Goal: Answer question/provide support: Share knowledge or assist other users

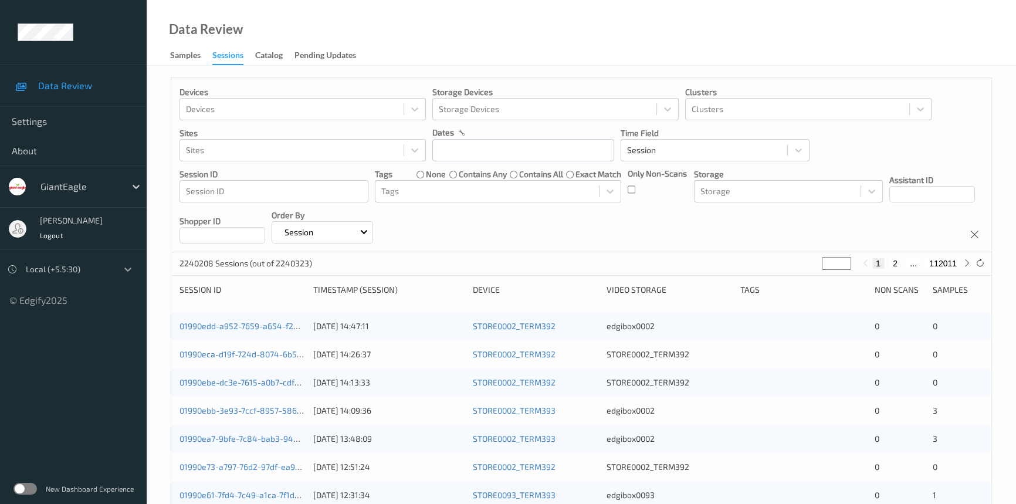
click at [126, 263] on icon at bounding box center [128, 269] width 12 height 12
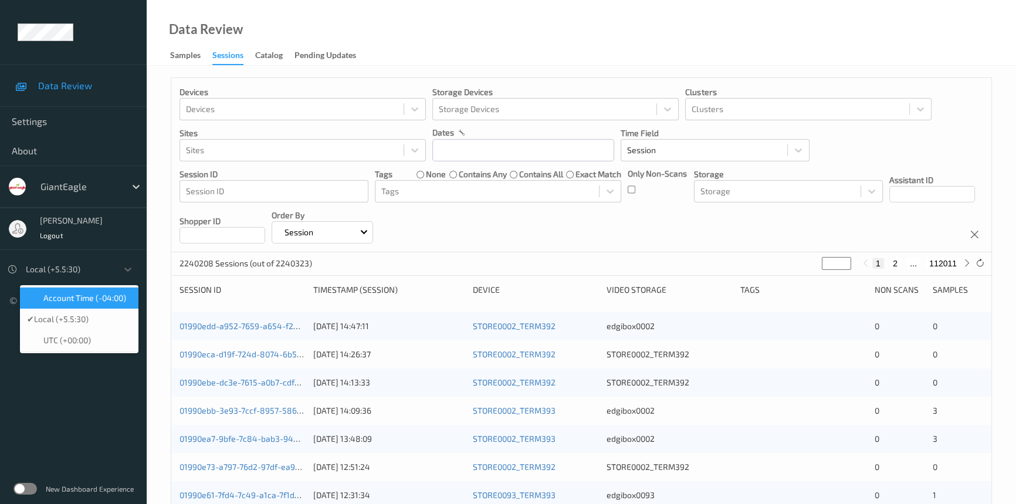
click at [117, 299] on span "Account Time (-04:00)" at bounding box center [84, 298] width 83 height 12
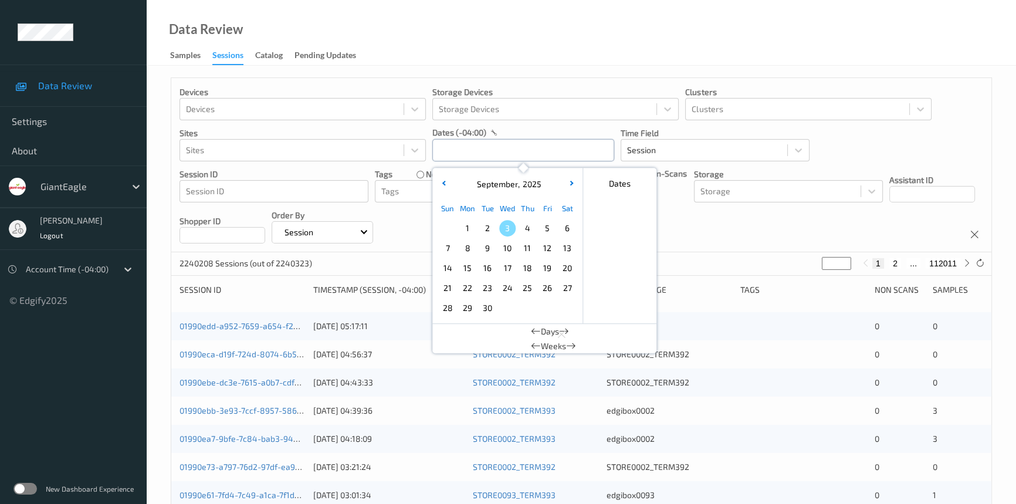
click at [463, 148] on input "text" at bounding box center [523, 150] width 182 height 22
click at [483, 225] on span "2" at bounding box center [487, 228] width 16 height 16
click at [491, 219] on div "Sun Mon Tue Wed Thu Fri Sat 1 2 3 4 5 6 7 8 9 10 11 12 13 14 15 16 17 18 19 20 …" at bounding box center [508, 258] width 140 height 120
click at [486, 227] on span "2" at bounding box center [487, 228] width 16 height 16
type input "[DATE] 00:00 -> [DATE] 23:59"
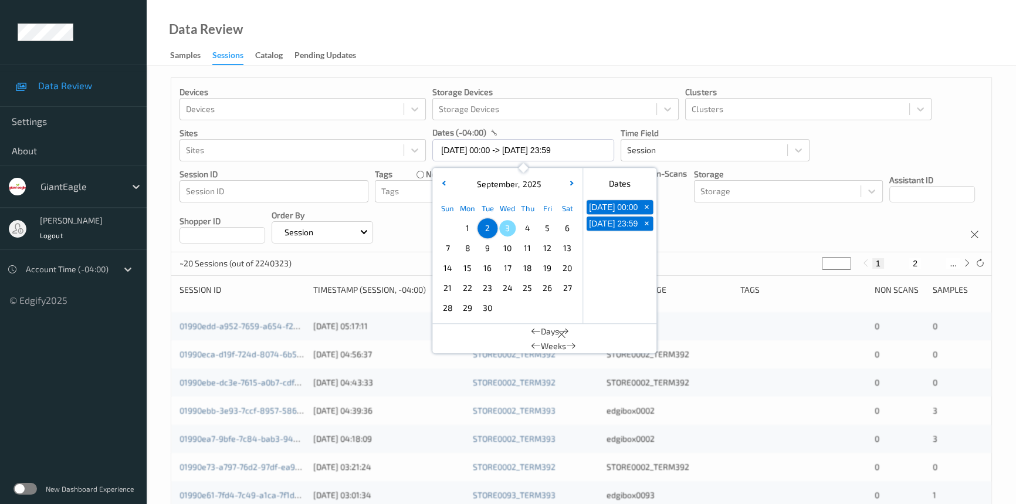
click at [528, 39] on div "Data Review Samples Sessions Catalog Pending Updates" at bounding box center [582, 33] width 870 height 66
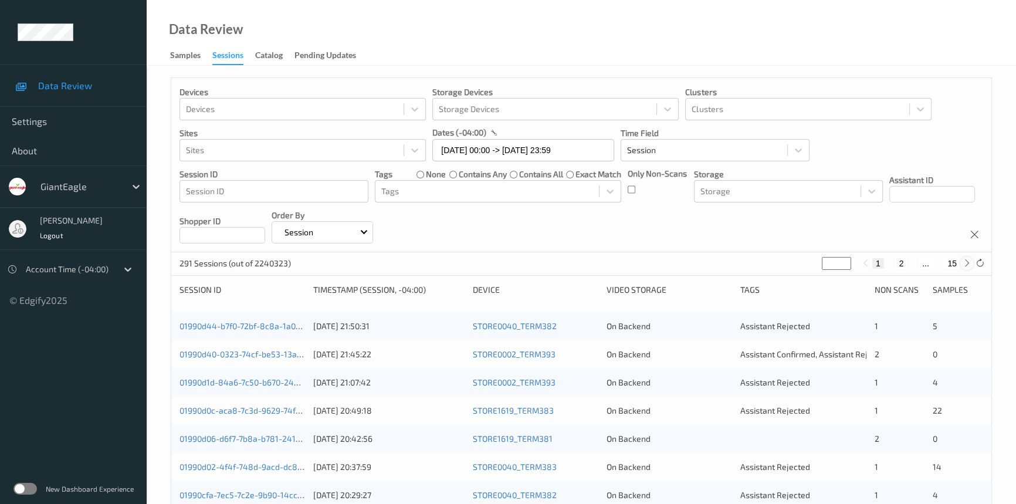
click at [968, 266] on icon at bounding box center [967, 263] width 9 height 9
type input "*"
click at [968, 266] on icon at bounding box center [967, 263] width 9 height 9
type input "*"
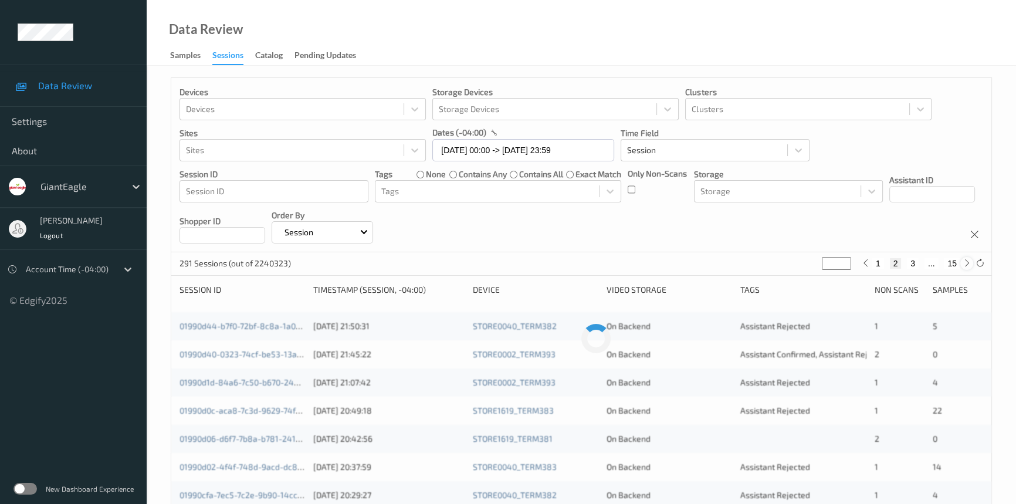
type input "*"
click at [968, 266] on icon at bounding box center [967, 263] width 9 height 9
type input "*"
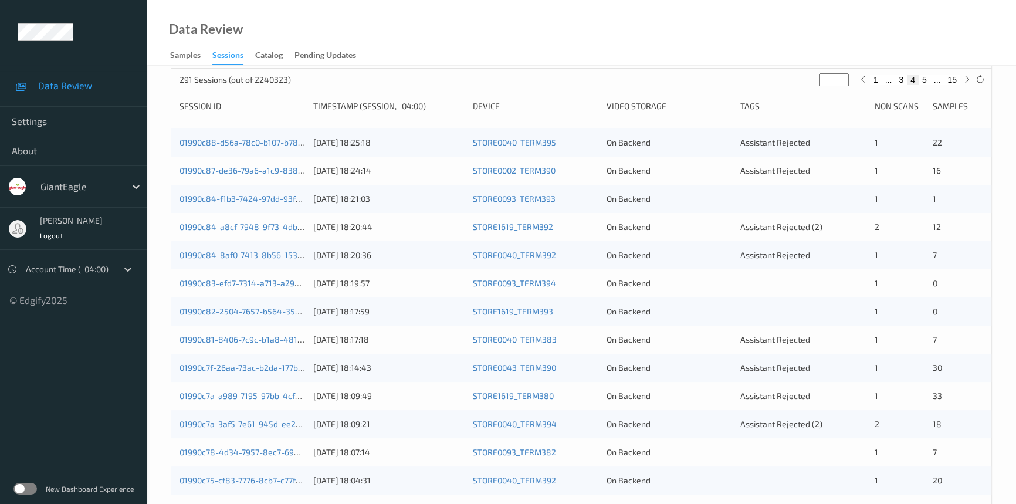
scroll to position [106, 0]
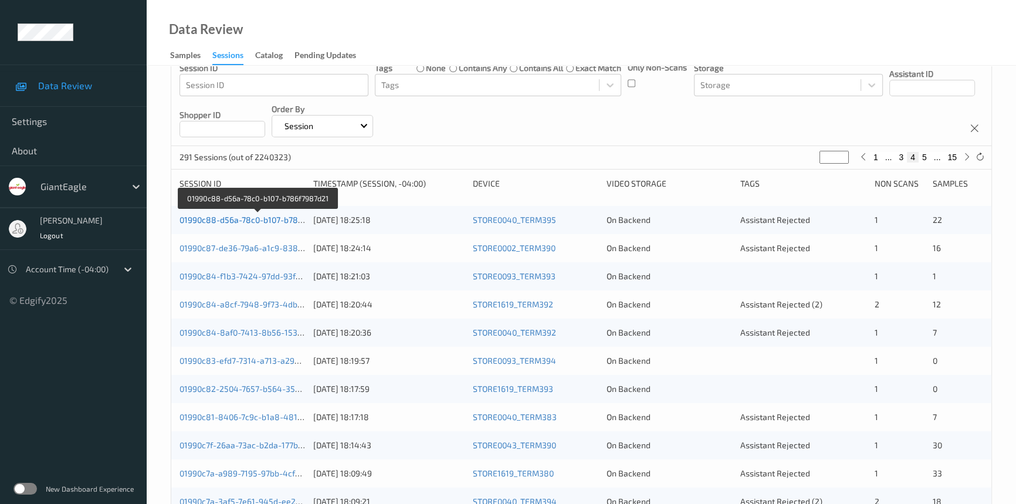
click at [229, 217] on link "01990c88-d56a-78c0-b107-b786f7987d21" at bounding box center [258, 220] width 157 height 10
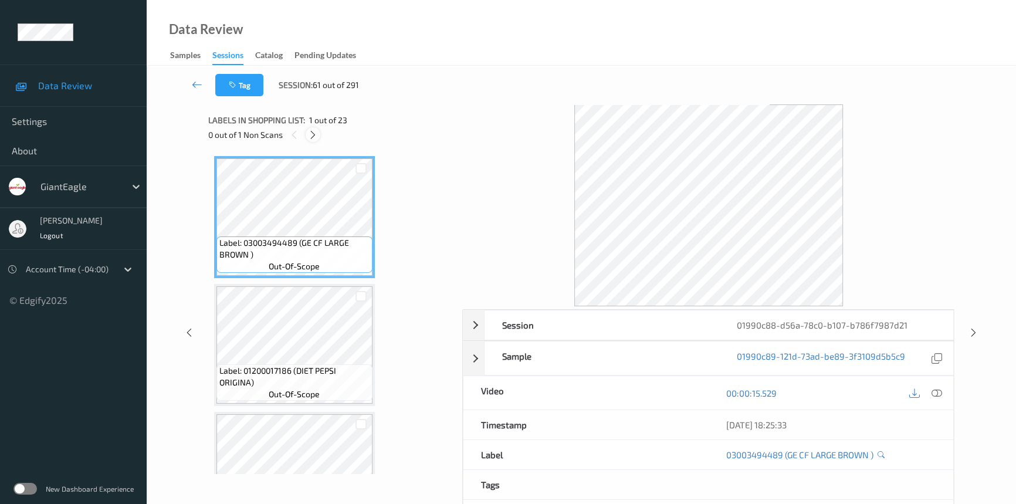
click at [313, 134] on icon at bounding box center [313, 135] width 10 height 11
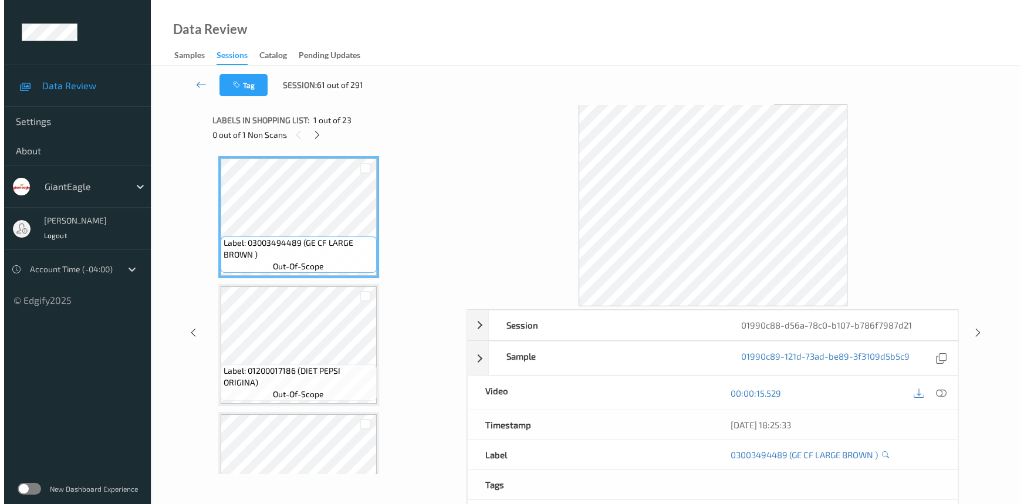
scroll to position [1153, 0]
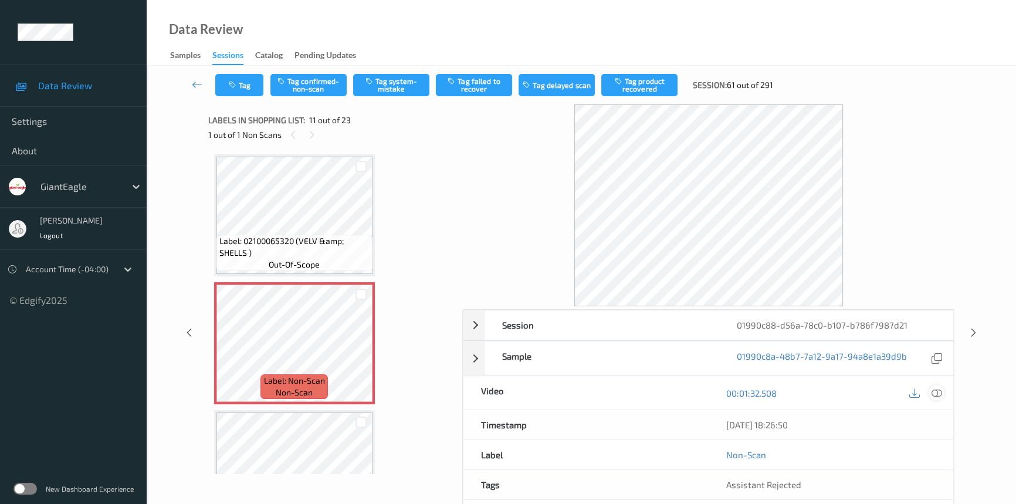
click at [937, 391] on icon at bounding box center [937, 393] width 11 height 11
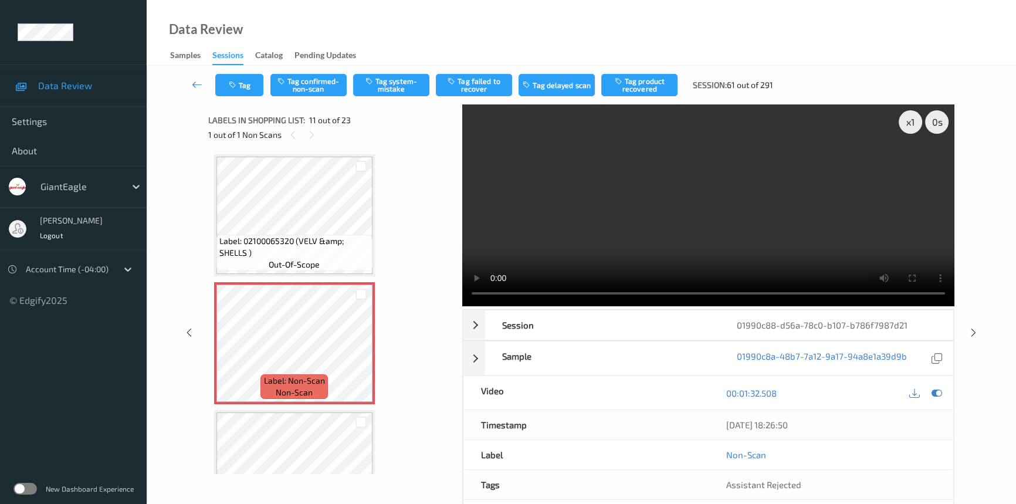
click at [560, 210] on video at bounding box center [708, 205] width 492 height 202
click at [614, 211] on video at bounding box center [708, 205] width 492 height 202
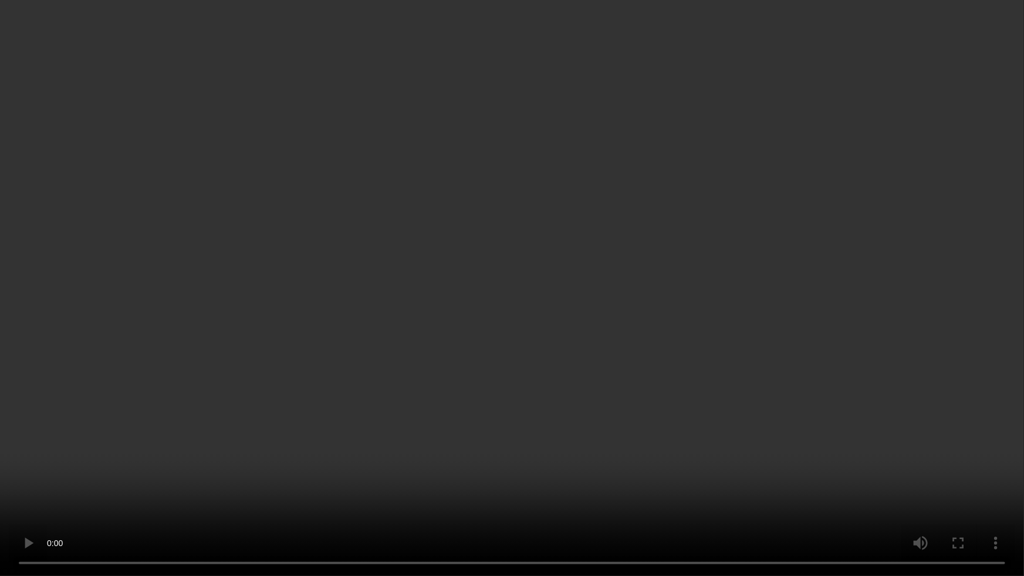
click at [726, 362] on video at bounding box center [512, 288] width 1024 height 576
click at [543, 392] on video at bounding box center [512, 288] width 1024 height 576
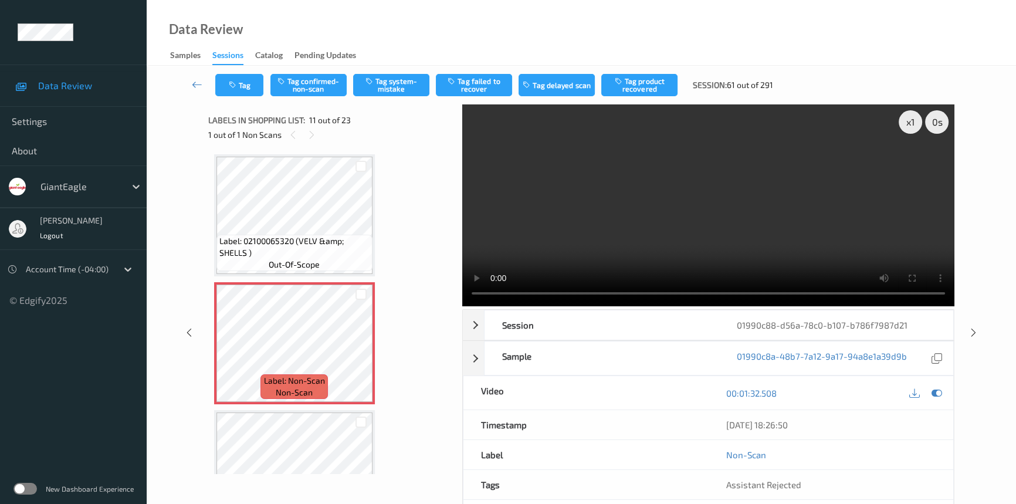
click at [722, 253] on video at bounding box center [708, 205] width 492 height 202
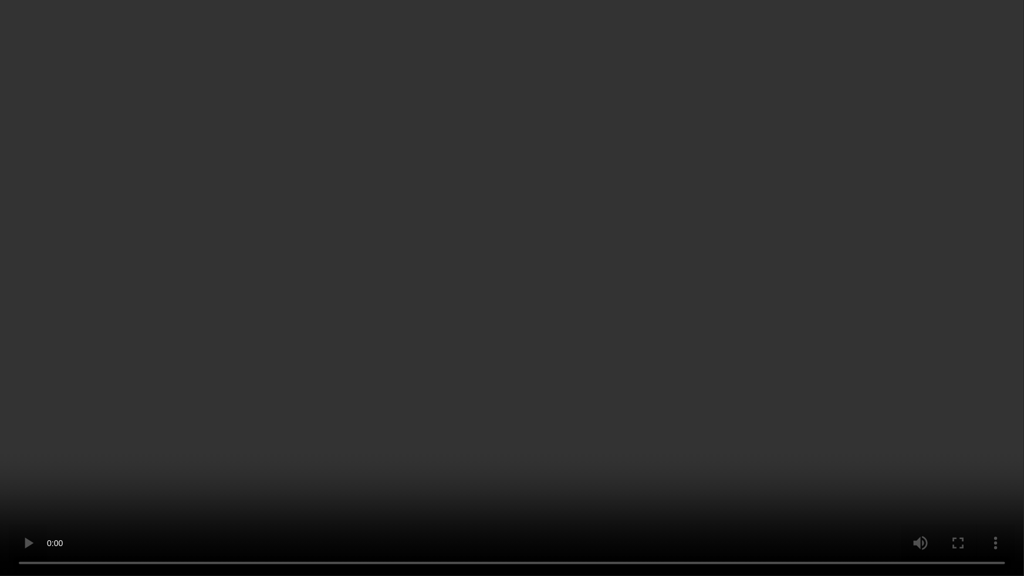
click at [706, 419] on video at bounding box center [512, 288] width 1024 height 576
click at [618, 407] on video at bounding box center [512, 288] width 1024 height 576
click at [739, 353] on video at bounding box center [512, 288] width 1024 height 576
click at [745, 448] on video at bounding box center [512, 288] width 1024 height 576
click at [428, 394] on video at bounding box center [512, 288] width 1024 height 576
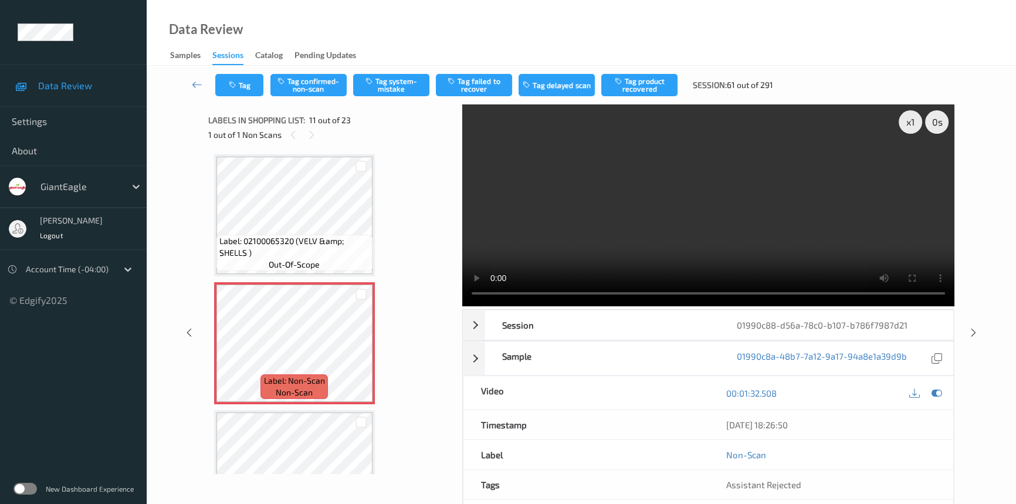
click at [596, 227] on video at bounding box center [708, 205] width 492 height 202
click at [663, 211] on video at bounding box center [708, 205] width 492 height 202
click at [398, 70] on div "Tag Tag confirmed-non-scan Tag system-mistake Tag failed to recover Tag delayed…" at bounding box center [581, 85] width 821 height 39
click at [406, 80] on button "Tag system-mistake" at bounding box center [391, 85] width 76 height 22
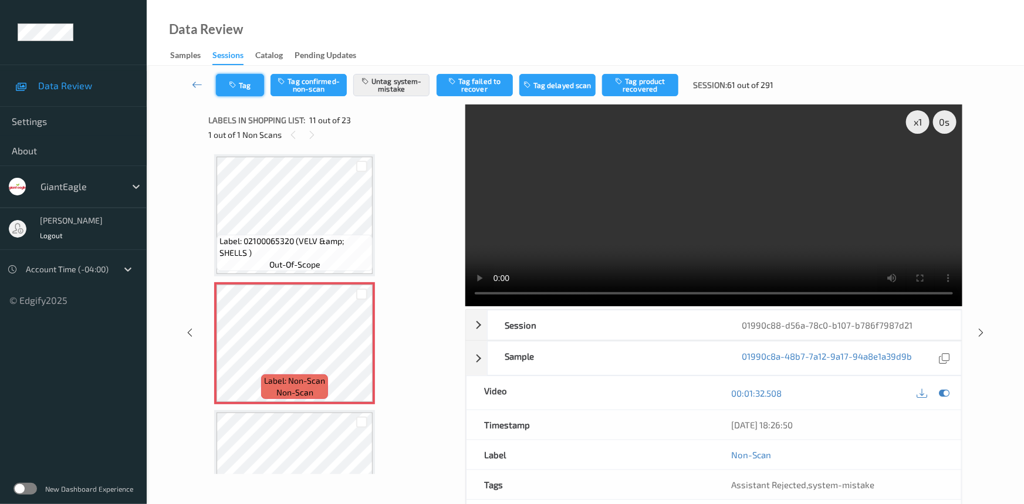
click at [240, 79] on button "Tag" at bounding box center [240, 85] width 48 height 22
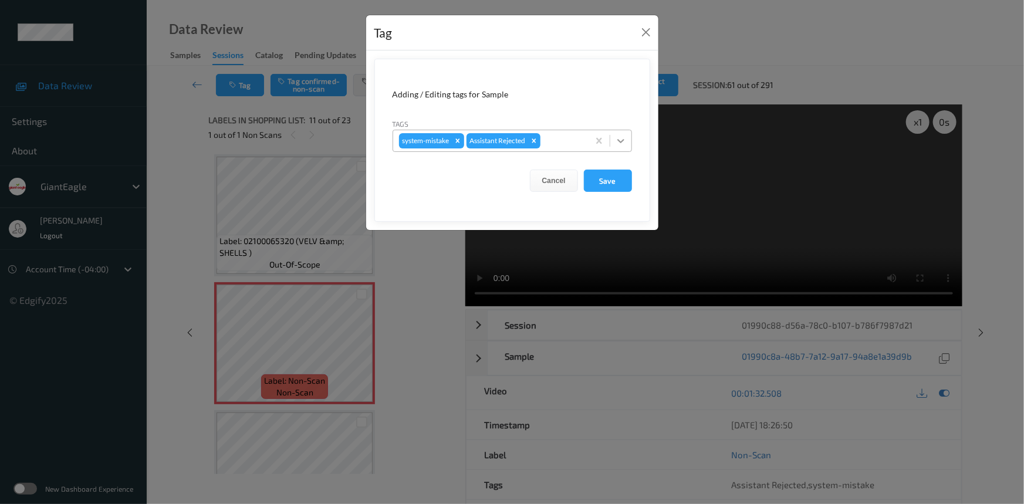
click at [616, 145] on icon at bounding box center [621, 141] width 12 height 12
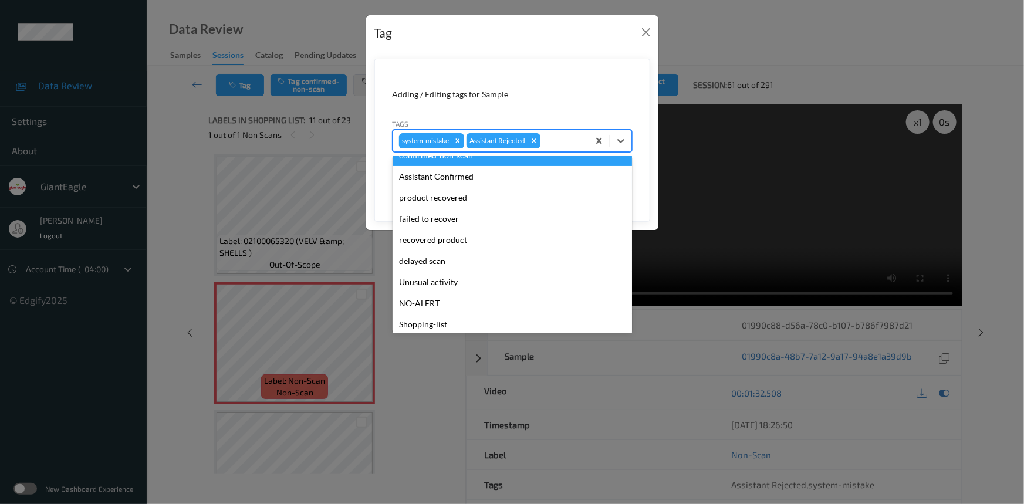
scroll to position [103, 0]
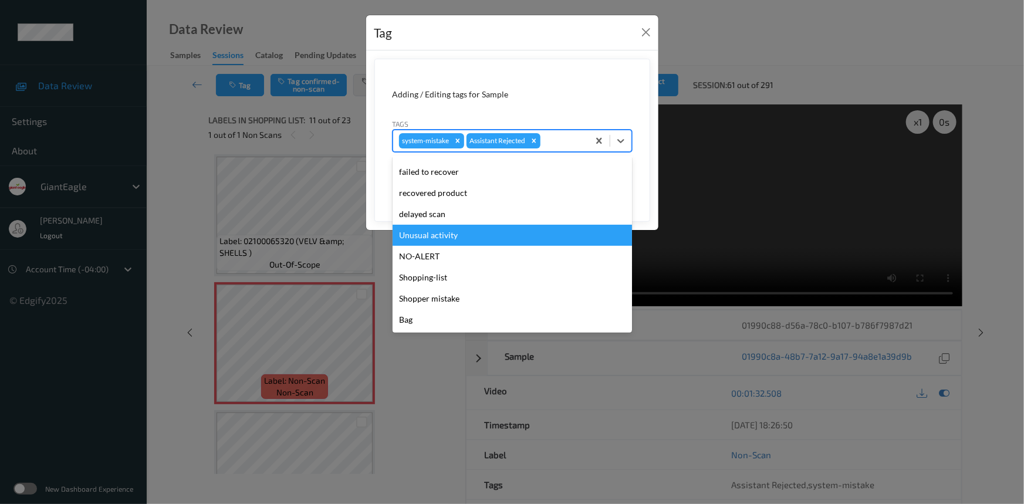
click at [433, 235] on div "Unusual activity" at bounding box center [512, 235] width 239 height 21
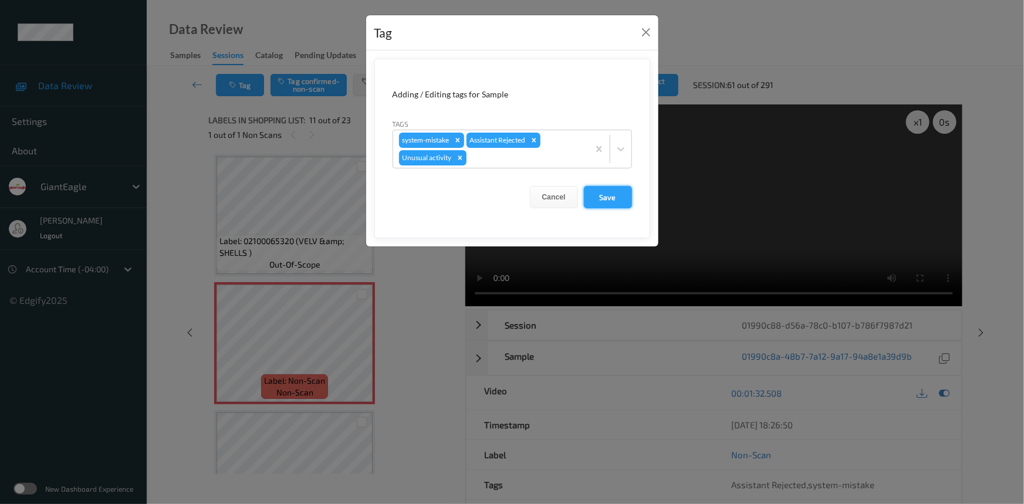
click at [612, 194] on button "Save" at bounding box center [608, 197] width 48 height 22
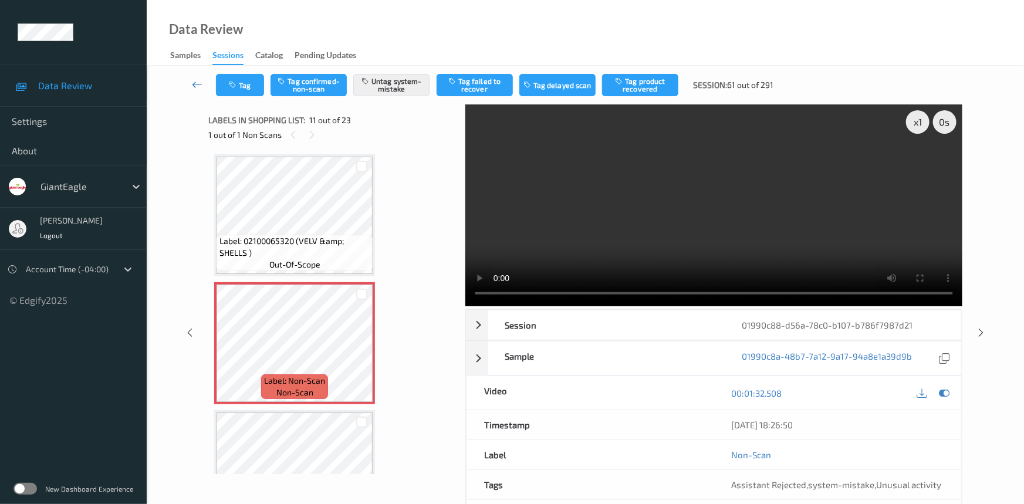
click at [195, 76] on link at bounding box center [197, 85] width 37 height 22
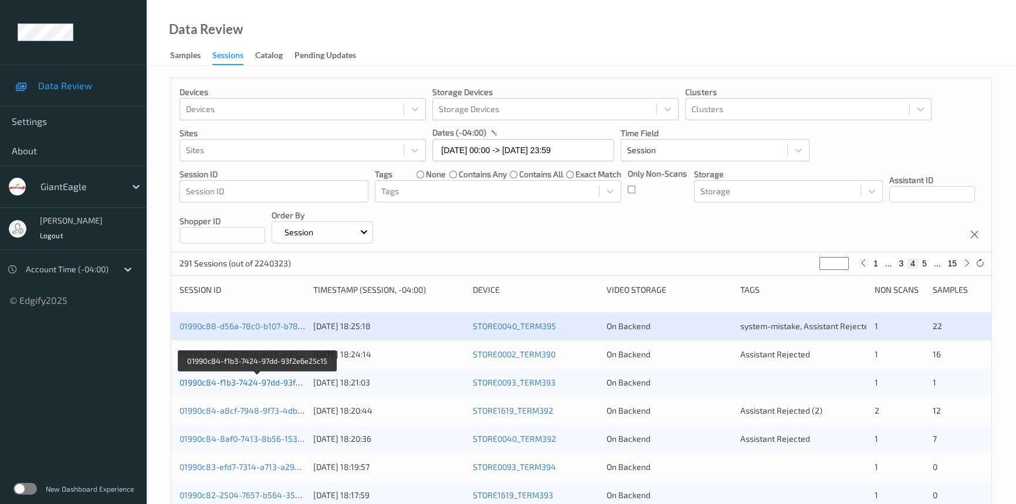
click at [236, 381] on link "01990c84-f1b3-7424-97dd-93f2e6e25c15" at bounding box center [258, 382] width 157 height 10
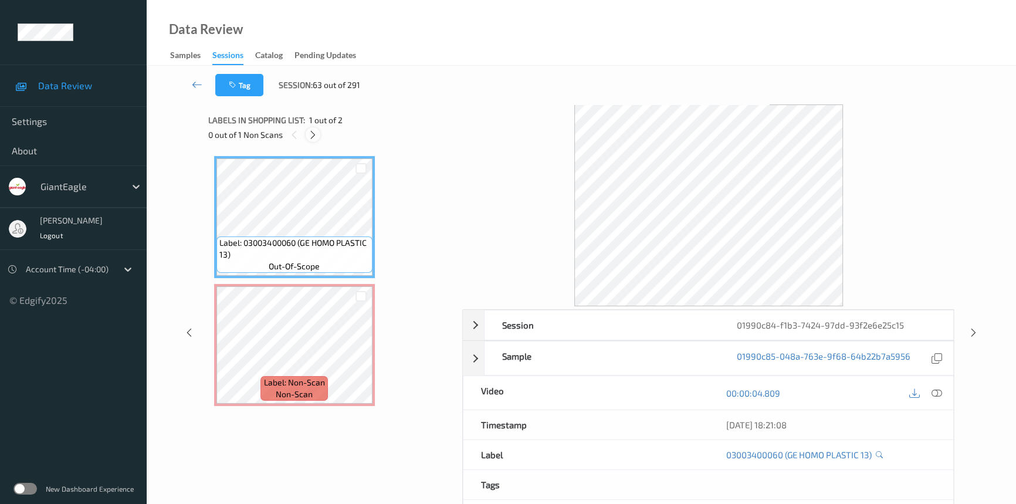
click at [310, 135] on icon at bounding box center [313, 135] width 10 height 11
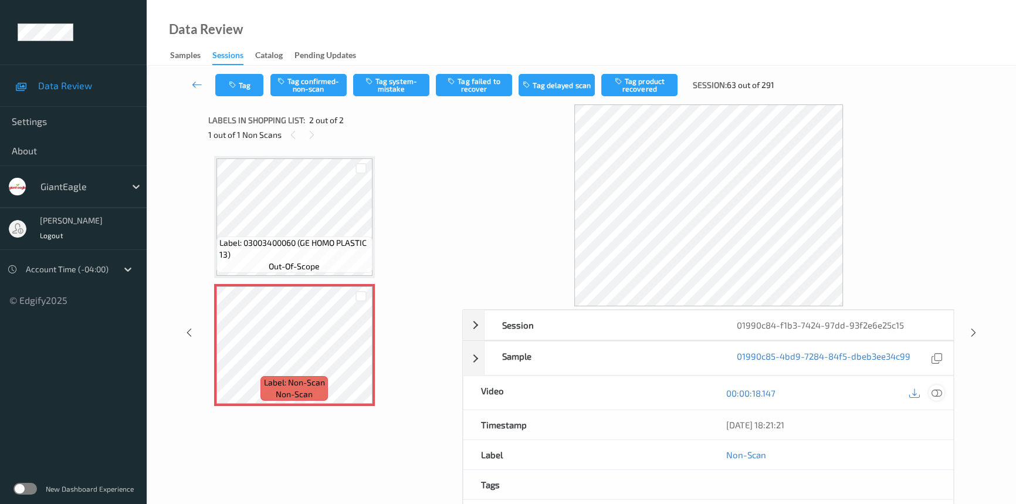
click at [938, 391] on icon at bounding box center [937, 393] width 11 height 11
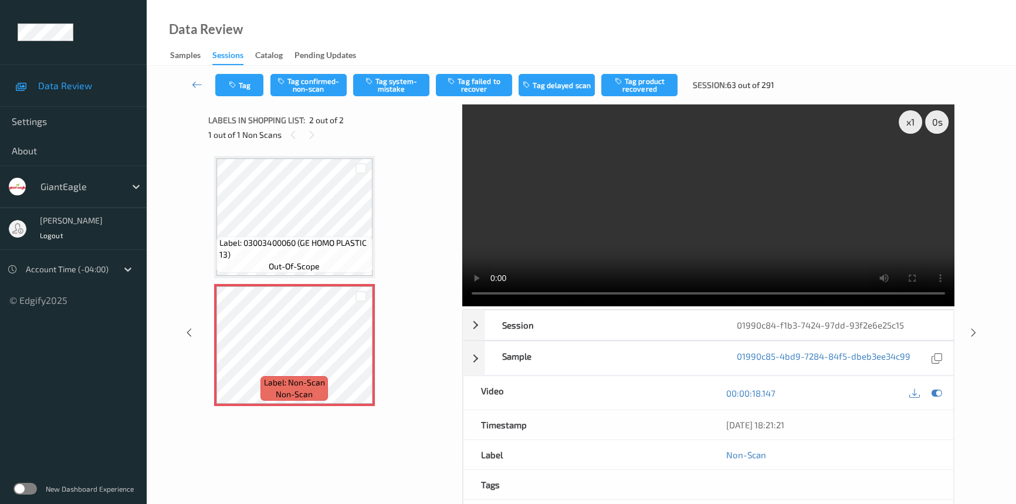
click at [528, 218] on video at bounding box center [708, 205] width 492 height 202
click at [722, 228] on video at bounding box center [708, 205] width 492 height 202
click at [399, 82] on button "Tag system-mistake" at bounding box center [391, 85] width 76 height 22
click at [245, 80] on button "Tag" at bounding box center [239, 85] width 48 height 22
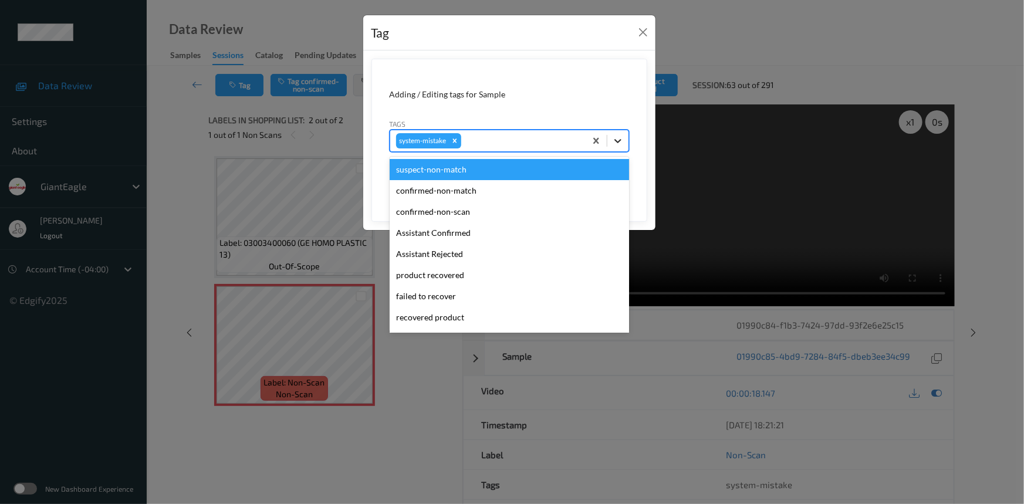
click at [623, 140] on icon at bounding box center [618, 141] width 12 height 12
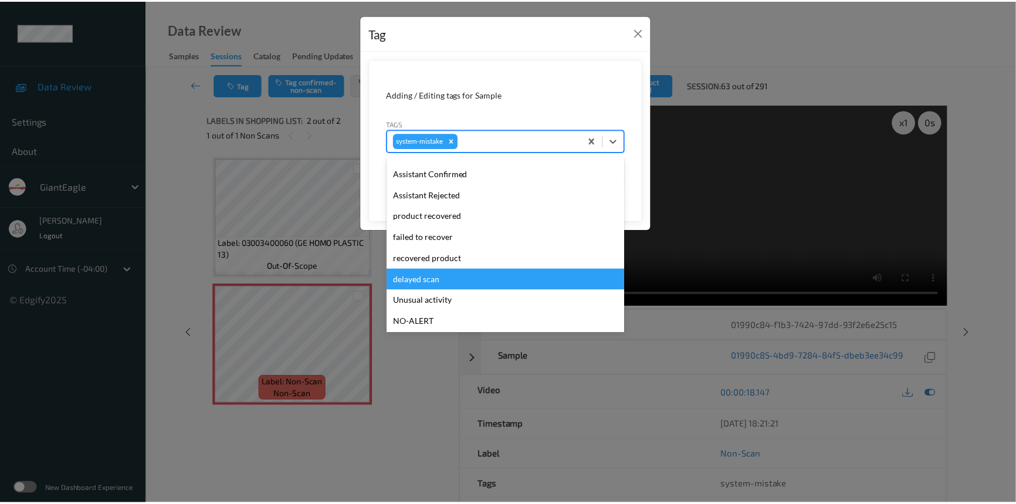
scroll to position [124, 0]
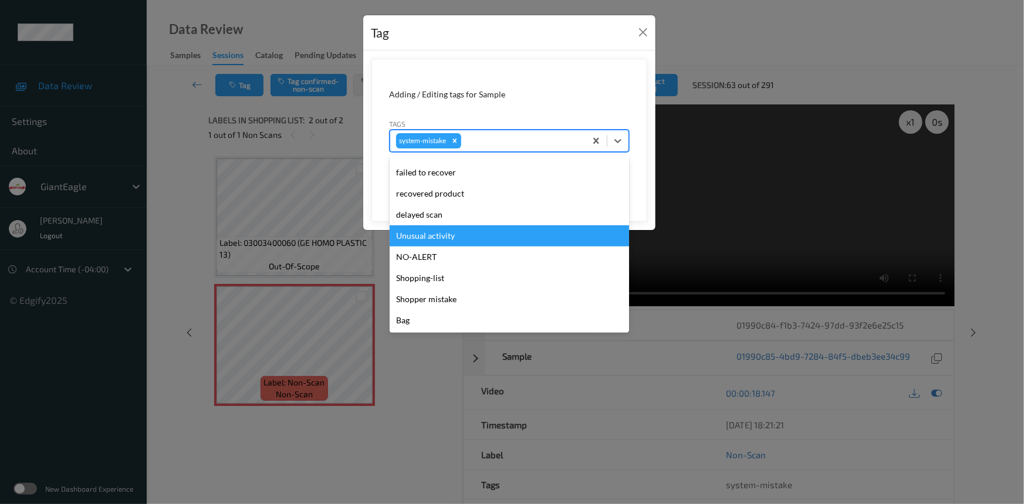
click at [449, 238] on div "Unusual activity" at bounding box center [509, 235] width 239 height 21
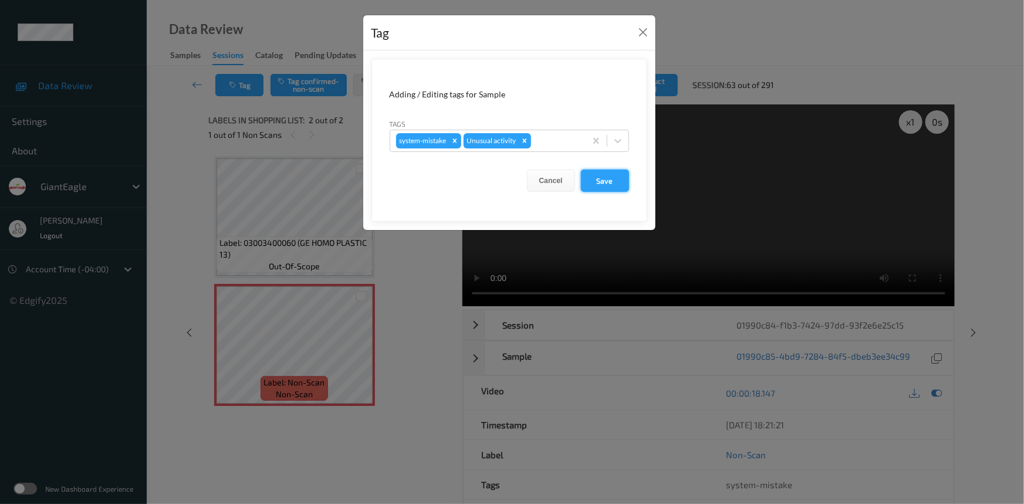
click at [609, 182] on button "Save" at bounding box center [605, 181] width 48 height 22
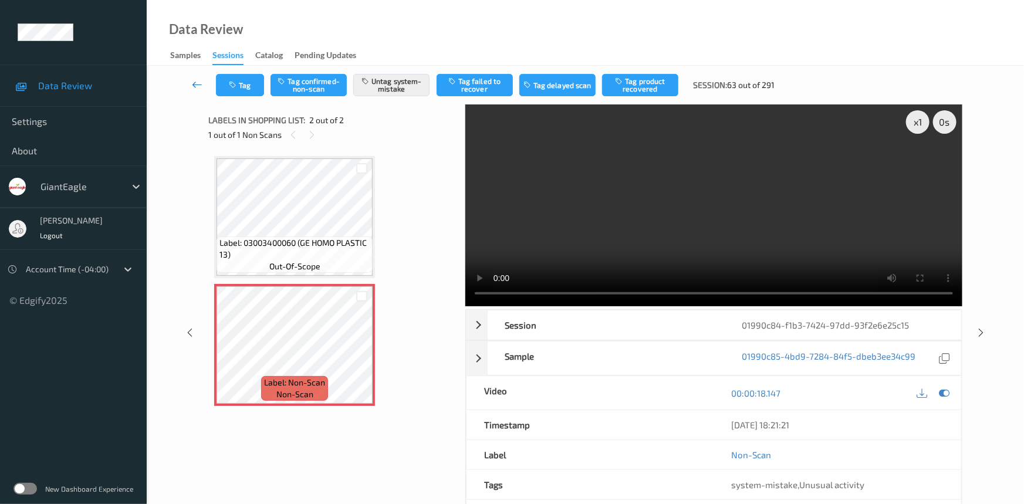
click at [194, 76] on link at bounding box center [197, 85] width 37 height 22
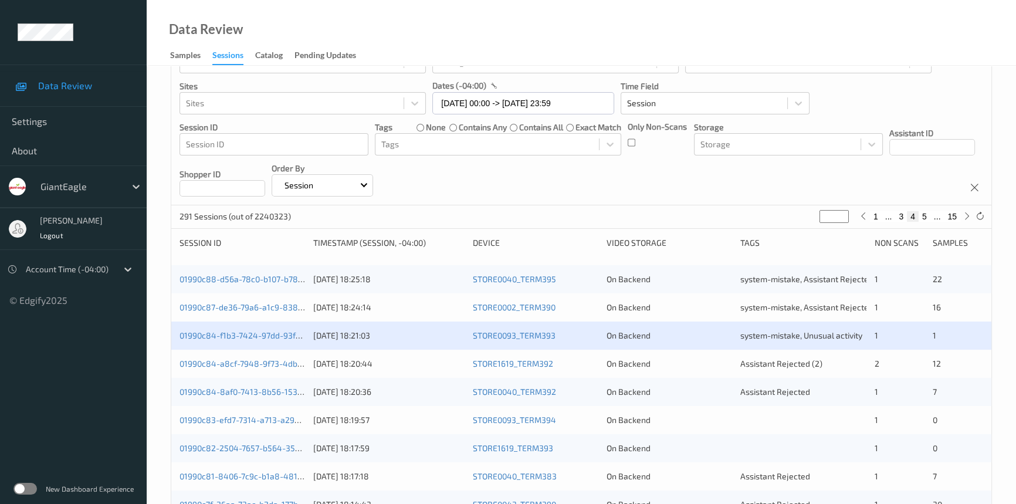
scroll to position [160, 0]
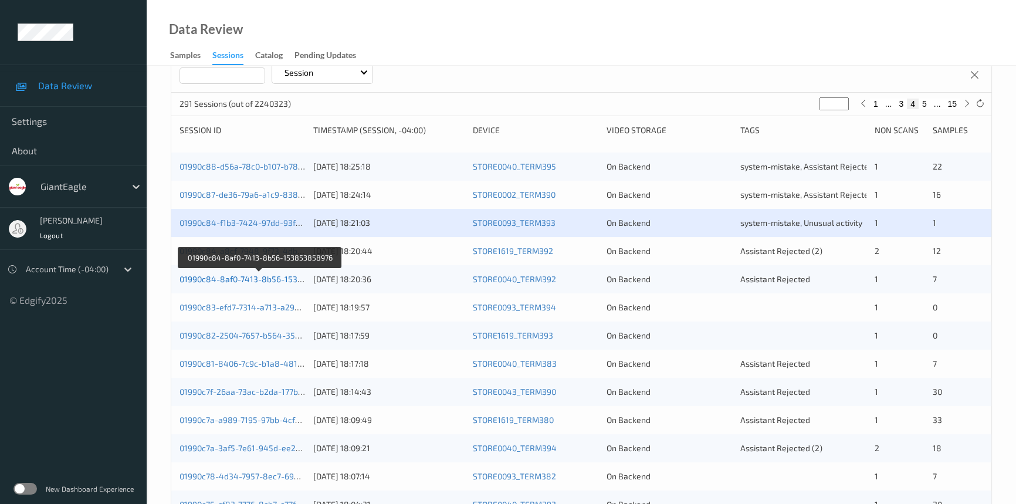
click at [238, 282] on link "01990c84-8af0-7413-8b56-153853858976" at bounding box center [260, 279] width 161 height 10
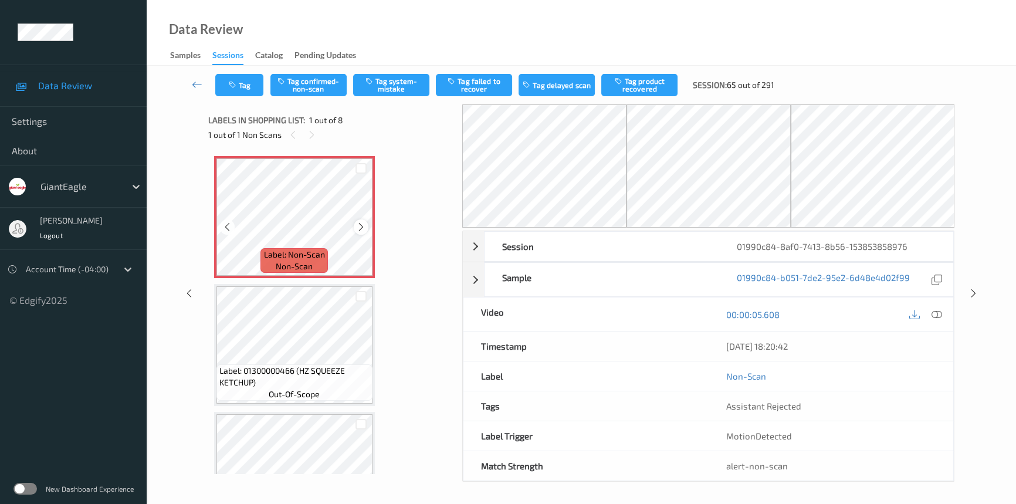
click at [357, 226] on icon at bounding box center [361, 227] width 10 height 11
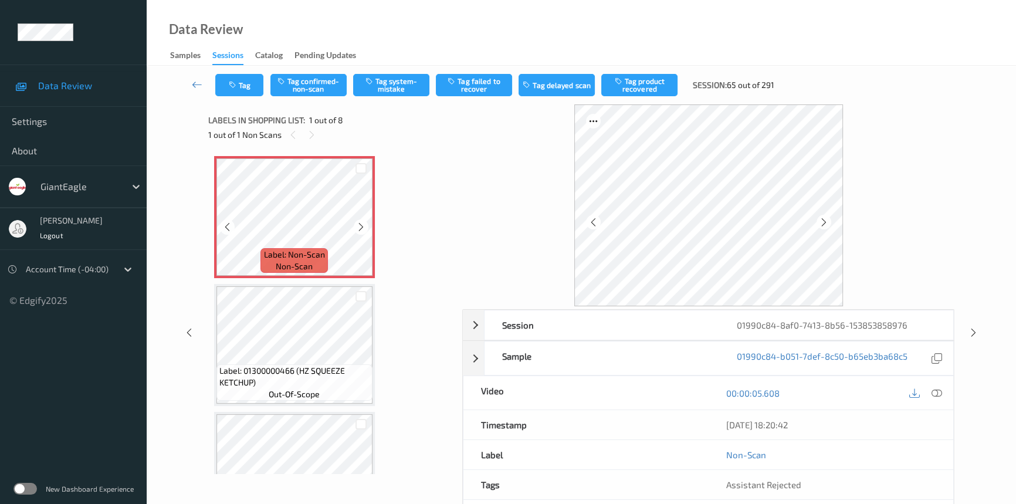
click at [357, 226] on icon at bounding box center [361, 227] width 10 height 11
click at [934, 390] on icon at bounding box center [937, 393] width 11 height 11
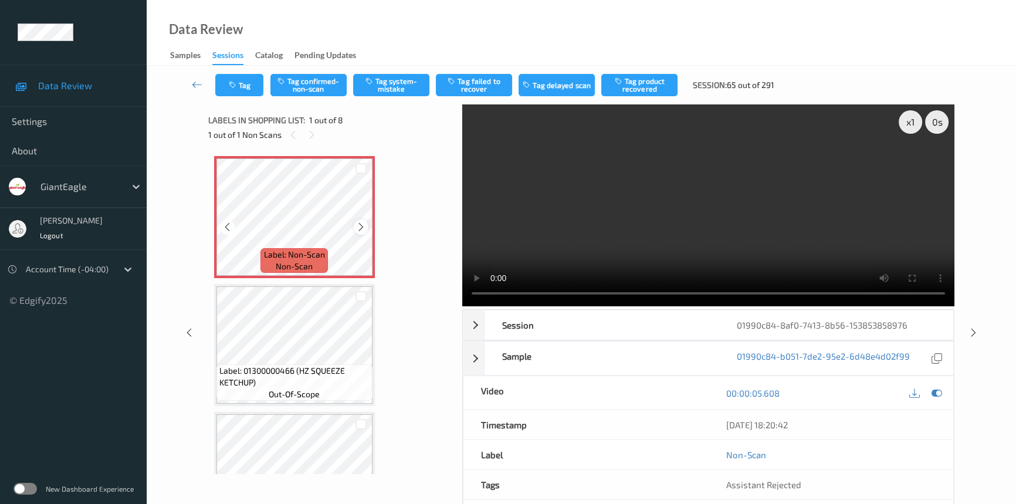
click at [361, 227] on icon at bounding box center [361, 227] width 10 height 11
click at [612, 215] on video at bounding box center [708, 205] width 492 height 202
click at [618, 205] on video at bounding box center [708, 205] width 492 height 202
click at [387, 78] on button "Tag system-mistake" at bounding box center [391, 85] width 76 height 22
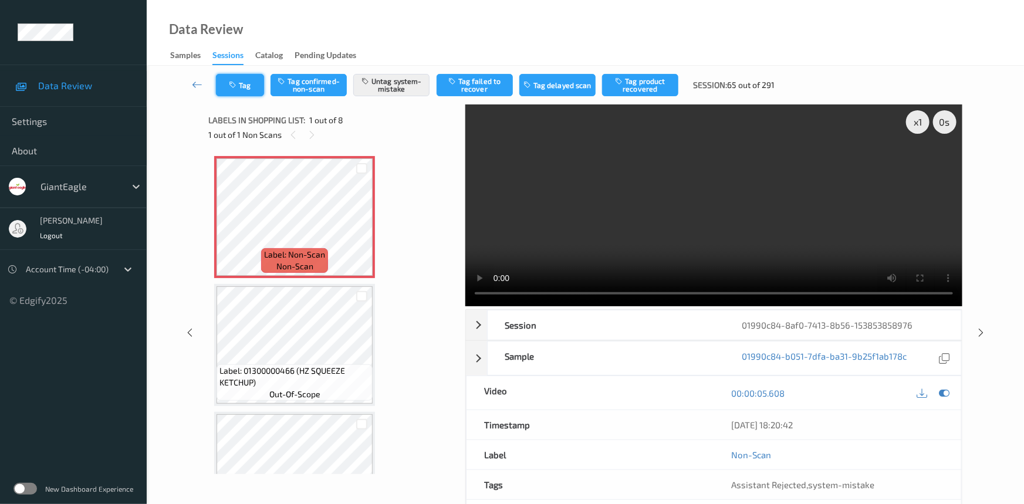
click at [250, 86] on button "Tag" at bounding box center [240, 85] width 48 height 22
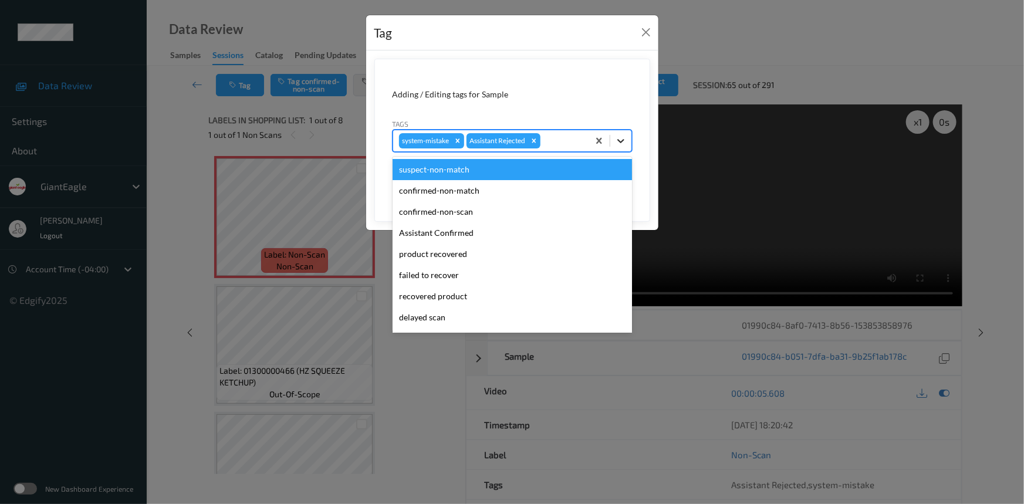
click at [619, 141] on icon at bounding box center [620, 141] width 7 height 4
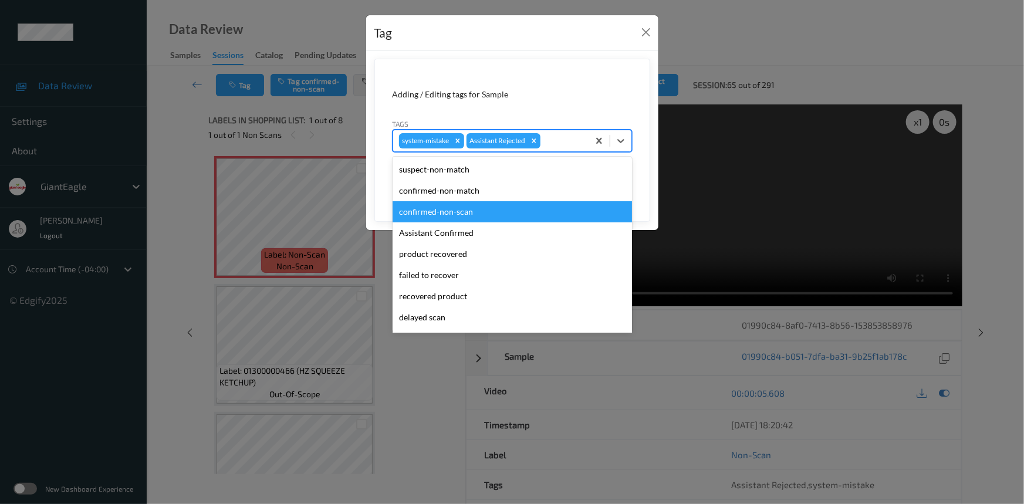
scroll to position [103, 0]
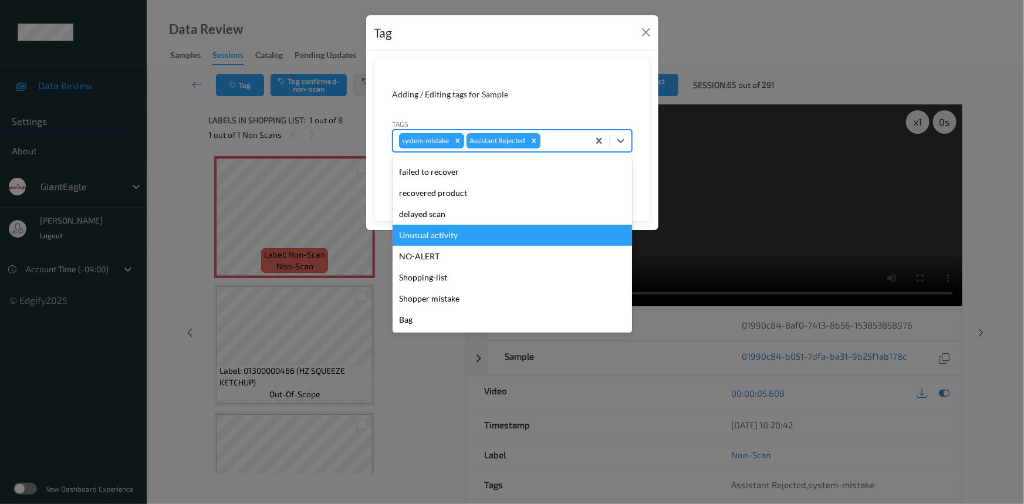
click at [487, 234] on div "Unusual activity" at bounding box center [512, 235] width 239 height 21
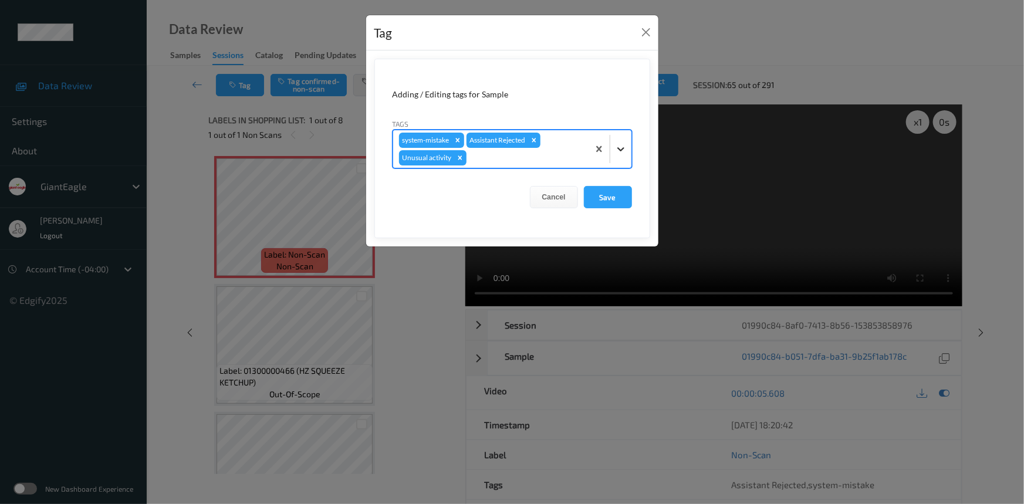
click at [625, 150] on icon at bounding box center [621, 149] width 12 height 12
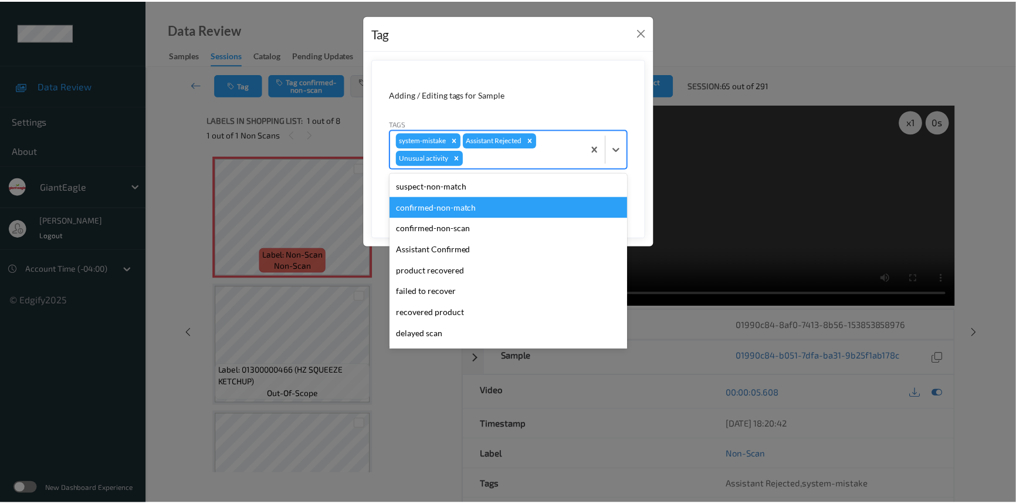
scroll to position [82, 0]
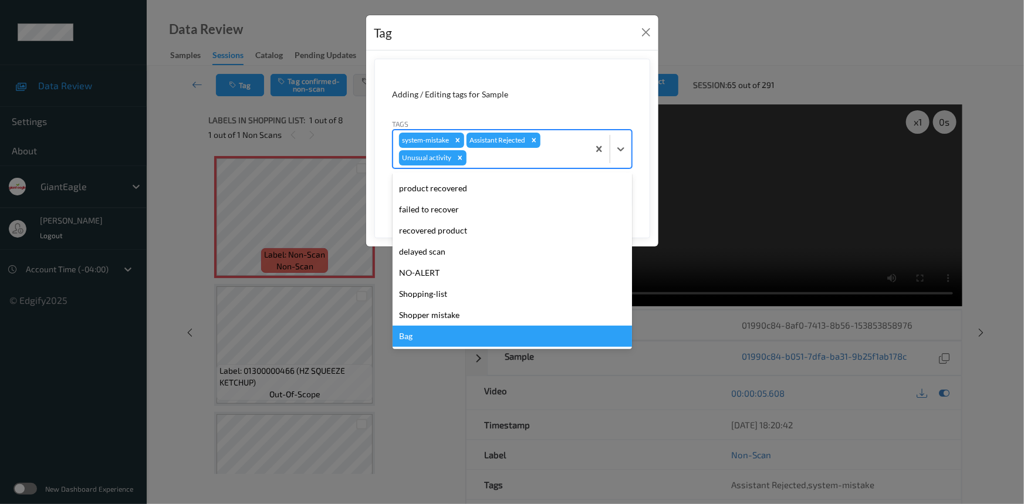
click at [452, 335] on div "Bag" at bounding box center [512, 336] width 239 height 21
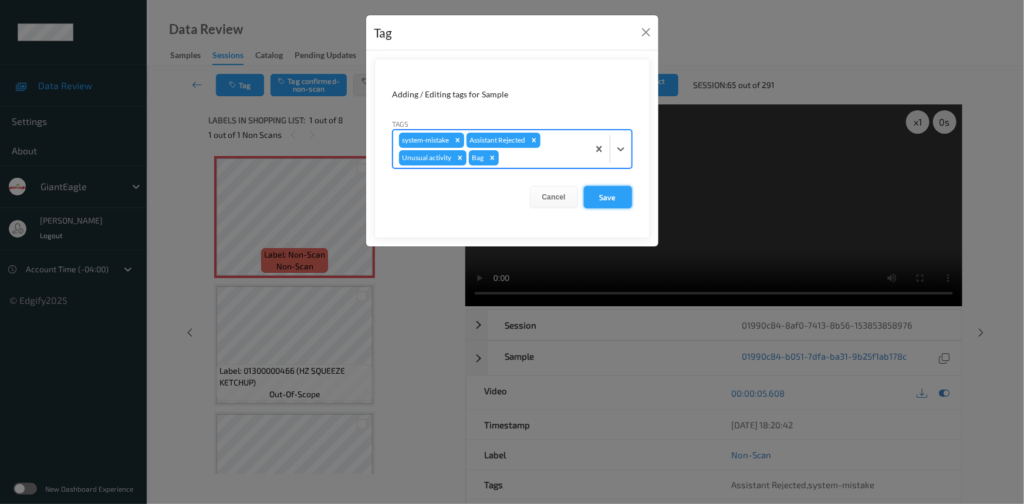
click at [607, 200] on button "Save" at bounding box center [608, 197] width 48 height 22
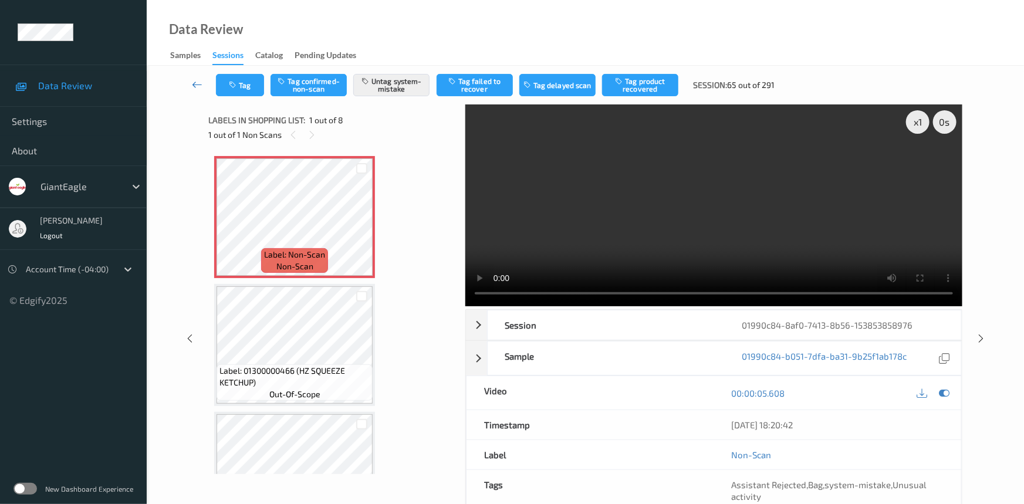
click at [197, 76] on link at bounding box center [197, 85] width 37 height 22
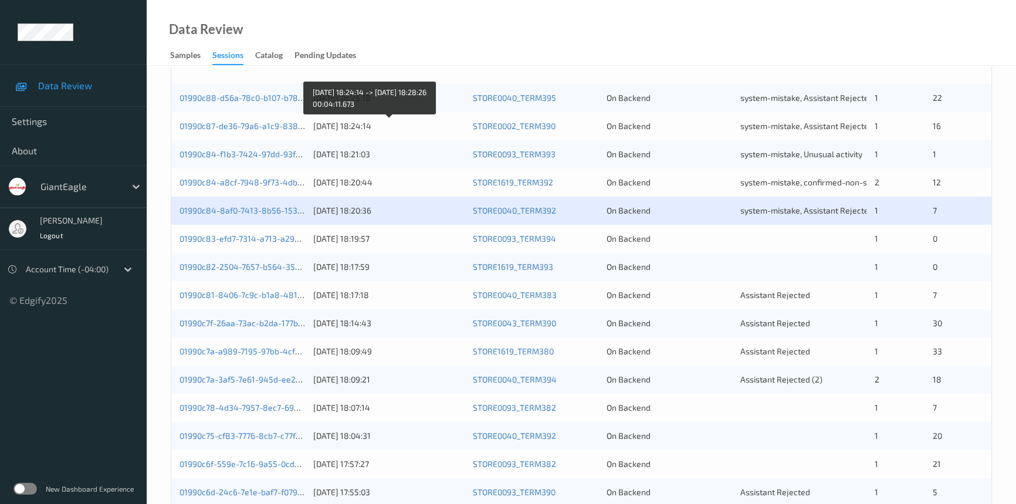
scroll to position [320, 0]
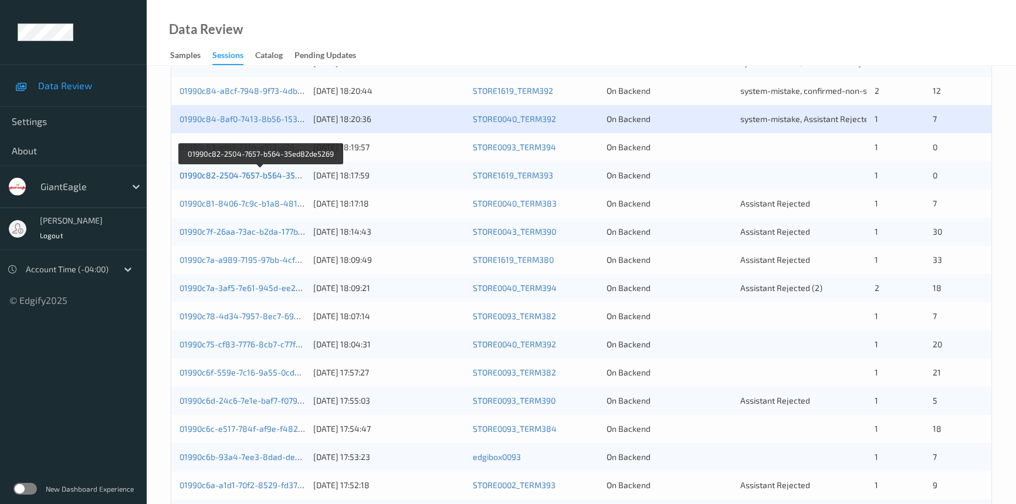
click at [253, 173] on link "01990c82-2504-7657-b564-35ed82de5269" at bounding box center [261, 175] width 163 height 10
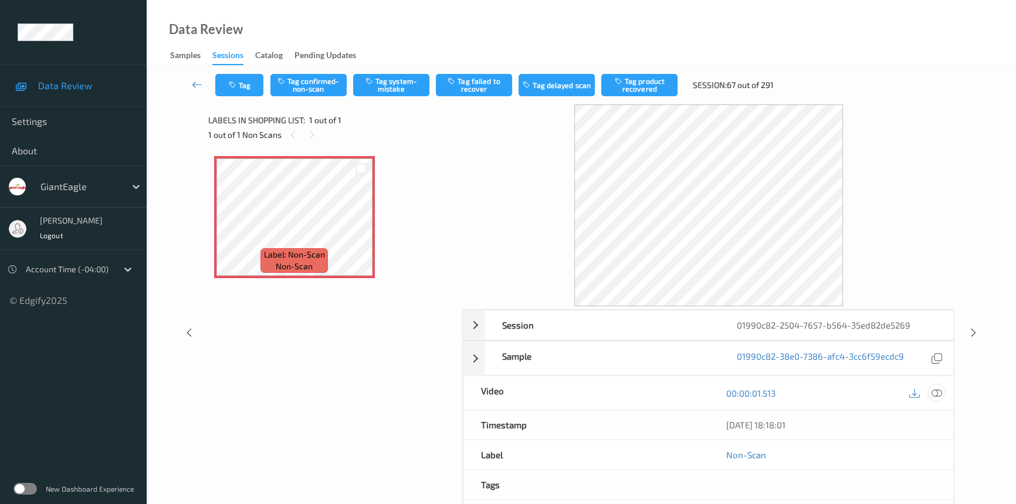
click at [939, 388] on icon at bounding box center [937, 393] width 11 height 11
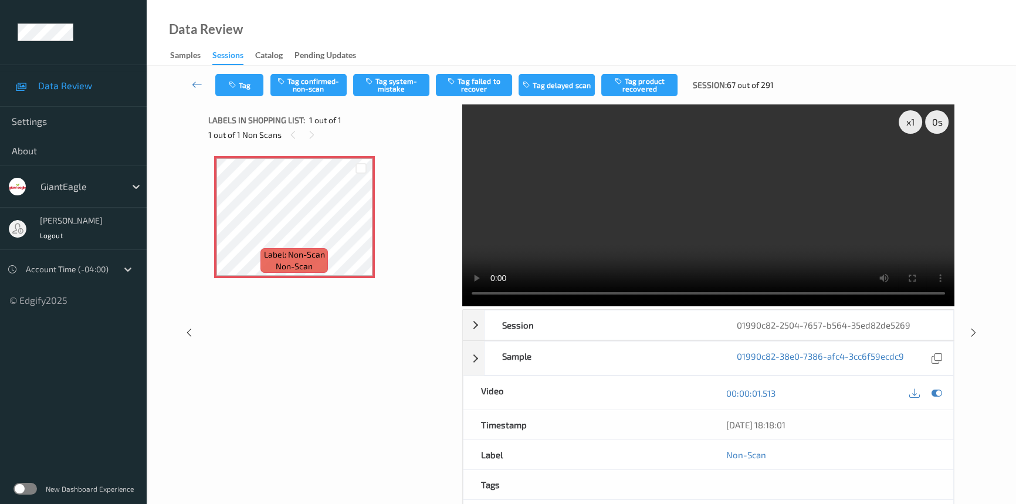
click at [640, 206] on video at bounding box center [708, 205] width 492 height 202
click at [316, 79] on button "Tag confirmed-non-scan" at bounding box center [309, 85] width 76 height 22
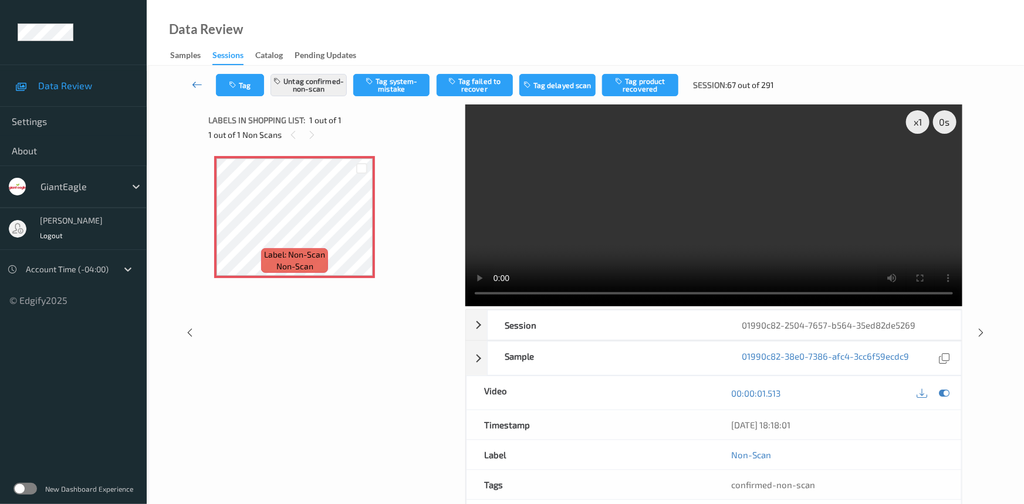
click at [195, 77] on link at bounding box center [197, 85] width 37 height 22
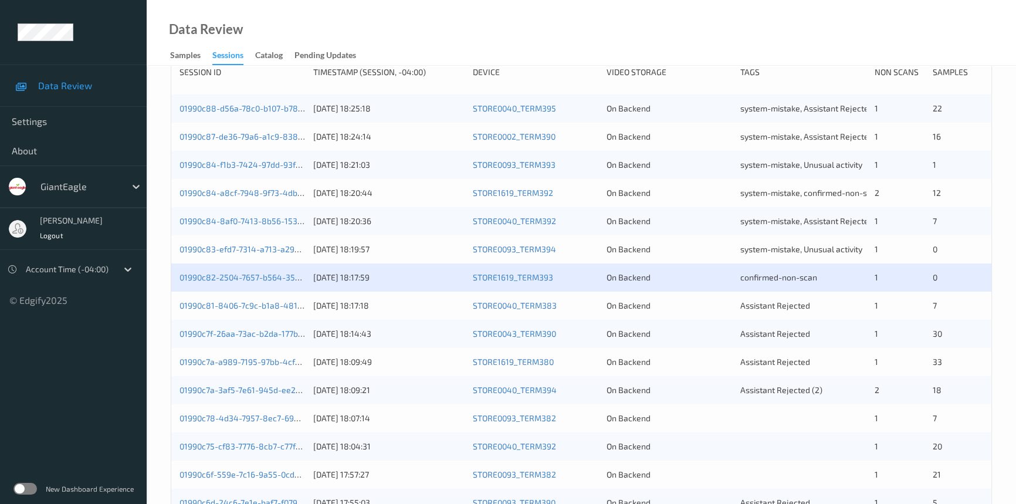
scroll to position [266, 0]
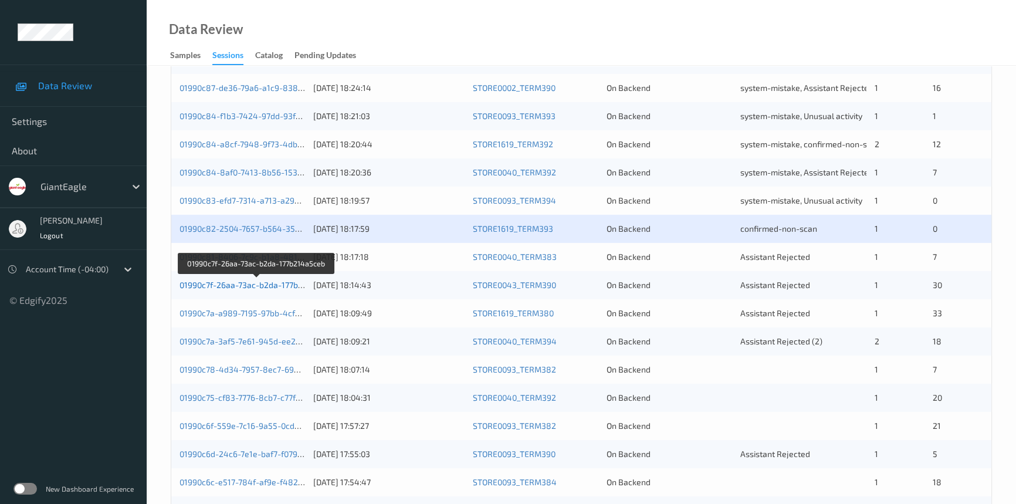
click at [229, 282] on link "01990c7f-26aa-73ac-b2da-177b214a5ceb" at bounding box center [257, 285] width 155 height 10
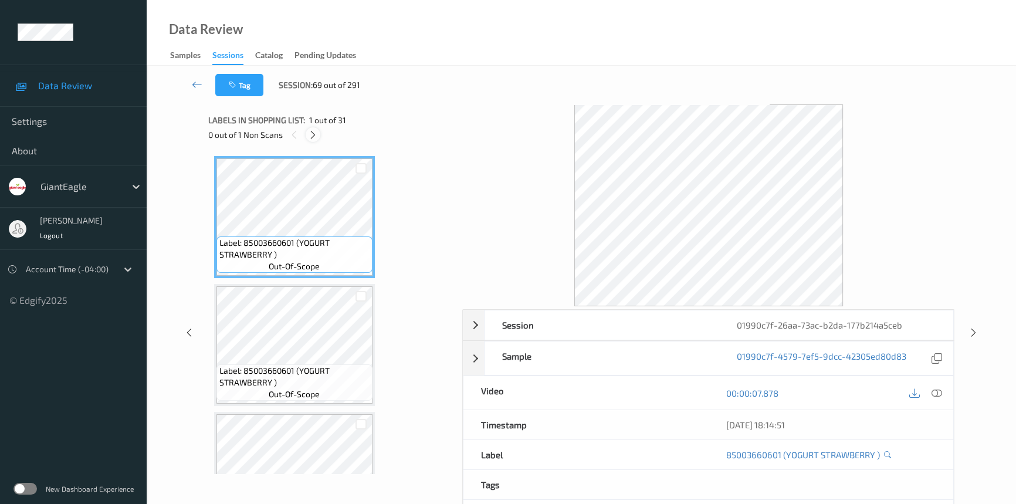
click at [315, 129] on div at bounding box center [313, 134] width 15 height 15
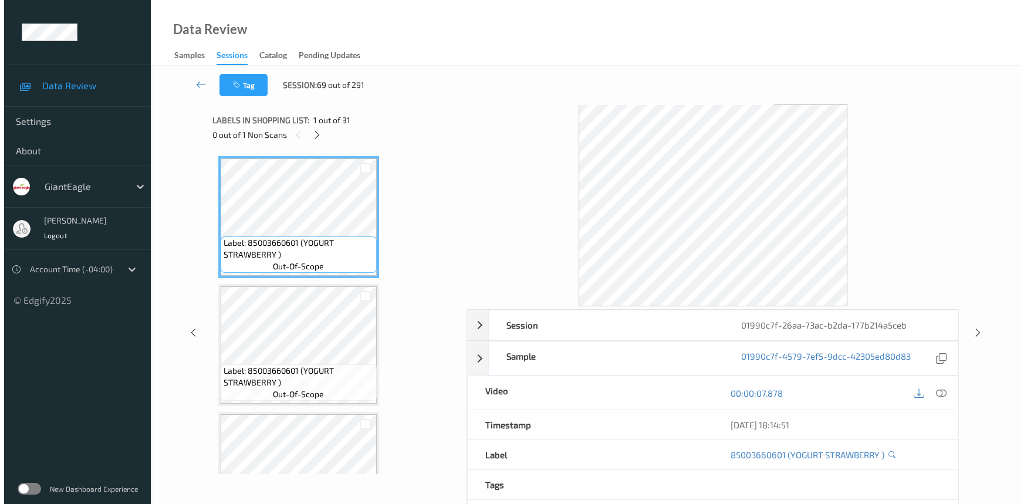
scroll to position [2682, 0]
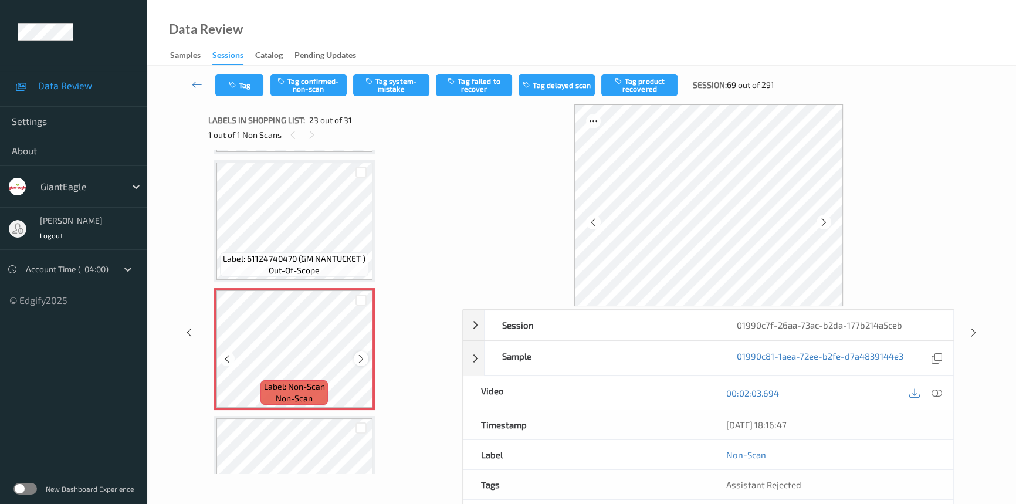
click at [358, 354] on icon at bounding box center [361, 359] width 10 height 11
click at [933, 388] on icon at bounding box center [937, 393] width 11 height 11
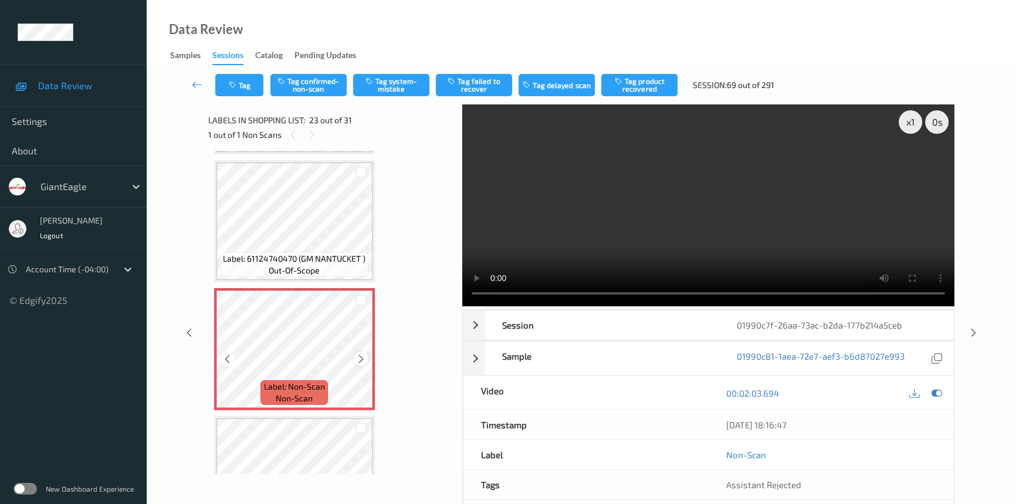
click at [363, 354] on icon at bounding box center [361, 359] width 10 height 11
drag, startPoint x: 698, startPoint y: 239, endPoint x: 748, endPoint y: 250, distance: 51.0
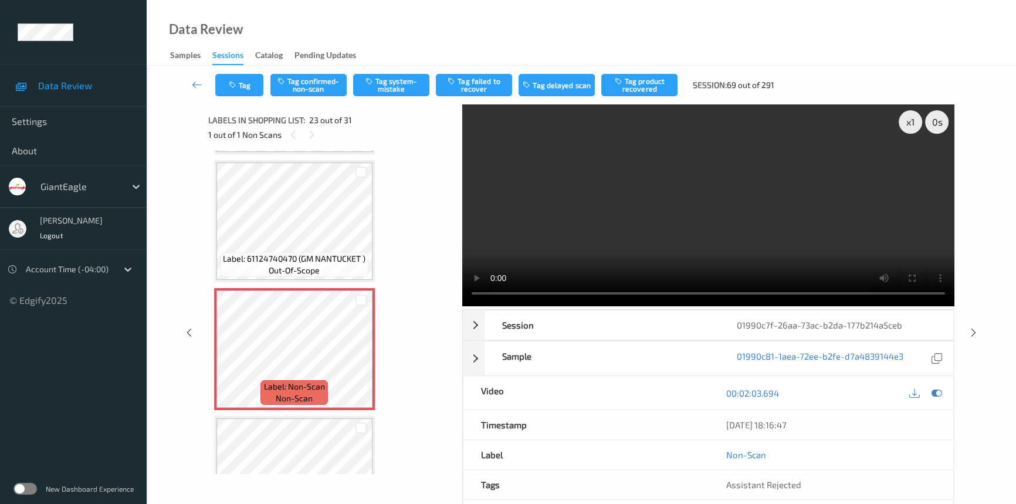
click at [702, 242] on video at bounding box center [708, 205] width 492 height 202
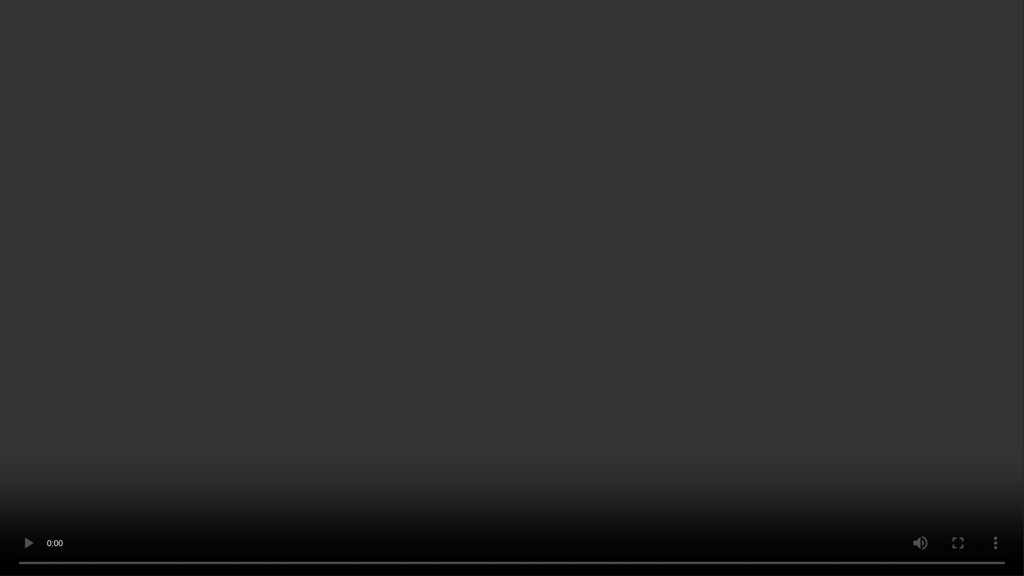
click at [626, 405] on video at bounding box center [512, 288] width 1024 height 576
click at [400, 503] on video at bounding box center [512, 288] width 1024 height 576
click at [478, 303] on video at bounding box center [512, 288] width 1024 height 576
click at [745, 364] on video at bounding box center [512, 288] width 1024 height 576
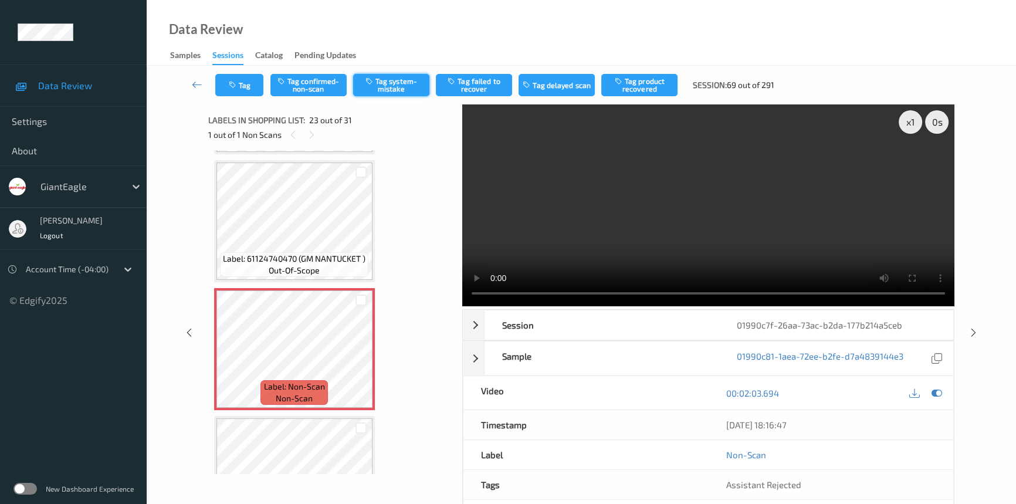
click at [401, 76] on button "Tag system-mistake" at bounding box center [391, 85] width 76 height 22
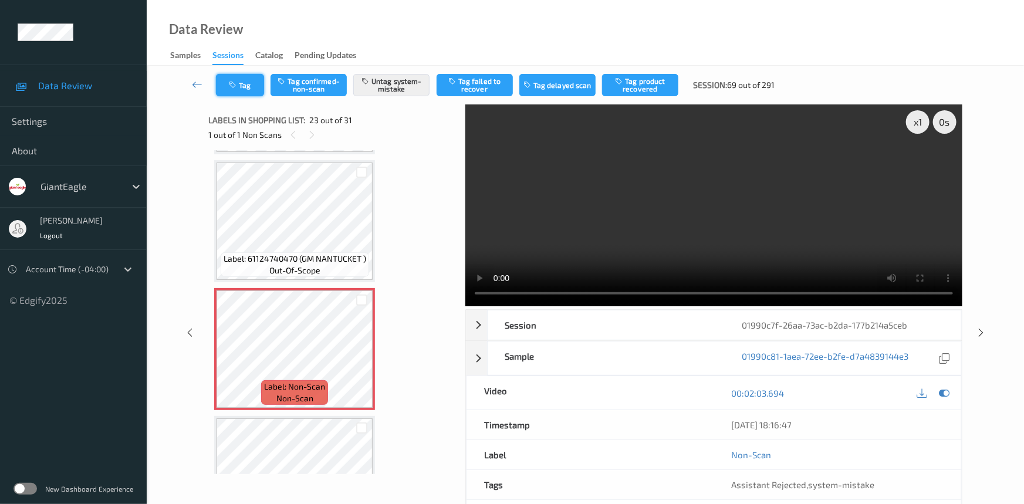
click at [246, 82] on button "Tag" at bounding box center [240, 85] width 48 height 22
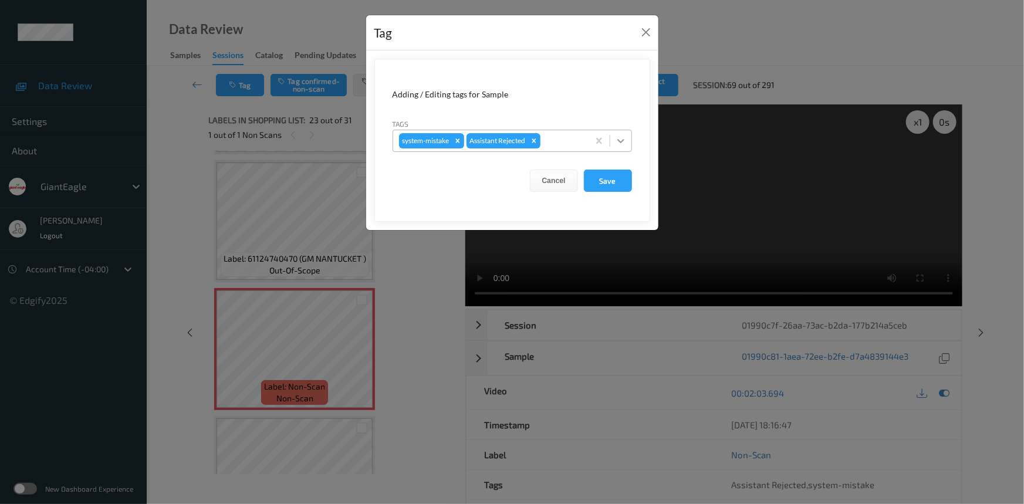
click at [624, 140] on icon at bounding box center [621, 141] width 12 height 12
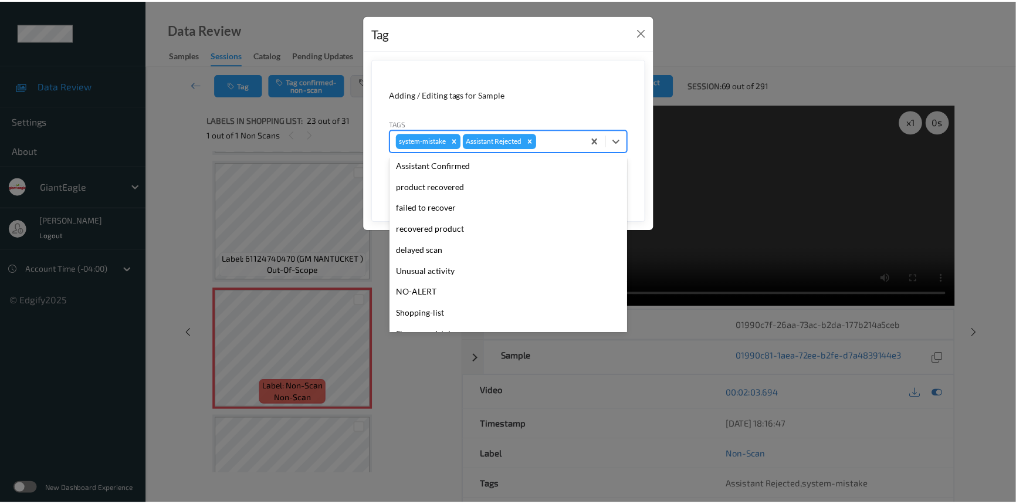
scroll to position [103, 0]
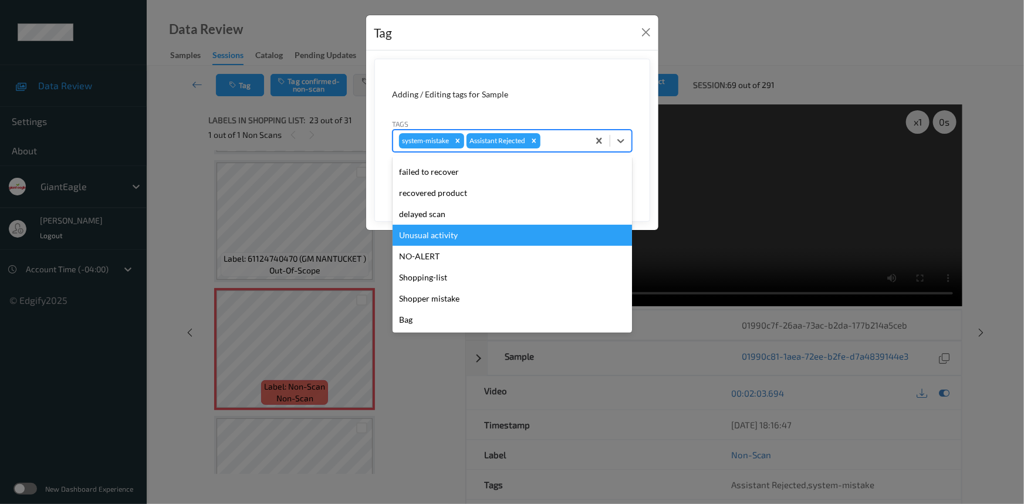
click at [434, 234] on div "Unusual activity" at bounding box center [512, 235] width 239 height 21
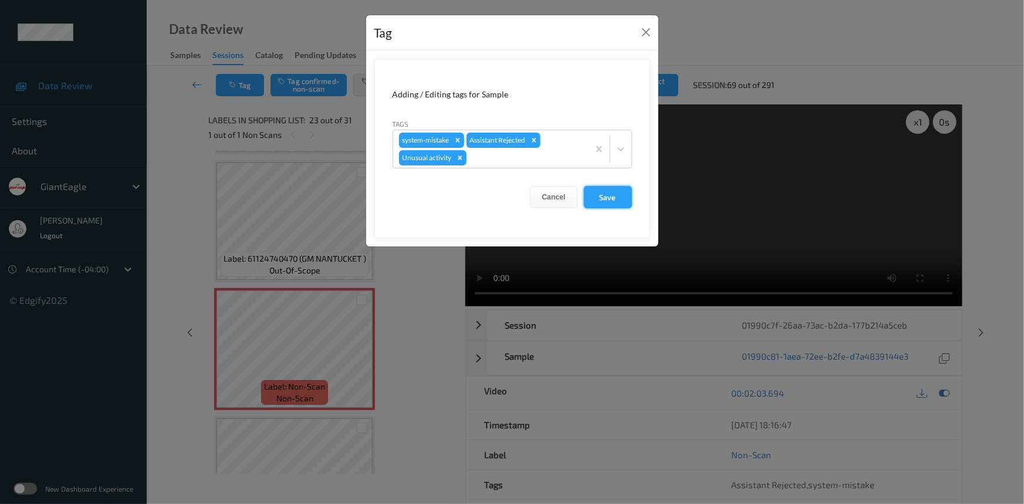
click at [624, 191] on button "Save" at bounding box center [608, 197] width 48 height 22
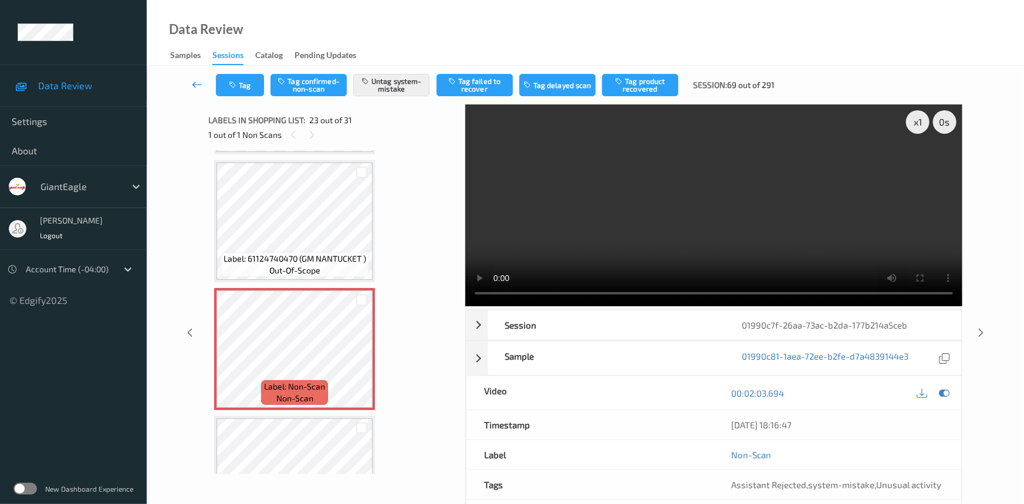
click at [194, 77] on link at bounding box center [197, 85] width 37 height 22
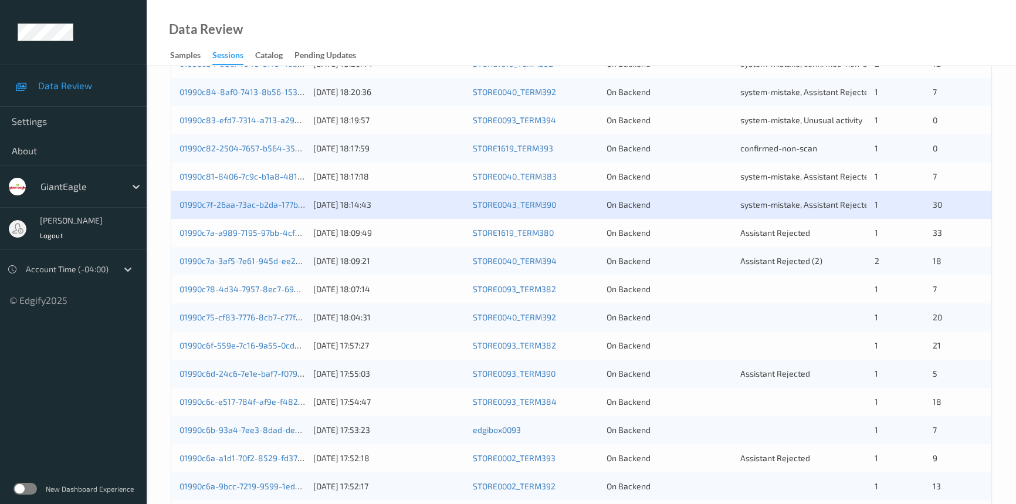
scroll to position [373, 0]
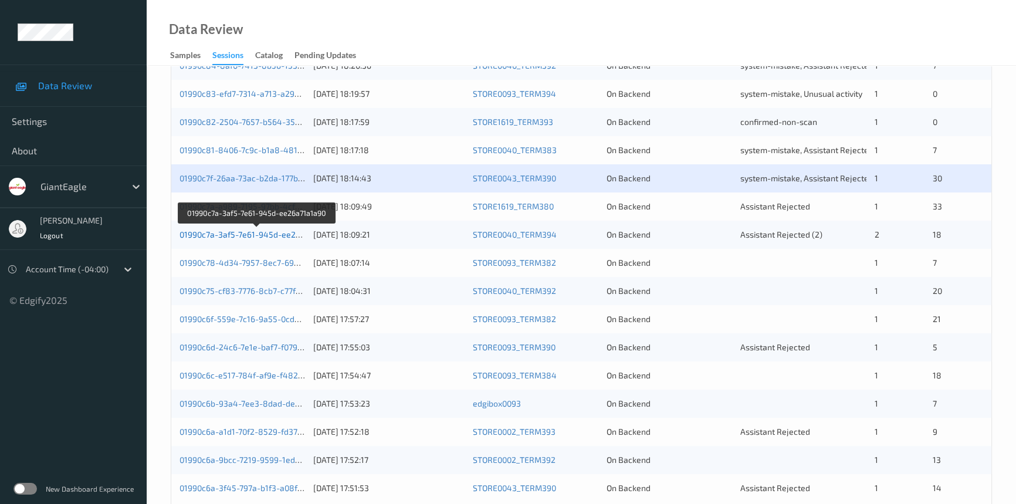
click at [229, 233] on link "01990c7a-3af5-7e61-945d-ee26a71a1a90" at bounding box center [257, 234] width 155 height 10
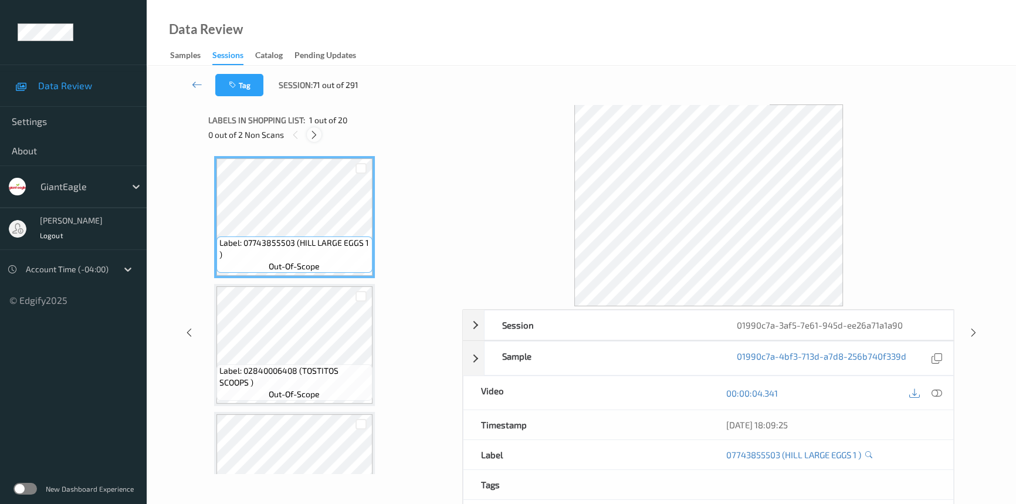
click at [317, 137] on icon at bounding box center [314, 135] width 10 height 11
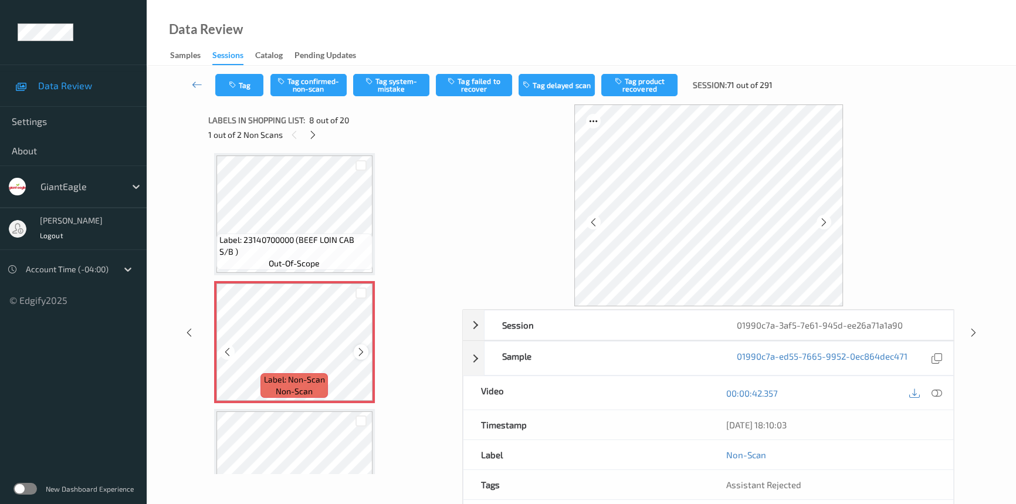
click at [359, 347] on icon at bounding box center [361, 352] width 10 height 11
click at [939, 392] on icon at bounding box center [937, 393] width 11 height 11
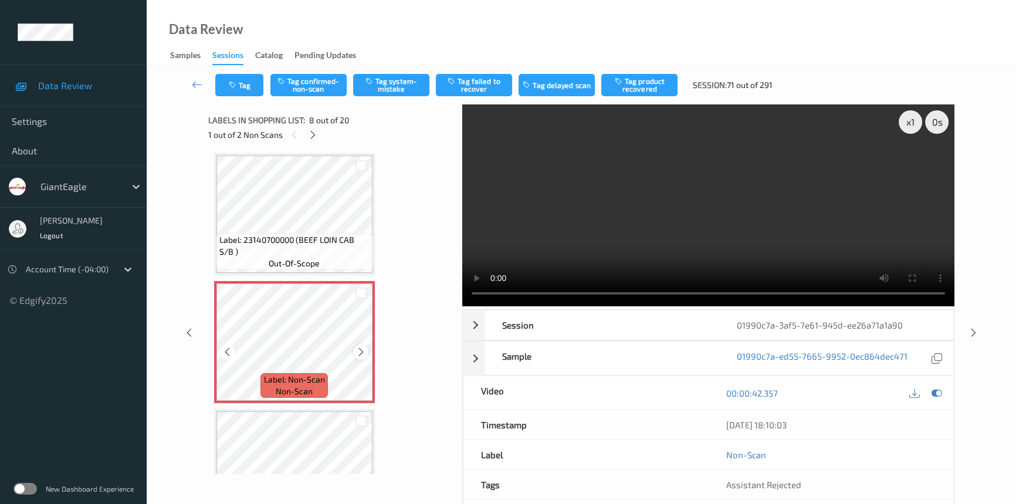
click at [359, 350] on icon at bounding box center [361, 352] width 10 height 11
click at [661, 248] on video at bounding box center [708, 205] width 492 height 202
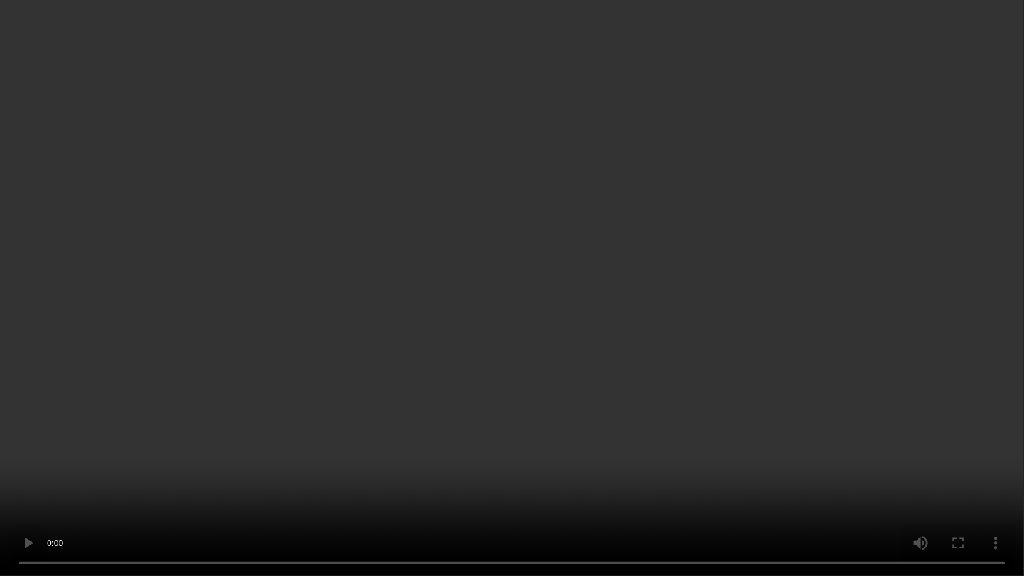
drag, startPoint x: 665, startPoint y: 401, endPoint x: 695, endPoint y: 406, distance: 30.3
click at [674, 403] on video at bounding box center [512, 288] width 1024 height 576
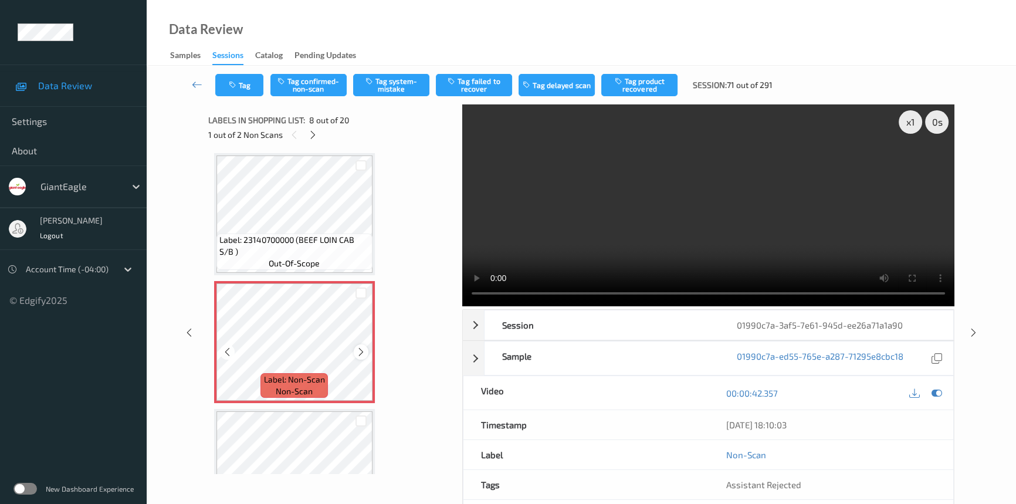
click at [359, 348] on icon at bounding box center [361, 352] width 10 height 11
click at [359, 347] on icon at bounding box center [361, 352] width 10 height 11
click at [644, 249] on video at bounding box center [708, 205] width 492 height 202
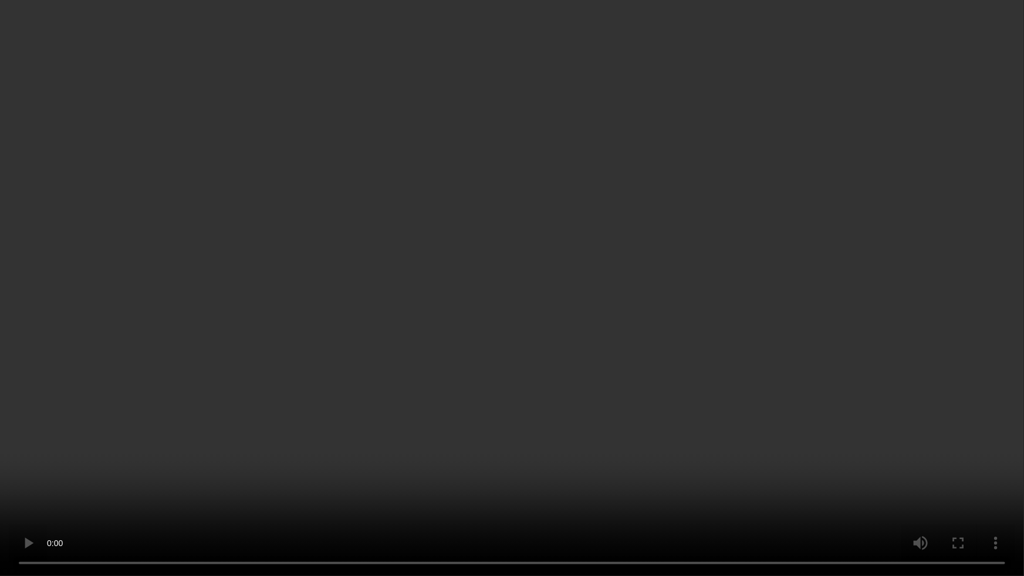
click at [758, 228] on video at bounding box center [512, 288] width 1024 height 576
click at [356, 484] on video at bounding box center [512, 288] width 1024 height 576
drag, startPoint x: 509, startPoint y: 107, endPoint x: 636, endPoint y: 164, distance: 138.9
click at [509, 113] on video at bounding box center [512, 288] width 1024 height 576
click at [749, 365] on video at bounding box center [512, 288] width 1024 height 576
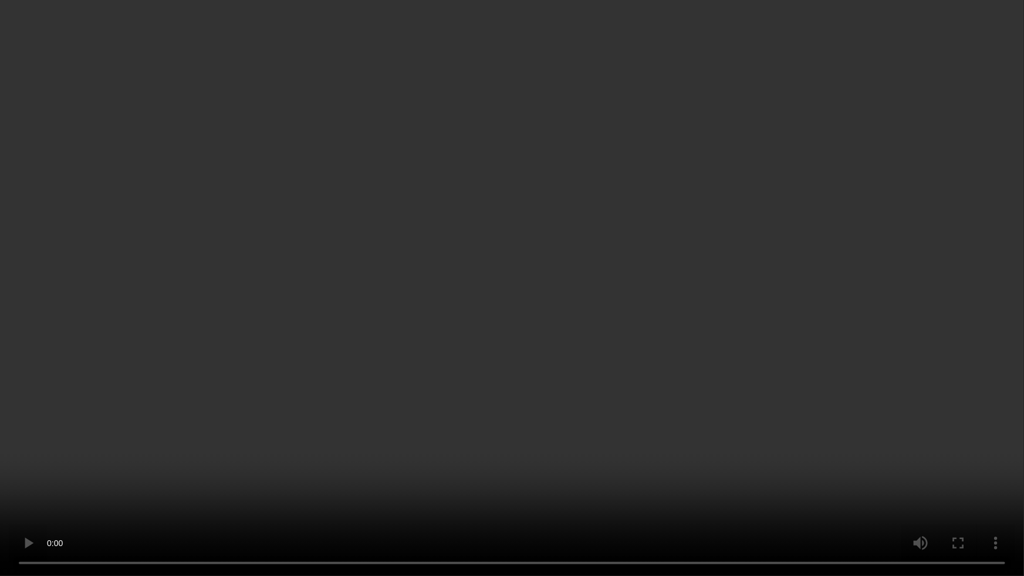
click at [748, 326] on video at bounding box center [512, 288] width 1024 height 576
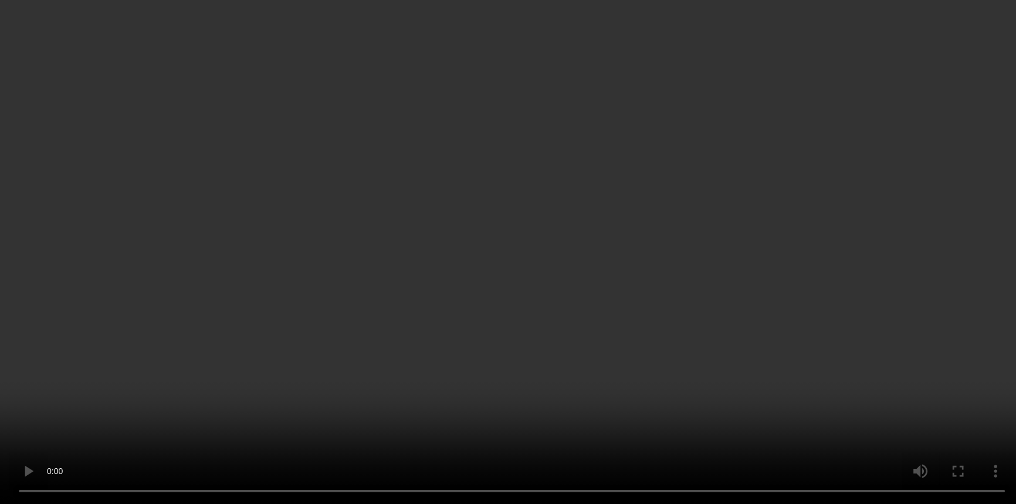
scroll to position [931, 0]
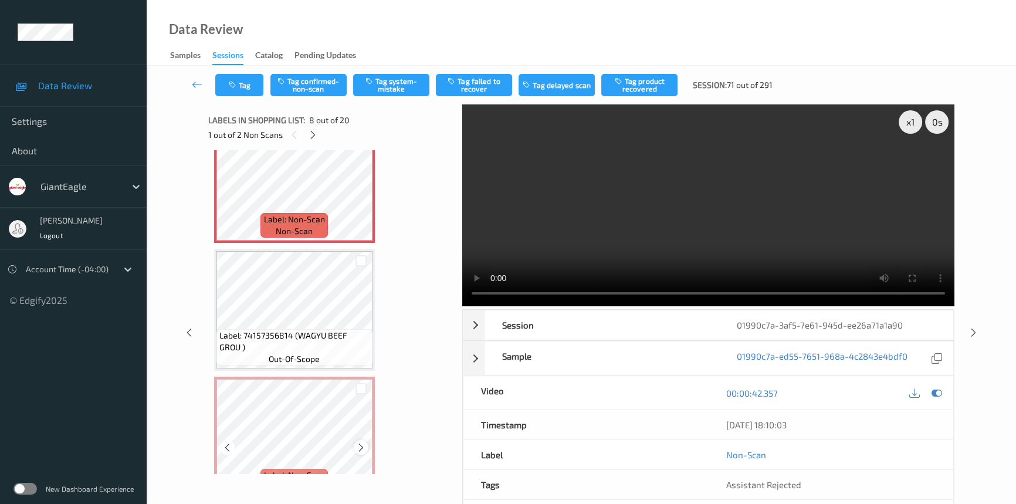
click at [359, 442] on icon at bounding box center [361, 447] width 10 height 11
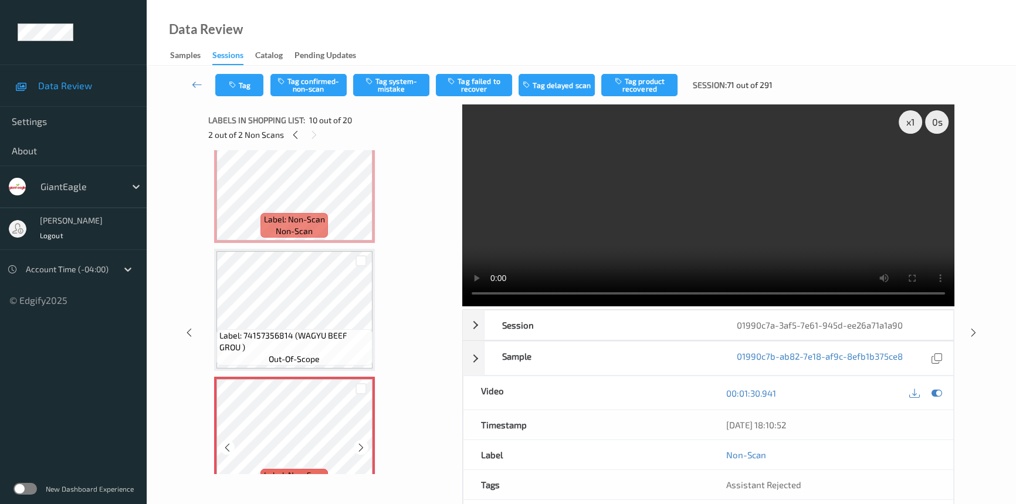
click at [359, 442] on icon at bounding box center [361, 447] width 10 height 11
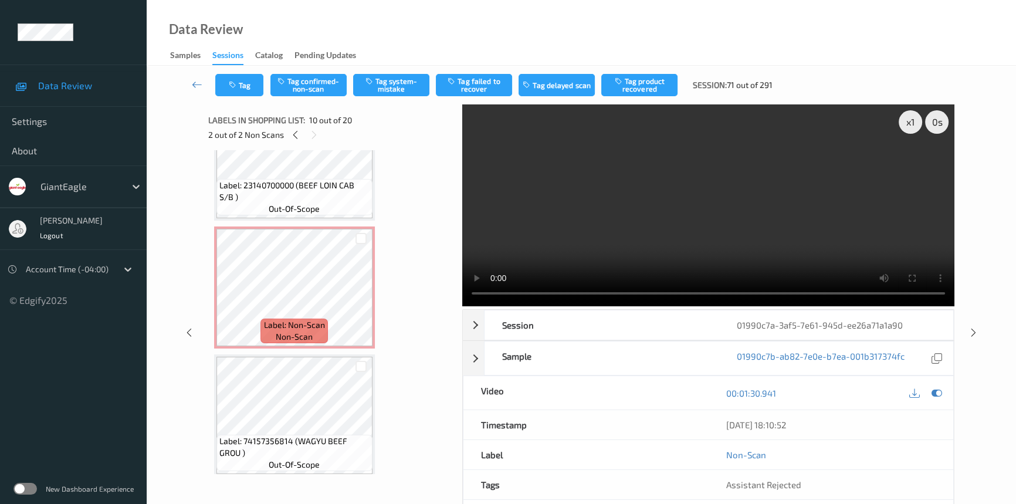
scroll to position [824, 0]
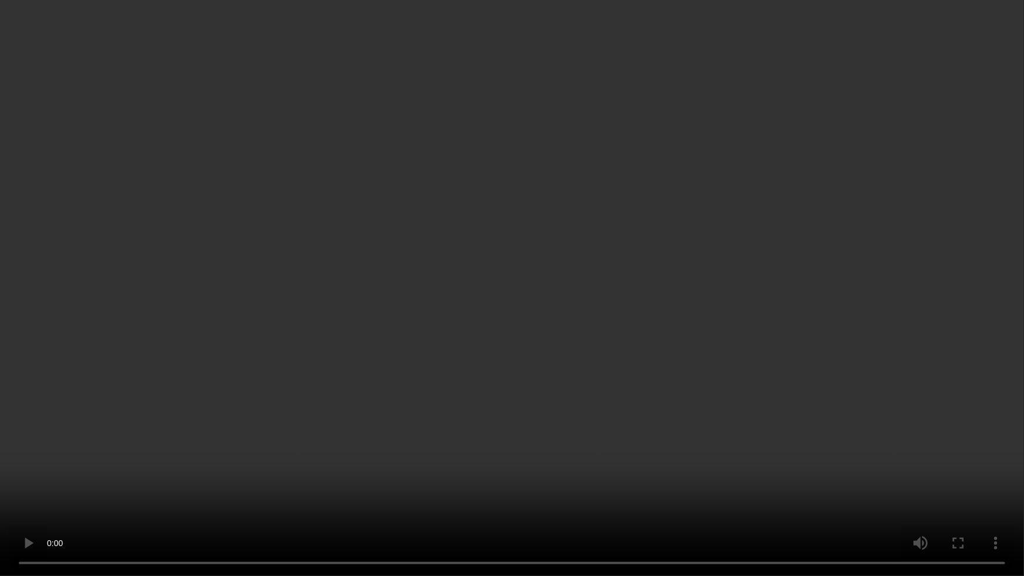
click at [467, 499] on video at bounding box center [512, 288] width 1024 height 576
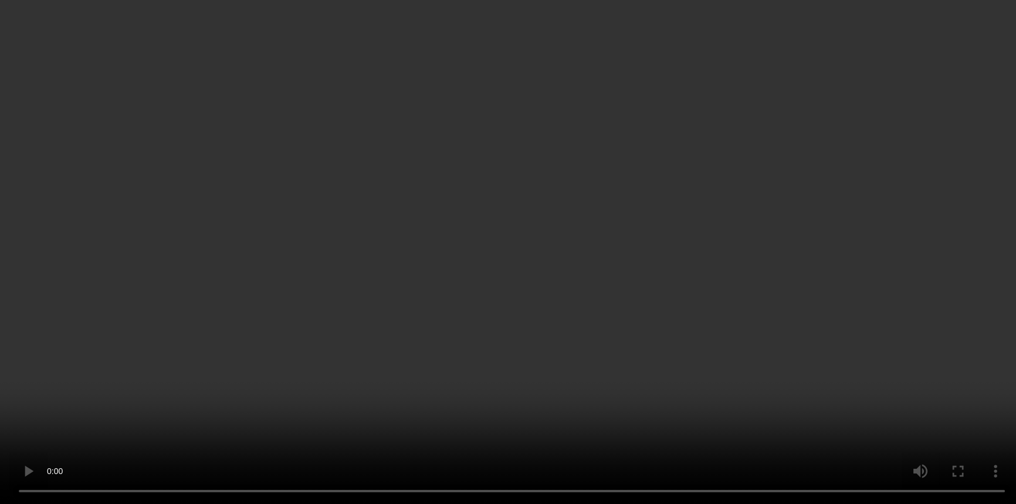
scroll to position [877, 0]
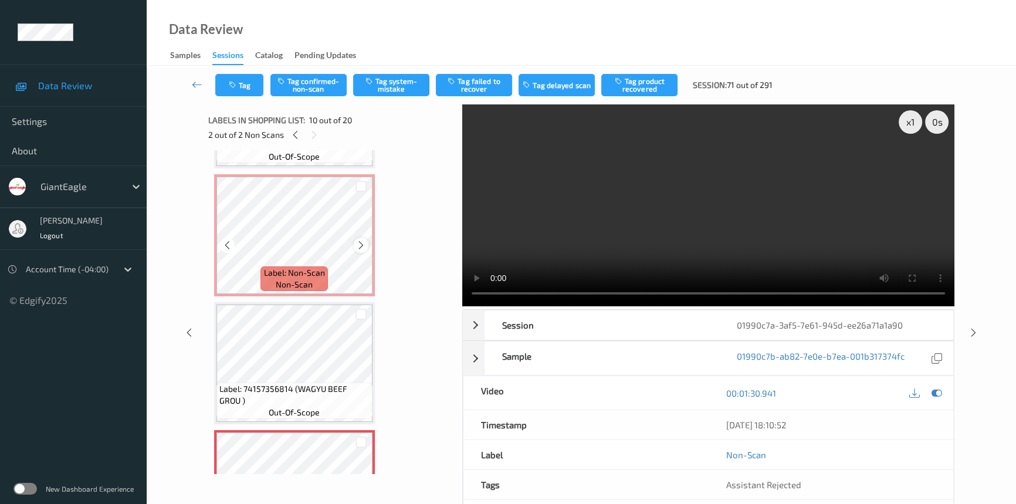
click at [364, 243] on icon at bounding box center [361, 245] width 10 height 11
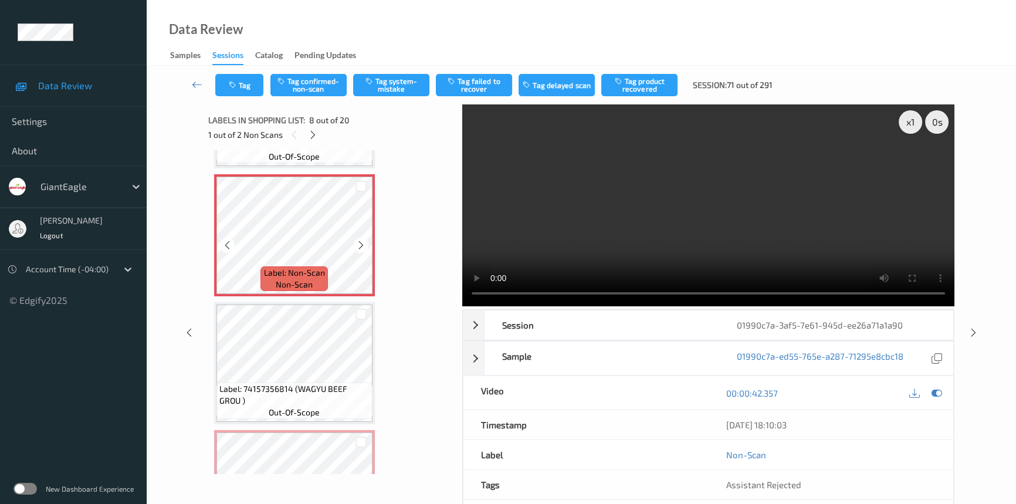
click at [364, 243] on icon at bounding box center [361, 245] width 10 height 11
click at [359, 240] on icon at bounding box center [361, 245] width 10 height 11
click at [327, 88] on button "Tag confirmed-non-scan" at bounding box center [309, 85] width 76 height 22
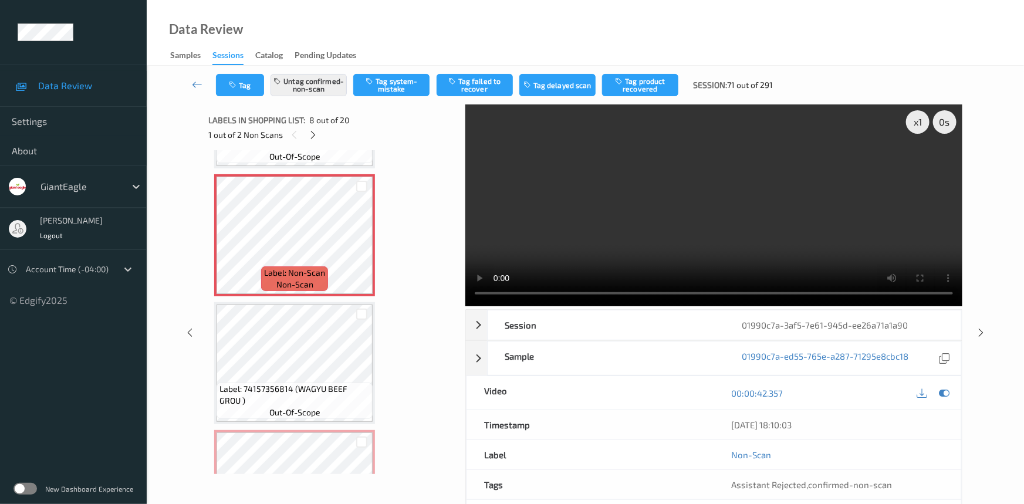
click at [657, 73] on div "Tag Untag confirmed-non-scan Tag system-mistake Tag failed to recover Tag delay…" at bounding box center [585, 85] width 829 height 39
click at [651, 84] on button "Tag product recovered" at bounding box center [640, 85] width 76 height 22
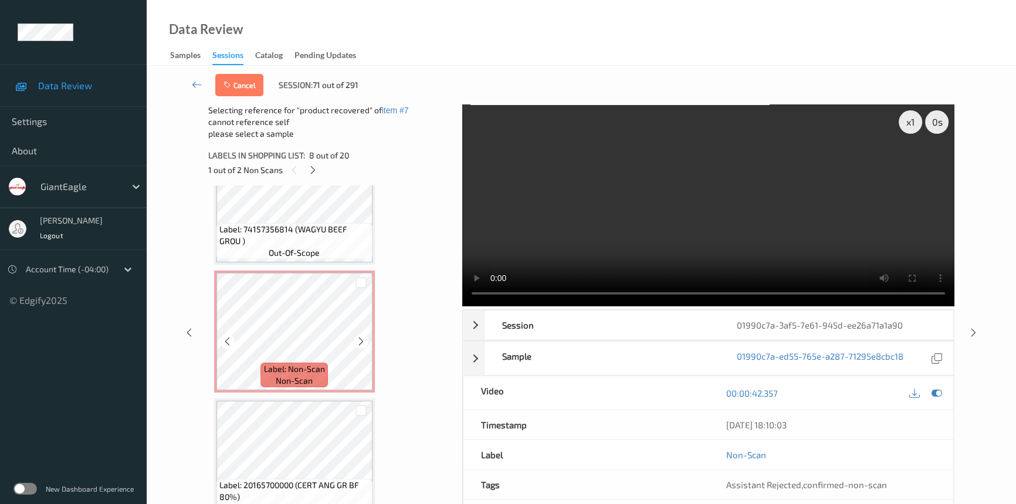
scroll to position [1091, 0]
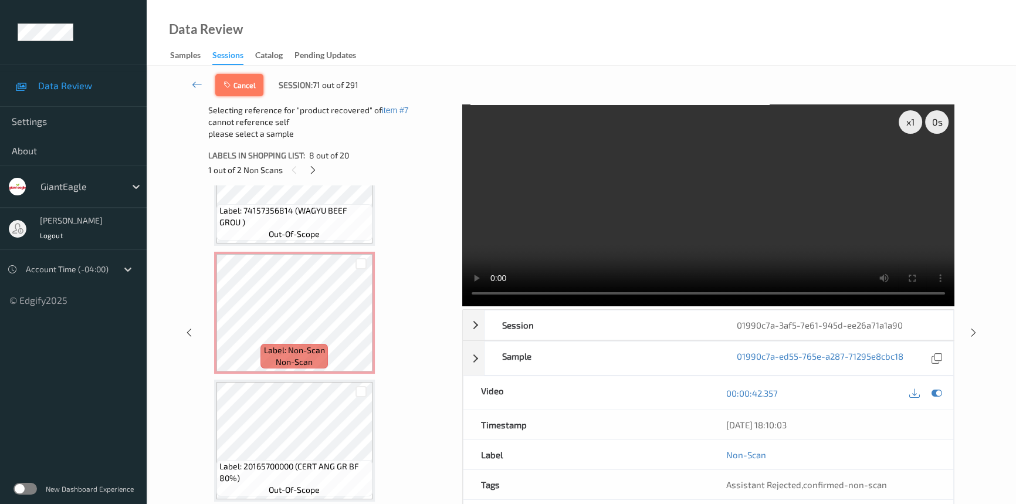
click at [237, 85] on button "Cancel" at bounding box center [239, 85] width 48 height 22
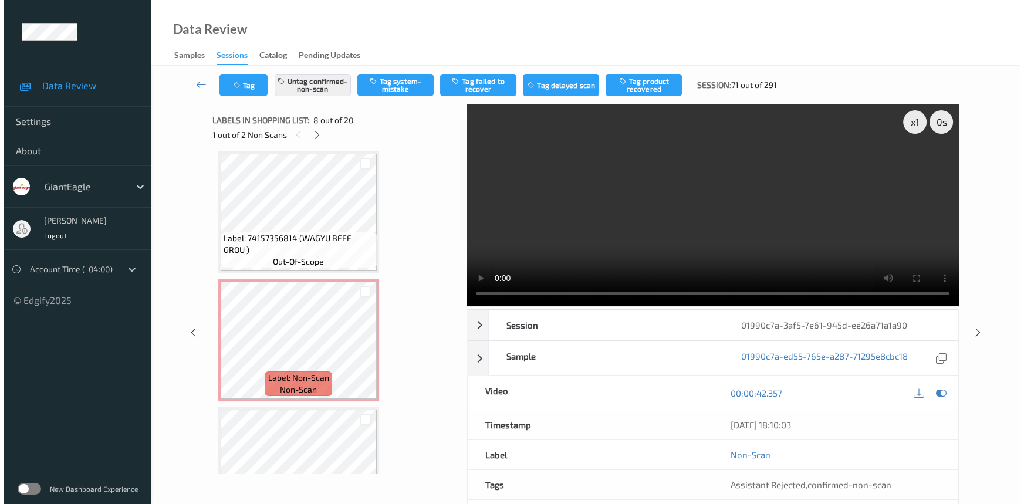
scroll to position [1037, 0]
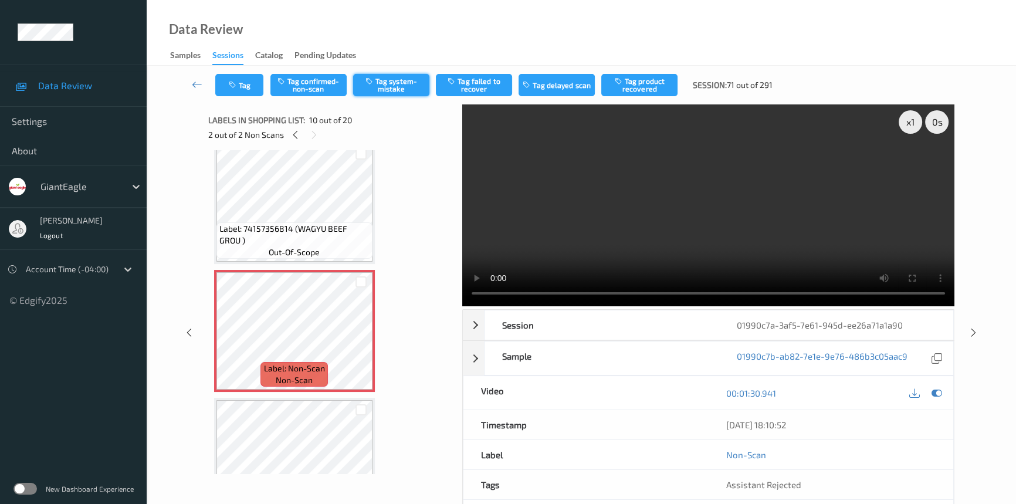
click at [398, 82] on button "Tag system-mistake" at bounding box center [391, 85] width 76 height 22
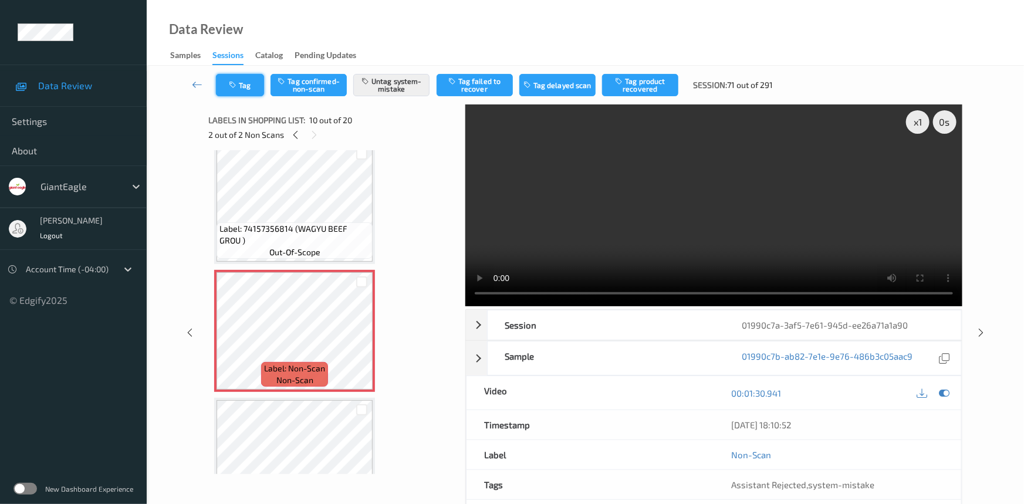
click at [256, 90] on button "Tag" at bounding box center [240, 85] width 48 height 22
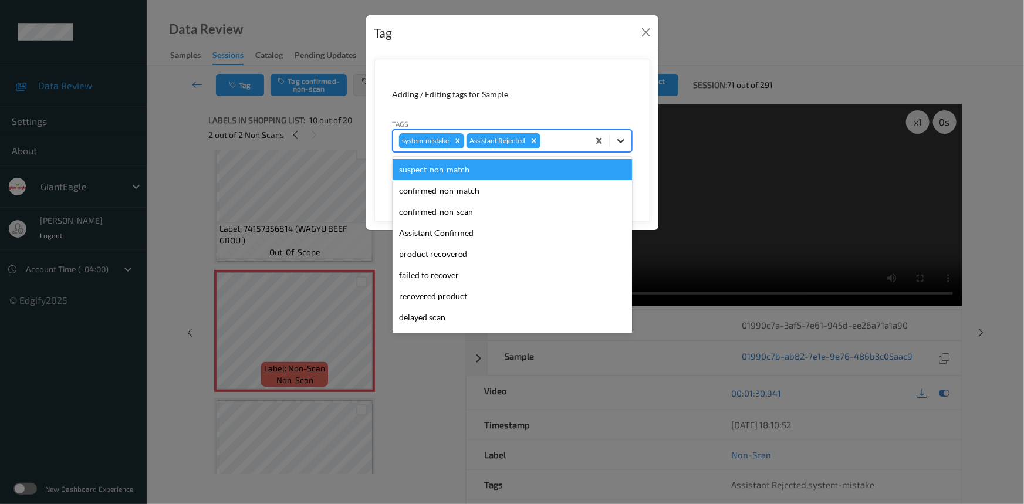
click at [617, 138] on icon at bounding box center [621, 141] width 12 height 12
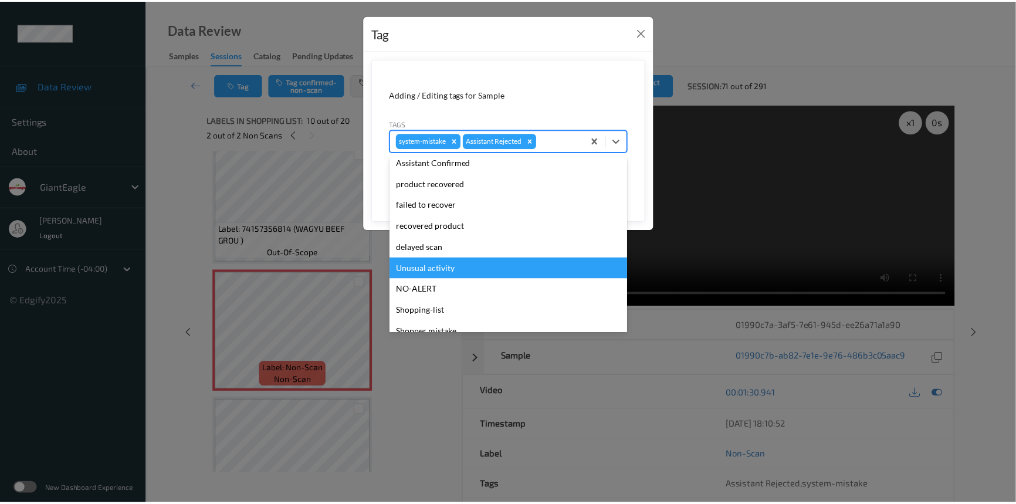
scroll to position [103, 0]
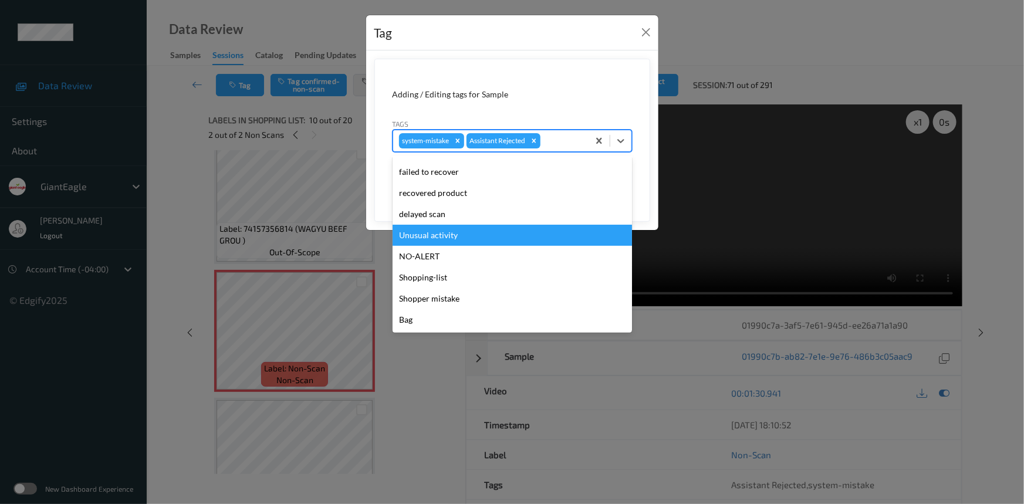
drag, startPoint x: 449, startPoint y: 238, endPoint x: 484, endPoint y: 229, distance: 35.6
click at [454, 237] on div "Unusual activity" at bounding box center [512, 235] width 239 height 21
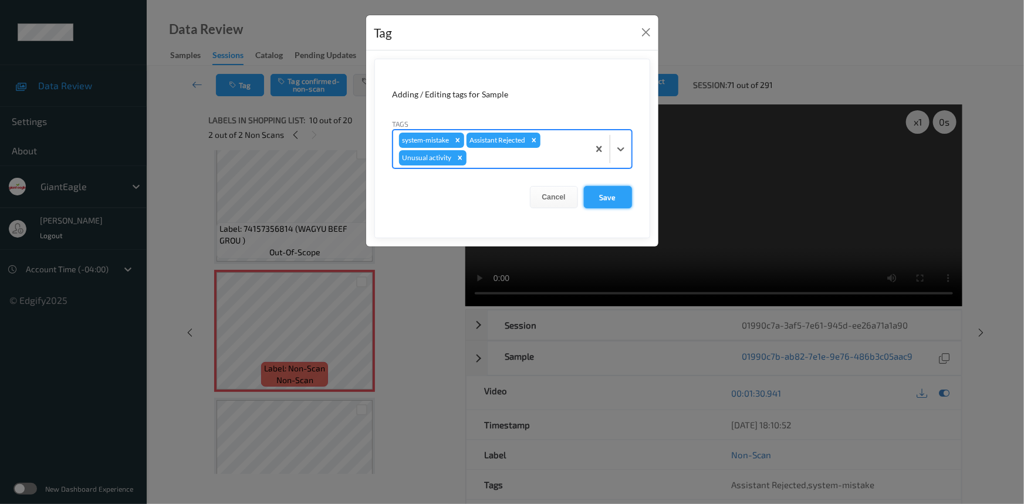
click at [608, 202] on button "Save" at bounding box center [608, 197] width 48 height 22
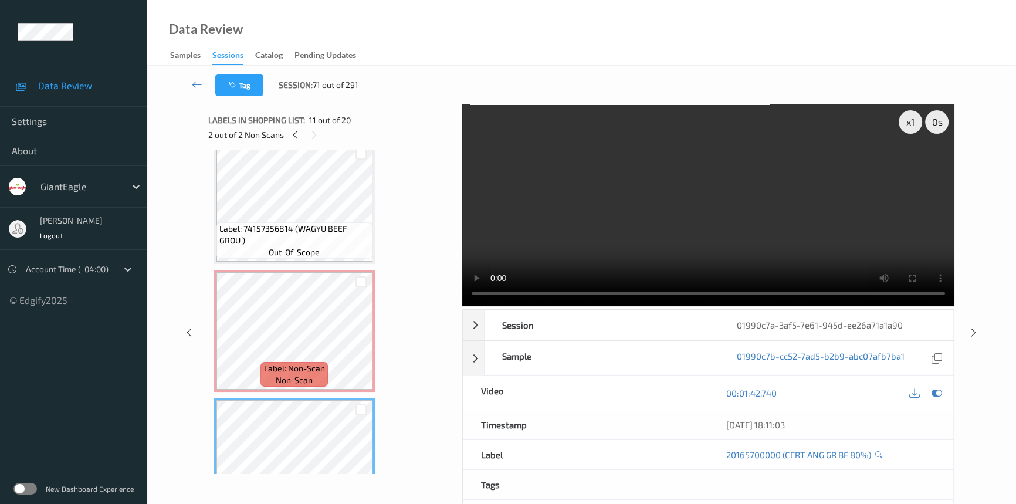
click at [618, 211] on video at bounding box center [708, 205] width 492 height 202
click at [518, 256] on video at bounding box center [708, 205] width 492 height 202
drag, startPoint x: 548, startPoint y: 245, endPoint x: 547, endPoint y: 253, distance: 7.7
click at [549, 245] on video at bounding box center [708, 205] width 492 height 202
click at [591, 205] on video at bounding box center [708, 205] width 492 height 202
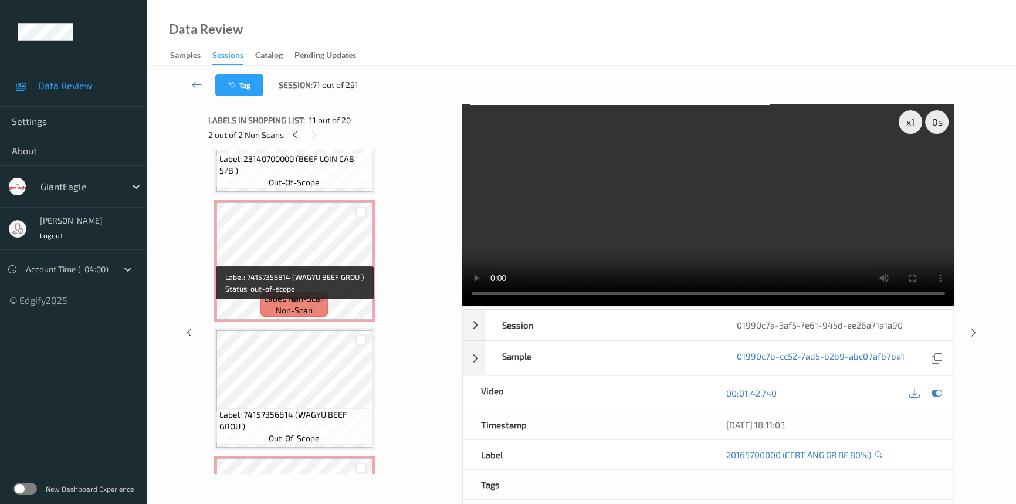
scroll to position [824, 0]
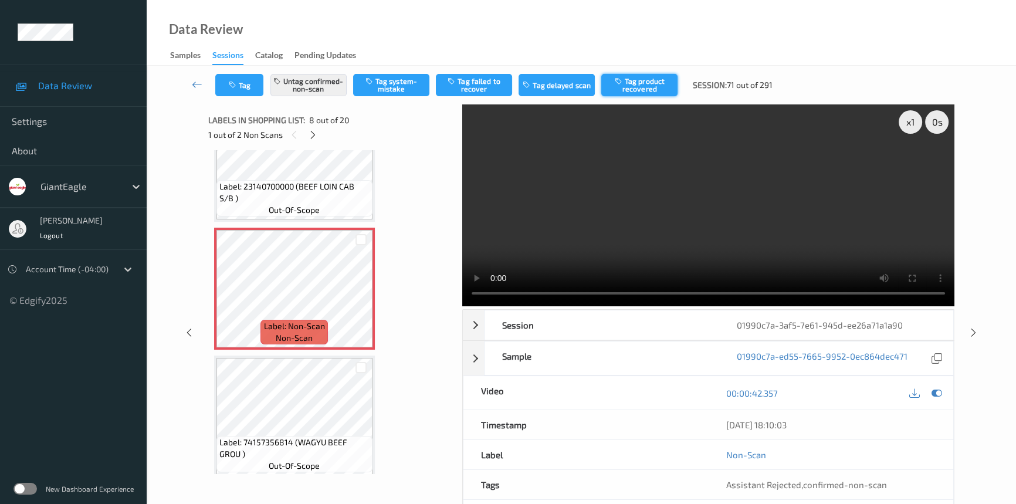
click at [646, 77] on button "Tag product recovered" at bounding box center [639, 85] width 76 height 22
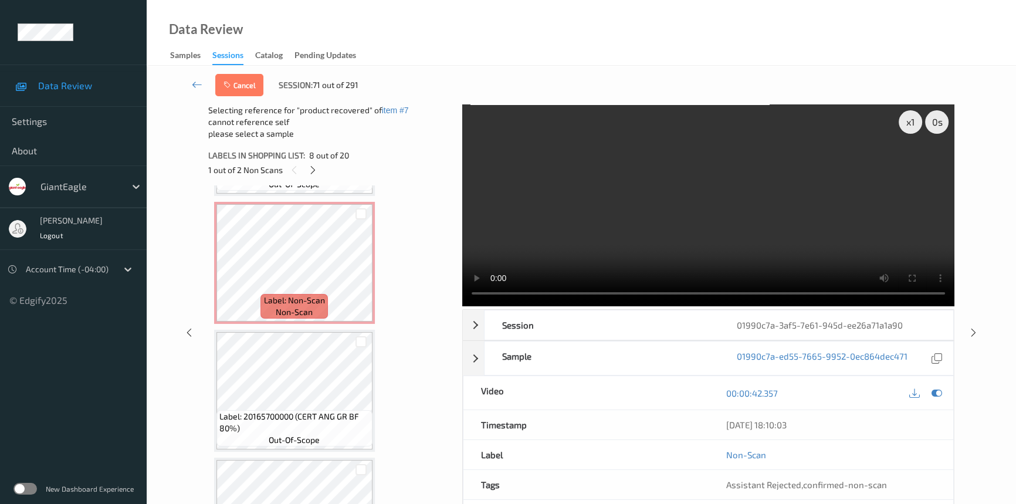
scroll to position [1144, 0]
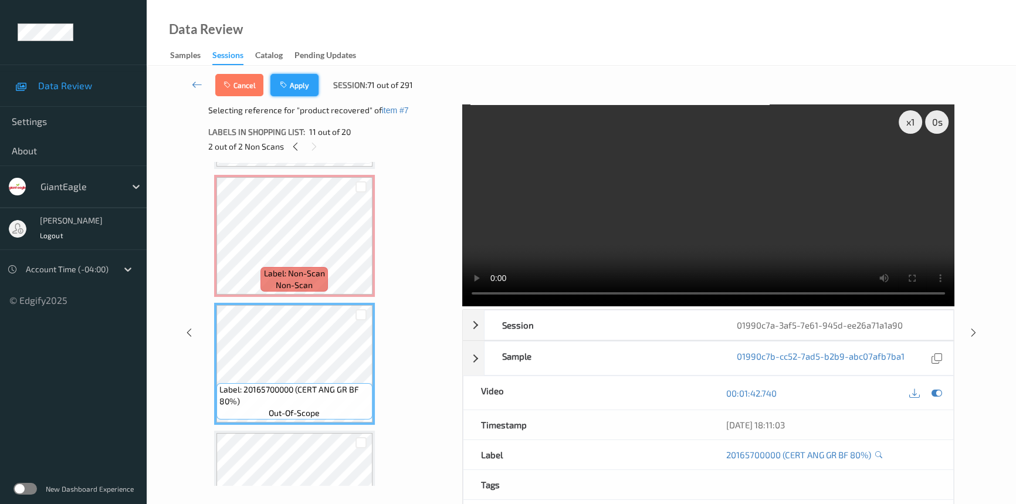
click at [305, 84] on button "Apply" at bounding box center [295, 85] width 48 height 22
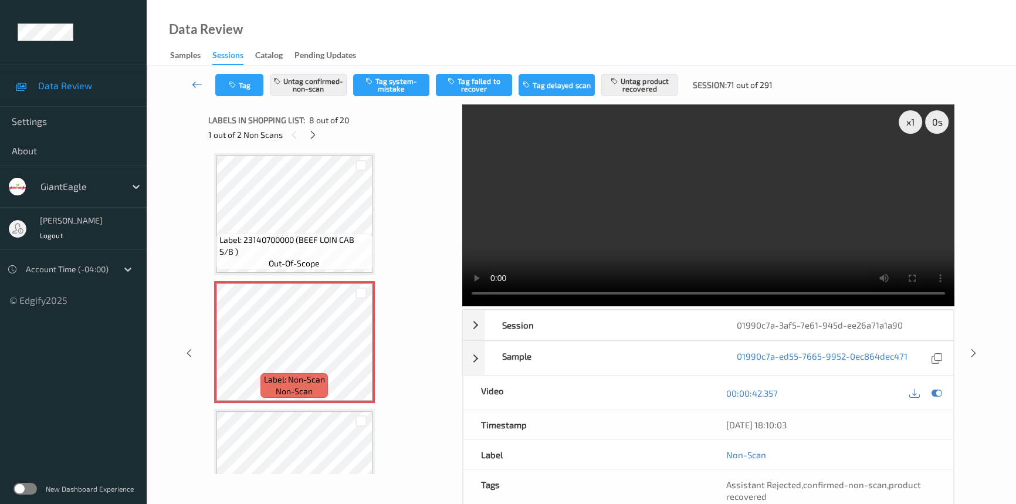
click at [195, 77] on link at bounding box center [197, 85] width 36 height 22
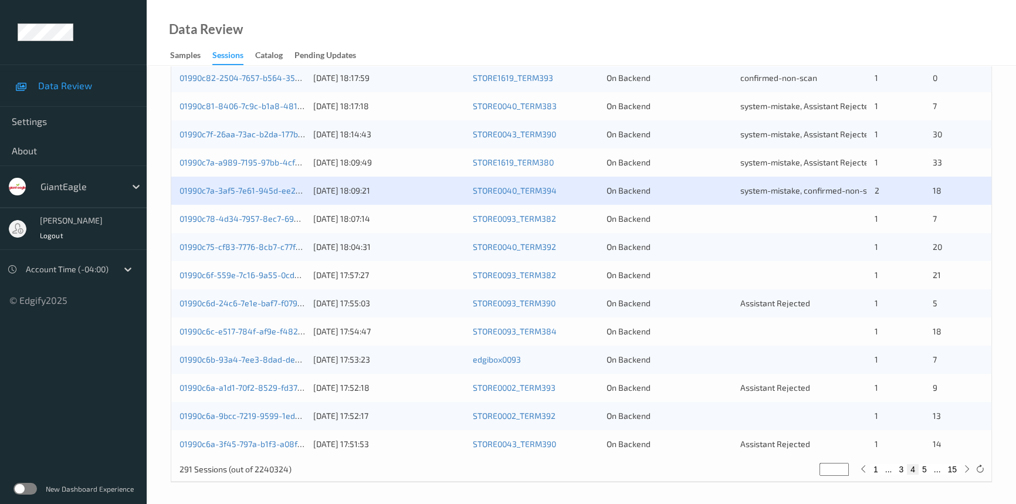
scroll to position [418, 0]
click at [236, 244] on link "01990c75-cf83-7776-8cb7-c77f14467907" at bounding box center [256, 246] width 153 height 10
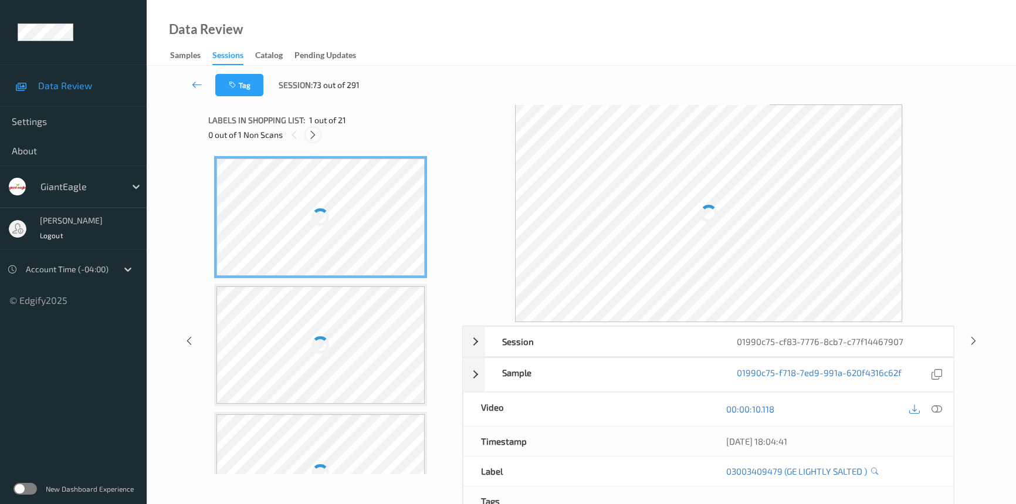
drag, startPoint x: 311, startPoint y: 131, endPoint x: 320, endPoint y: 134, distance: 9.3
click at [313, 133] on icon at bounding box center [313, 135] width 10 height 11
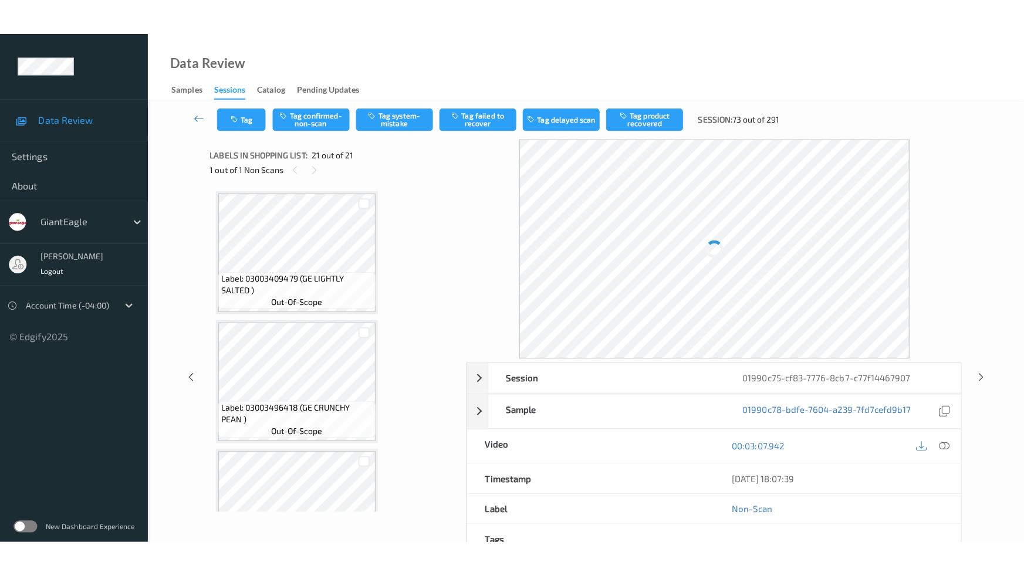
scroll to position [2359, 0]
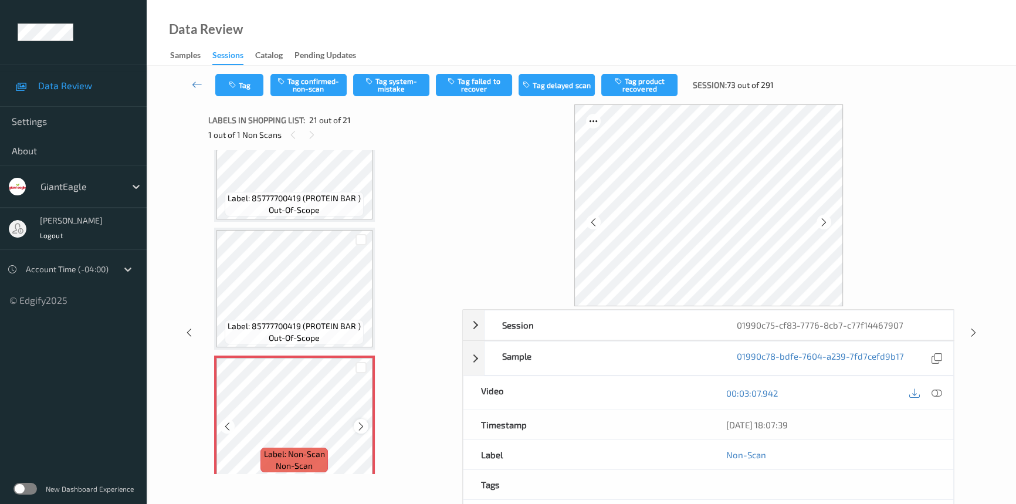
click at [363, 421] on icon at bounding box center [361, 426] width 10 height 11
click at [939, 392] on icon at bounding box center [937, 393] width 11 height 11
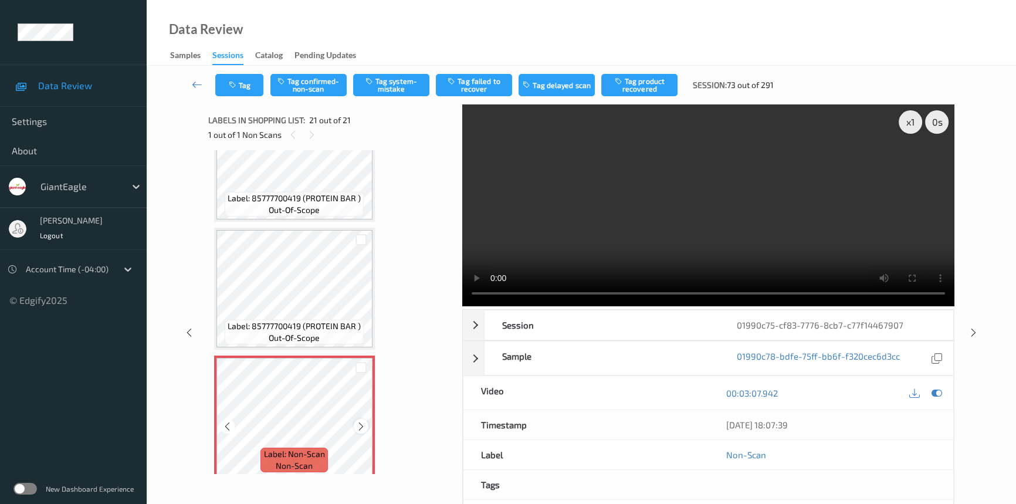
click at [358, 421] on icon at bounding box center [361, 426] width 10 height 11
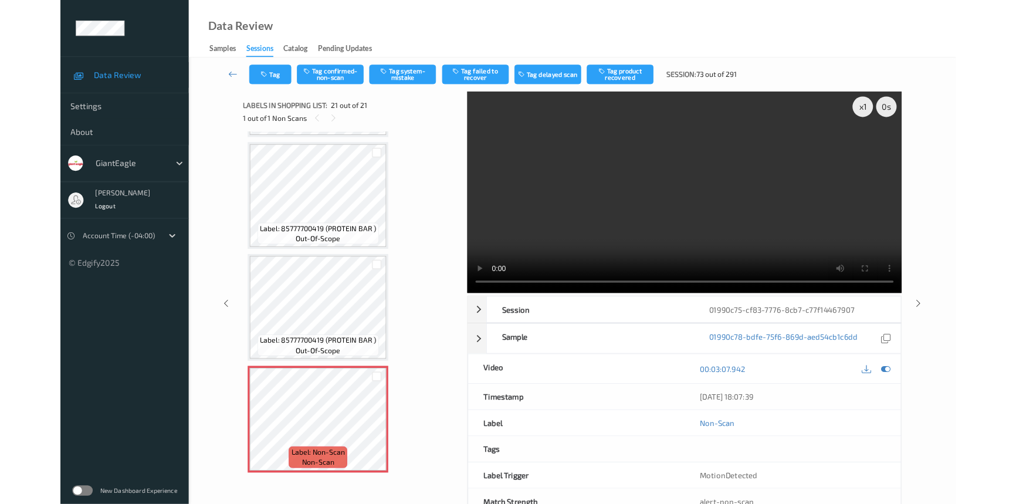
scroll to position [2287, 0]
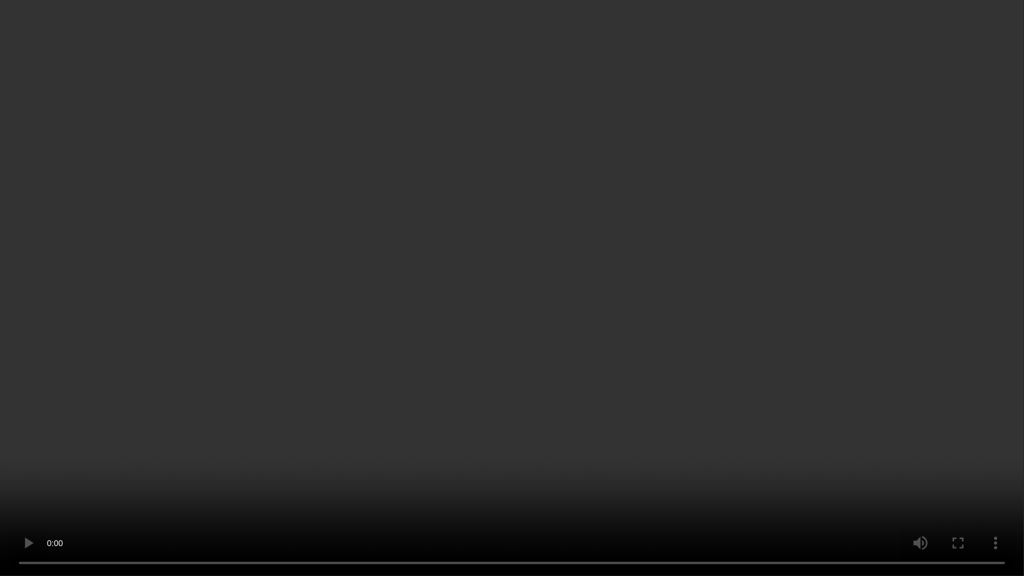
click at [620, 474] on video at bounding box center [512, 288] width 1024 height 576
click at [662, 322] on video at bounding box center [512, 288] width 1024 height 576
click at [593, 334] on video at bounding box center [512, 288] width 1024 height 576
drag, startPoint x: 593, startPoint y: 334, endPoint x: 599, endPoint y: 346, distance: 12.9
click at [599, 346] on video at bounding box center [512, 288] width 1024 height 576
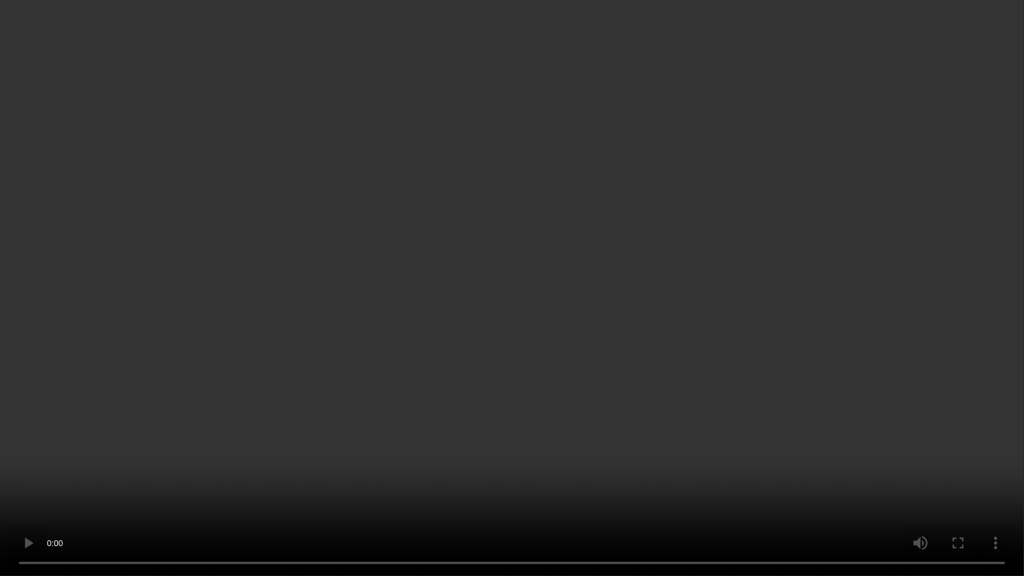
click at [620, 396] on video at bounding box center [512, 288] width 1024 height 576
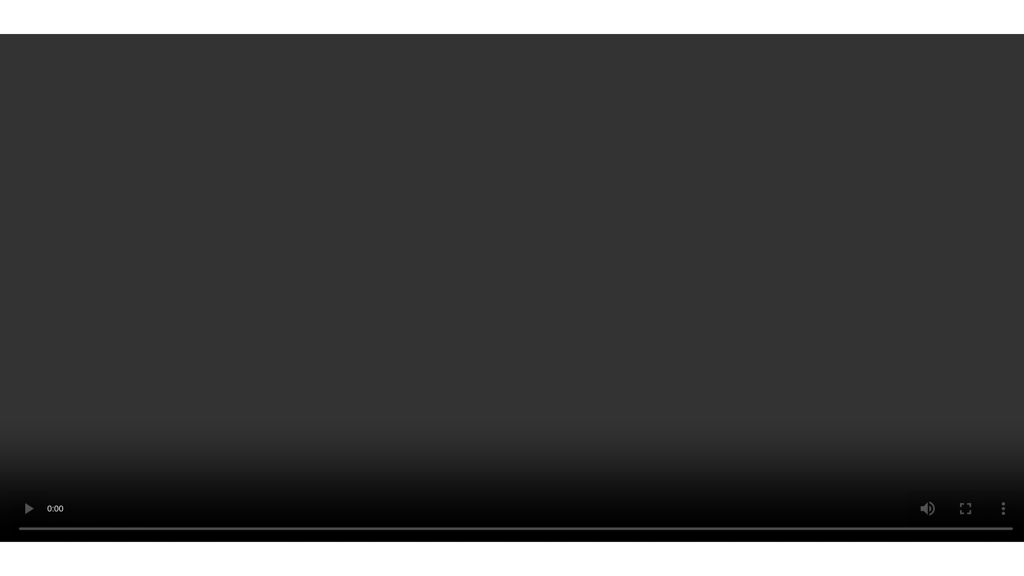
scroll to position [2359, 0]
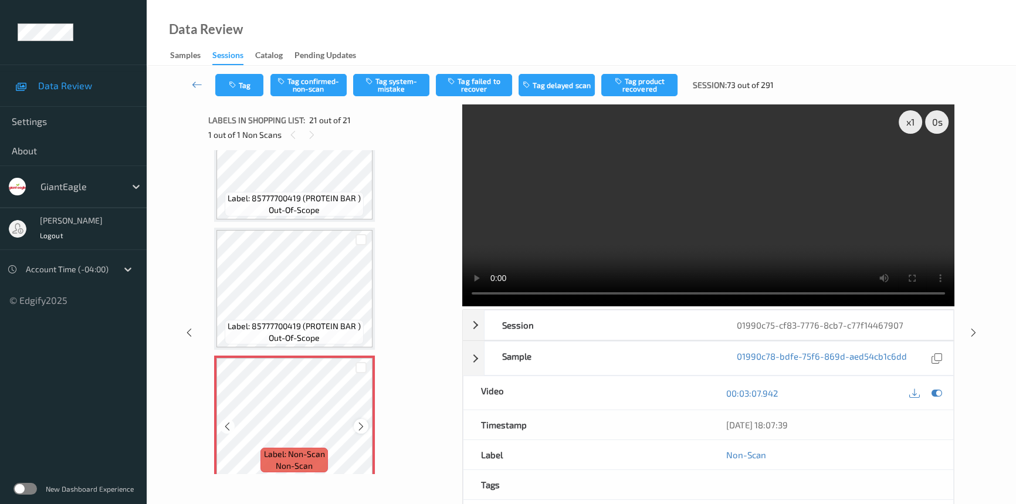
click at [360, 421] on icon at bounding box center [361, 426] width 10 height 11
click at [613, 229] on video at bounding box center [708, 205] width 492 height 202
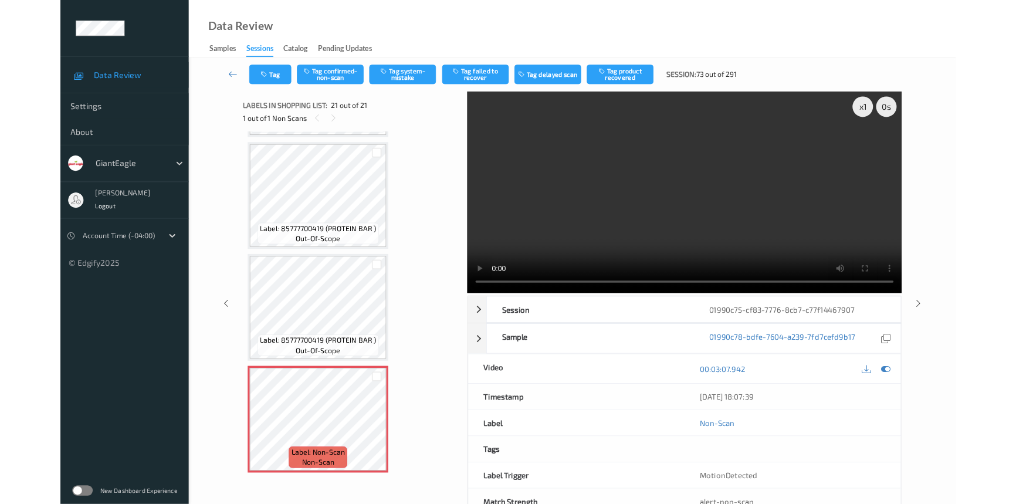
scroll to position [2287, 0]
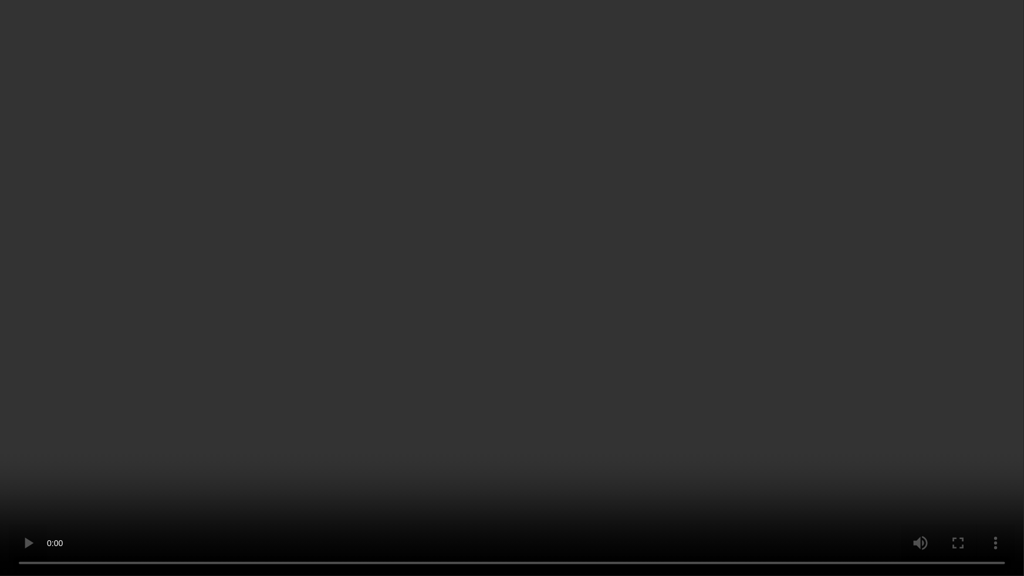
click at [479, 444] on video at bounding box center [512, 288] width 1024 height 576
click at [520, 420] on video at bounding box center [512, 288] width 1024 height 576
click at [796, 366] on video at bounding box center [512, 288] width 1024 height 576
click at [649, 434] on video at bounding box center [512, 288] width 1024 height 576
drag, startPoint x: 749, startPoint y: 446, endPoint x: 742, endPoint y: 458, distance: 13.7
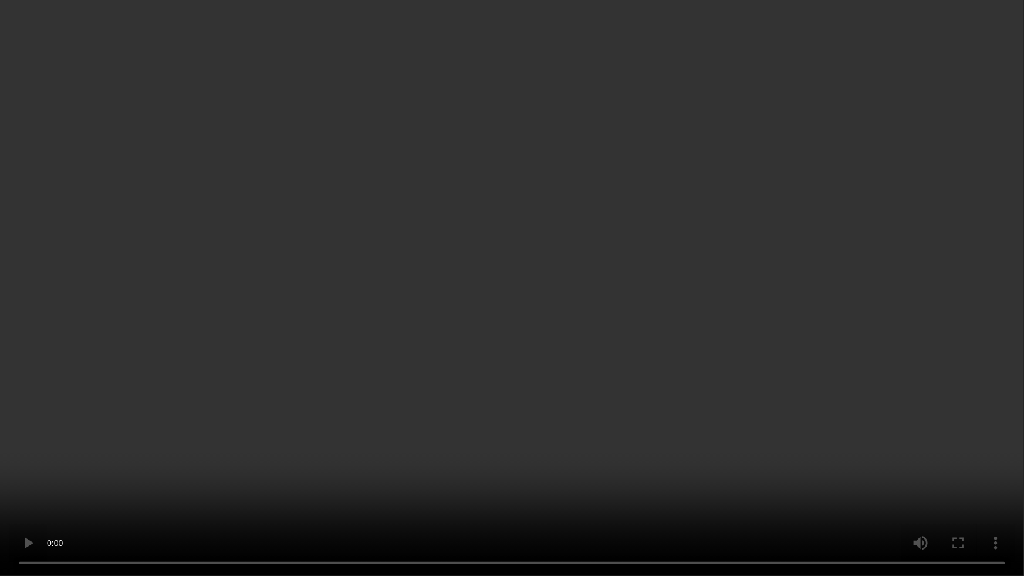
click at [749, 447] on video at bounding box center [512, 288] width 1024 height 576
click at [601, 478] on video at bounding box center [512, 288] width 1024 height 576
click at [622, 468] on video at bounding box center [512, 288] width 1024 height 576
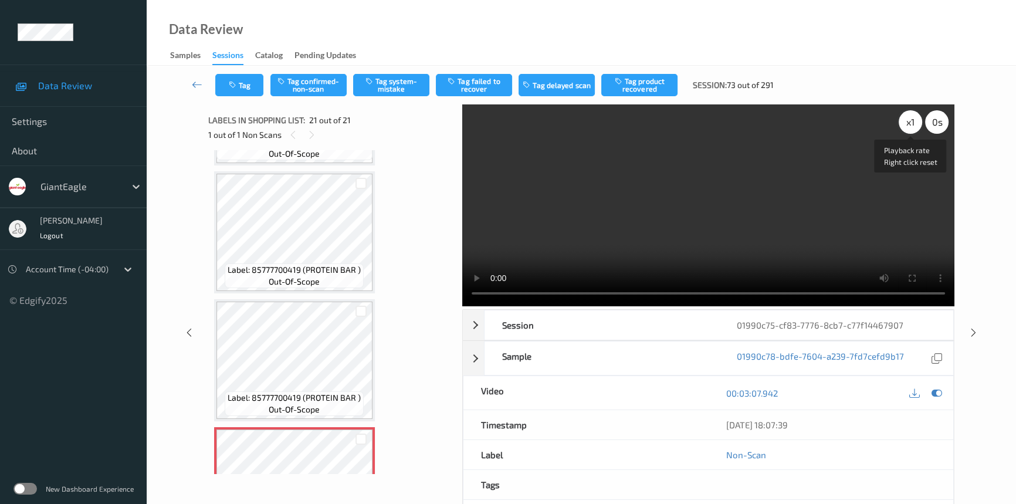
click at [905, 119] on div "x 1" at bounding box center [910, 121] width 23 height 23
click at [906, 123] on div "x 2" at bounding box center [910, 121] width 23 height 23
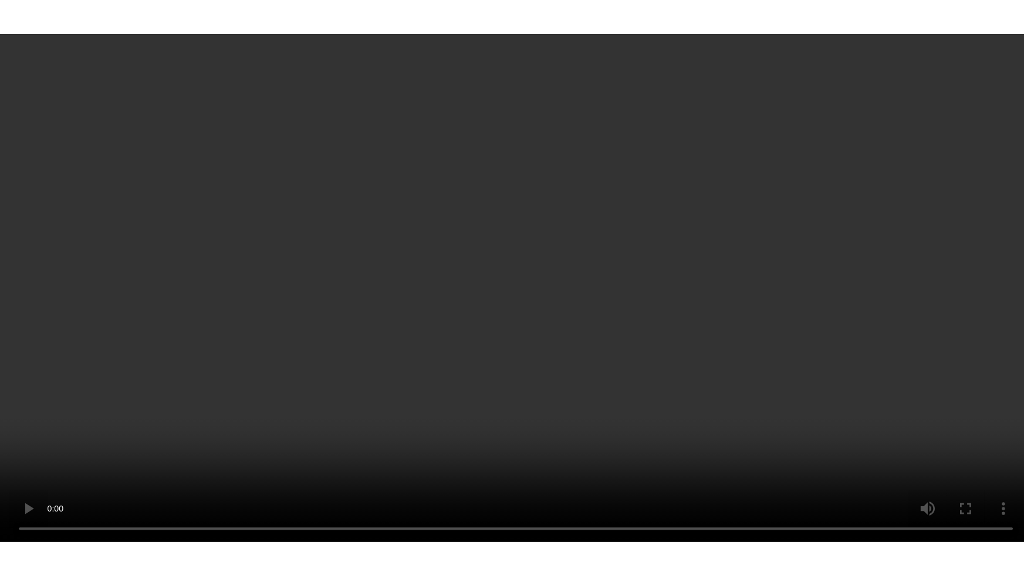
scroll to position [2359, 0]
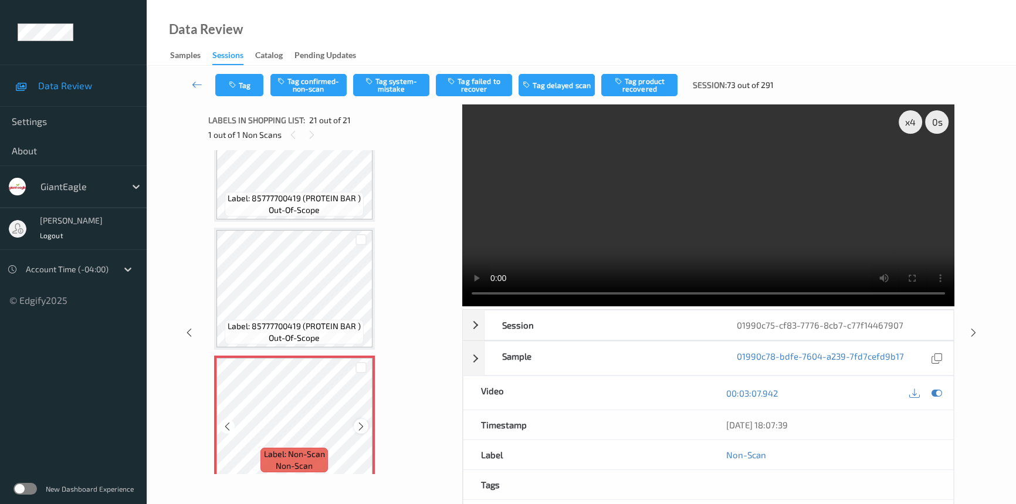
click at [360, 421] on icon at bounding box center [361, 426] width 10 height 11
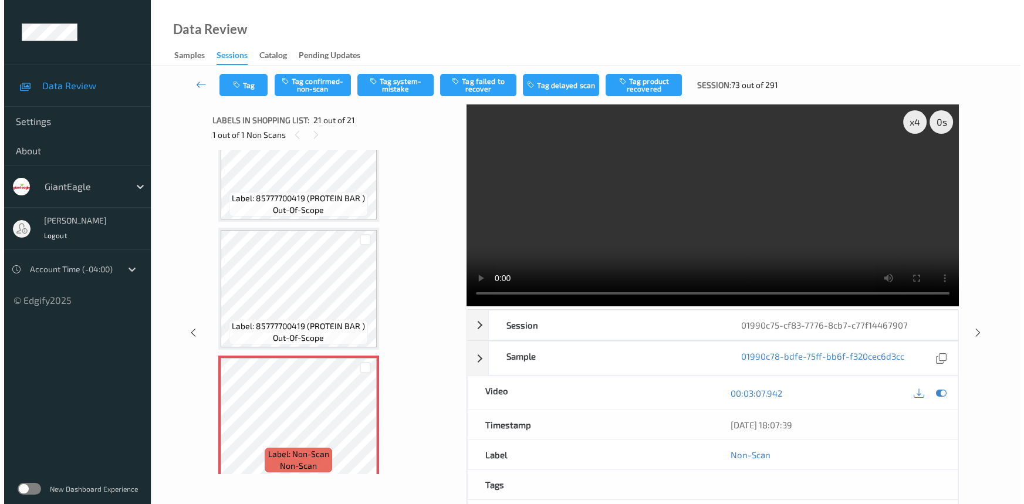
scroll to position [2287, 0]
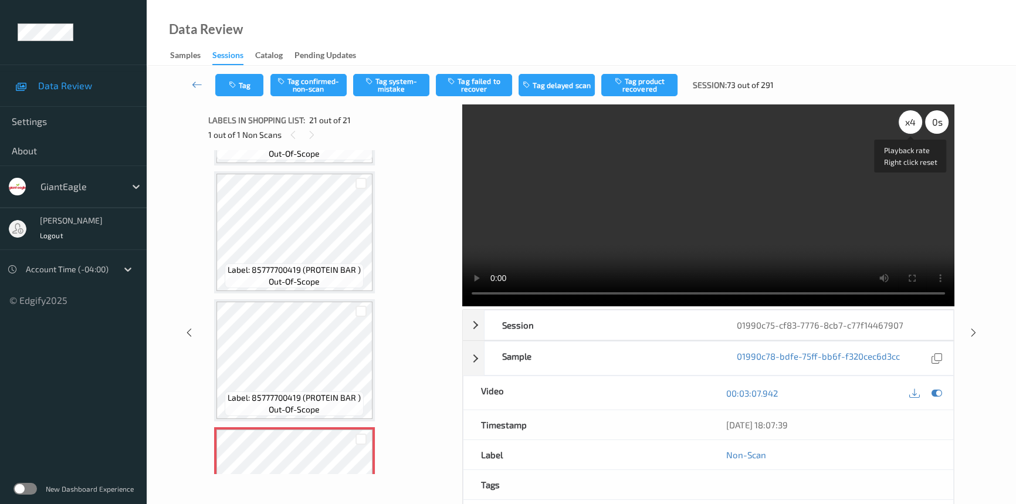
click at [912, 123] on div "x 4" at bounding box center [910, 121] width 23 height 23
click at [912, 123] on div "x 8" at bounding box center [910, 121] width 23 height 23
click at [912, 123] on div "x 1" at bounding box center [910, 121] width 23 height 23
click at [376, 77] on icon "button" at bounding box center [371, 81] width 10 height 8
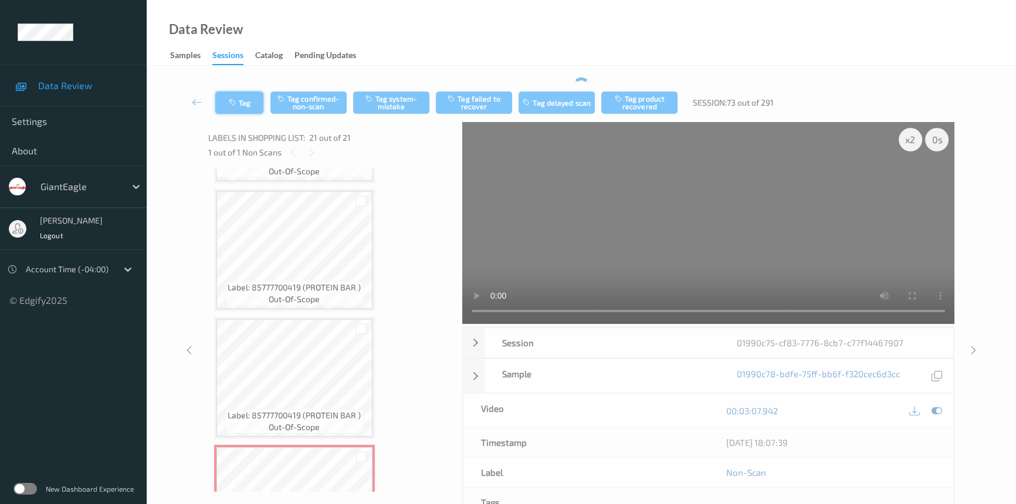
click at [243, 97] on button "Tag" at bounding box center [239, 103] width 48 height 22
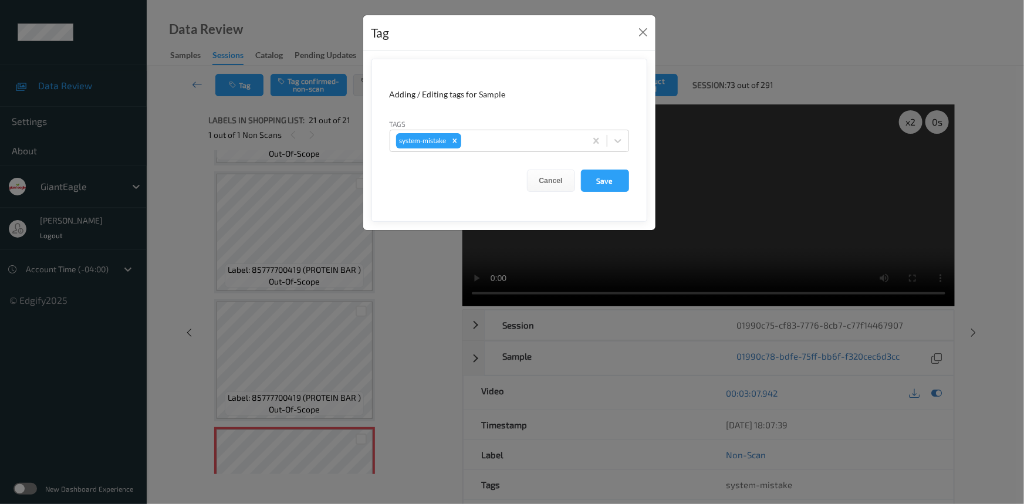
drag, startPoint x: 616, startPoint y: 141, endPoint x: 611, endPoint y: 155, distance: 14.3
click at [615, 146] on icon at bounding box center [618, 141] width 12 height 12
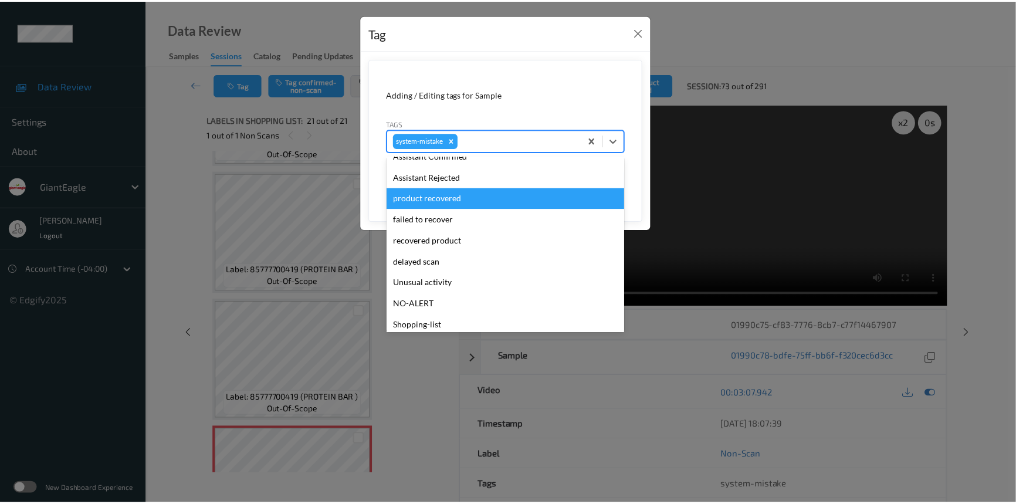
scroll to position [124, 0]
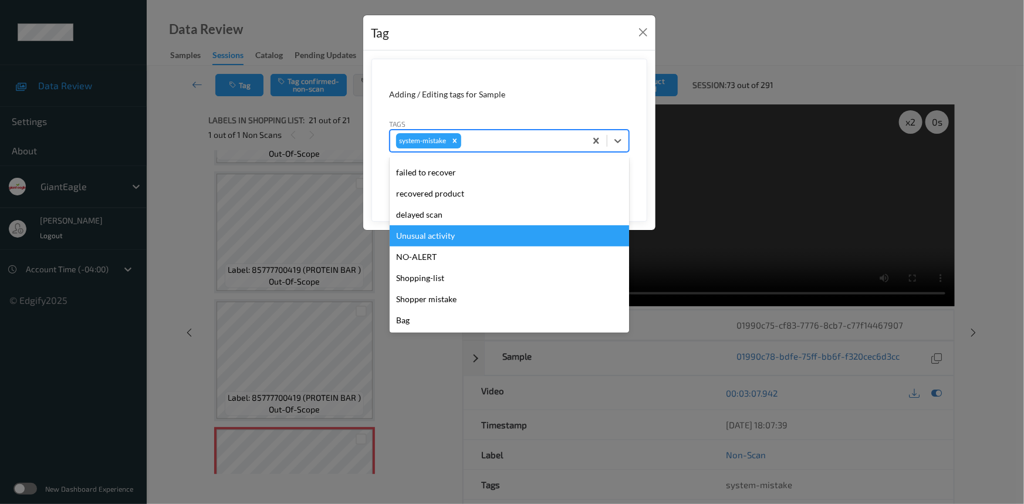
drag, startPoint x: 446, startPoint y: 239, endPoint x: 511, endPoint y: 217, distance: 68.7
click at [446, 238] on div "Unusual activity" at bounding box center [509, 235] width 239 height 21
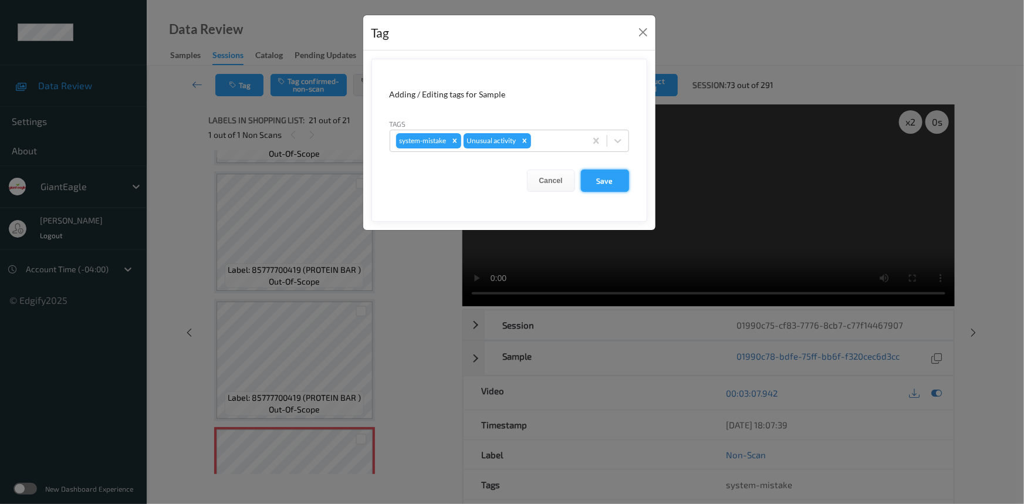
click at [614, 185] on button "Save" at bounding box center [605, 181] width 48 height 22
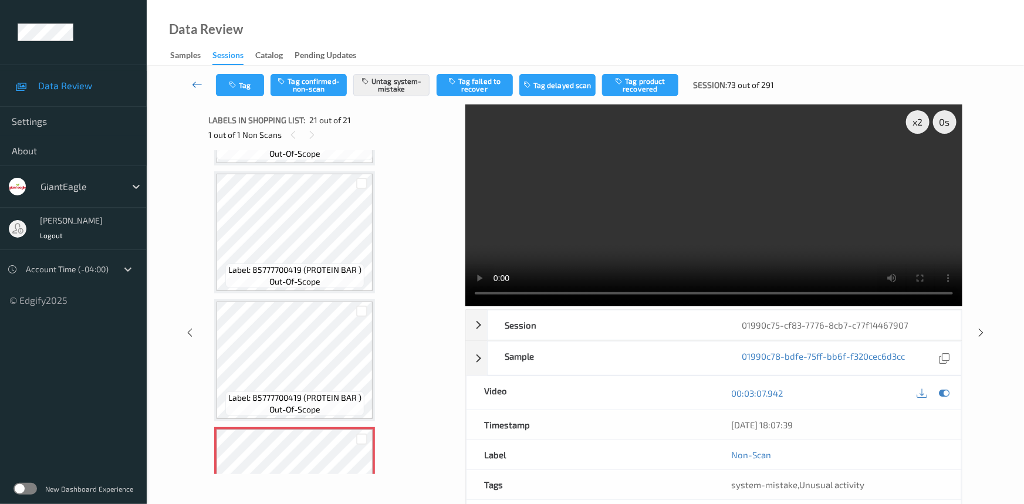
click at [197, 81] on icon at bounding box center [197, 85] width 11 height 12
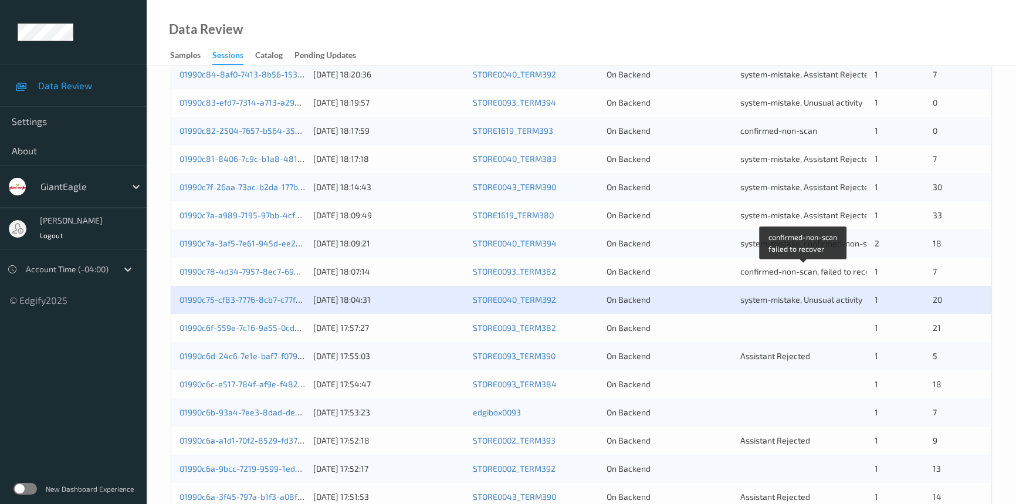
scroll to position [373, 0]
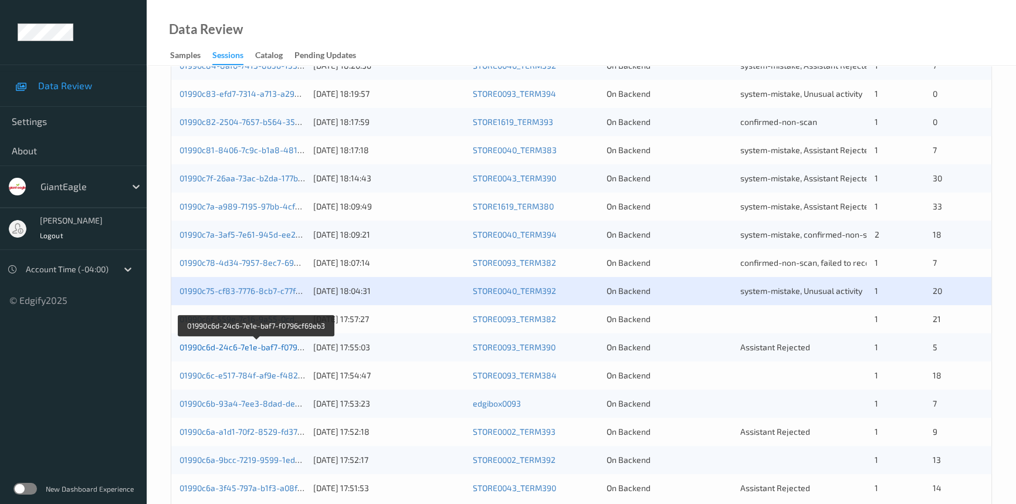
click at [238, 344] on link "01990c6d-24c6-7e1e-baf7-f0796cf69eb3" at bounding box center [256, 347] width 153 height 10
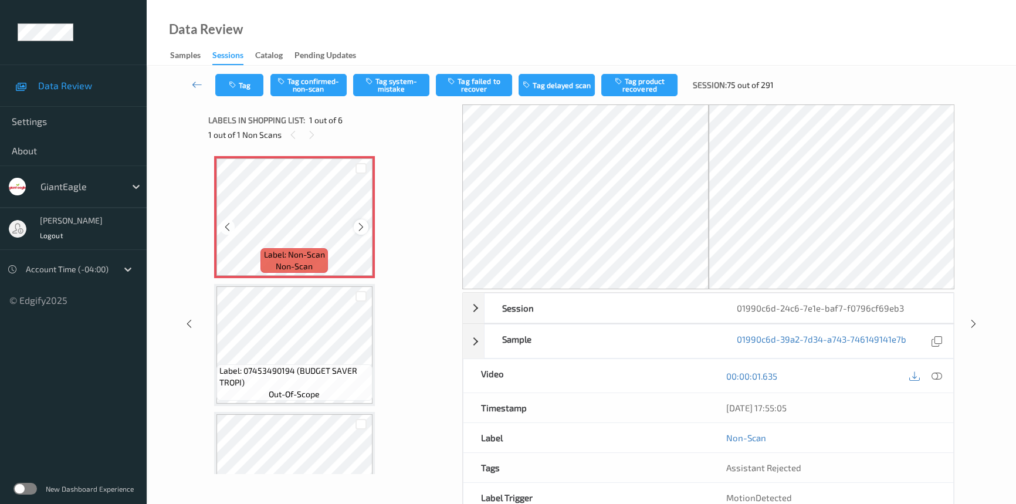
click at [360, 225] on icon at bounding box center [361, 227] width 10 height 11
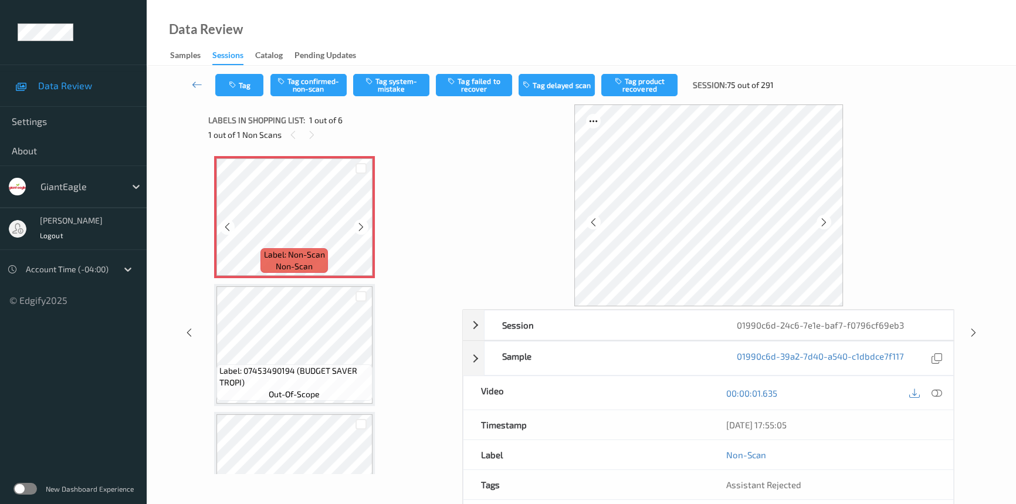
click at [360, 225] on icon at bounding box center [361, 227] width 10 height 11
click at [939, 390] on icon at bounding box center [937, 393] width 11 height 11
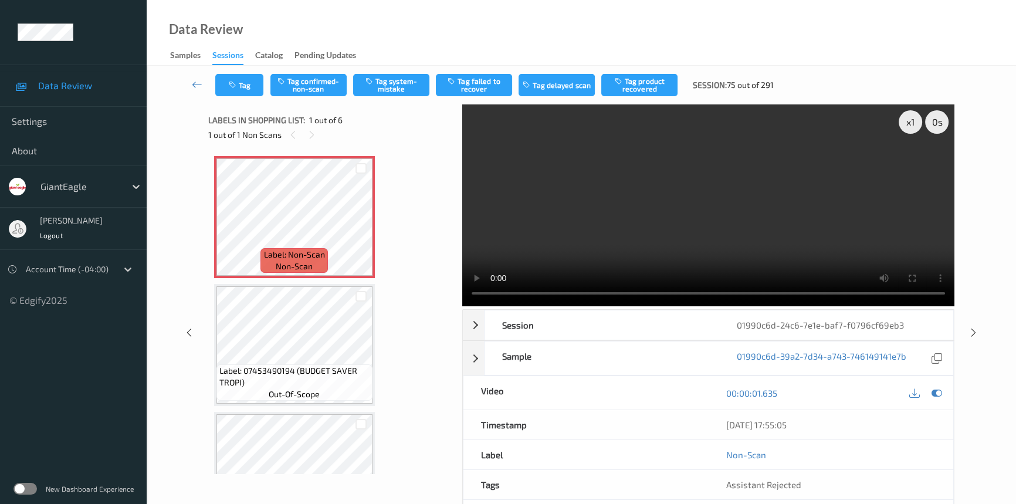
click at [535, 217] on video at bounding box center [708, 205] width 492 height 202
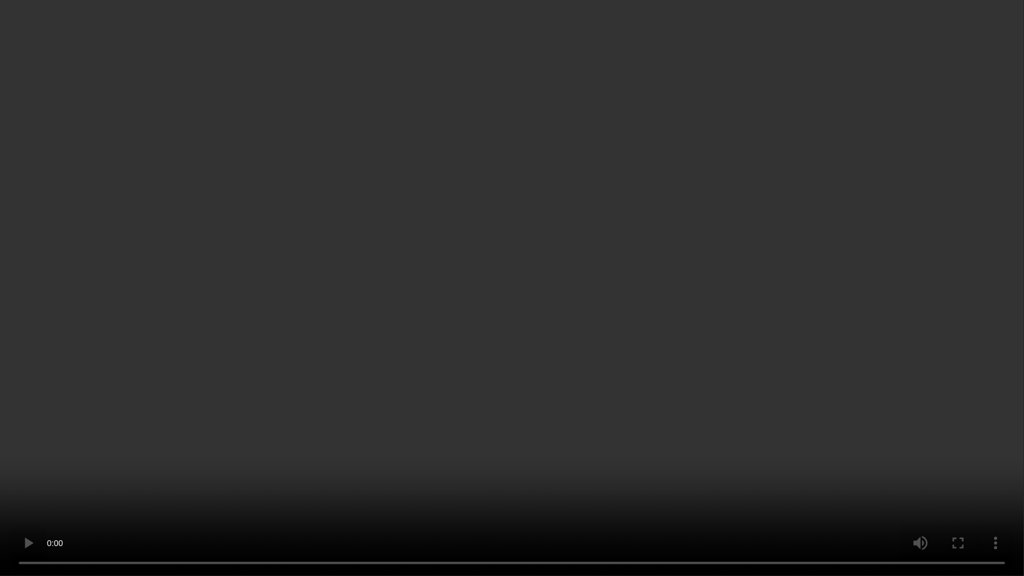
click at [421, 409] on video at bounding box center [512, 288] width 1024 height 576
click at [393, 462] on video at bounding box center [512, 288] width 1024 height 576
click at [388, 290] on video at bounding box center [512, 288] width 1024 height 576
click at [357, 381] on video at bounding box center [512, 288] width 1024 height 576
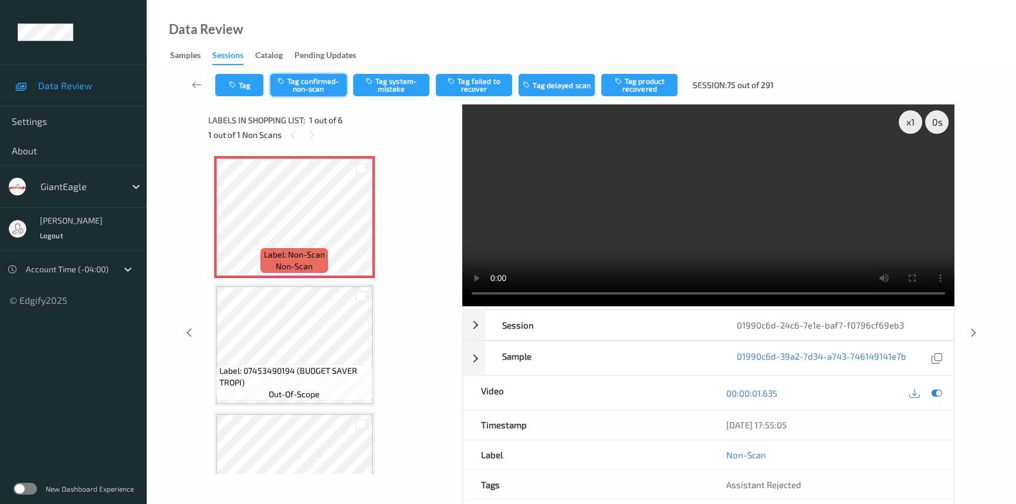
click at [296, 83] on button "Tag confirmed-non-scan" at bounding box center [309, 85] width 76 height 22
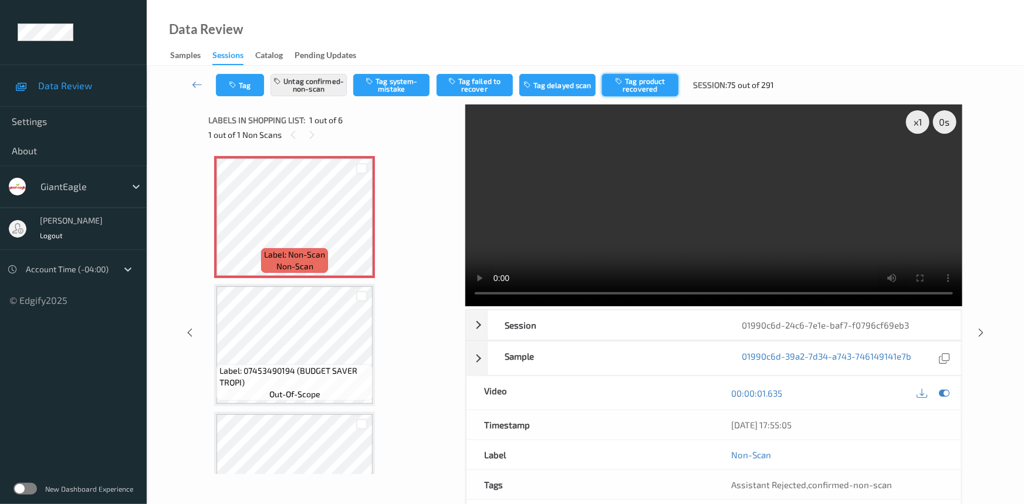
drag, startPoint x: 637, startPoint y: 87, endPoint x: 632, endPoint y: 94, distance: 8.8
click at [637, 87] on button "Tag product recovered" at bounding box center [640, 85] width 76 height 22
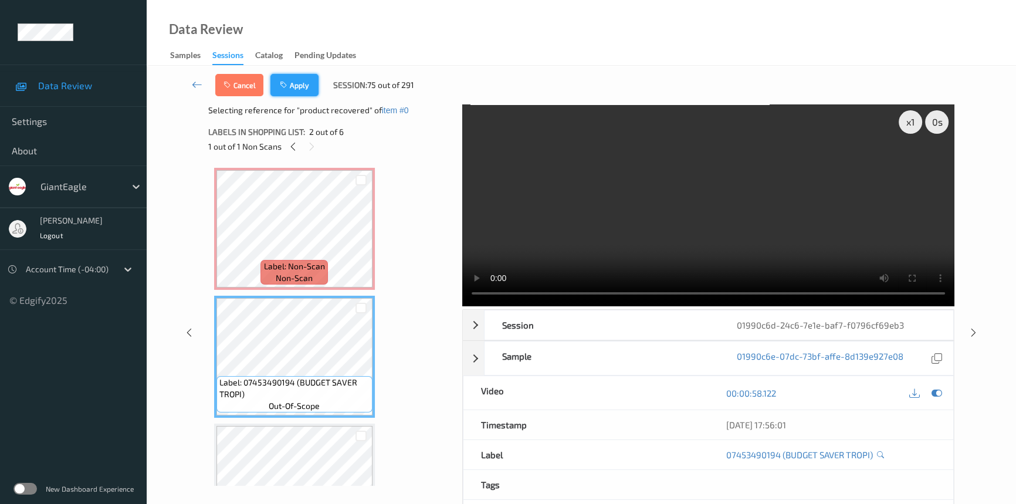
click at [305, 77] on button "Apply" at bounding box center [295, 85] width 48 height 22
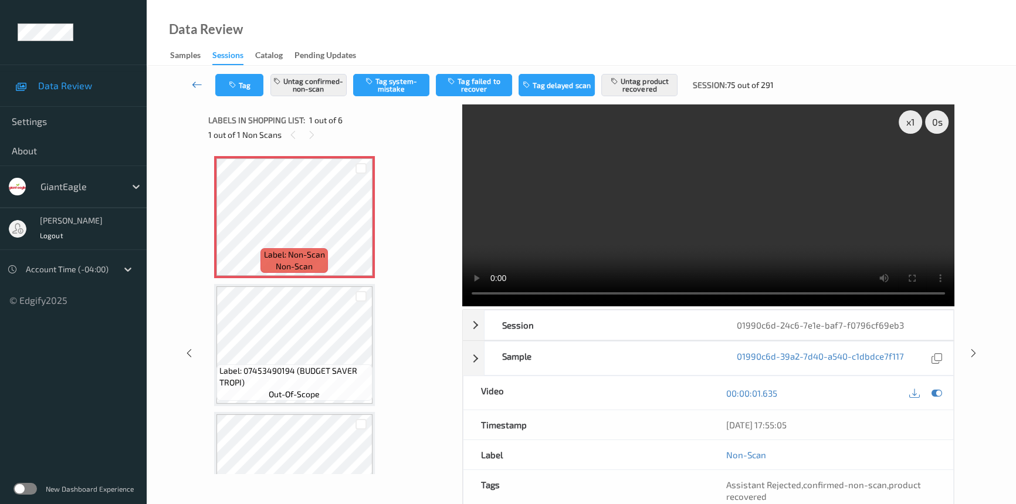
click at [194, 76] on link at bounding box center [197, 85] width 36 height 22
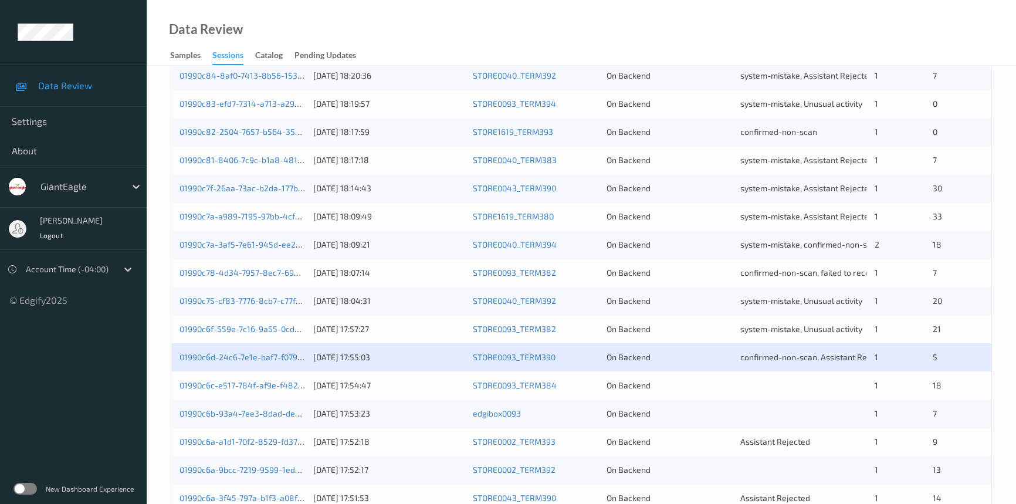
scroll to position [373, 0]
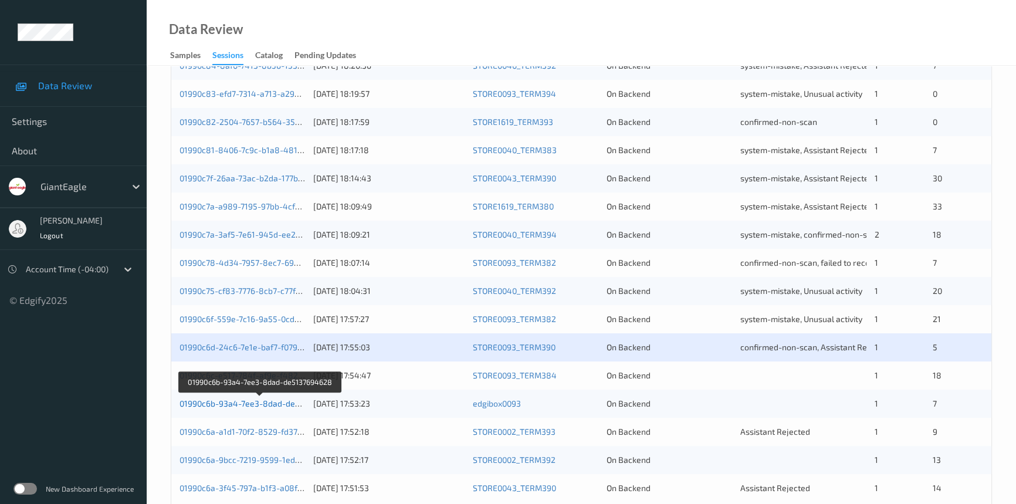
click at [227, 401] on link "01990c6b-93a4-7ee3-8dad-de5137694628" at bounding box center [261, 403] width 162 height 10
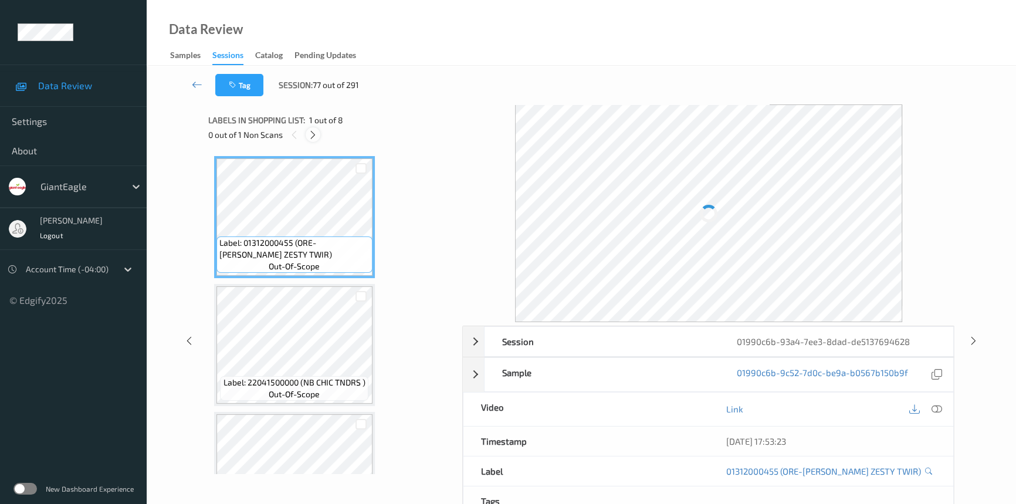
click at [317, 134] on icon at bounding box center [313, 135] width 10 height 11
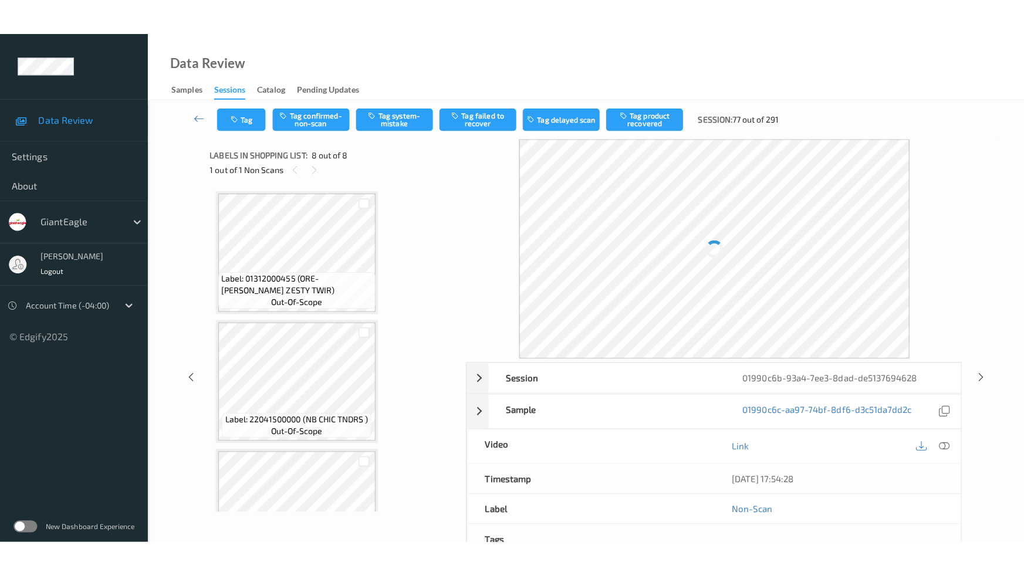
scroll to position [702, 0]
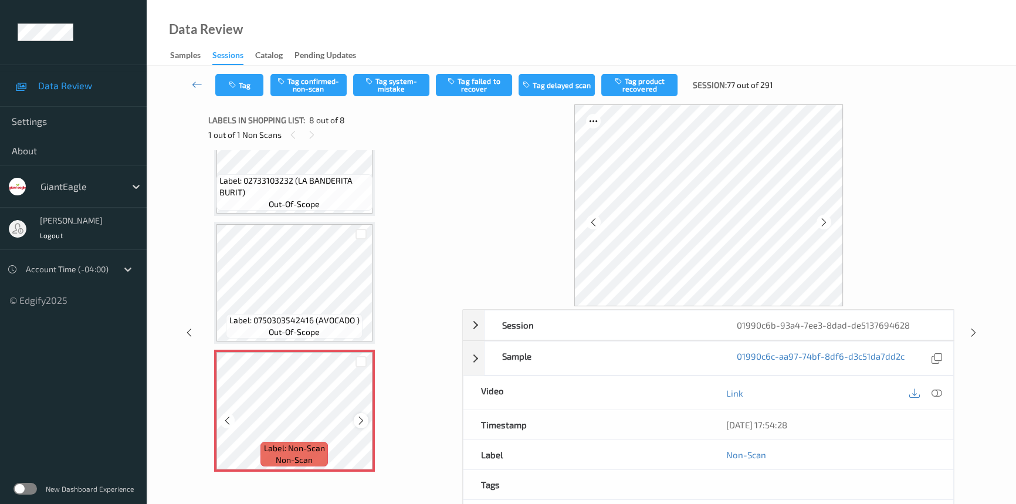
click at [363, 418] on icon at bounding box center [361, 420] width 10 height 11
click at [936, 388] on icon at bounding box center [937, 393] width 11 height 11
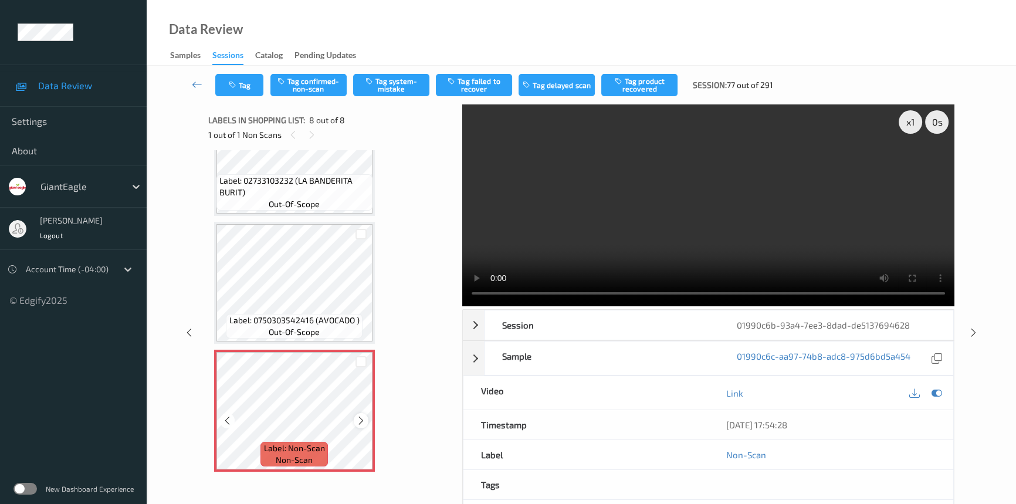
click at [361, 420] on icon at bounding box center [361, 420] width 10 height 11
click at [705, 255] on video at bounding box center [708, 205] width 492 height 202
click at [918, 256] on video at bounding box center [708, 205] width 492 height 202
click at [907, 116] on div "x 1" at bounding box center [910, 121] width 23 height 23
click at [800, 195] on video at bounding box center [708, 205] width 492 height 202
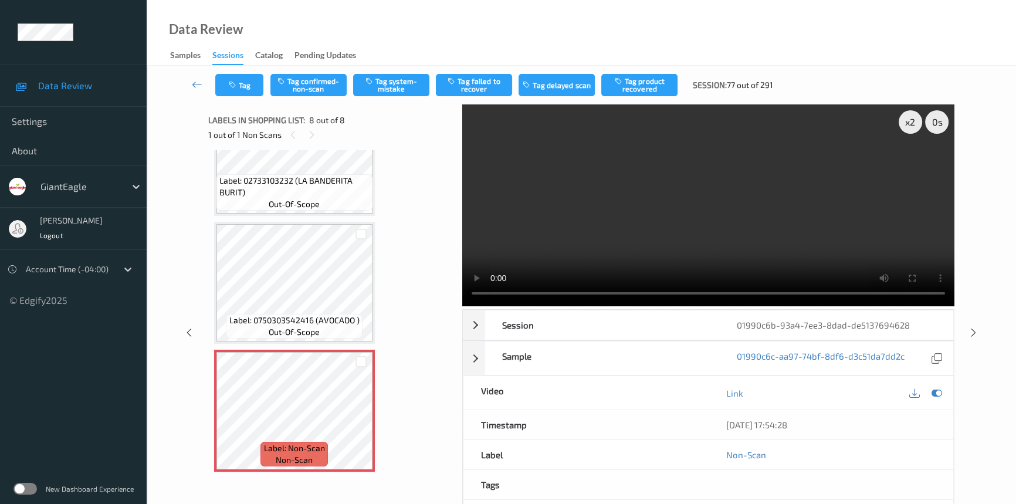
click at [800, 195] on video at bounding box center [708, 205] width 492 height 202
click at [800, 231] on video at bounding box center [708, 205] width 492 height 202
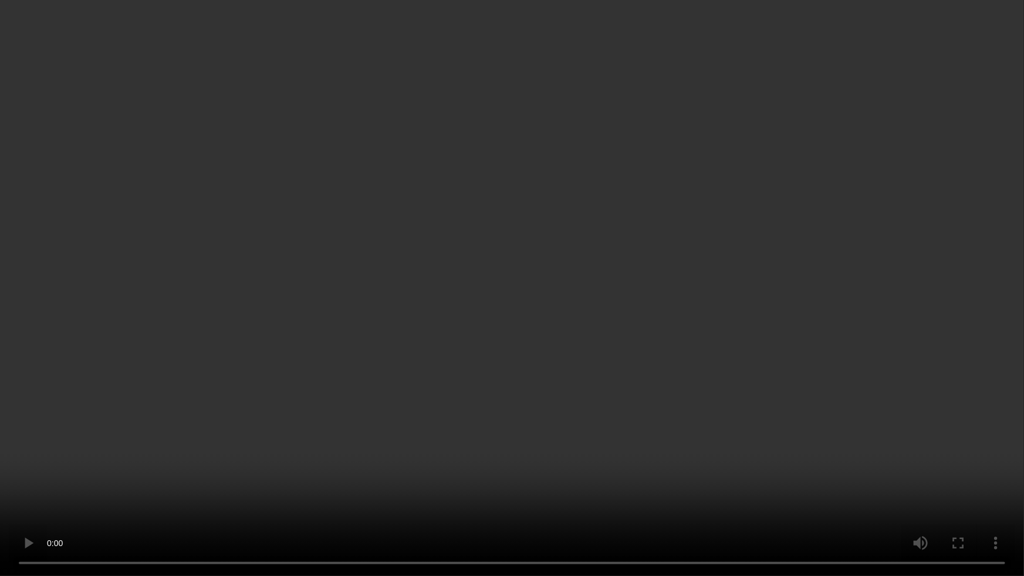
click at [757, 308] on video at bounding box center [512, 288] width 1024 height 576
click at [704, 247] on video at bounding box center [512, 288] width 1024 height 576
click at [729, 370] on video at bounding box center [512, 288] width 1024 height 576
click at [763, 364] on video at bounding box center [512, 288] width 1024 height 576
click at [486, 381] on video at bounding box center [512, 288] width 1024 height 576
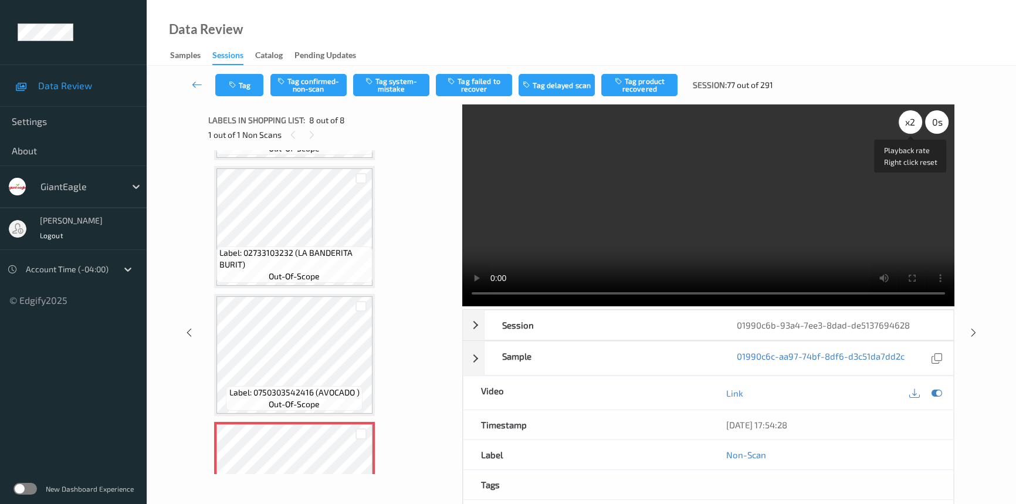
click at [910, 122] on div "x 2" at bounding box center [910, 121] width 23 height 23
click at [396, 80] on button "Tag system-mistake" at bounding box center [391, 85] width 76 height 22
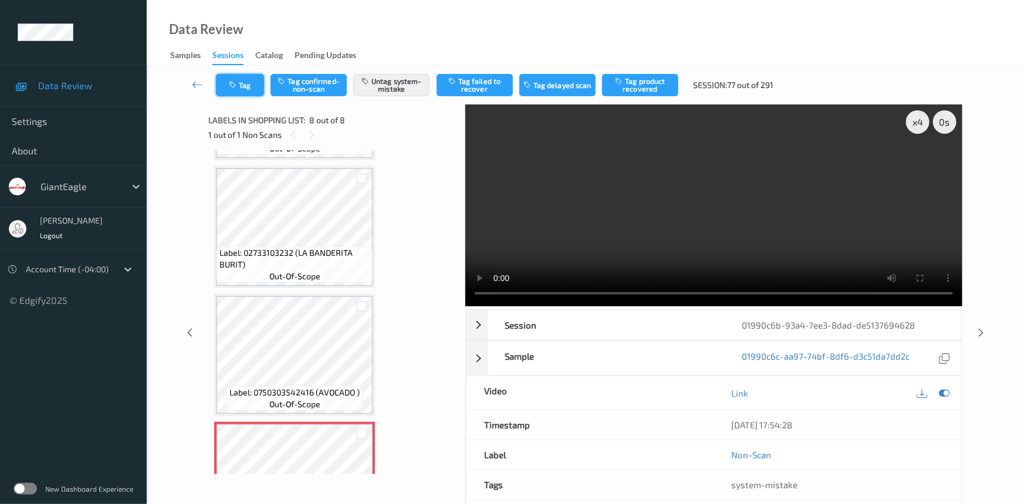
click at [243, 90] on button "Tag" at bounding box center [240, 85] width 48 height 22
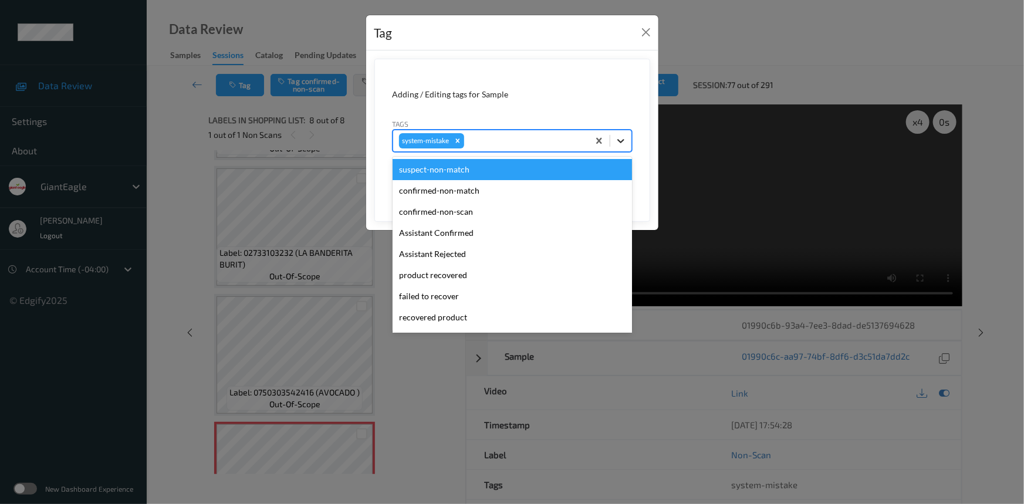
click at [624, 144] on icon at bounding box center [621, 141] width 12 height 12
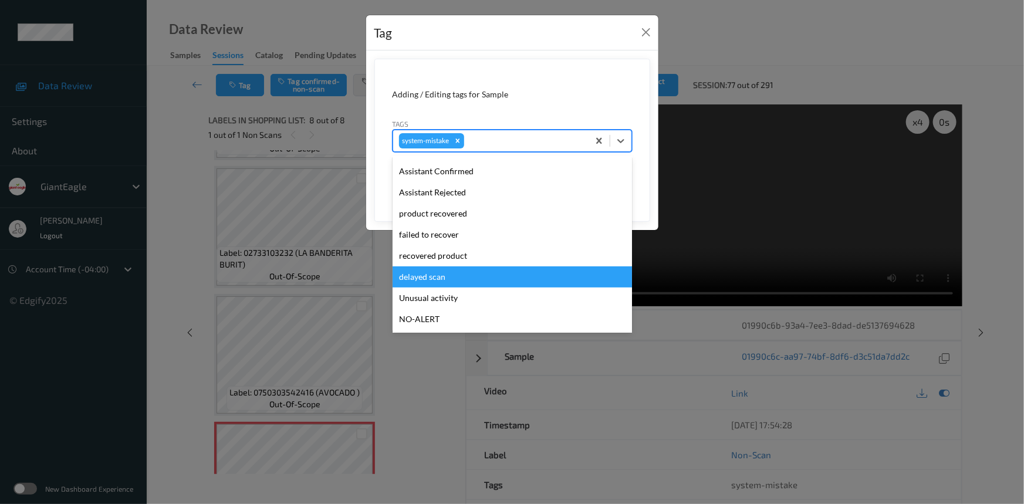
scroll to position [124, 0]
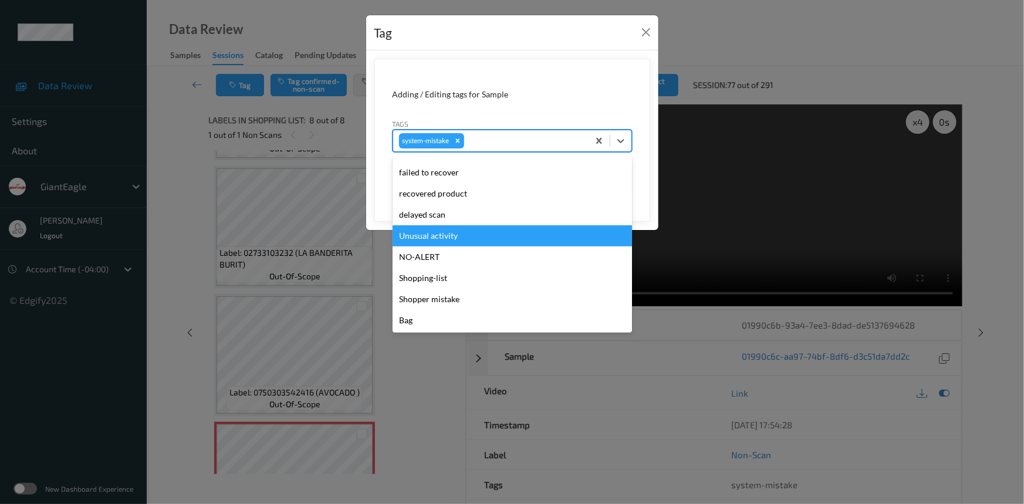
click at [418, 234] on div "Unusual activity" at bounding box center [512, 235] width 239 height 21
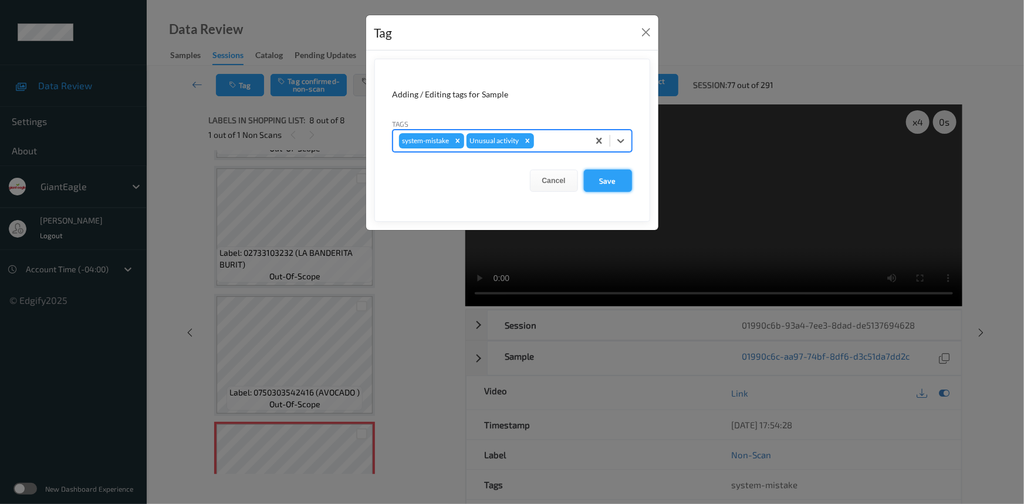
click at [602, 180] on button "Save" at bounding box center [608, 181] width 48 height 22
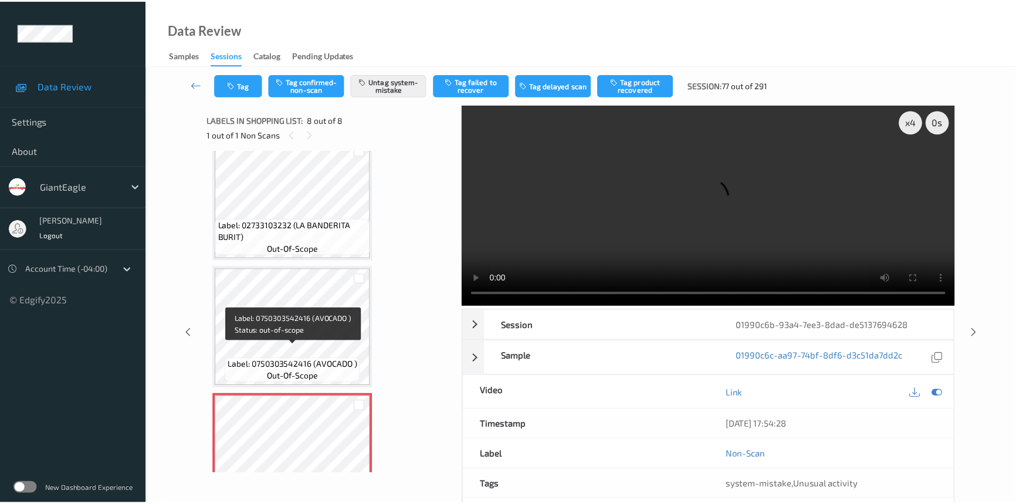
scroll to position [702, 0]
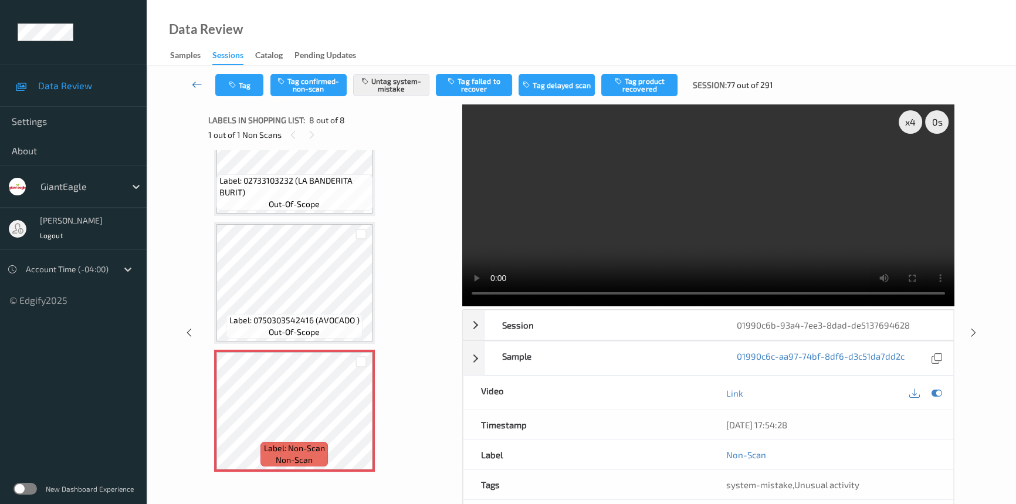
click at [193, 81] on icon at bounding box center [197, 85] width 11 height 12
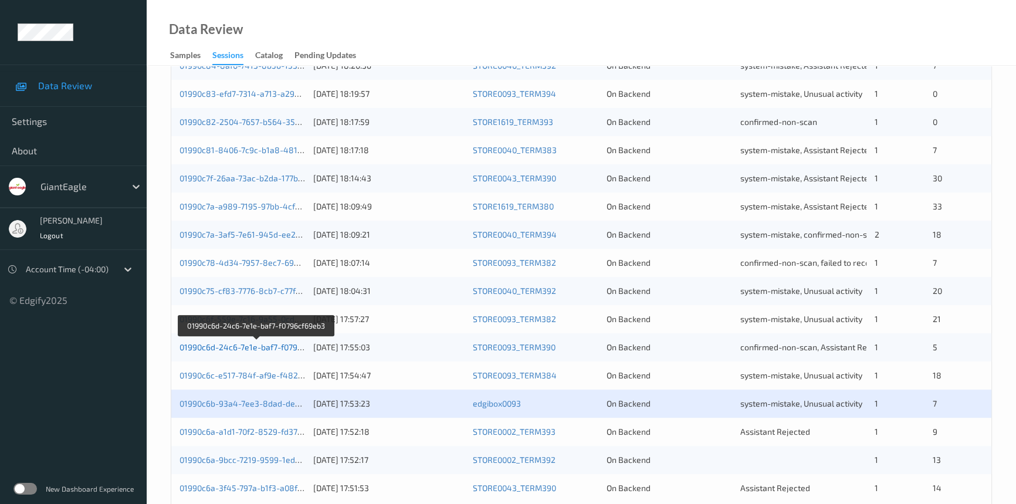
scroll to position [418, 0]
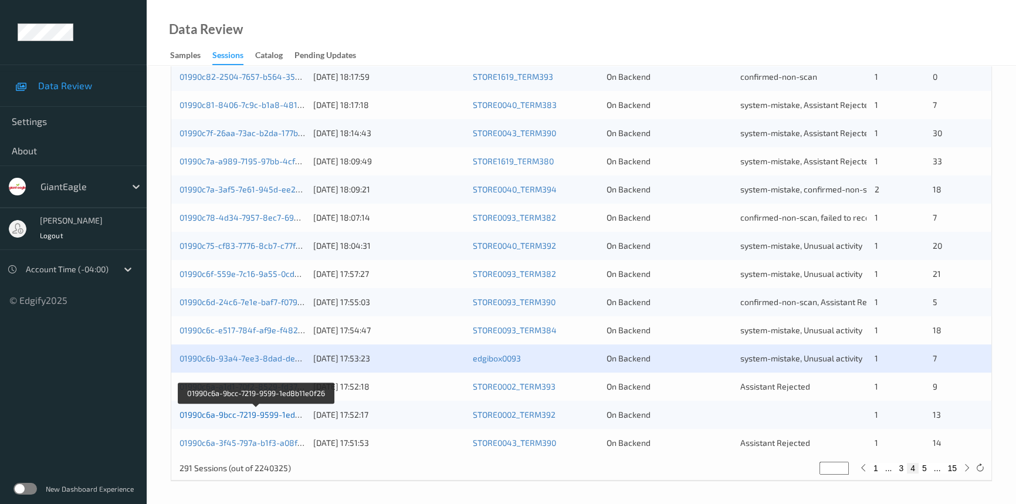
click at [221, 413] on link "01990c6a-9bcc-7219-9599-1ed8b11e0f26" at bounding box center [257, 415] width 154 height 10
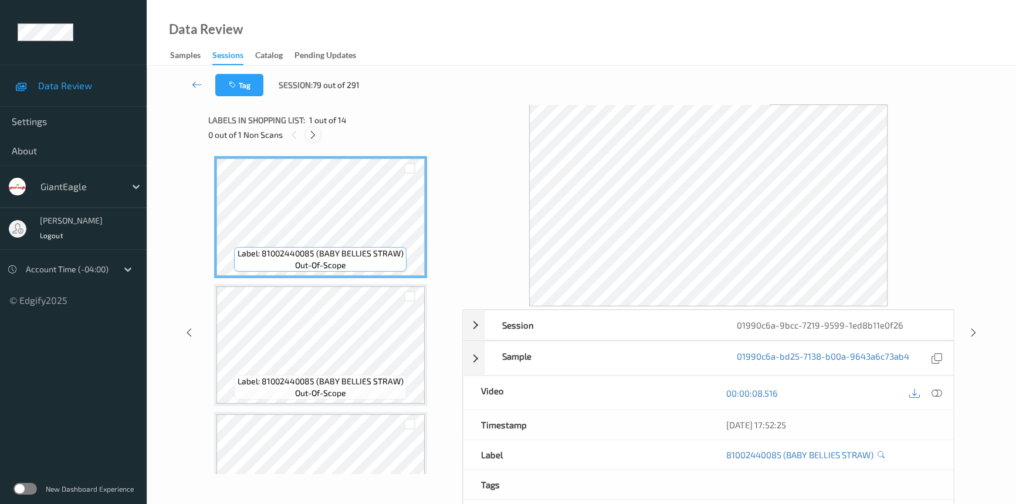
click at [316, 135] on icon at bounding box center [313, 135] width 10 height 11
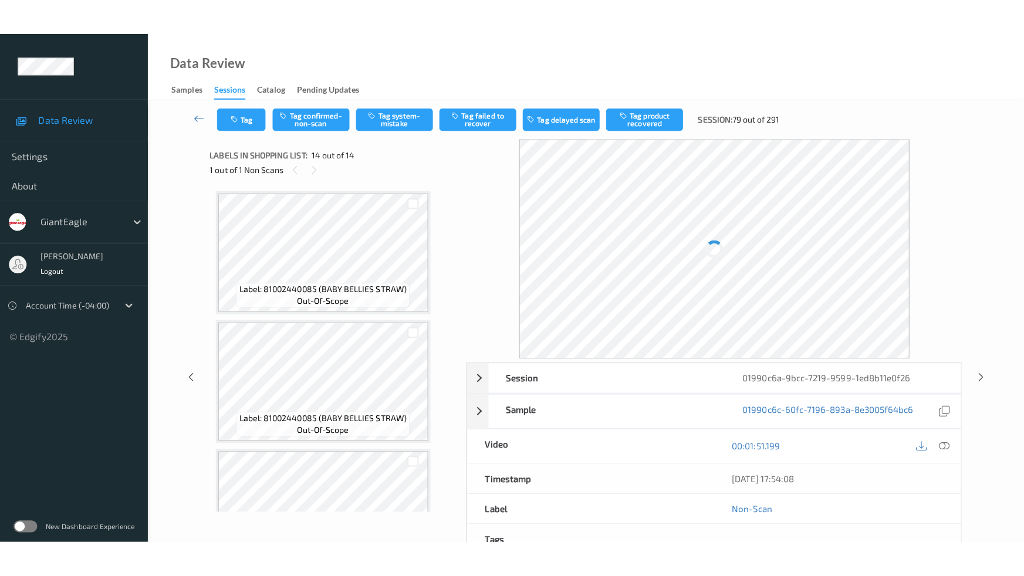
scroll to position [1467, 0]
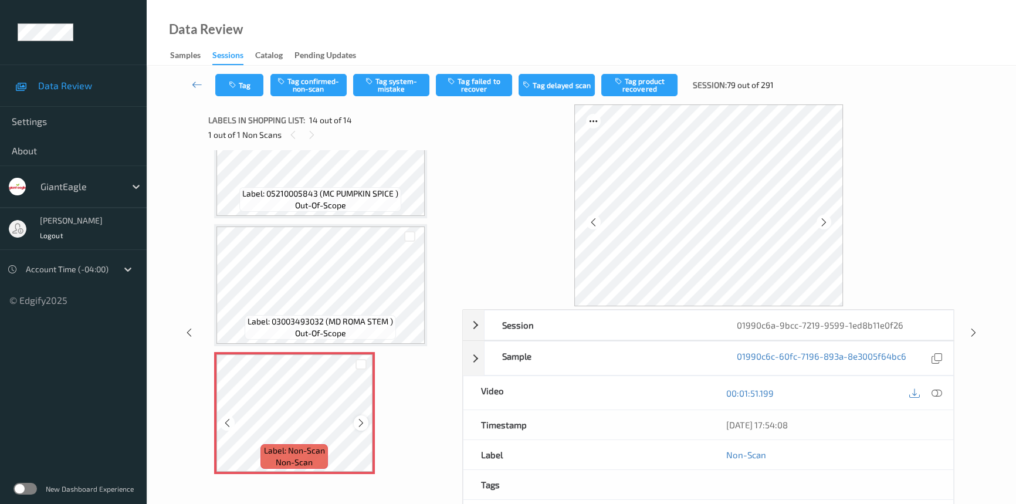
click at [361, 418] on icon at bounding box center [361, 423] width 10 height 11
click at [364, 418] on icon at bounding box center [361, 423] width 10 height 11
click at [938, 391] on icon at bounding box center [937, 393] width 11 height 11
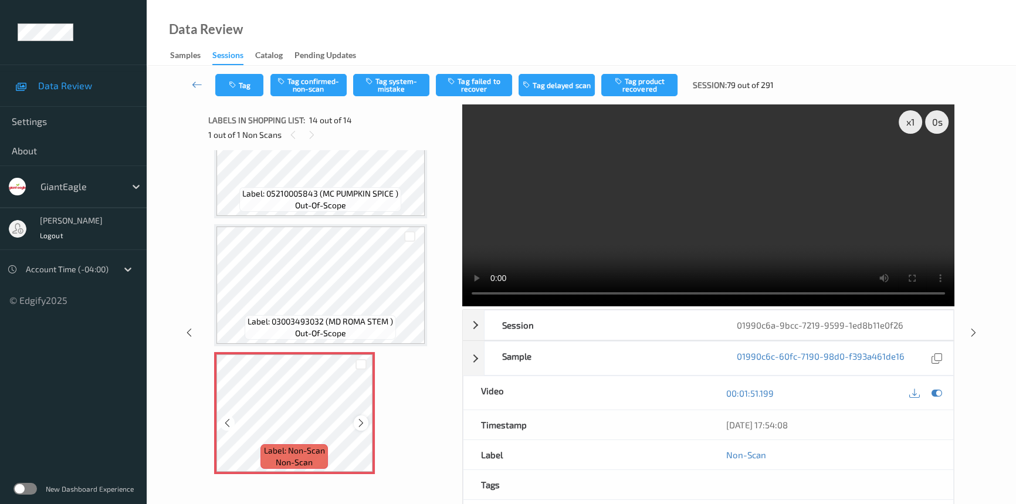
click at [356, 418] on icon at bounding box center [361, 423] width 10 height 11
click at [357, 418] on icon at bounding box center [361, 423] width 10 height 11
click at [628, 224] on video at bounding box center [708, 205] width 492 height 202
click at [693, 241] on video at bounding box center [708, 205] width 492 height 202
click at [702, 235] on video at bounding box center [708, 205] width 492 height 202
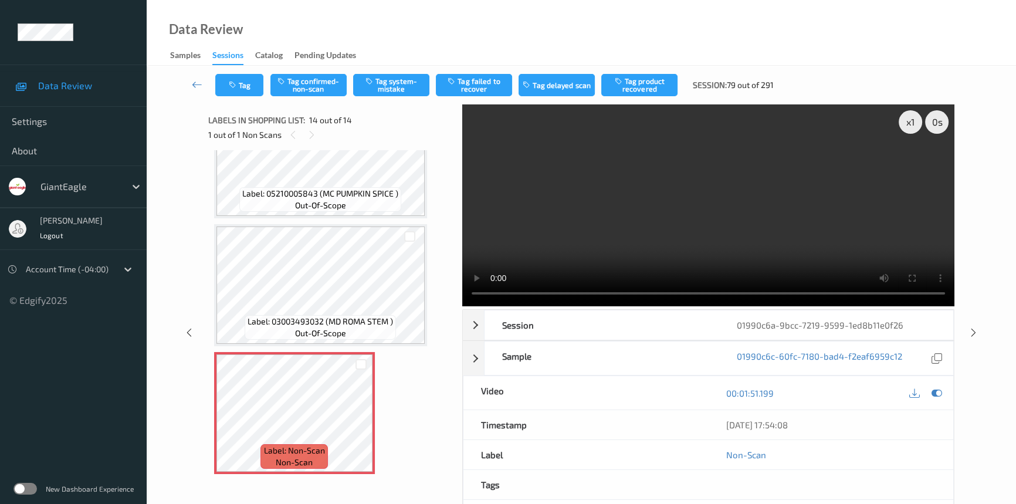
click at [692, 241] on video at bounding box center [708, 205] width 492 height 202
click at [655, 212] on video at bounding box center [708, 205] width 492 height 202
click at [313, 79] on button "Tag confirmed-non-scan" at bounding box center [309, 85] width 76 height 22
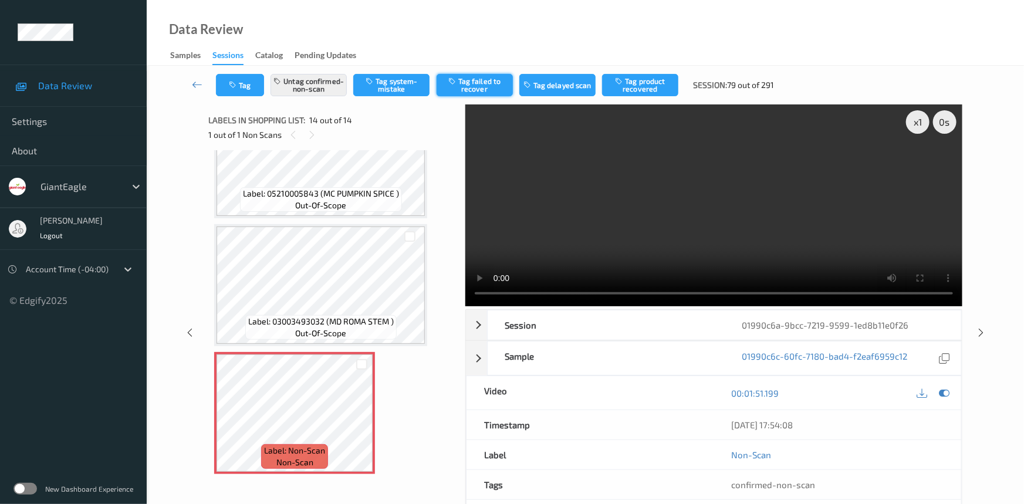
click at [494, 83] on button "Tag failed to recover" at bounding box center [475, 85] width 76 height 22
click at [185, 77] on link at bounding box center [197, 85] width 37 height 22
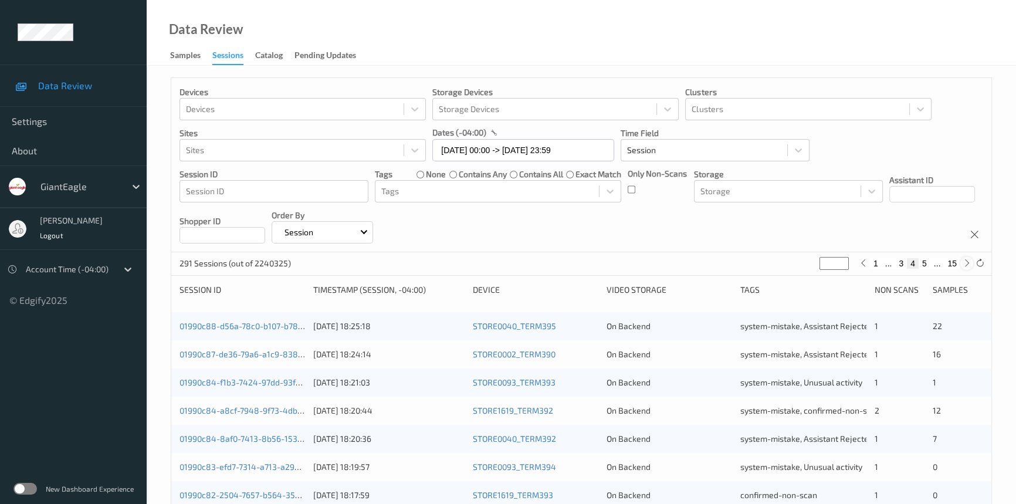
click at [964, 264] on icon at bounding box center [967, 263] width 9 height 9
type input "*"
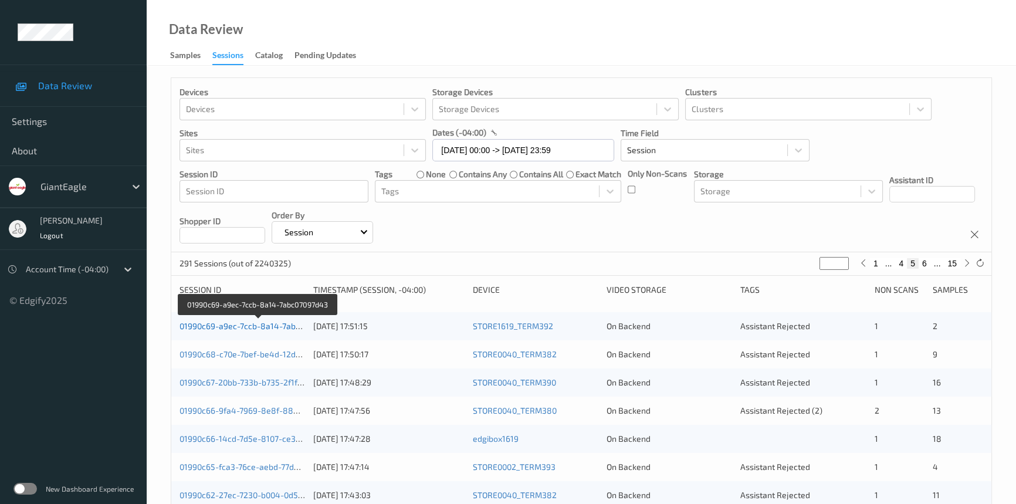
click at [232, 326] on link "01990c69-a9ec-7ccb-8a14-7abc07097d43" at bounding box center [258, 326] width 157 height 10
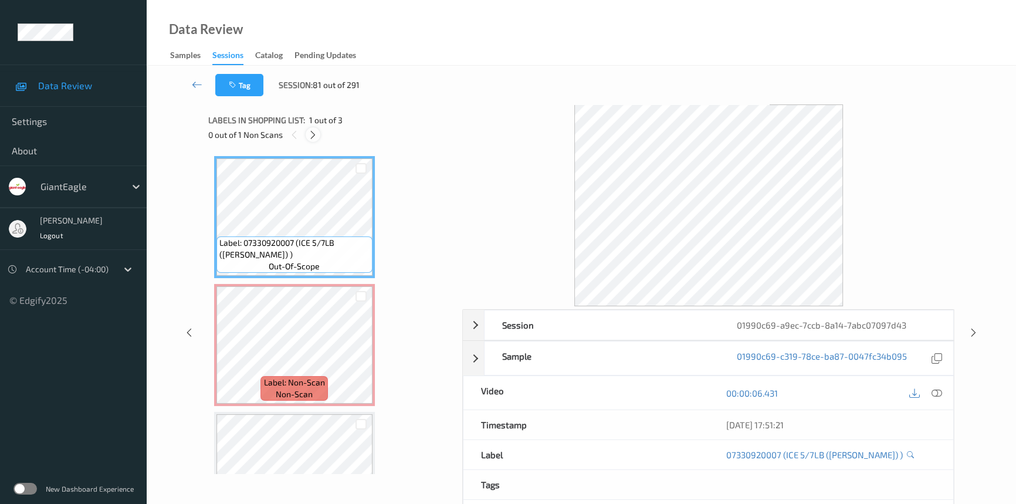
click at [311, 136] on icon at bounding box center [313, 135] width 10 height 11
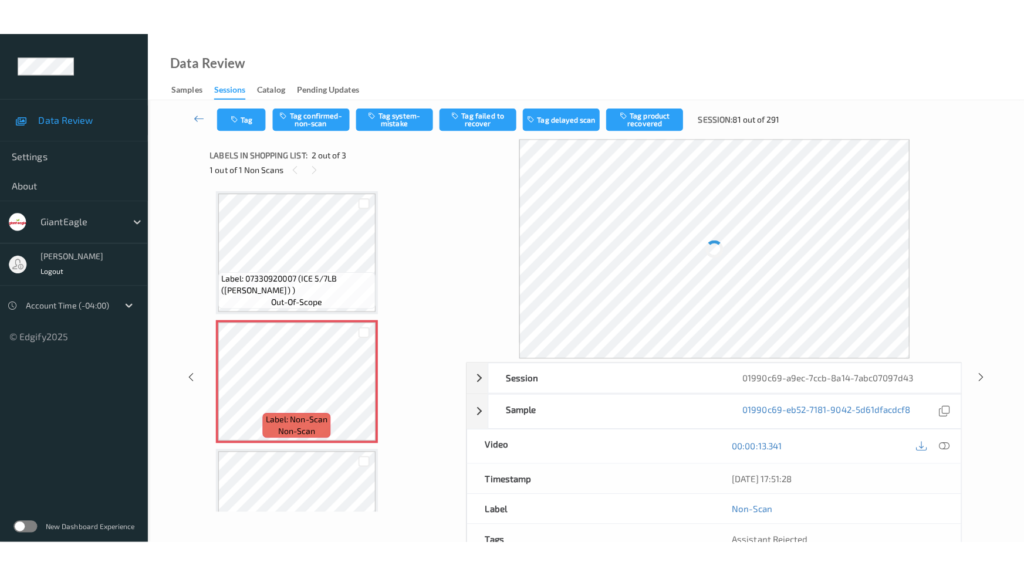
scroll to position [6, 0]
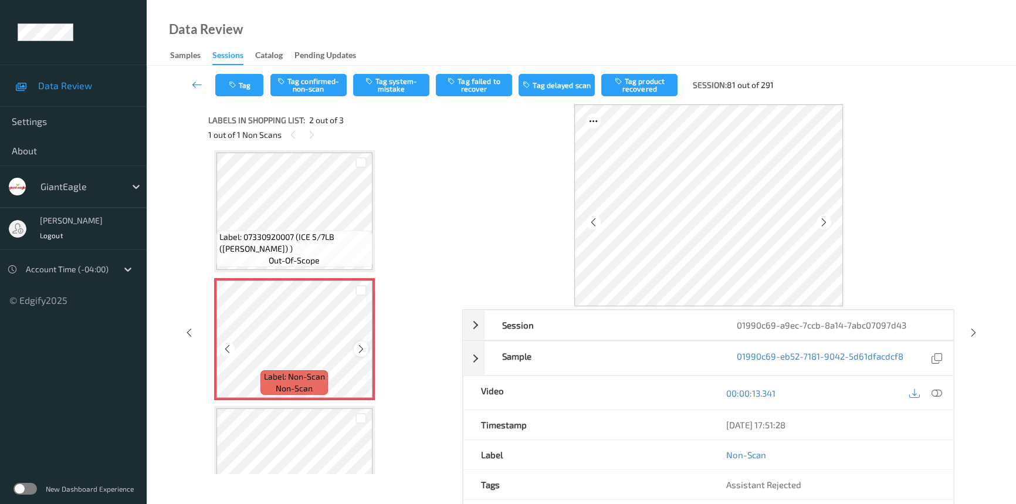
click at [364, 349] on icon at bounding box center [361, 349] width 10 height 11
click at [935, 393] on icon at bounding box center [937, 393] width 11 height 11
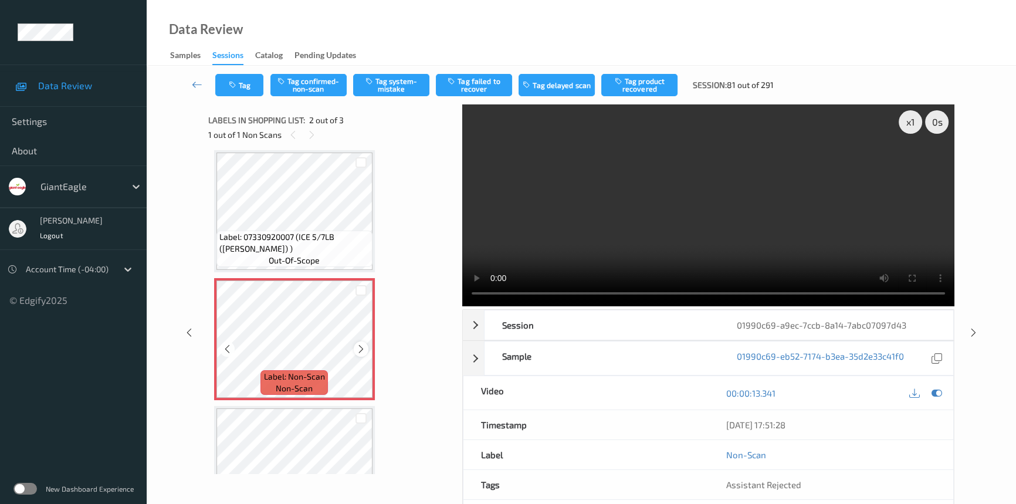
click at [363, 346] on icon at bounding box center [361, 349] width 10 height 11
click at [667, 242] on video at bounding box center [708, 205] width 492 height 202
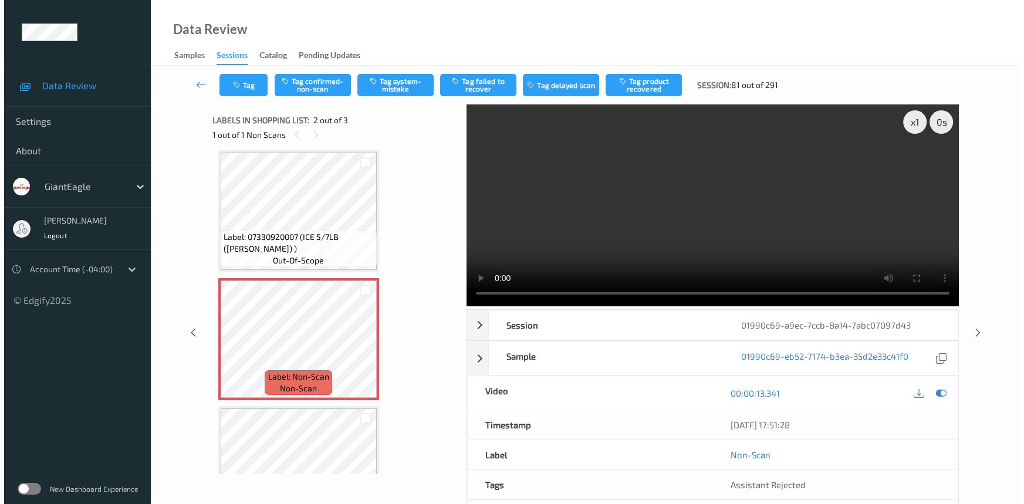
scroll to position [0, 0]
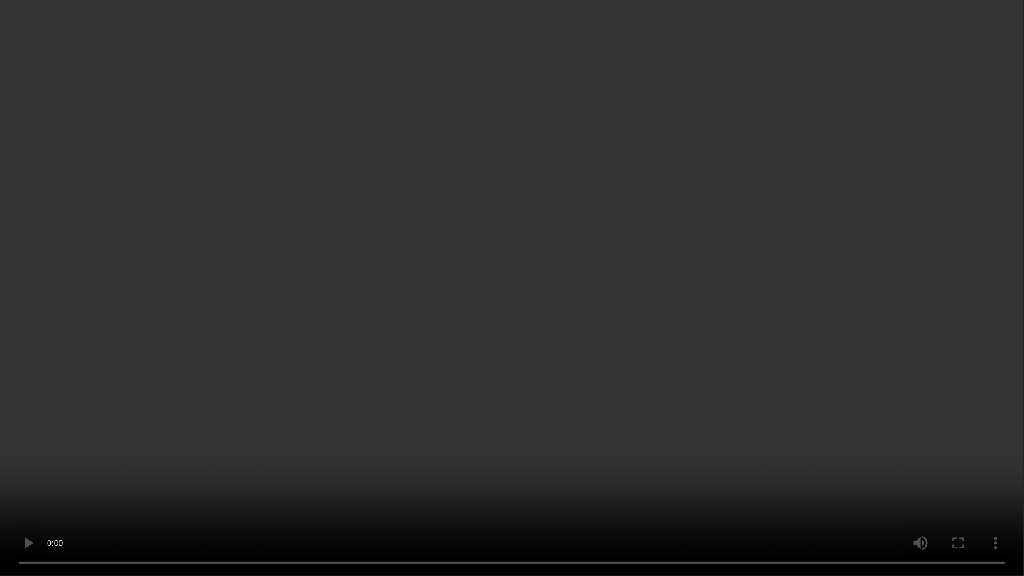
click at [280, 431] on video at bounding box center [512, 288] width 1024 height 576
click at [337, 447] on video at bounding box center [512, 288] width 1024 height 576
click at [757, 432] on video at bounding box center [512, 288] width 1024 height 576
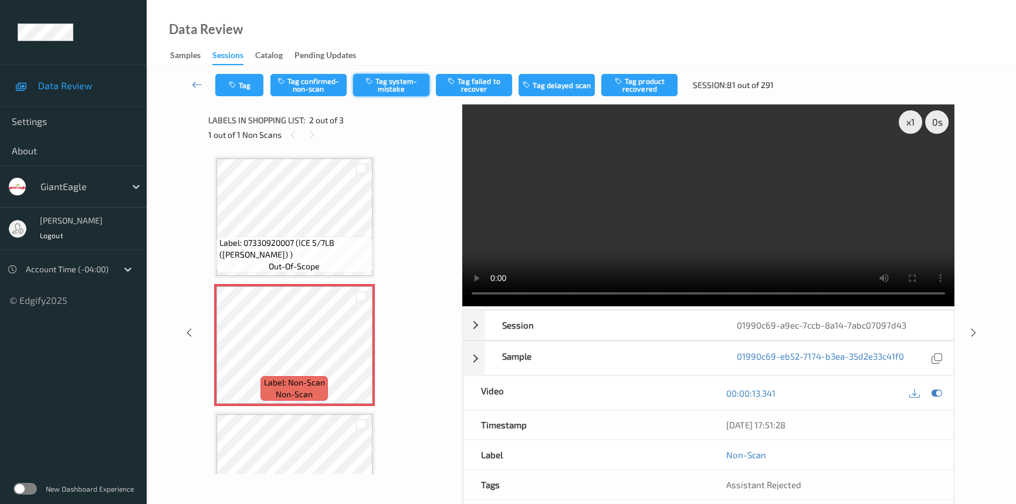
click at [401, 86] on button "Tag system-mistake" at bounding box center [391, 85] width 76 height 22
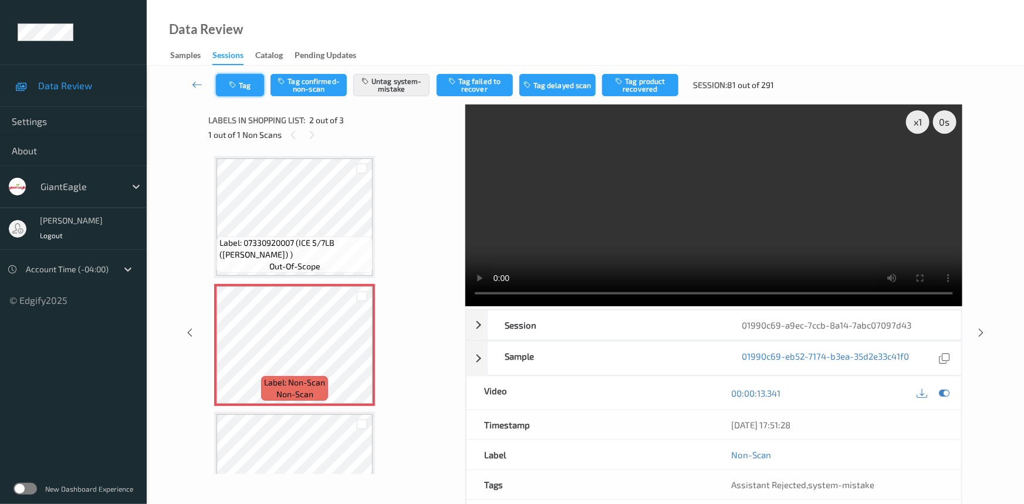
click at [236, 81] on icon "button" at bounding box center [234, 85] width 10 height 8
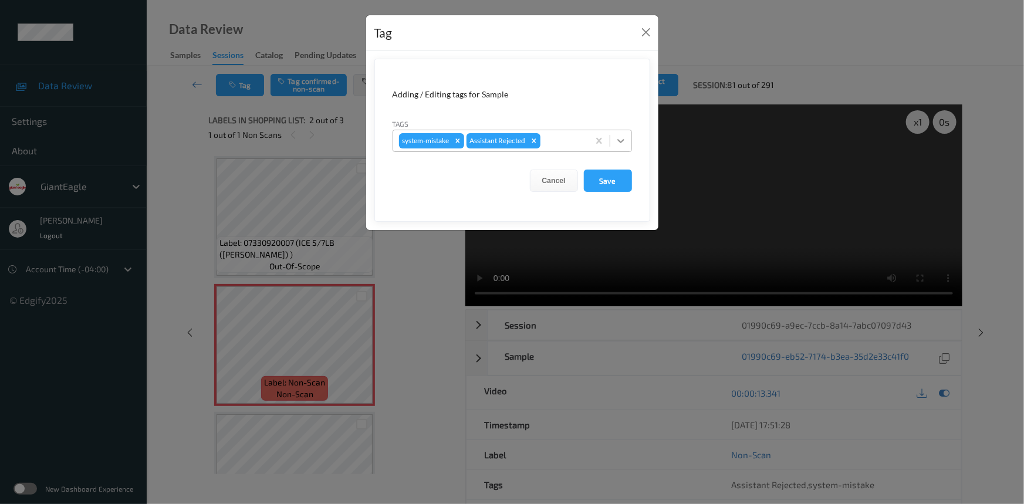
click at [623, 141] on icon at bounding box center [621, 141] width 12 height 12
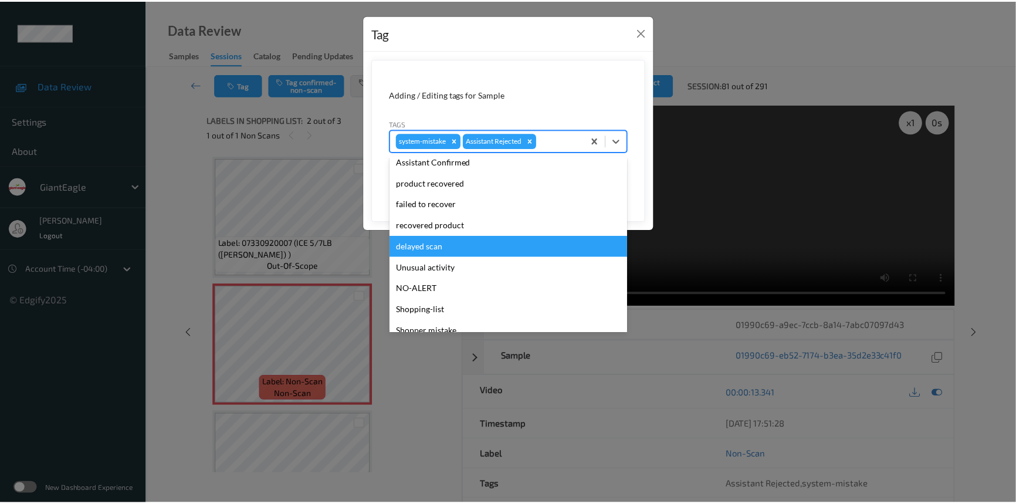
scroll to position [103, 0]
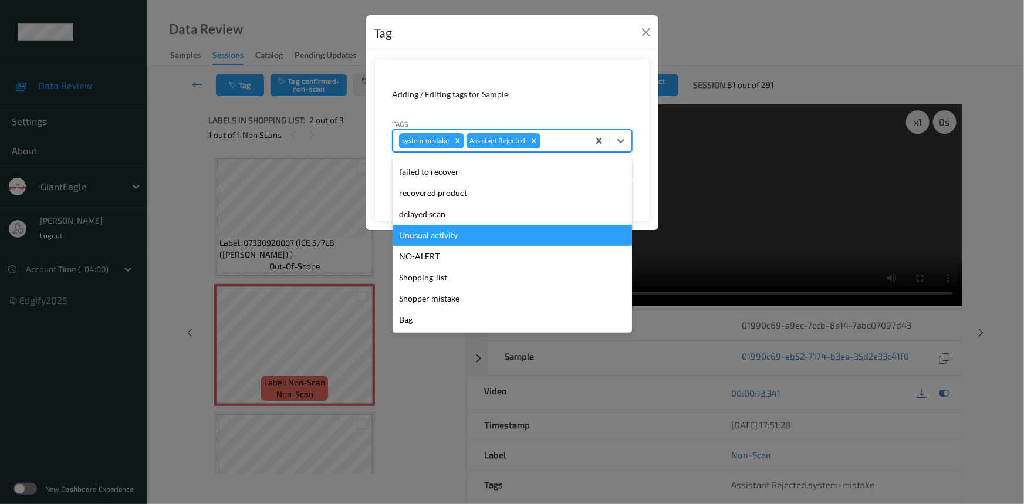
drag, startPoint x: 433, startPoint y: 234, endPoint x: 444, endPoint y: 232, distance: 11.3
click at [435, 233] on div "Unusual activity" at bounding box center [512, 235] width 239 height 21
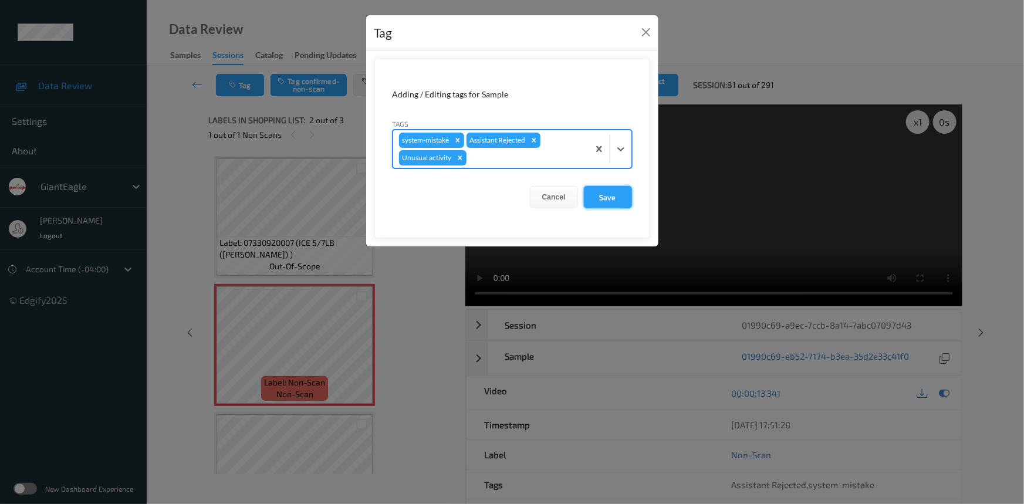
click at [614, 192] on button "Save" at bounding box center [608, 197] width 48 height 22
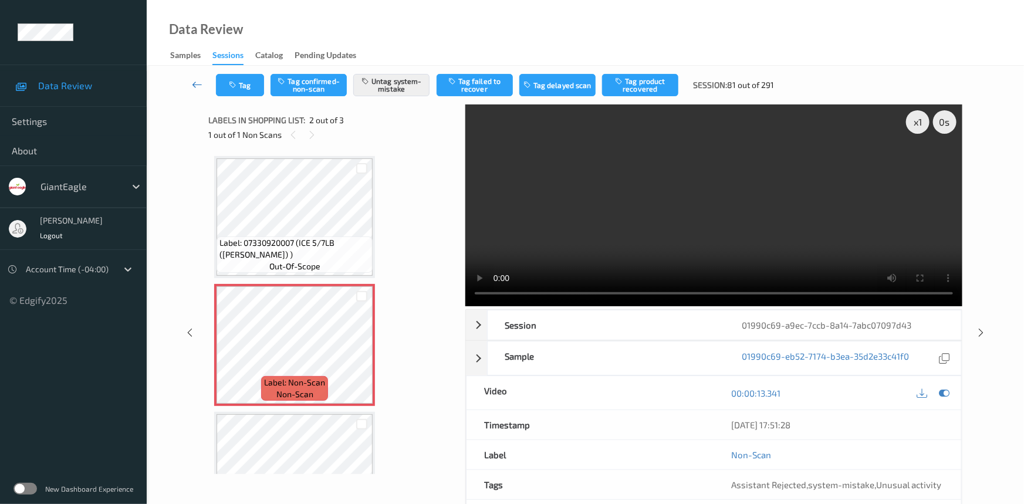
click at [191, 77] on link at bounding box center [197, 85] width 37 height 22
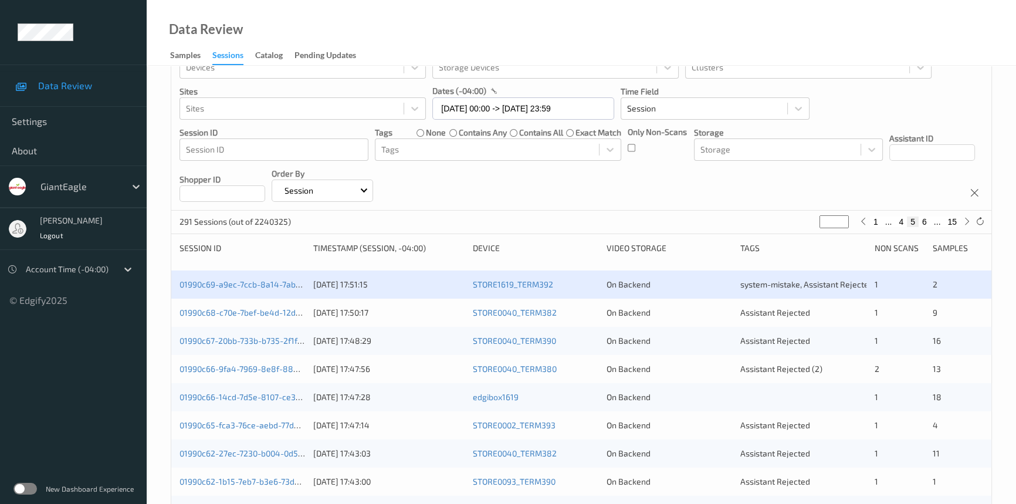
scroll to position [106, 0]
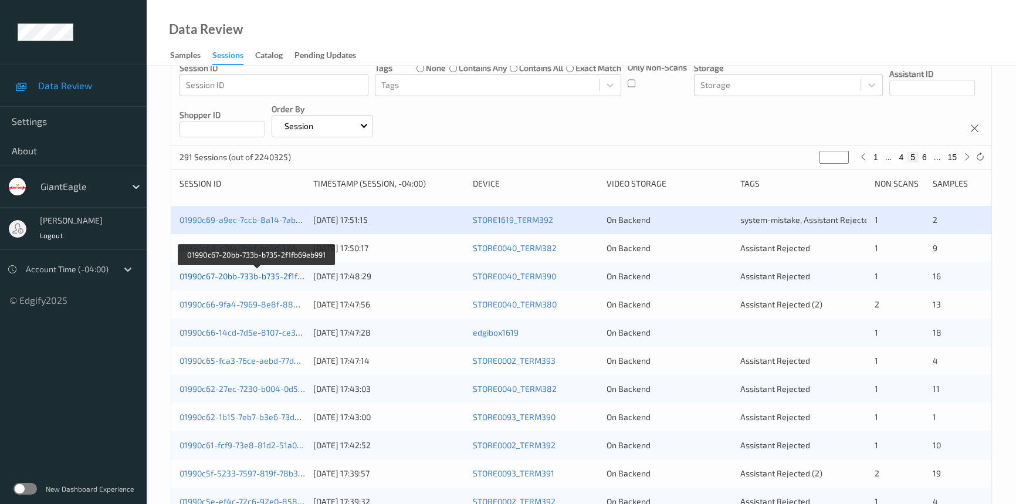
click at [220, 275] on link "01990c67-20bb-733b-b735-2f1fb69eb991" at bounding box center [257, 276] width 154 height 10
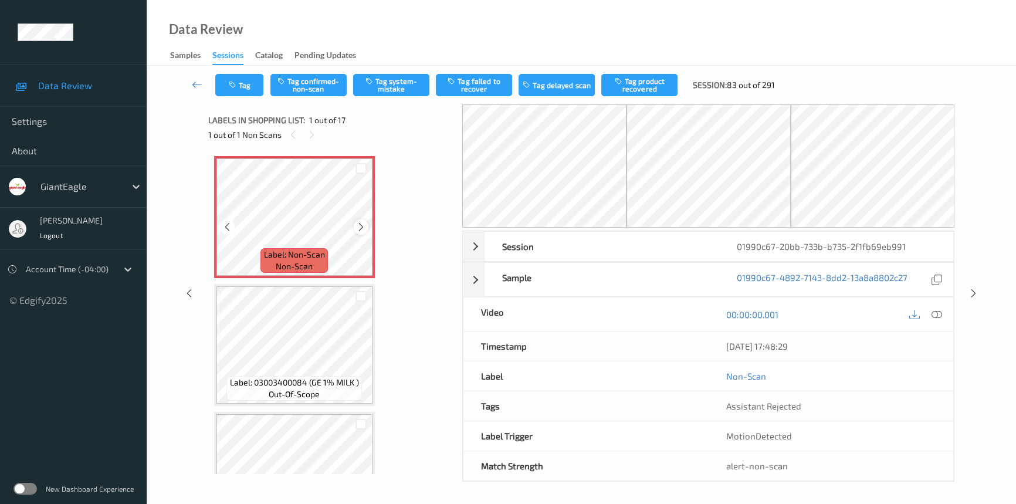
click at [361, 223] on icon at bounding box center [361, 227] width 10 height 11
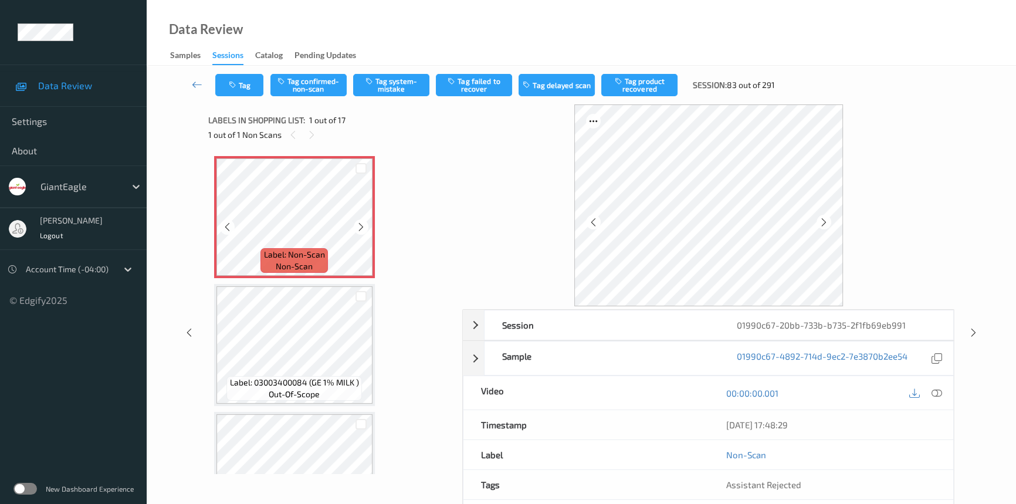
click at [361, 223] on icon at bounding box center [361, 227] width 10 height 11
click at [933, 390] on icon at bounding box center [937, 393] width 11 height 11
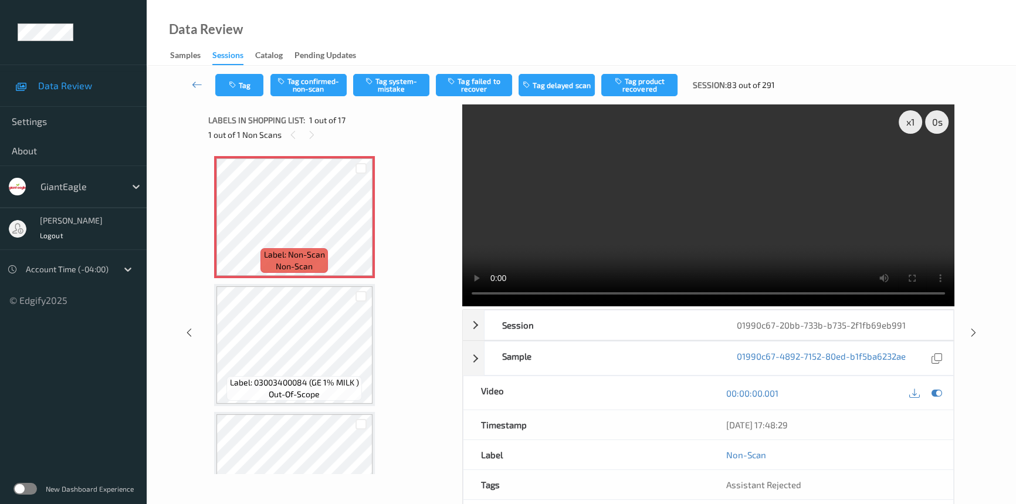
click at [545, 217] on video at bounding box center [708, 205] width 492 height 202
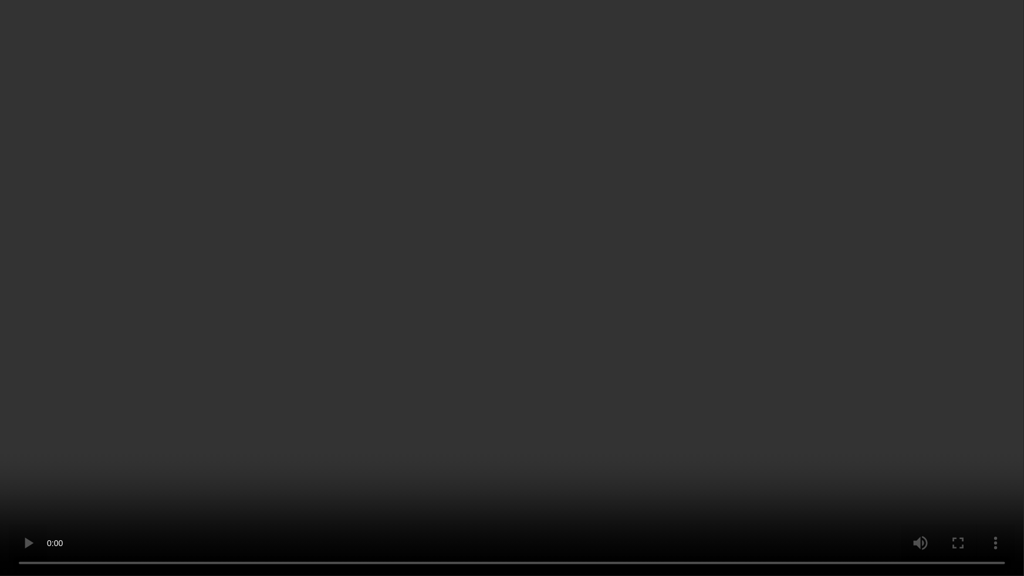
click at [469, 413] on video at bounding box center [512, 288] width 1024 height 576
click at [464, 343] on video at bounding box center [512, 288] width 1024 height 576
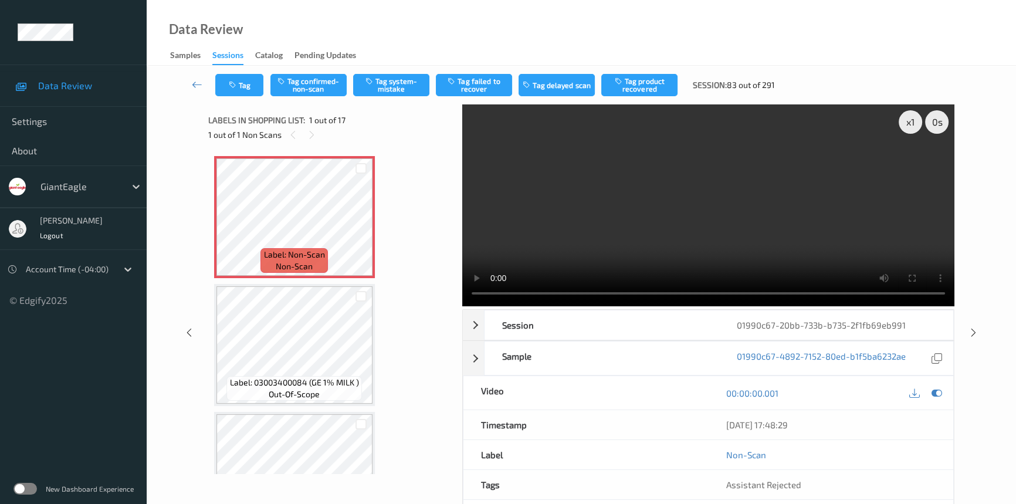
click at [627, 244] on video at bounding box center [708, 205] width 492 height 202
click at [591, 204] on video at bounding box center [708, 205] width 492 height 202
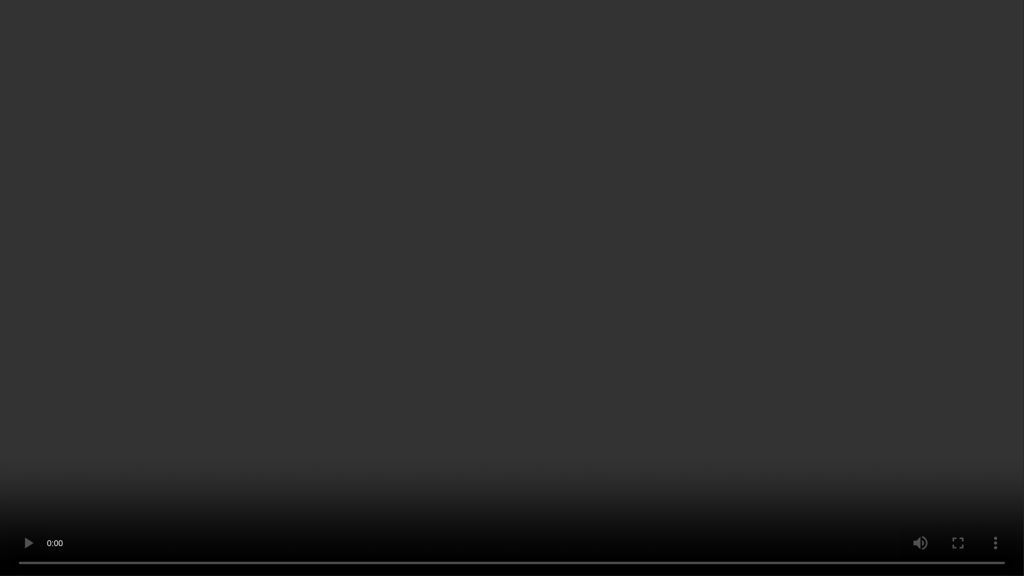
click at [496, 462] on video at bounding box center [512, 288] width 1024 height 576
click at [527, 404] on video at bounding box center [512, 288] width 1024 height 576
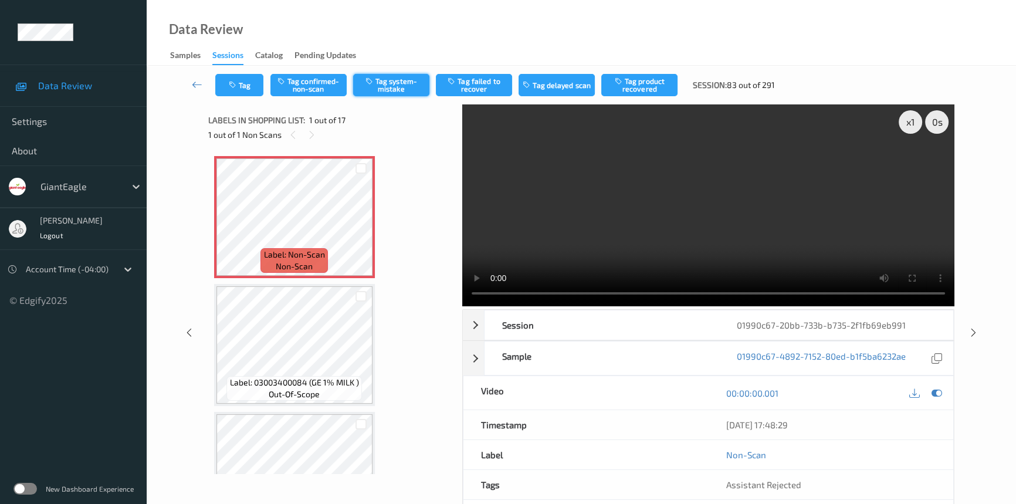
click at [400, 82] on button "Tag system-mistake" at bounding box center [391, 85] width 76 height 22
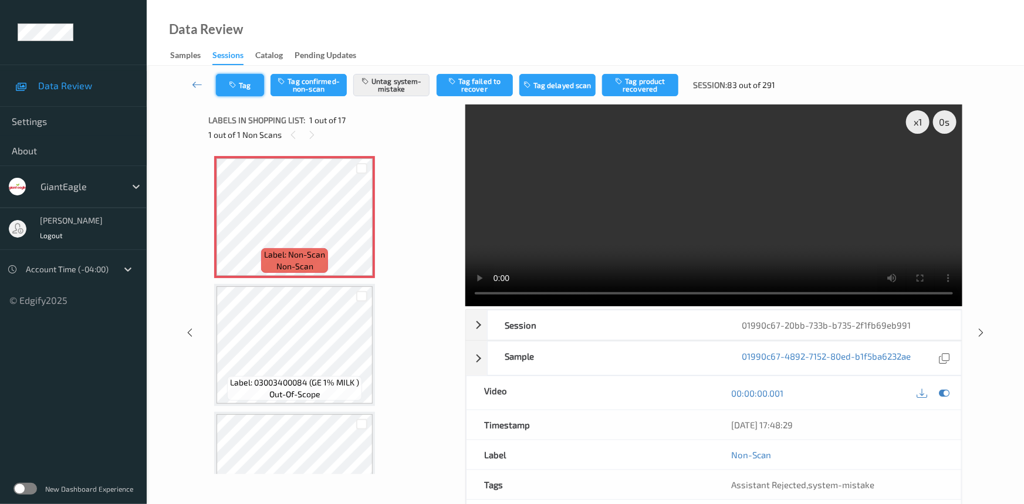
click at [240, 83] on button "Tag" at bounding box center [240, 85] width 48 height 22
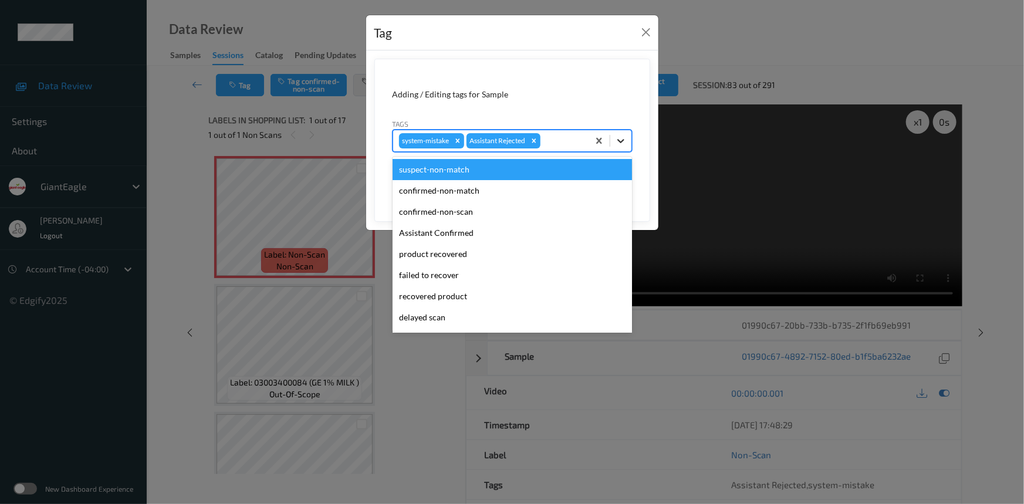
click at [626, 140] on icon at bounding box center [621, 141] width 12 height 12
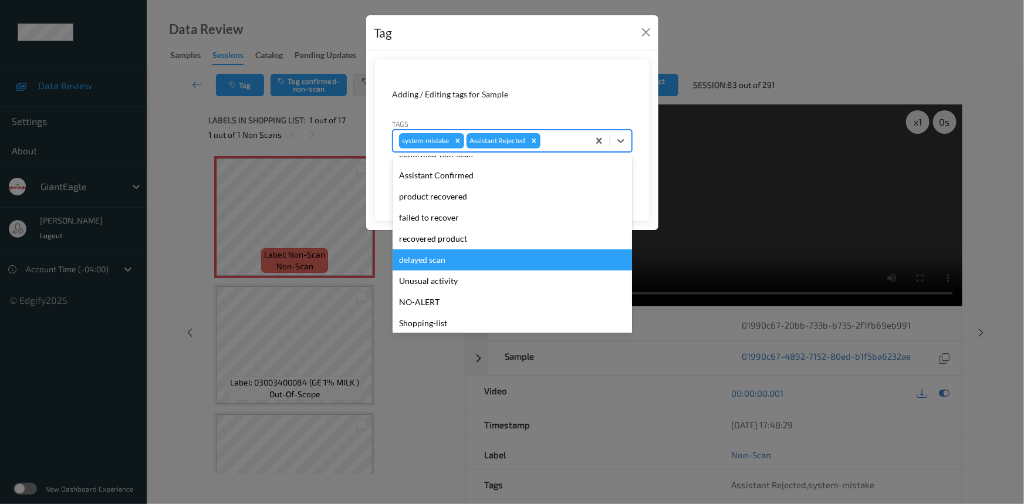
scroll to position [103, 0]
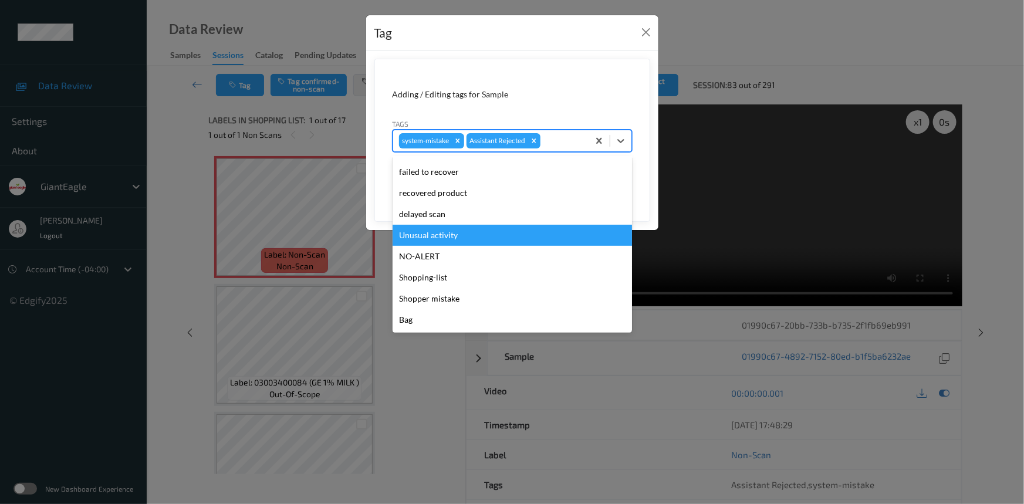
click at [451, 232] on div "Unusual activity" at bounding box center [512, 235] width 239 height 21
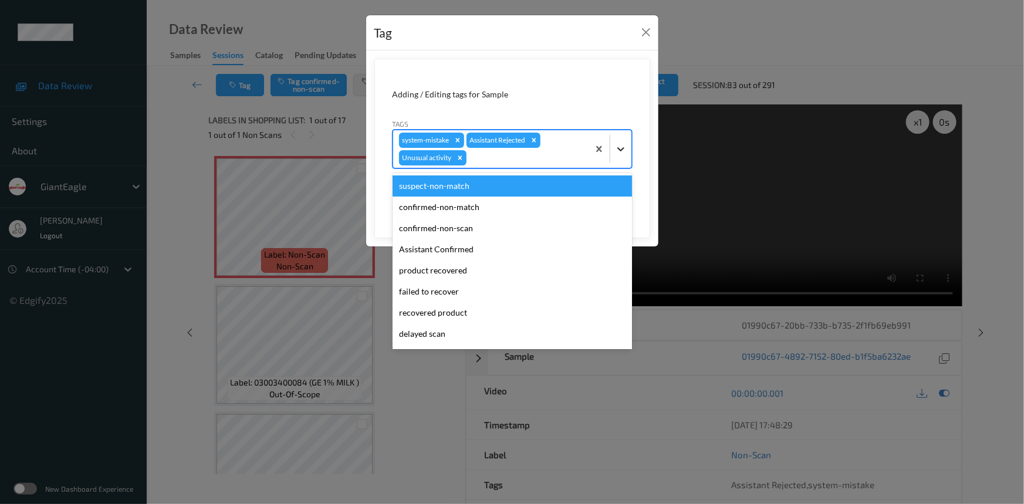
click at [623, 151] on icon at bounding box center [621, 149] width 12 height 12
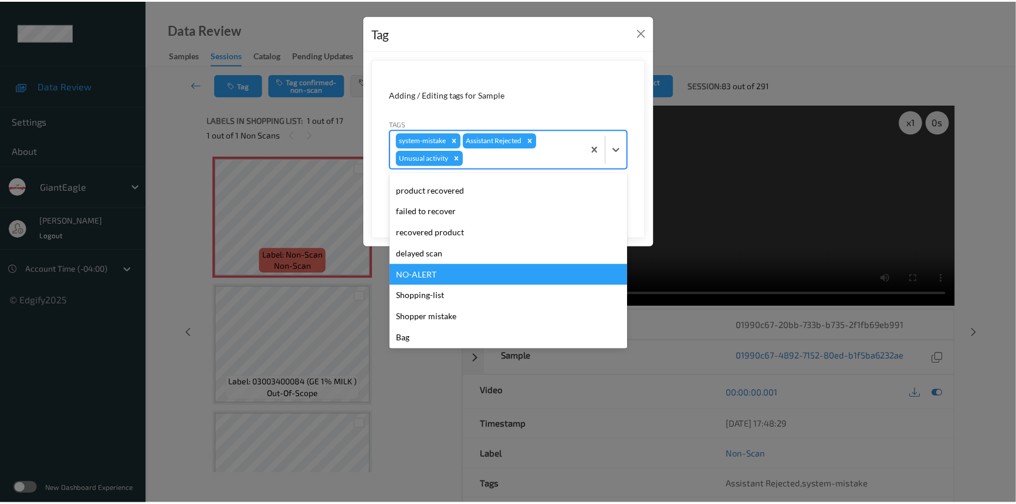
scroll to position [82, 0]
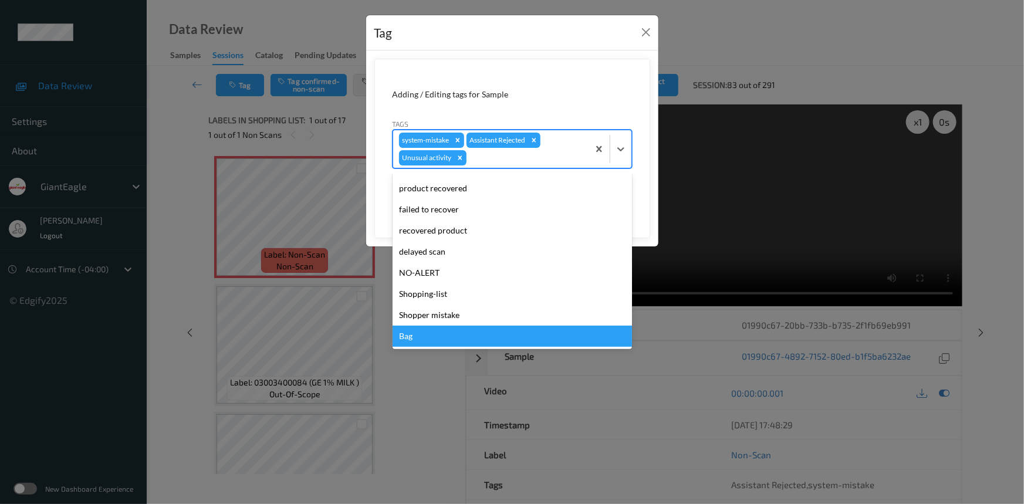
click at [432, 339] on div "Bag" at bounding box center [512, 336] width 239 height 21
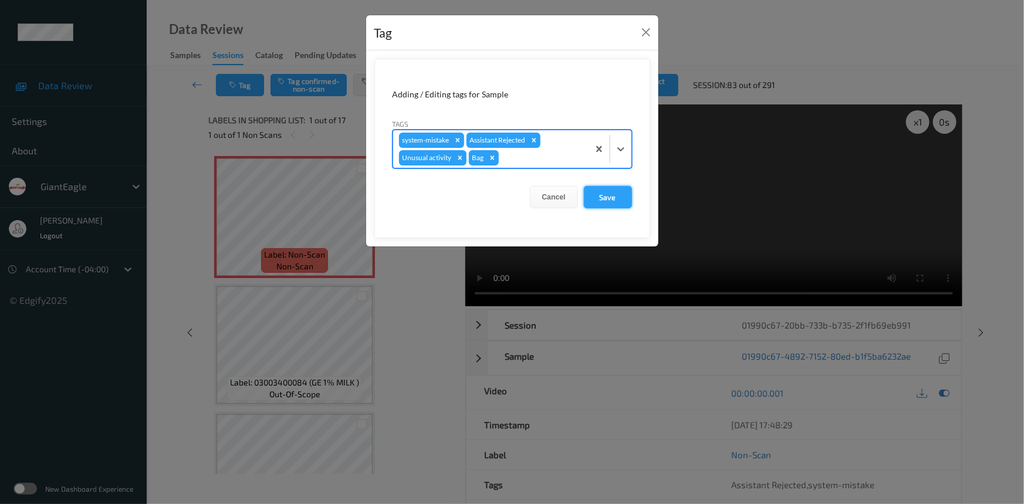
click at [606, 197] on button "Save" at bounding box center [608, 197] width 48 height 22
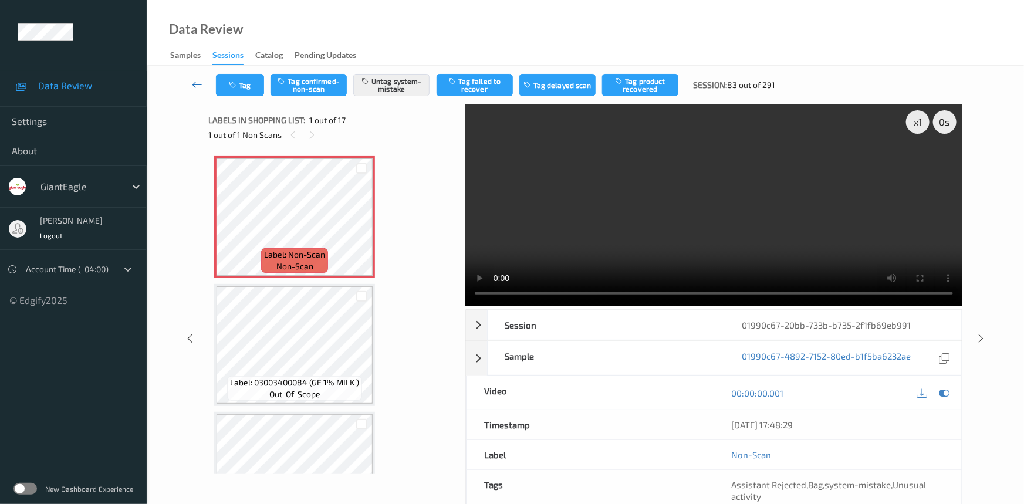
click at [198, 79] on icon at bounding box center [197, 85] width 11 height 12
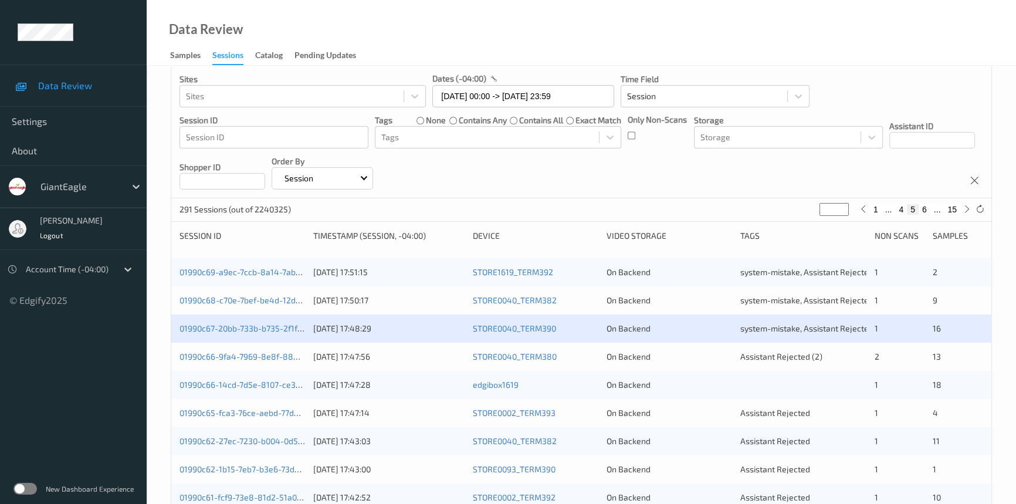
scroll to position [106, 0]
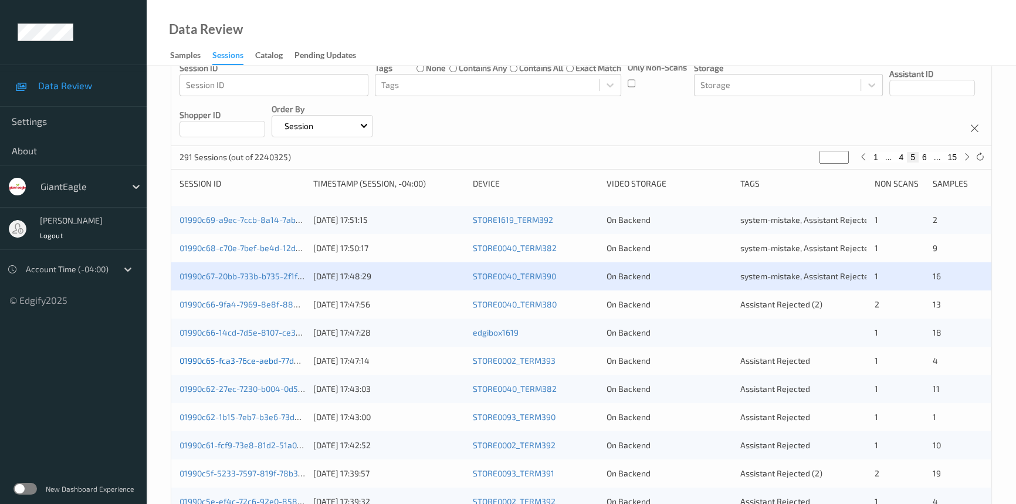
click at [226, 361] on link "01990c65-fca3-76ce-aebd-77d88082ef7d" at bounding box center [258, 361] width 156 height 10
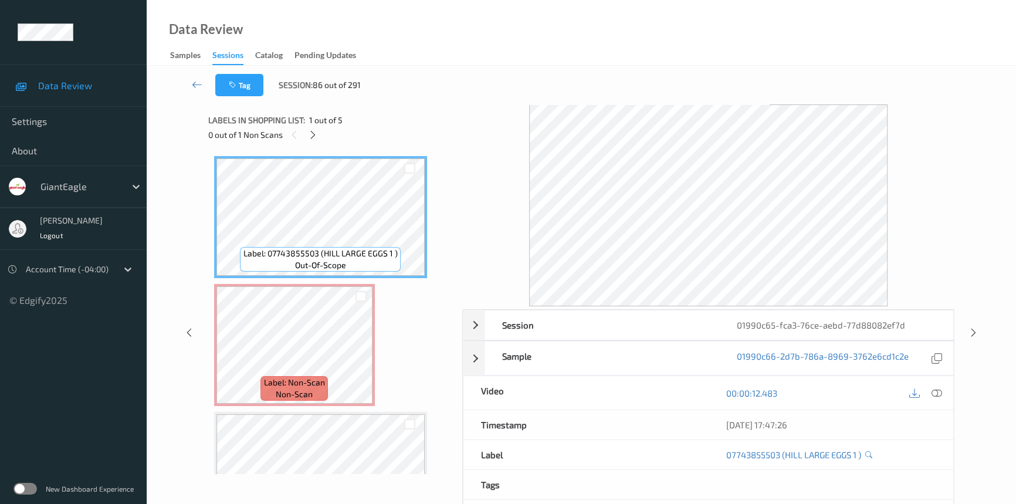
click at [311, 138] on icon at bounding box center [313, 135] width 10 height 11
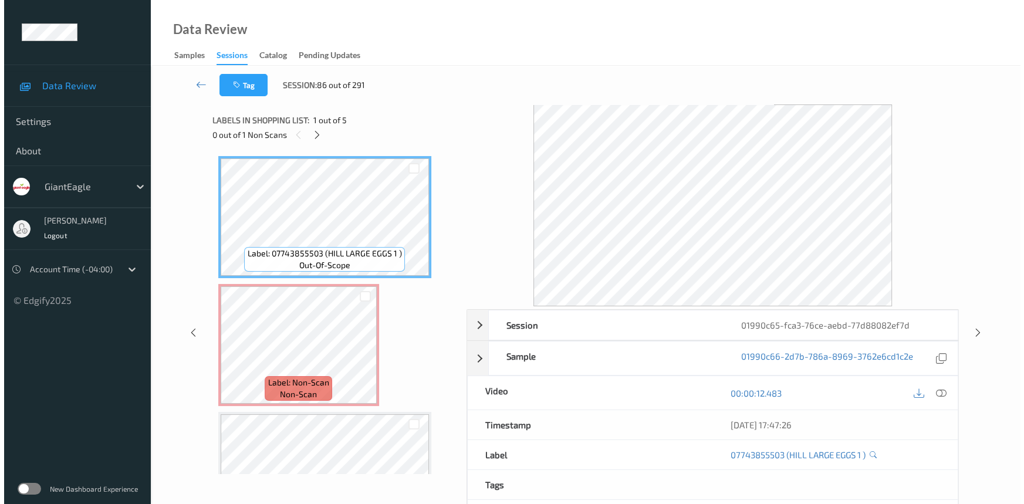
scroll to position [6, 0]
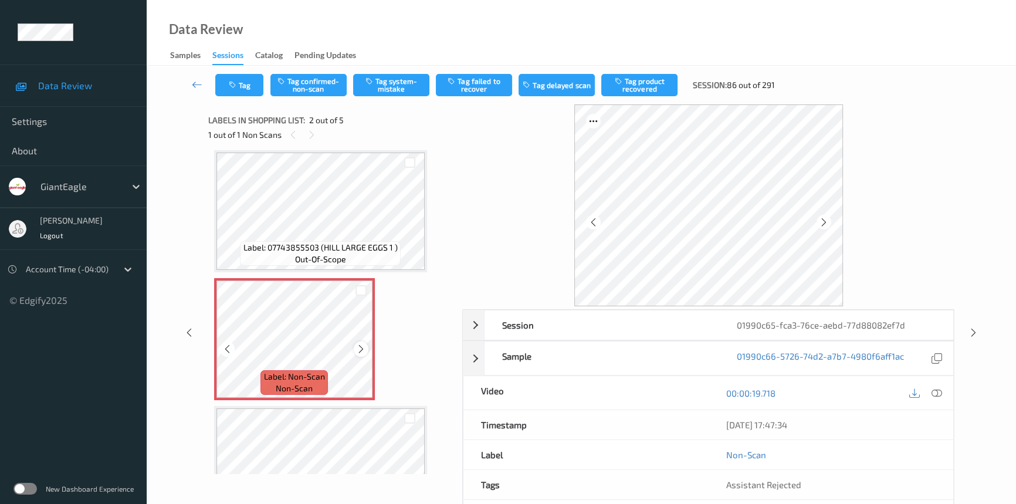
click at [358, 346] on icon at bounding box center [361, 349] width 10 height 11
click at [942, 394] on icon at bounding box center [937, 393] width 11 height 11
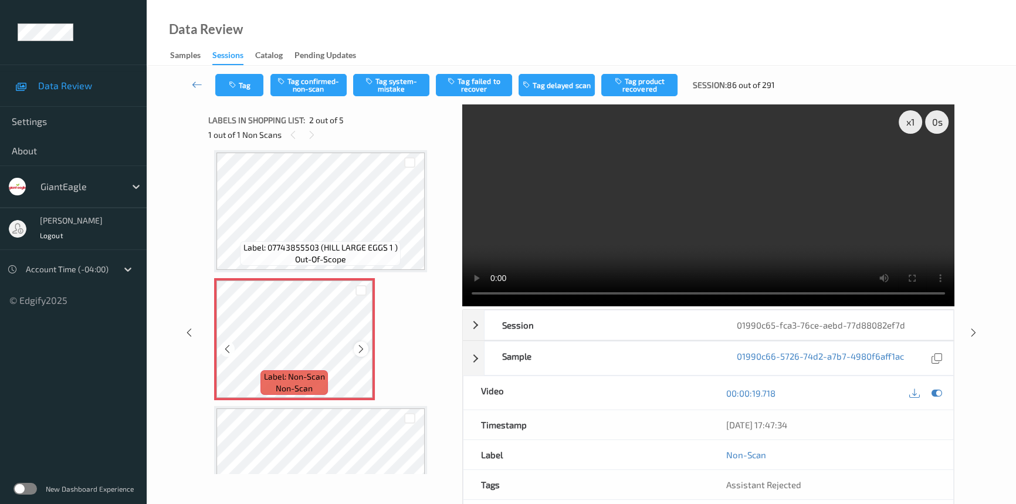
click at [364, 346] on icon at bounding box center [361, 349] width 10 height 11
click at [618, 231] on video at bounding box center [708, 205] width 492 height 202
click at [906, 119] on div "x 1" at bounding box center [910, 121] width 23 height 23
click at [906, 119] on div "x 2" at bounding box center [910, 121] width 23 height 23
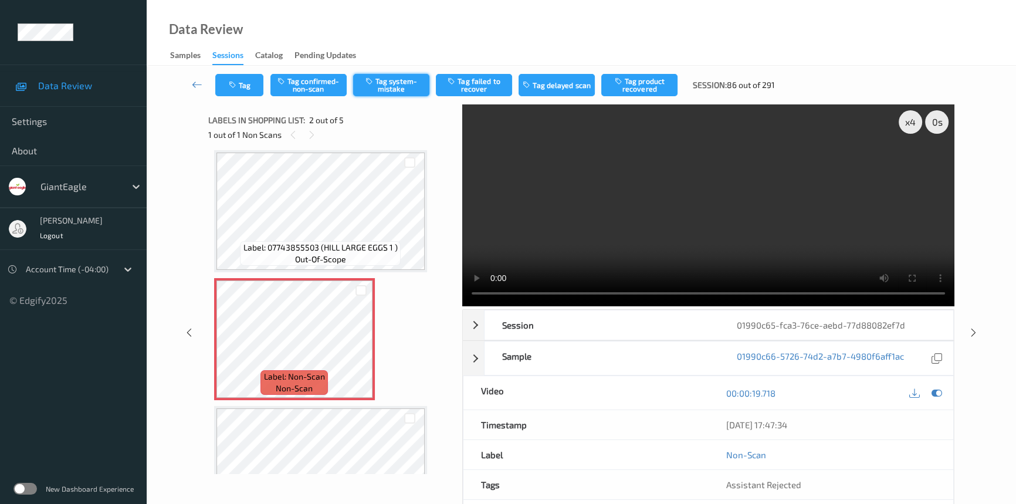
click at [377, 86] on button "Tag system-mistake" at bounding box center [391, 85] width 76 height 22
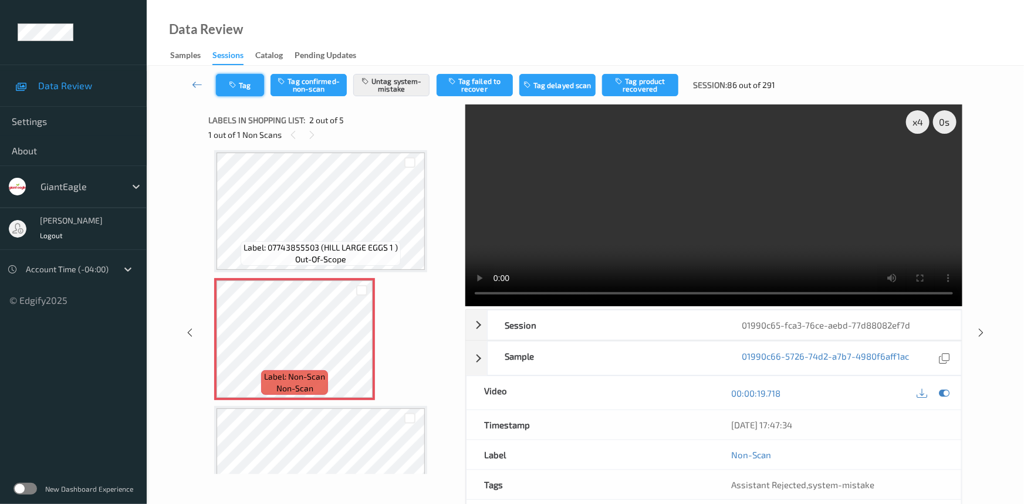
click at [258, 88] on button "Tag" at bounding box center [240, 85] width 48 height 22
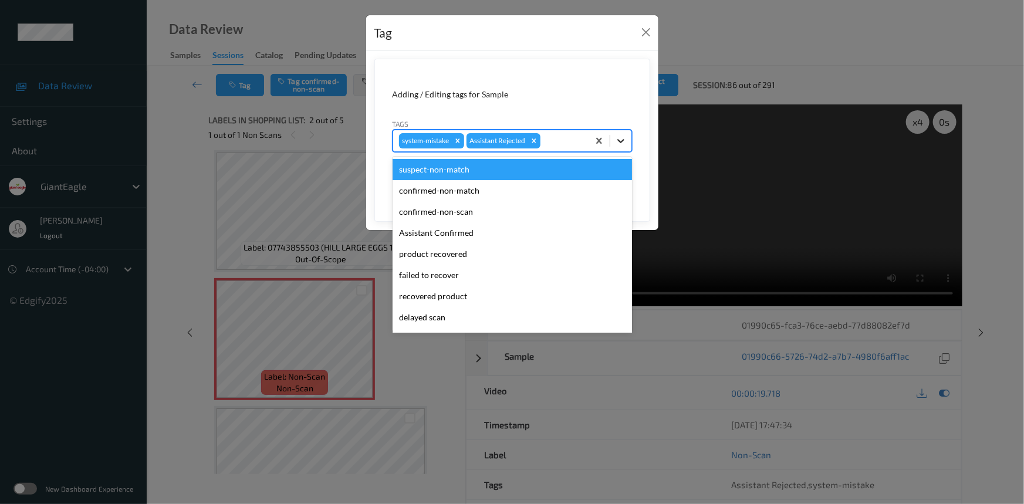
click at [629, 146] on div at bounding box center [620, 140] width 21 height 21
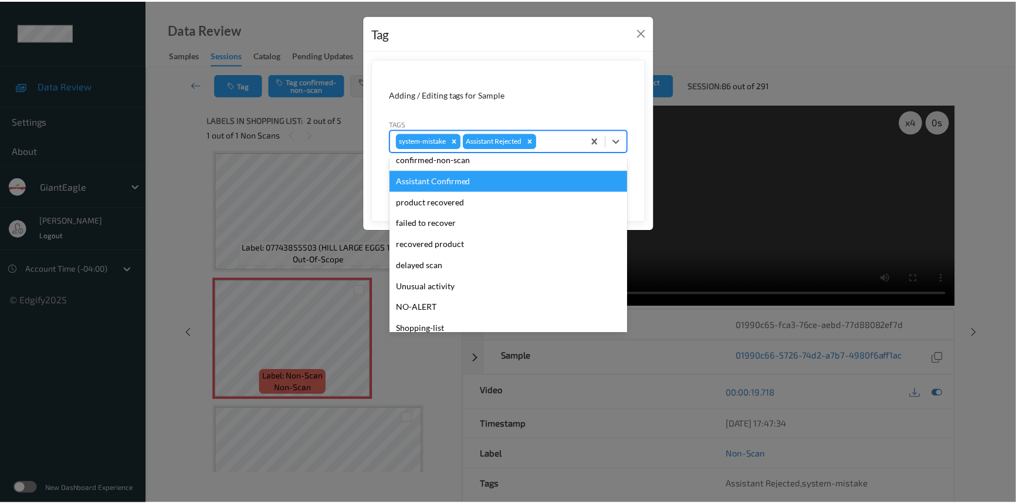
scroll to position [103, 0]
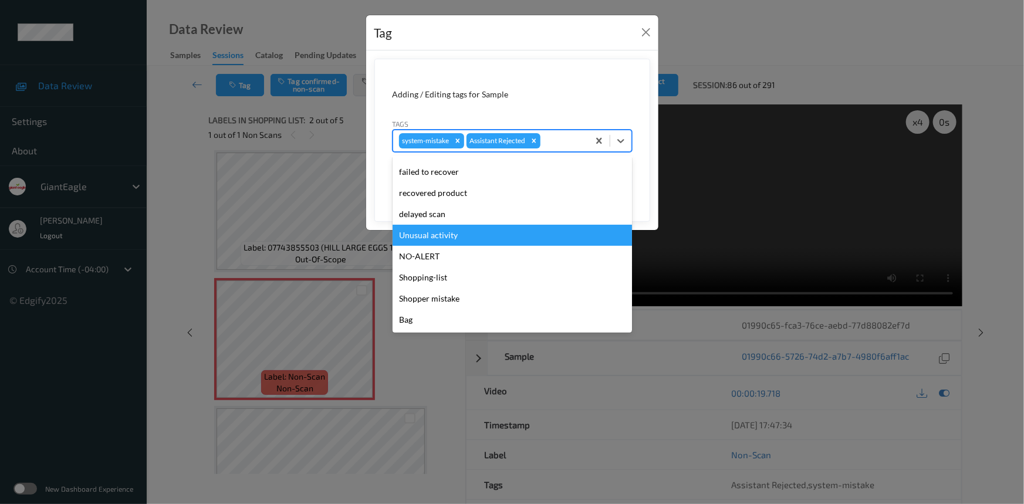
click at [449, 241] on div "Unusual activity" at bounding box center [512, 235] width 239 height 21
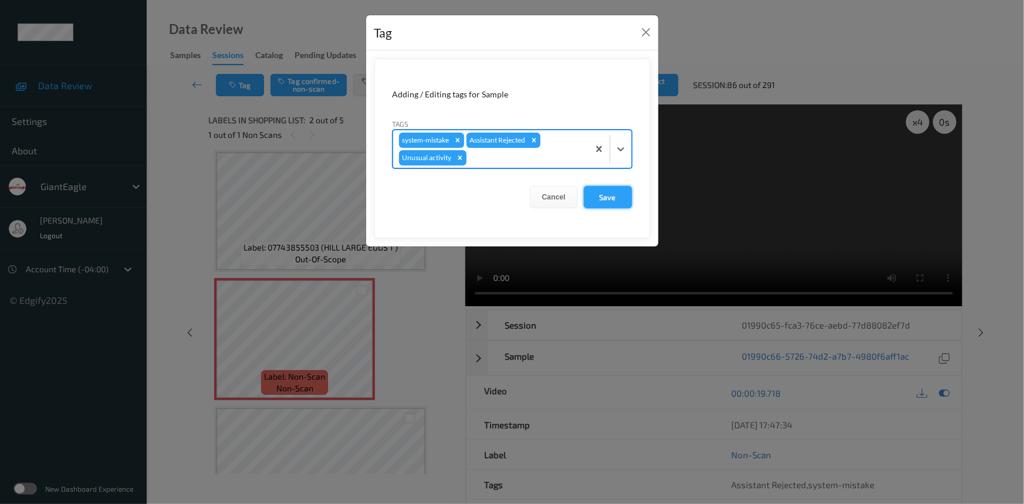
click at [602, 202] on button "Save" at bounding box center [608, 197] width 48 height 22
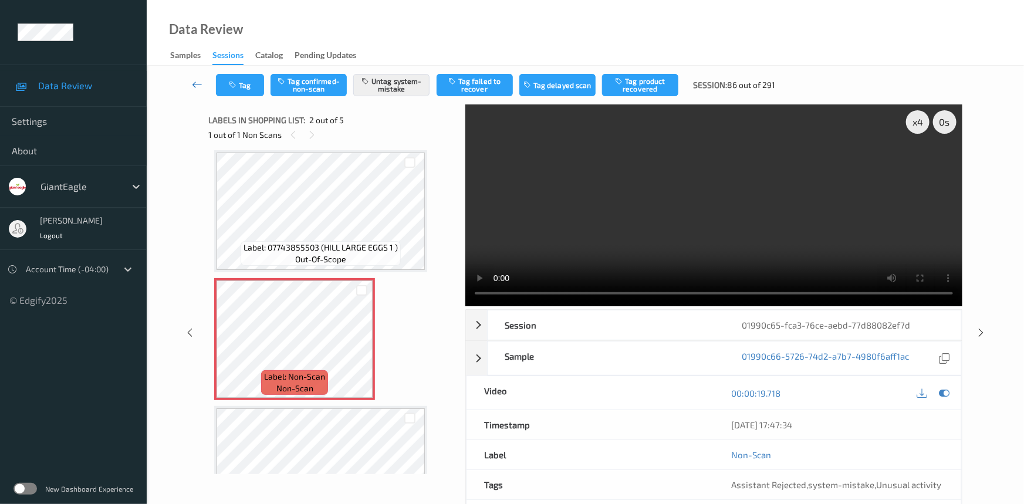
click at [190, 77] on link at bounding box center [197, 85] width 37 height 22
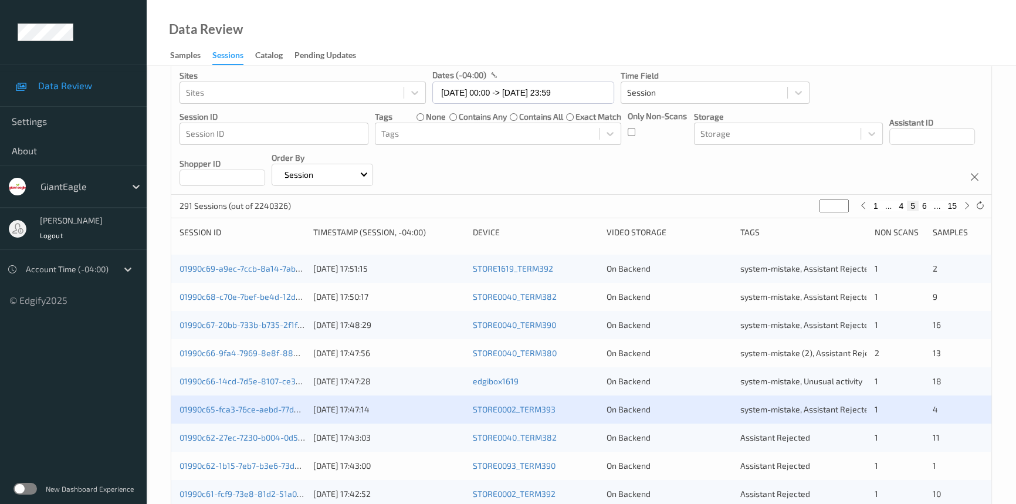
scroll to position [213, 0]
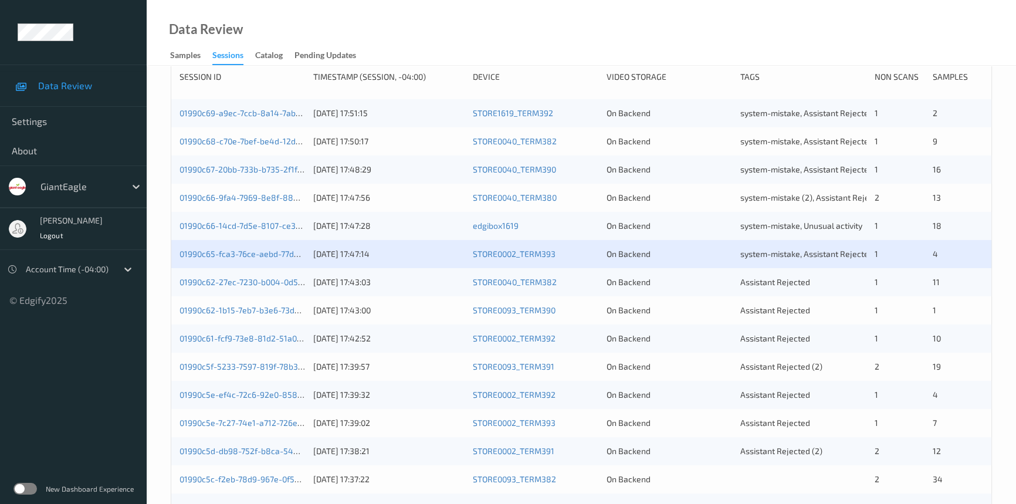
click at [418, 103] on div "01990c69-a9ec-7ccb-8a14-7abc07097d43 02/09/2025 17:51:15 STORE1619_TERM392 On B…" at bounding box center [581, 113] width 820 height 28
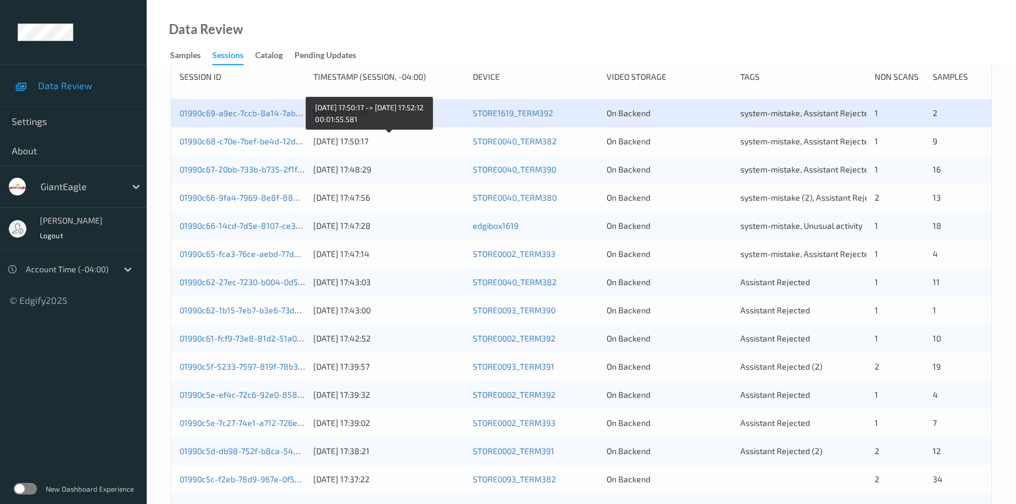
click at [437, 144] on div "[DATE] 17:50:17" at bounding box center [388, 142] width 151 height 12
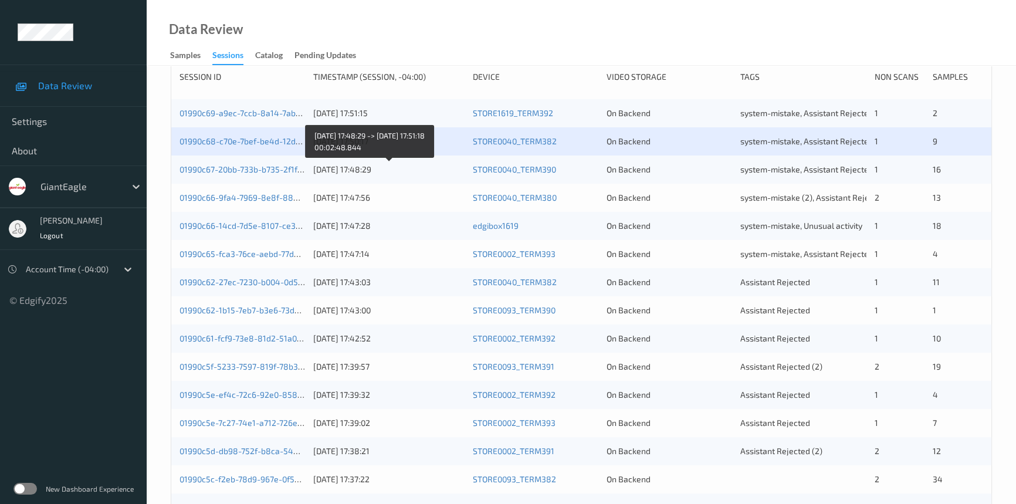
click at [427, 174] on div "[DATE] 17:48:29" at bounding box center [388, 170] width 151 height 12
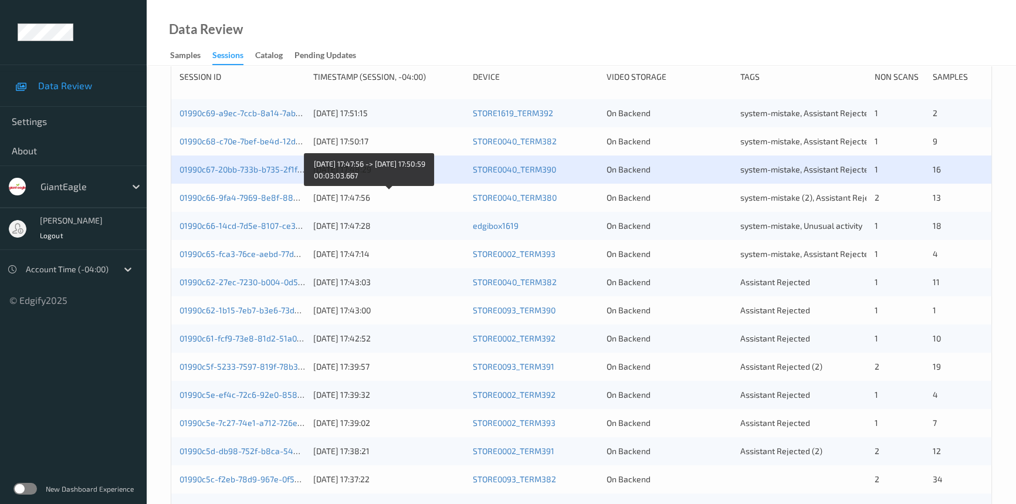
drag, startPoint x: 440, startPoint y: 194, endPoint x: 445, endPoint y: 198, distance: 6.7
click at [442, 194] on div "[DATE] 17:47:56" at bounding box center [388, 198] width 151 height 12
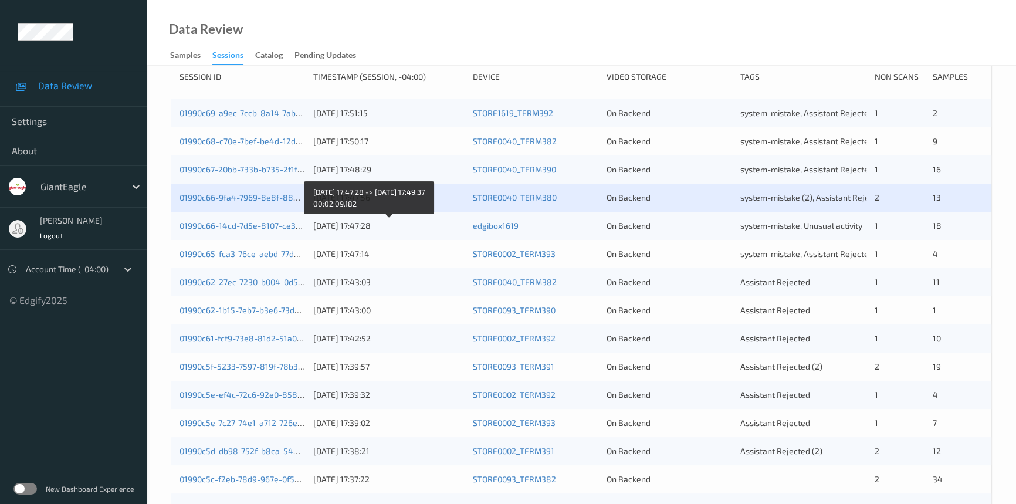
click at [425, 231] on div "01990c66-14cd-7d5e-8107-ce34aa0580ef 02/09/2025 17:47:28 edgibox1619 On Backend…" at bounding box center [581, 226] width 820 height 28
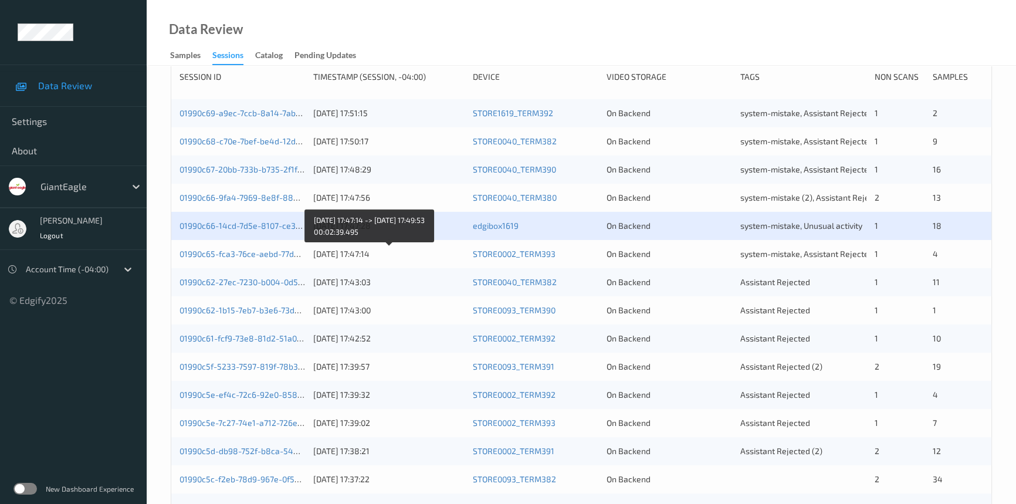
click at [427, 253] on div "[DATE] 17:47:14" at bounding box center [388, 254] width 151 height 12
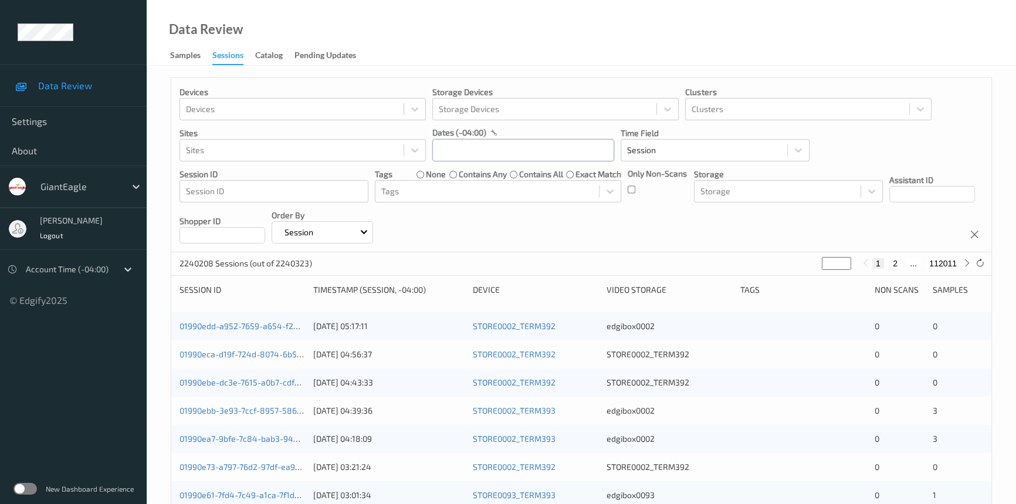
drag, startPoint x: 463, startPoint y: 153, endPoint x: 469, endPoint y: 163, distance: 12.4
click at [463, 154] on input "text" at bounding box center [523, 150] width 182 height 22
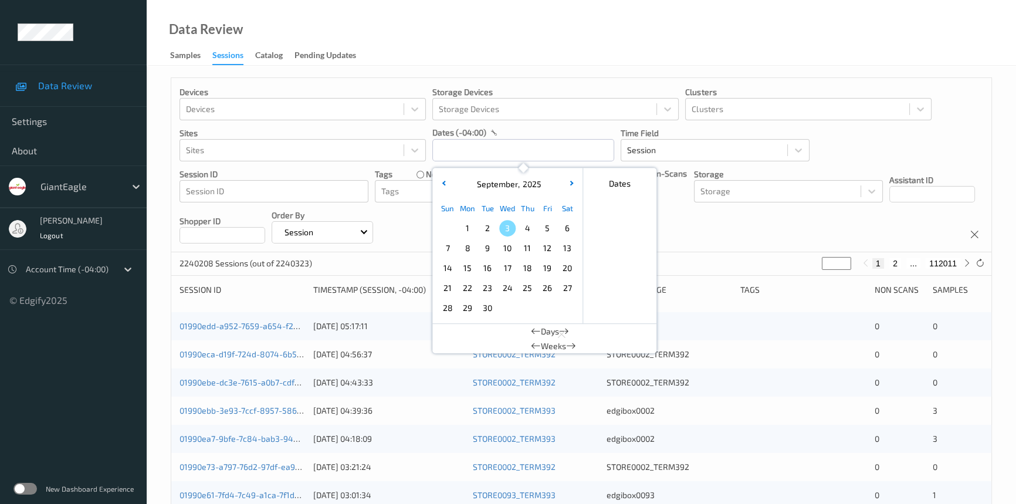
click at [486, 224] on span "2" at bounding box center [487, 228] width 16 height 16
type input "[DATE] 00:00 -> [DATE] 23:59"
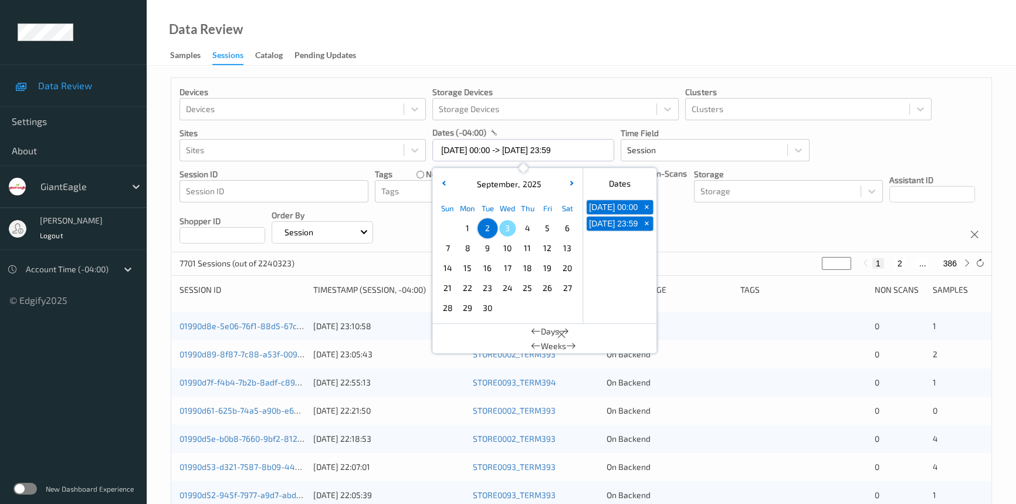
click at [496, 63] on div "Data Review Samples Sessions Catalog Pending Updates" at bounding box center [582, 33] width 870 height 66
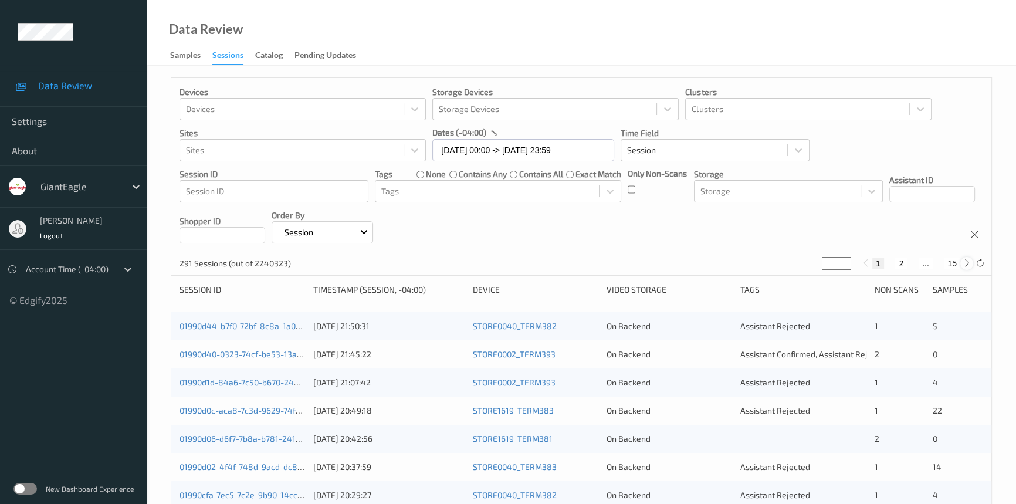
click at [969, 264] on icon at bounding box center [967, 263] width 9 height 9
type input "*"
click at [969, 264] on icon at bounding box center [967, 263] width 9 height 9
type input "*"
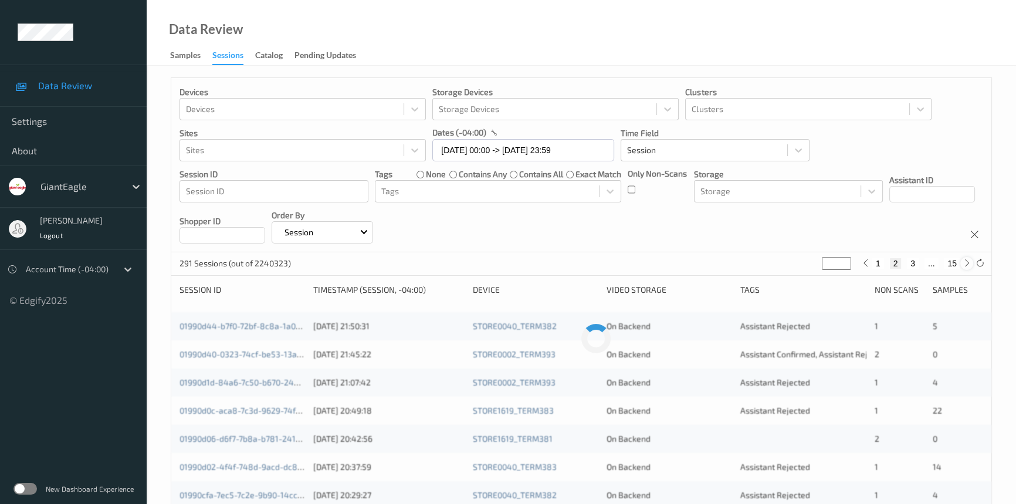
type input "*"
click at [969, 264] on icon at bounding box center [967, 263] width 9 height 9
type input "*"
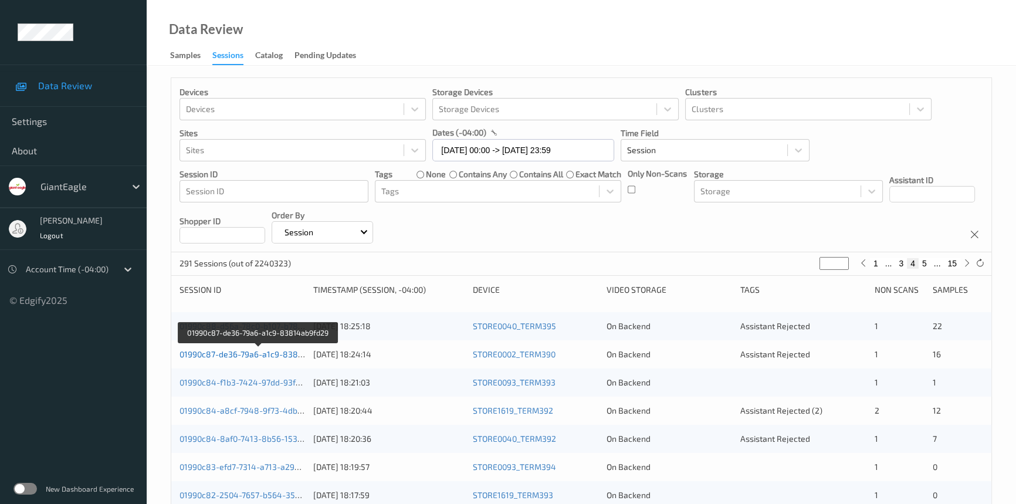
click at [229, 353] on link "01990c87-de36-79a6-a1c9-83814ab9fd29" at bounding box center [259, 354] width 158 height 10
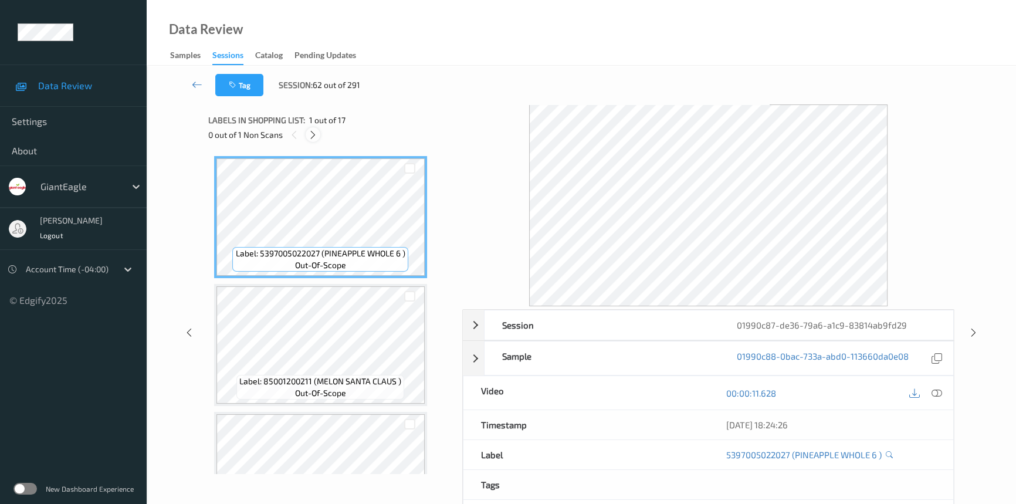
click at [314, 137] on icon at bounding box center [313, 135] width 10 height 11
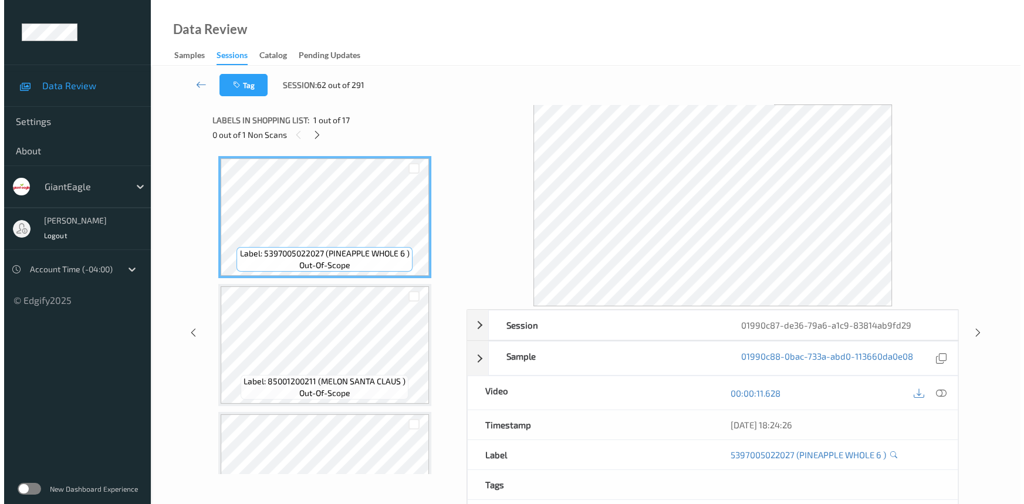
scroll to position [516, 0]
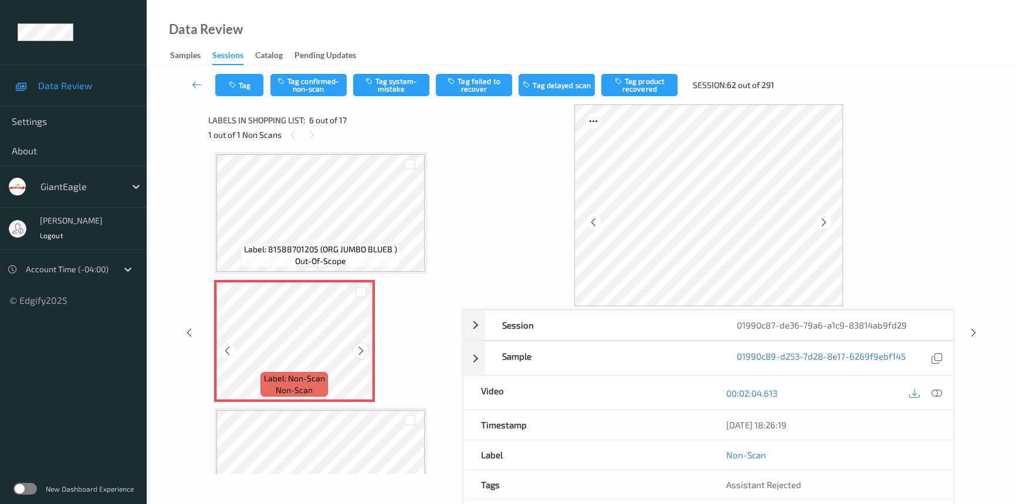
click at [363, 347] on icon at bounding box center [361, 351] width 10 height 11
click at [935, 390] on icon at bounding box center [937, 393] width 11 height 11
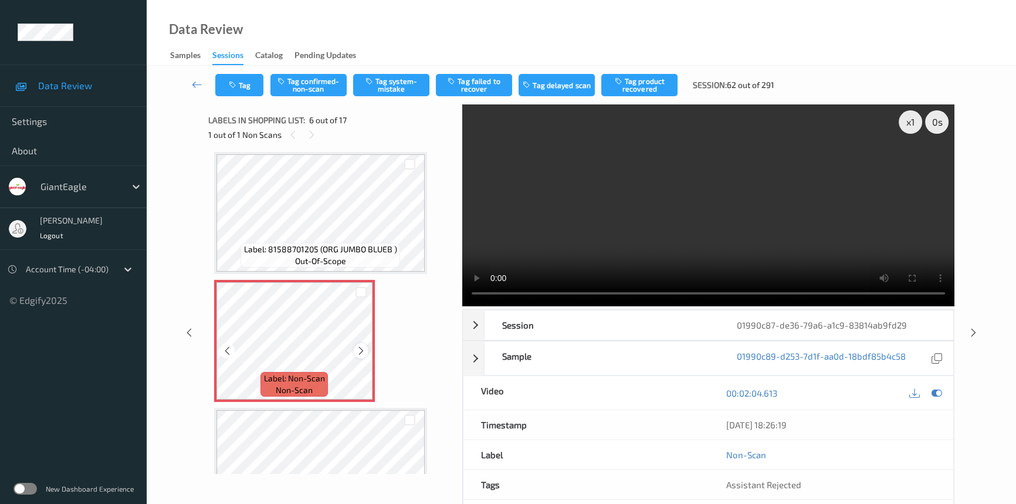
click at [364, 349] on icon at bounding box center [361, 351] width 10 height 11
click at [741, 248] on video at bounding box center [708, 205] width 492 height 202
click at [745, 261] on video at bounding box center [708, 205] width 492 height 202
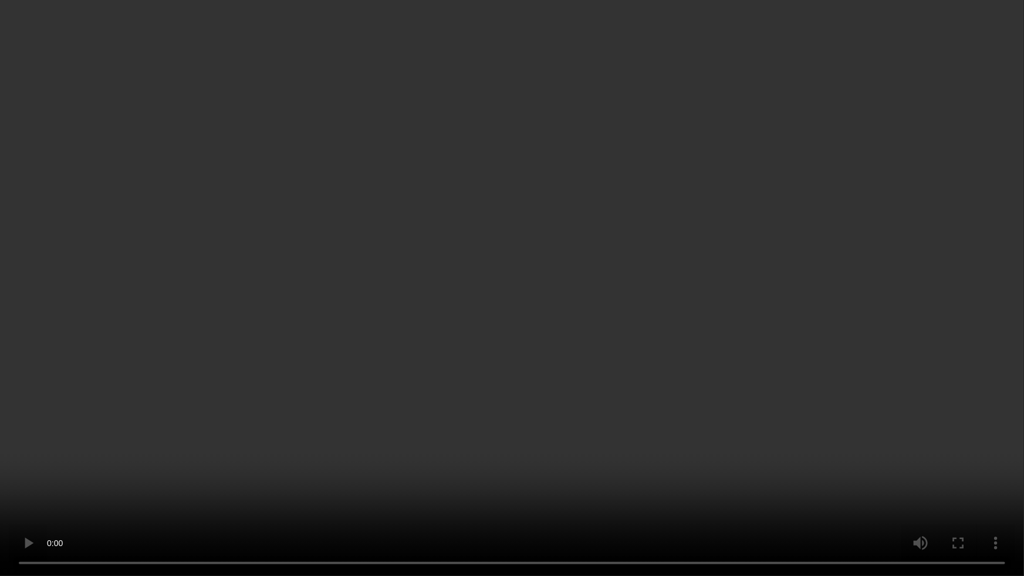
click at [697, 428] on video at bounding box center [512, 288] width 1024 height 576
drag, startPoint x: 765, startPoint y: 392, endPoint x: 793, endPoint y: 411, distance: 34.3
click at [768, 397] on video at bounding box center [512, 288] width 1024 height 576
drag, startPoint x: 681, startPoint y: 440, endPoint x: 698, endPoint y: 423, distance: 23.7
click at [698, 427] on video at bounding box center [512, 288] width 1024 height 576
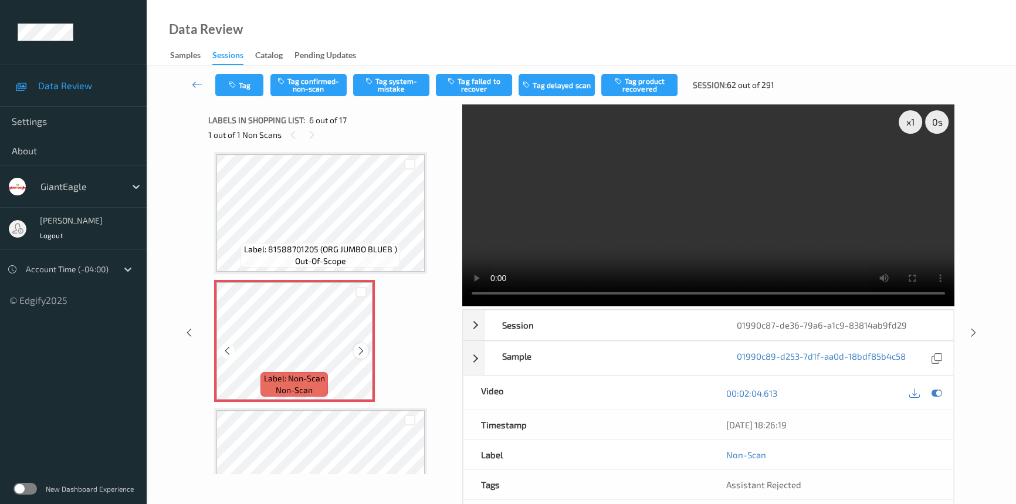
click at [357, 346] on icon at bounding box center [361, 351] width 10 height 11
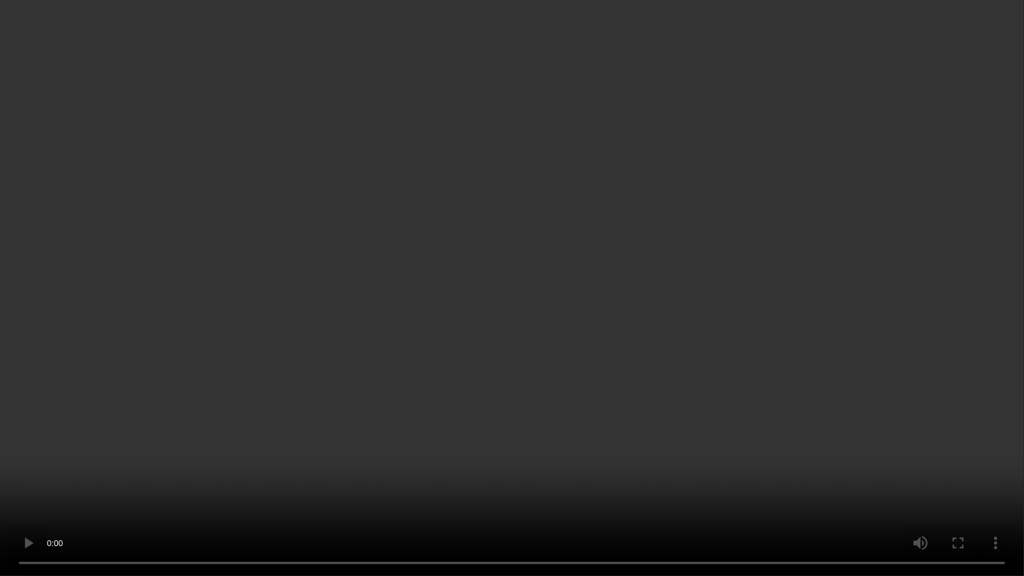
click at [894, 209] on video at bounding box center [512, 288] width 1024 height 576
click at [790, 297] on video at bounding box center [512, 288] width 1024 height 576
click at [676, 358] on video at bounding box center [512, 288] width 1024 height 576
click at [620, 436] on video at bounding box center [512, 288] width 1024 height 576
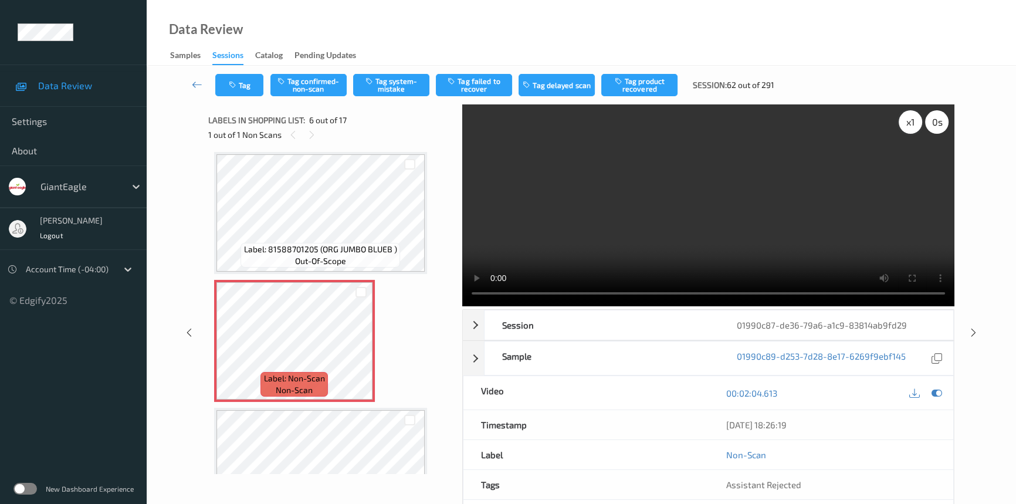
click at [908, 123] on div "x 1" at bounding box center [910, 121] width 23 height 23
click at [908, 124] on div "x 2" at bounding box center [910, 121] width 23 height 23
click at [827, 220] on video at bounding box center [708, 205] width 492 height 202
click at [915, 124] on div "x 4" at bounding box center [910, 121] width 23 height 23
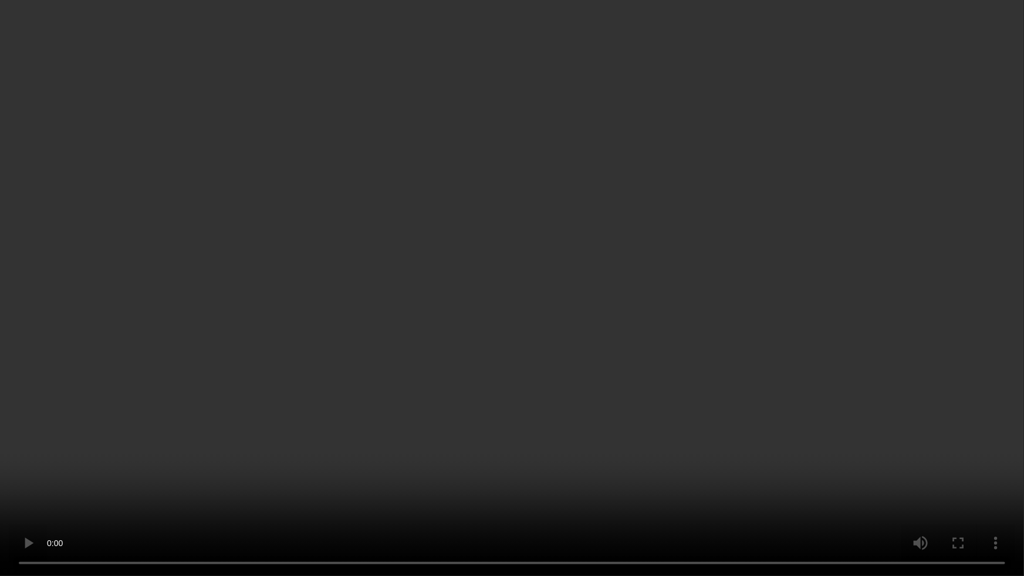
click at [842, 265] on video at bounding box center [512, 288] width 1024 height 576
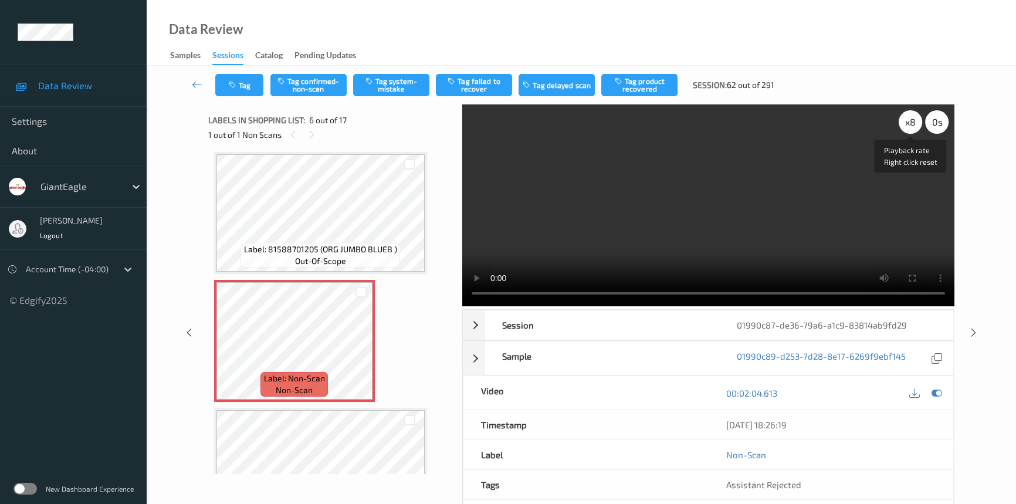
click at [913, 123] on div "x 8" at bounding box center [910, 121] width 23 height 23
click at [912, 126] on div "x 1" at bounding box center [910, 121] width 23 height 23
click at [912, 126] on div "x 2" at bounding box center [910, 121] width 23 height 23
click at [914, 123] on div "x 4" at bounding box center [910, 121] width 23 height 23
click at [912, 125] on div "x 8" at bounding box center [910, 121] width 23 height 23
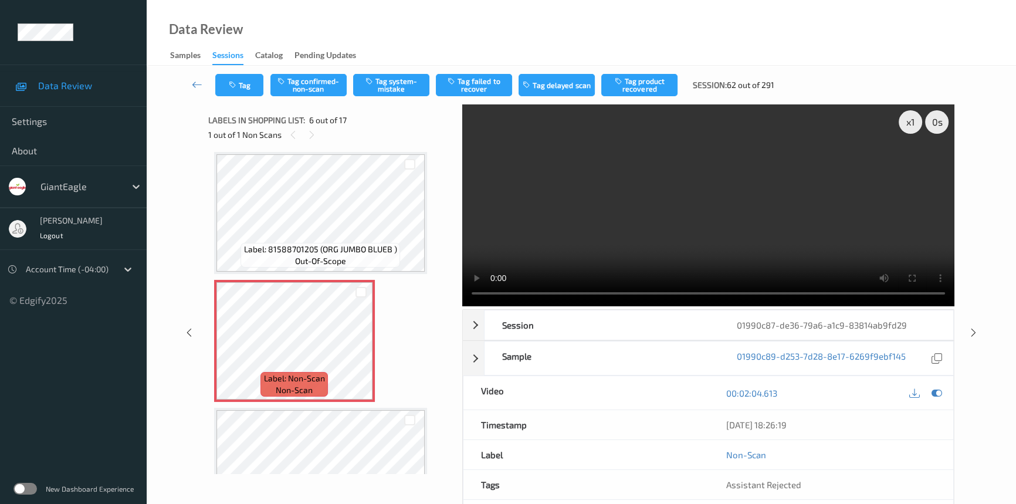
click at [382, 69] on div "Tag Tag confirmed-non-scan Tag system-mistake Tag failed to recover Tag delayed…" at bounding box center [581, 85] width 821 height 39
click at [393, 85] on button "Tag system-mistake" at bounding box center [391, 85] width 76 height 22
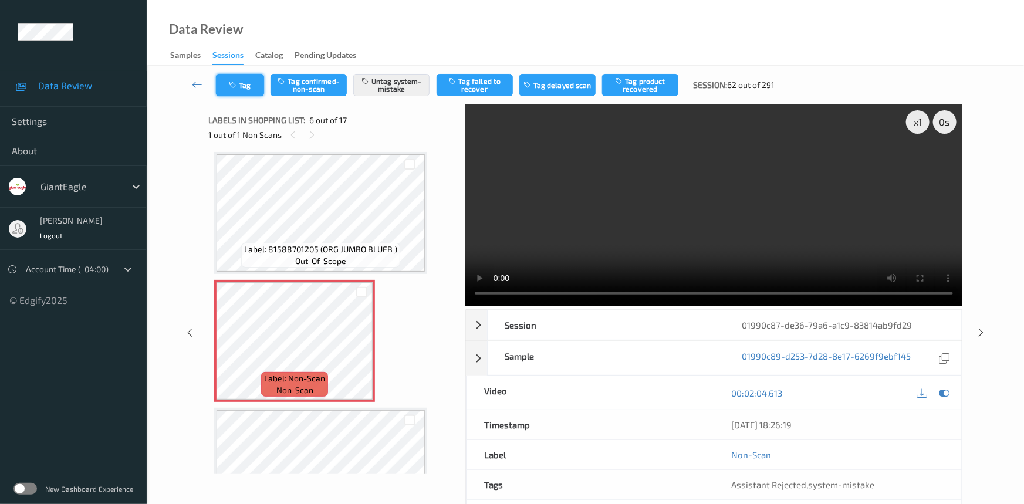
click at [223, 74] on button "Tag" at bounding box center [240, 85] width 48 height 22
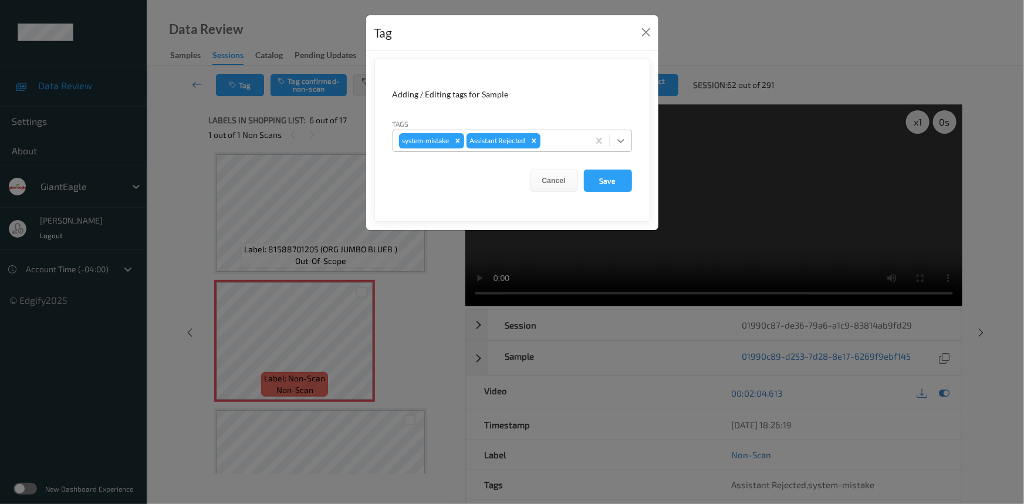
click at [621, 141] on icon at bounding box center [621, 141] width 12 height 12
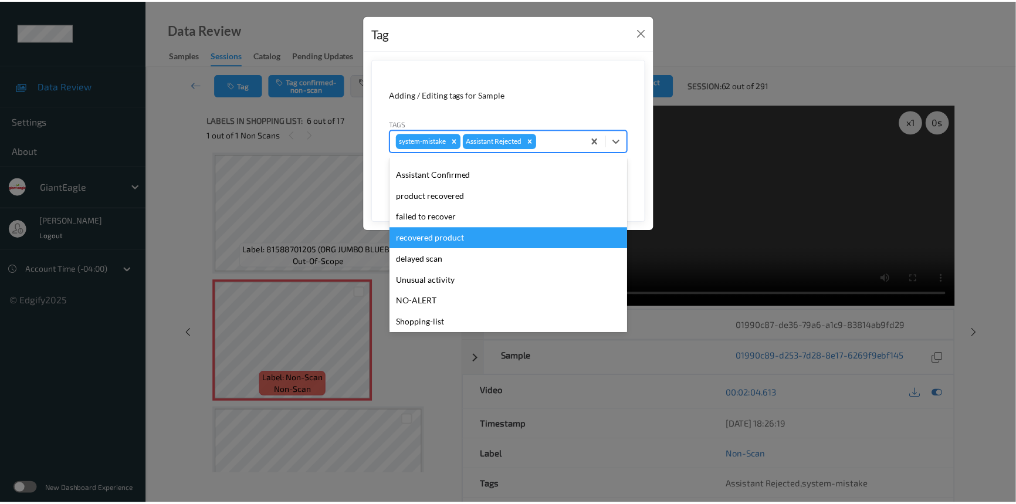
scroll to position [103, 0]
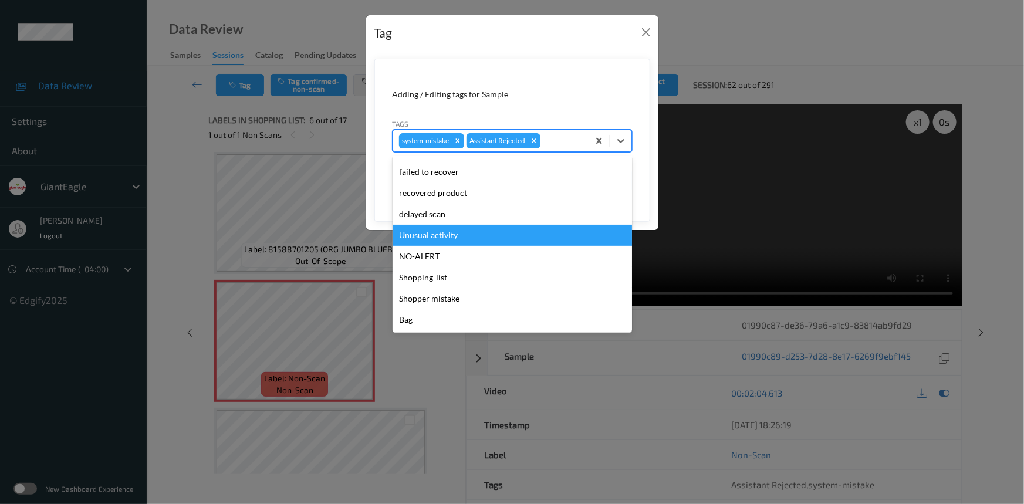
click at [411, 233] on div "Unusual activity" at bounding box center [512, 235] width 239 height 21
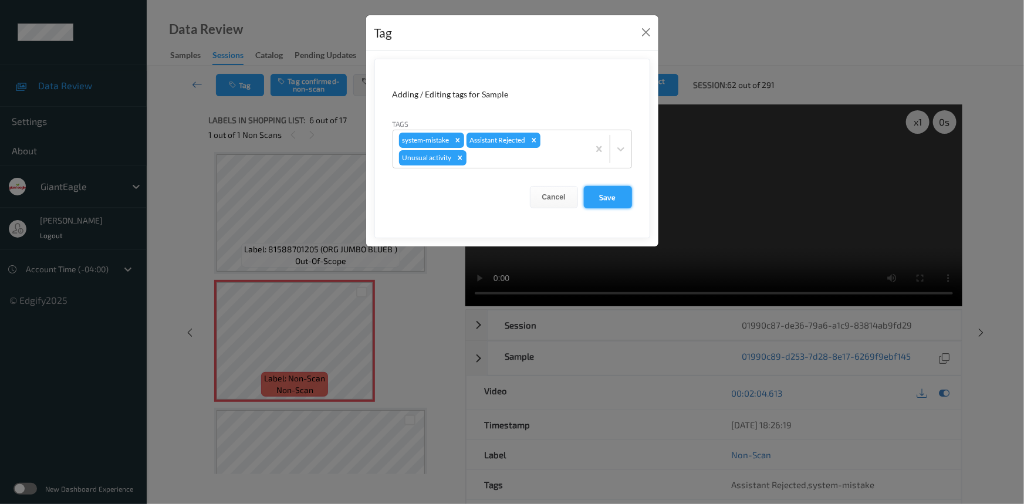
click at [610, 195] on button "Save" at bounding box center [608, 197] width 48 height 22
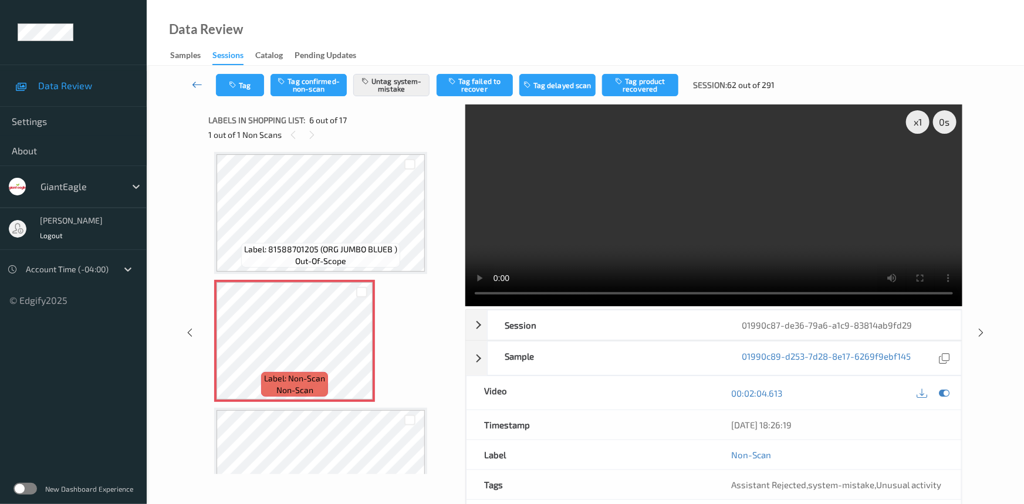
click at [192, 77] on link at bounding box center [197, 85] width 37 height 22
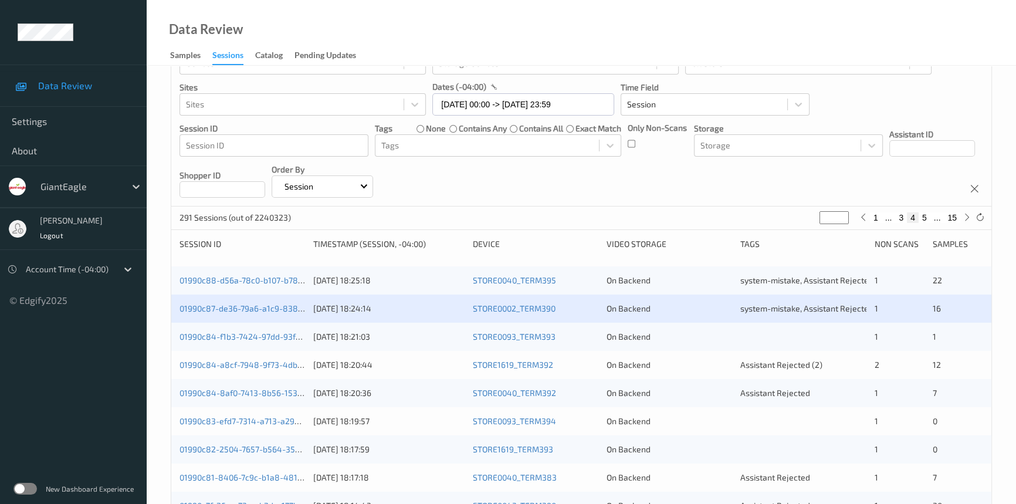
scroll to position [106, 0]
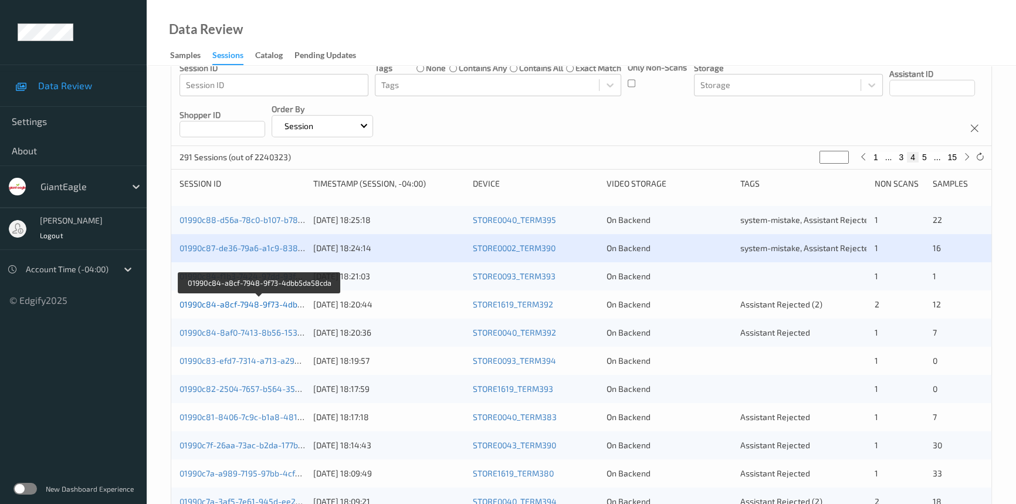
click at [229, 300] on link "01990c84-a8cf-7948-9f73-4dbb5da58cda" at bounding box center [260, 304] width 160 height 10
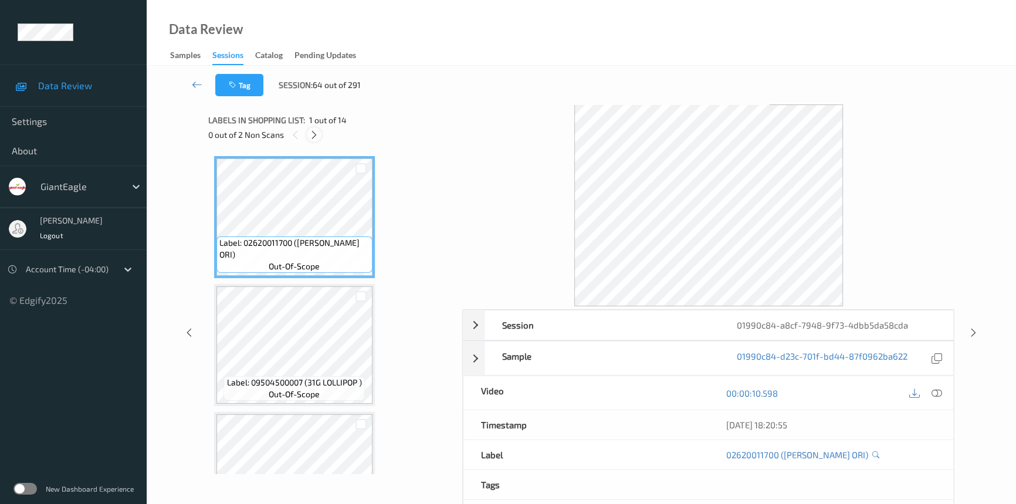
click at [313, 138] on icon at bounding box center [314, 135] width 10 height 11
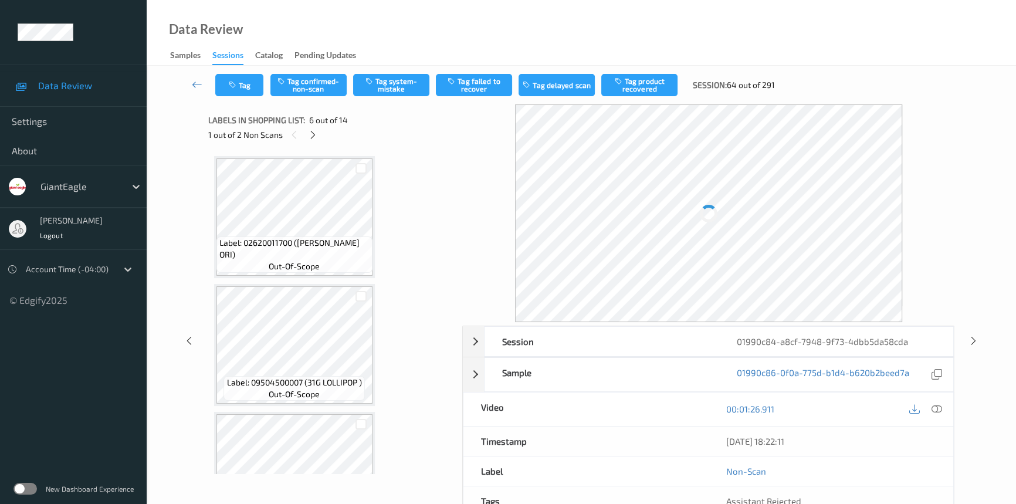
scroll to position [516, 0]
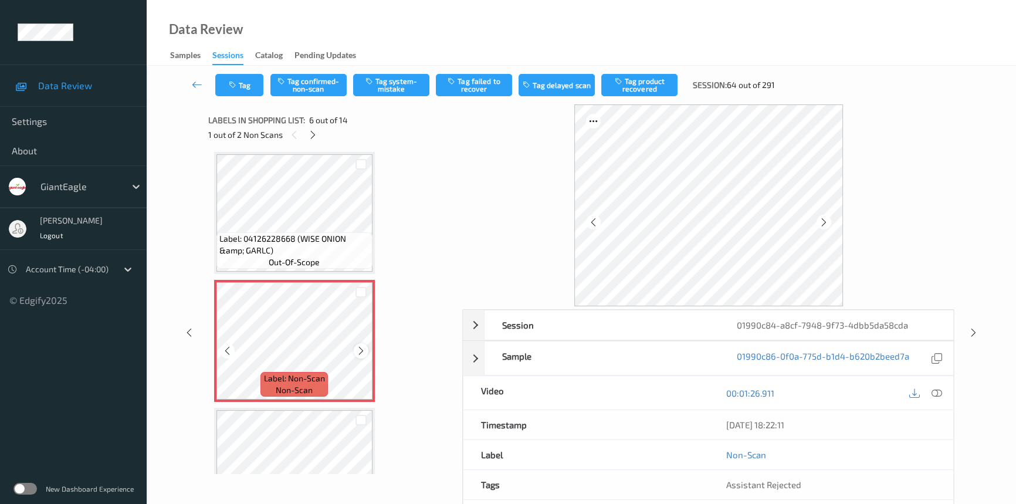
click at [361, 346] on icon at bounding box center [361, 351] width 10 height 11
click at [935, 388] on icon at bounding box center [937, 393] width 11 height 11
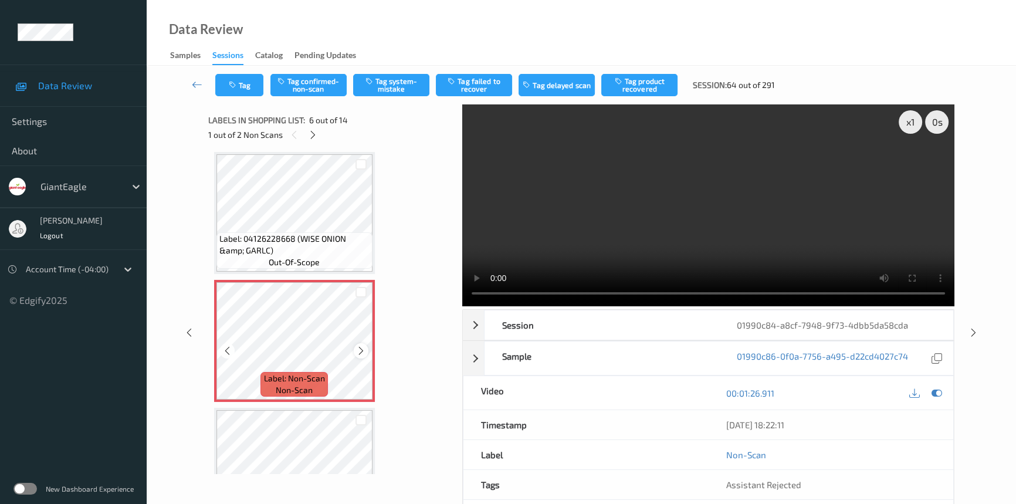
click at [364, 346] on icon at bounding box center [361, 351] width 10 height 11
click at [607, 170] on video at bounding box center [708, 205] width 492 height 202
click at [770, 245] on video at bounding box center [708, 205] width 492 height 202
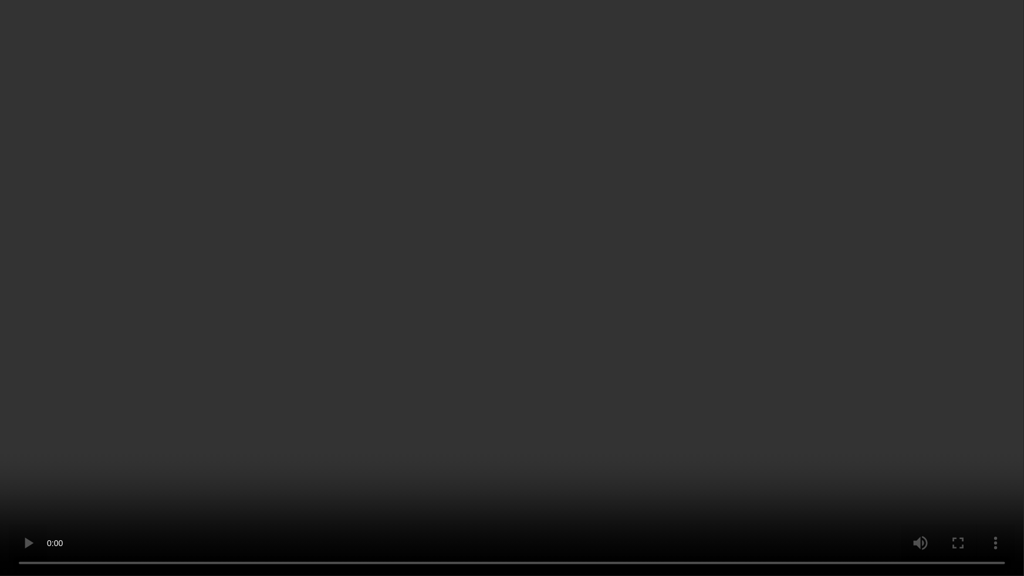
click at [822, 313] on video at bounding box center [512, 288] width 1024 height 576
click at [523, 371] on video at bounding box center [512, 288] width 1024 height 576
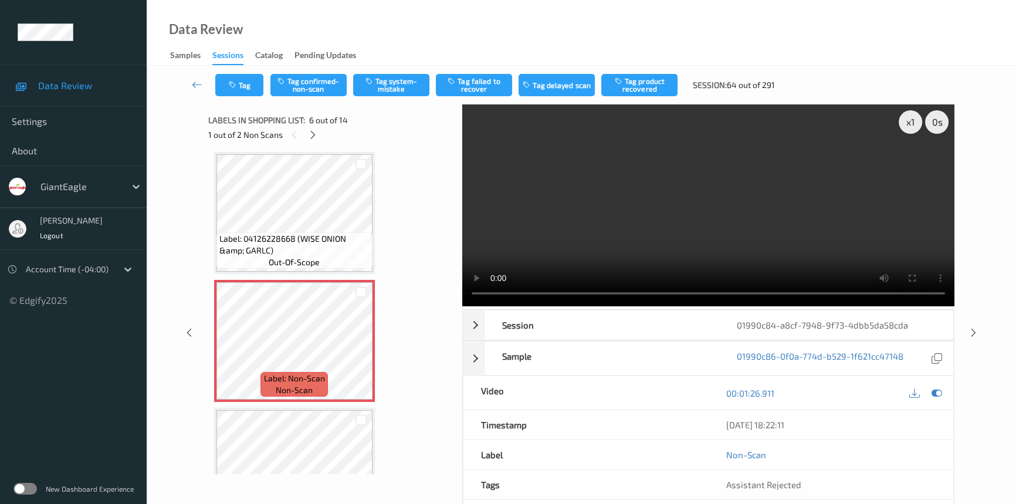
click at [813, 255] on video at bounding box center [708, 205] width 492 height 202
click at [616, 165] on video at bounding box center [708, 205] width 492 height 202
click at [657, 188] on video at bounding box center [708, 205] width 492 height 202
click at [661, 192] on video at bounding box center [708, 205] width 492 height 202
click at [360, 347] on icon at bounding box center [361, 351] width 10 height 11
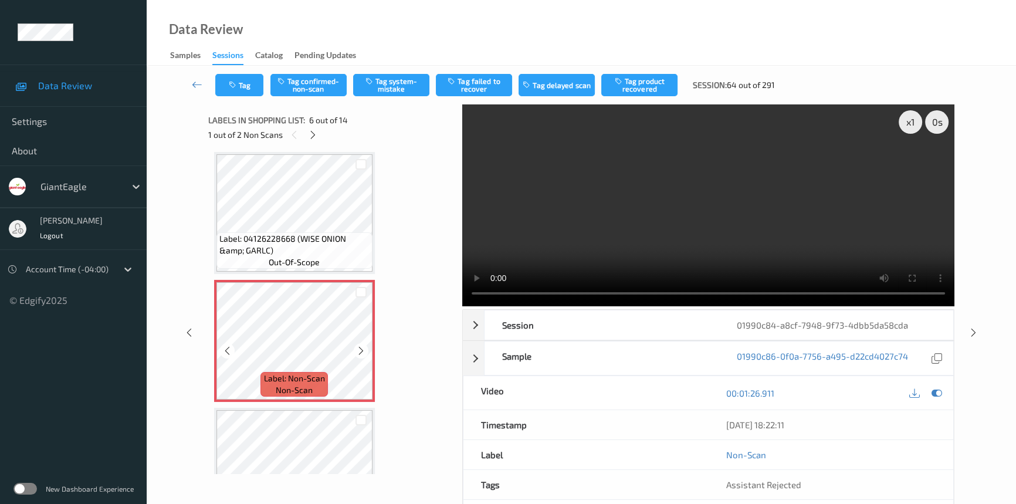
click at [360, 347] on icon at bounding box center [361, 351] width 10 height 11
click at [581, 245] on video at bounding box center [708, 205] width 492 height 202
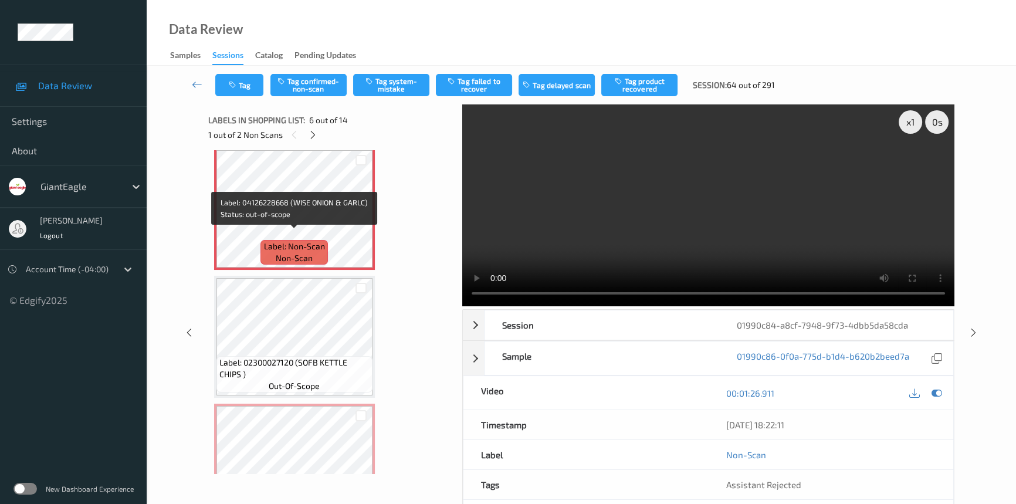
scroll to position [729, 0]
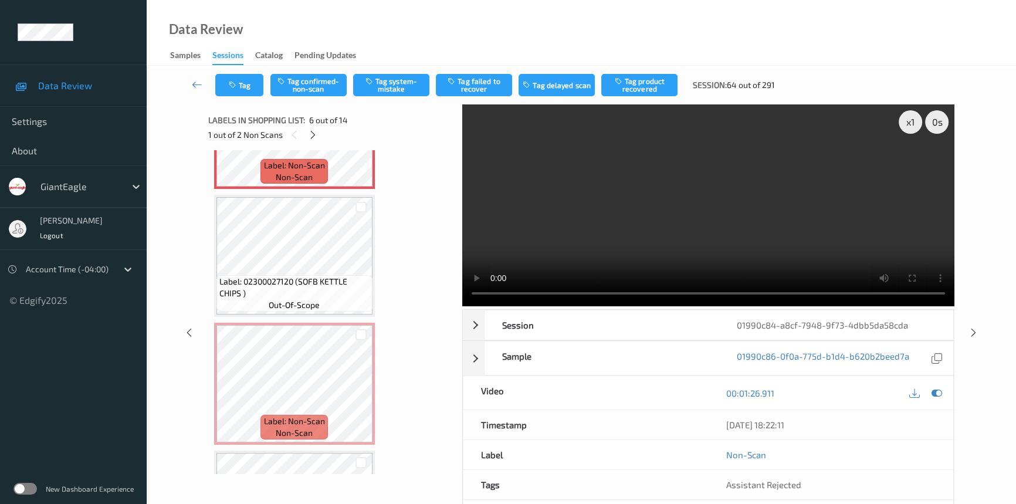
click at [615, 203] on video at bounding box center [708, 205] width 492 height 202
click at [359, 388] on icon at bounding box center [361, 393] width 10 height 11
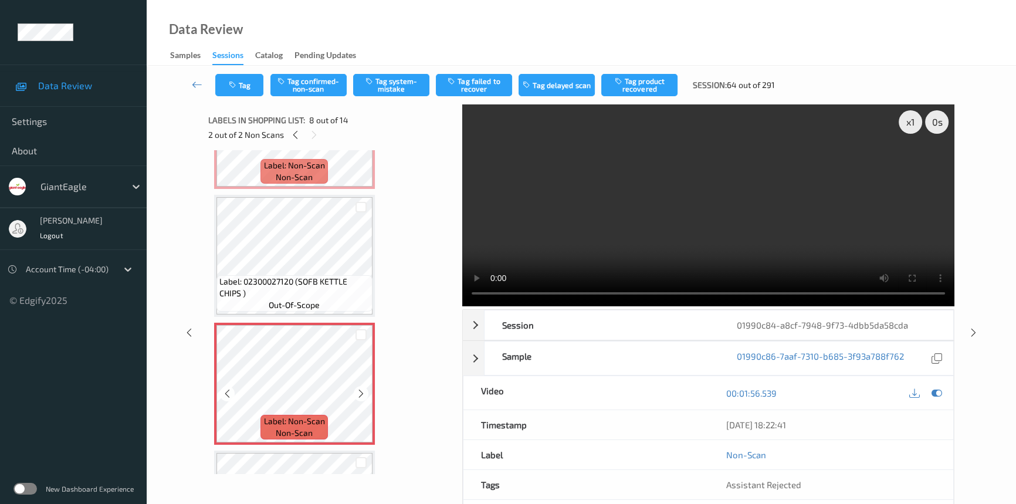
click at [359, 388] on icon at bounding box center [361, 393] width 10 height 11
click at [673, 253] on video at bounding box center [708, 205] width 492 height 202
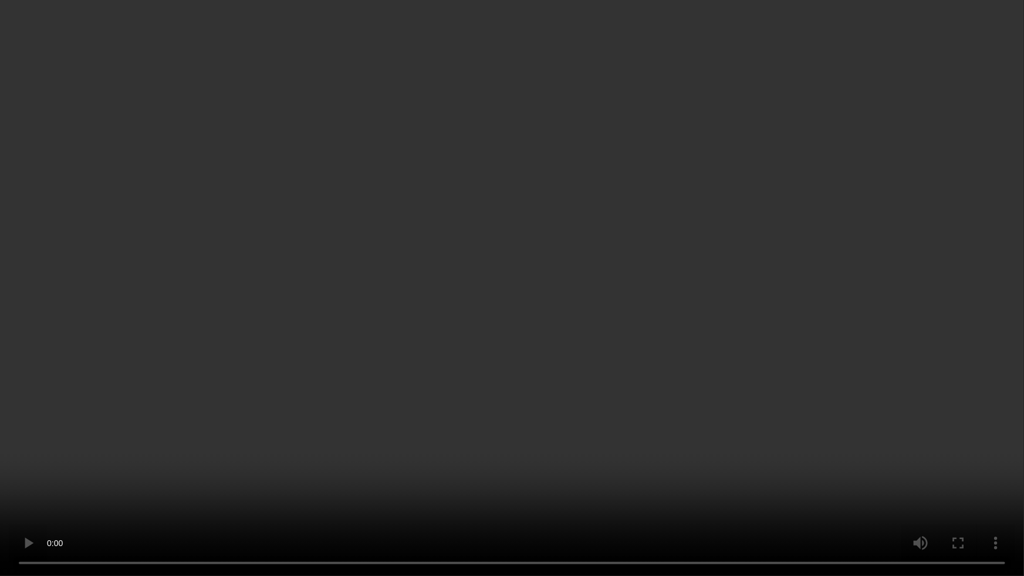
click at [656, 423] on video at bounding box center [512, 288] width 1024 height 576
click at [371, 342] on video at bounding box center [512, 288] width 1024 height 576
click at [723, 282] on video at bounding box center [512, 288] width 1024 height 576
click at [734, 201] on video at bounding box center [512, 288] width 1024 height 576
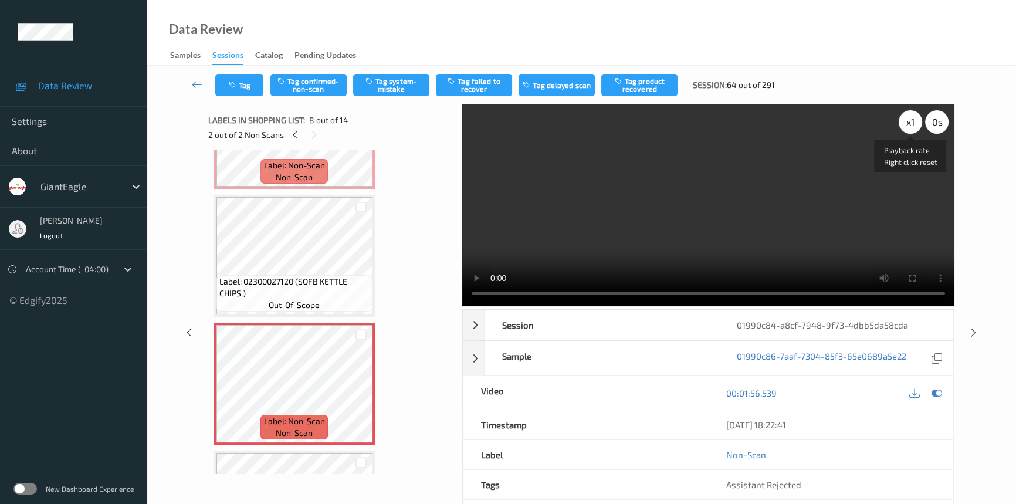
click at [913, 123] on div "x 1" at bounding box center [910, 121] width 23 height 23
click at [912, 123] on div "x 2" at bounding box center [910, 121] width 23 height 23
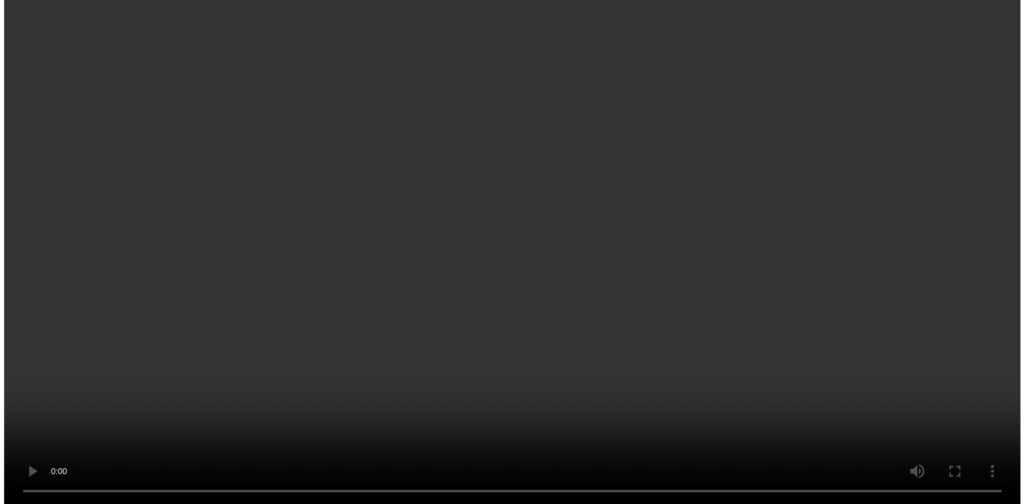
scroll to position [622, 0]
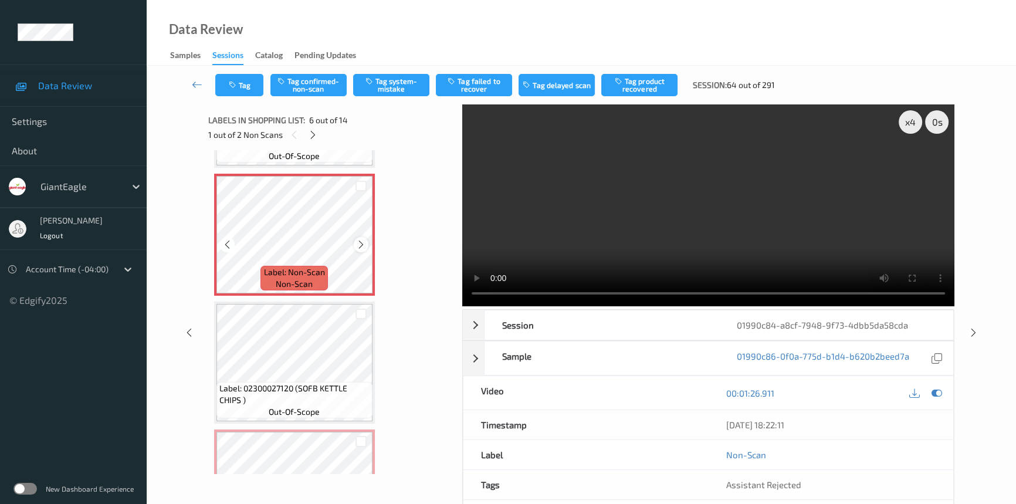
click at [363, 240] on icon at bounding box center [361, 244] width 10 height 11
click at [397, 72] on div "Tag Tag confirmed-non-scan Tag system-mistake Tag failed to recover Tag delayed…" at bounding box center [581, 85] width 821 height 39
click at [398, 82] on button "Tag system-mistake" at bounding box center [391, 85] width 76 height 22
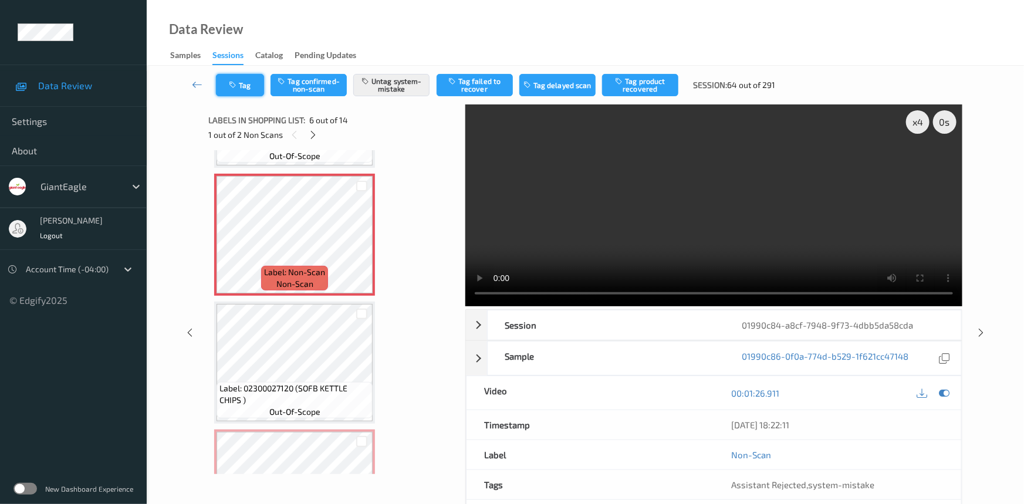
click at [256, 82] on button "Tag" at bounding box center [240, 85] width 48 height 22
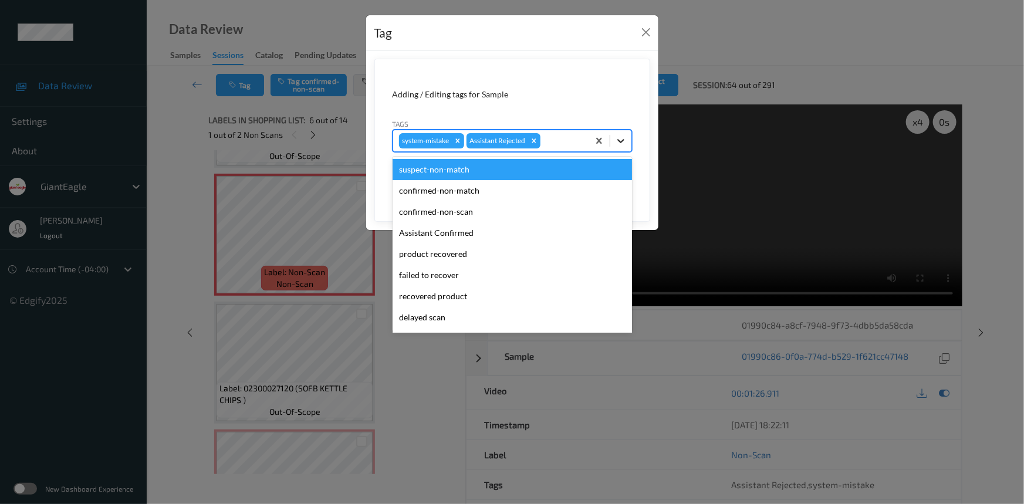
click at [619, 136] on icon at bounding box center [621, 141] width 12 height 12
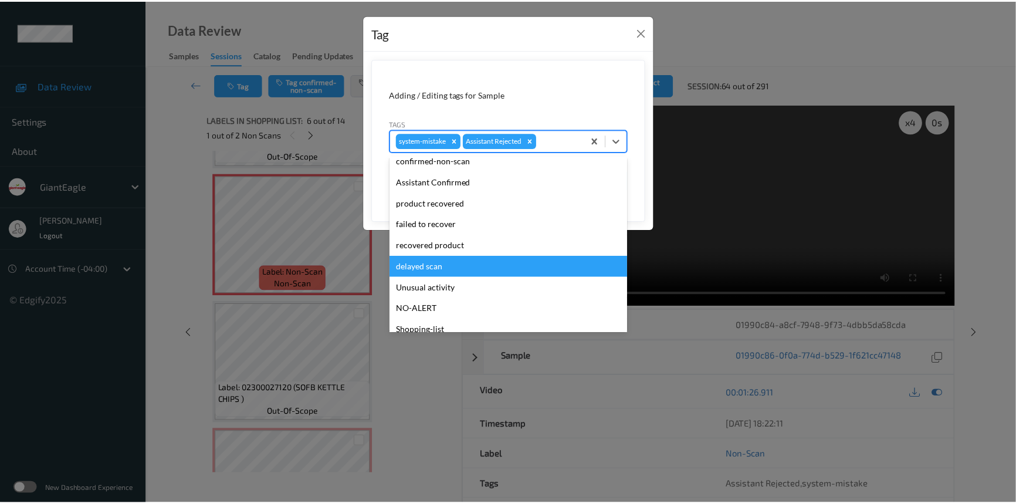
scroll to position [103, 0]
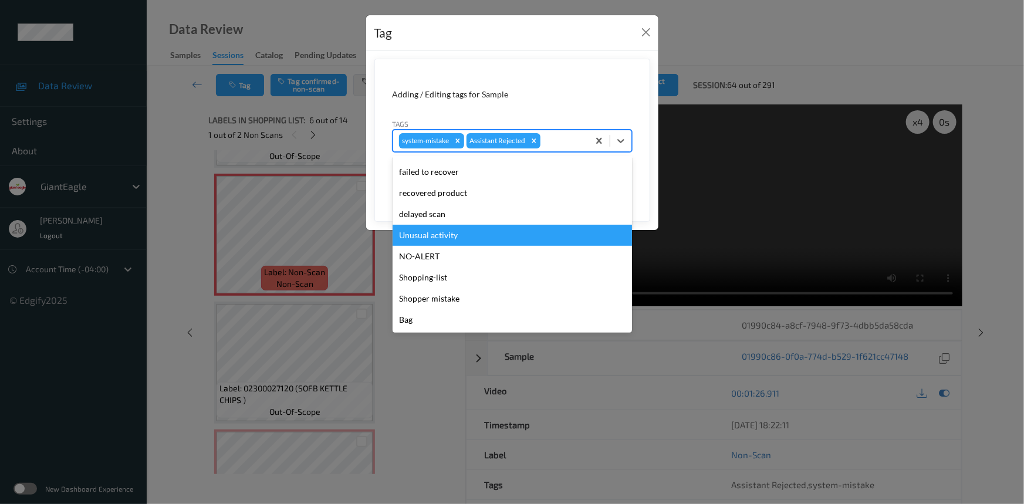
click at [452, 235] on div "Unusual activity" at bounding box center [512, 235] width 239 height 21
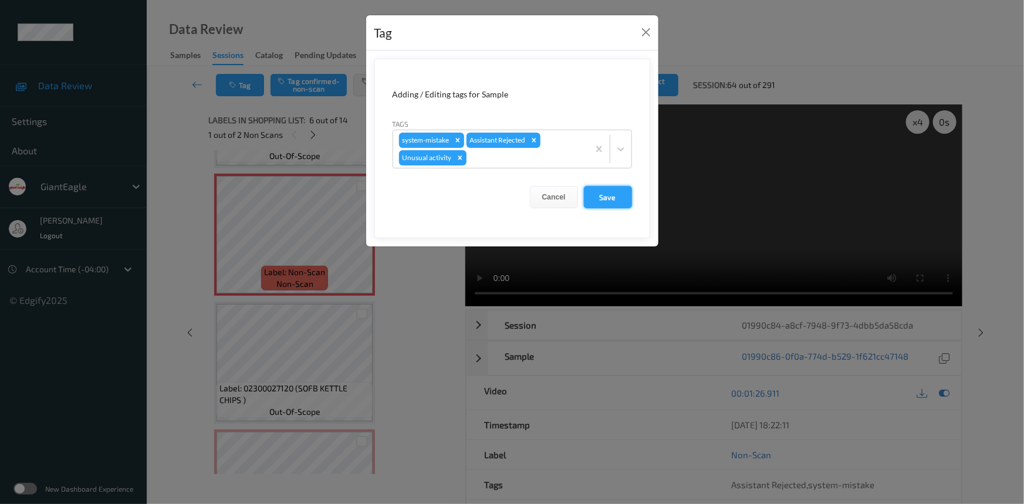
click at [599, 192] on button "Save" at bounding box center [608, 197] width 48 height 22
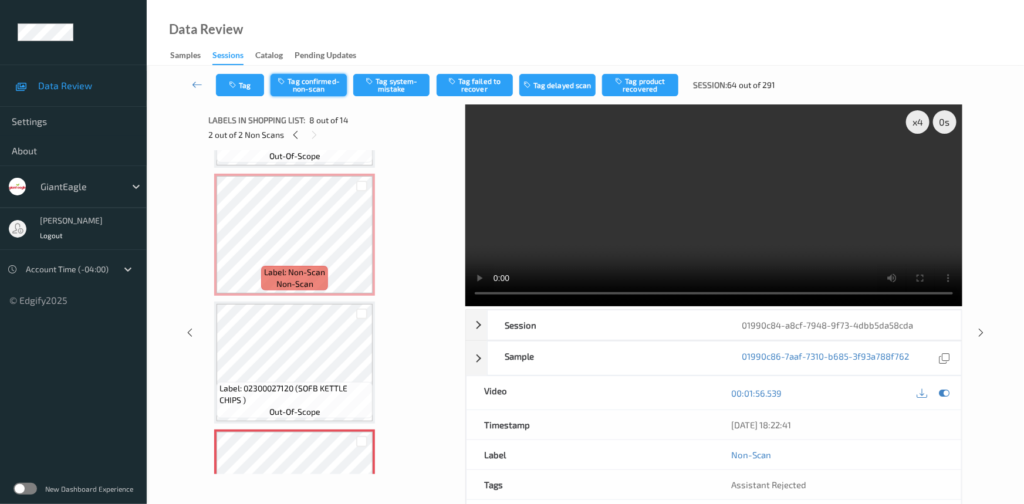
click at [323, 84] on button "Tag confirmed-non-scan" at bounding box center [309, 85] width 76 height 22
click at [498, 82] on button "Tag failed to recover" at bounding box center [475, 85] width 76 height 22
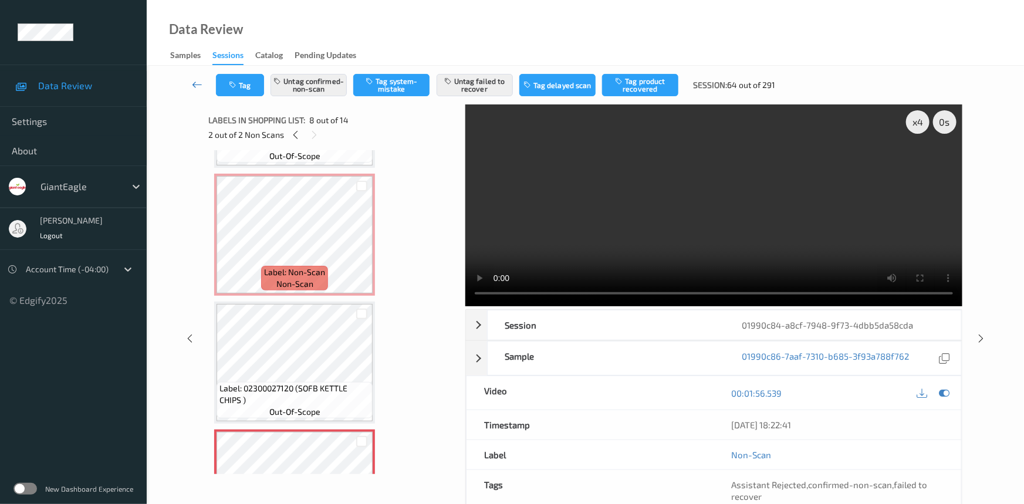
click at [197, 77] on link at bounding box center [197, 85] width 37 height 22
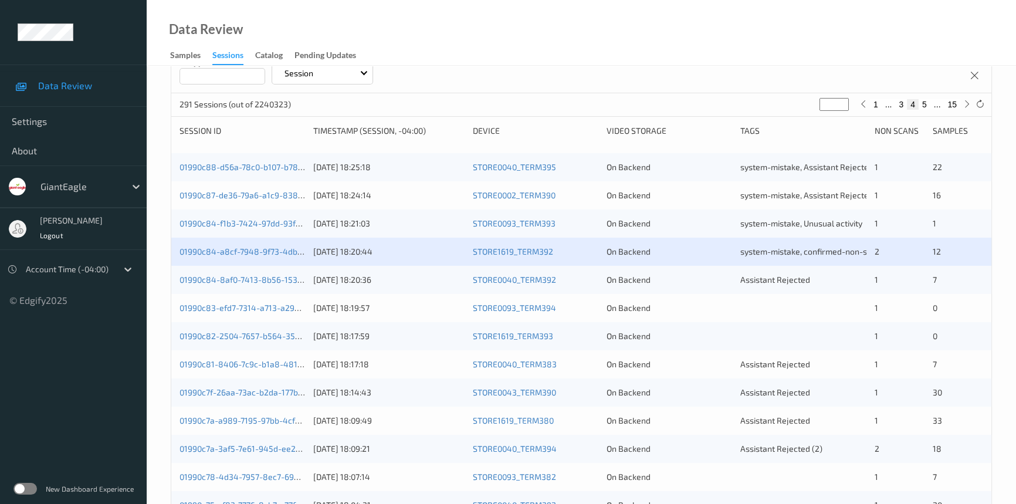
scroll to position [160, 0]
click at [232, 306] on link "01990c83-efd7-7314-a713-a294b19f58fe" at bounding box center [257, 307] width 154 height 10
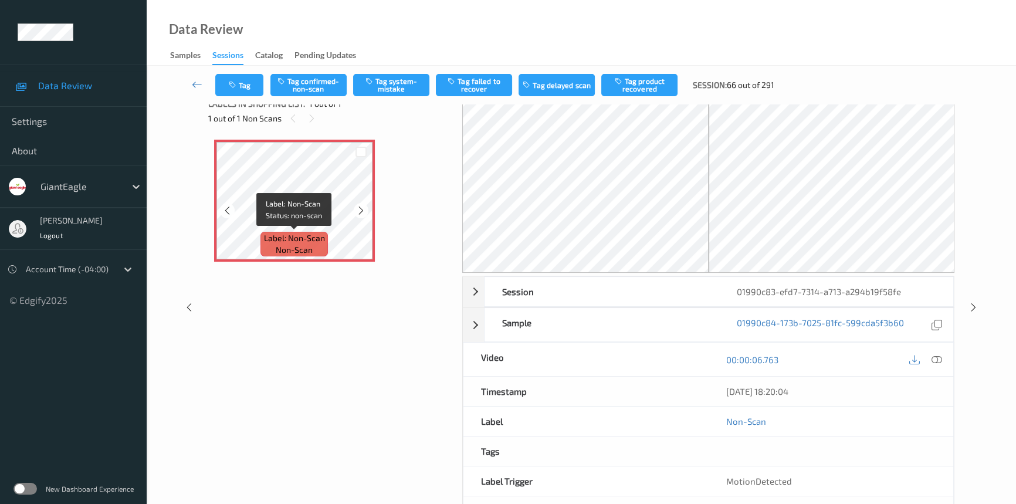
scroll to position [63, 0]
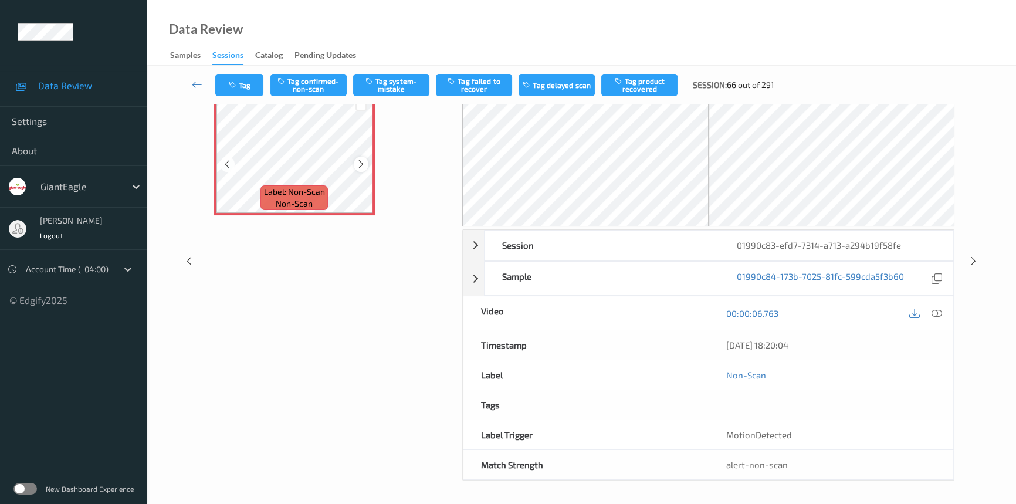
click at [354, 167] on div at bounding box center [361, 164] width 15 height 15
click at [354, 144] on div at bounding box center [361, 147] width 15 height 15
click at [360, 144] on icon at bounding box center [361, 148] width 10 height 11
click at [938, 313] on icon at bounding box center [937, 314] width 11 height 11
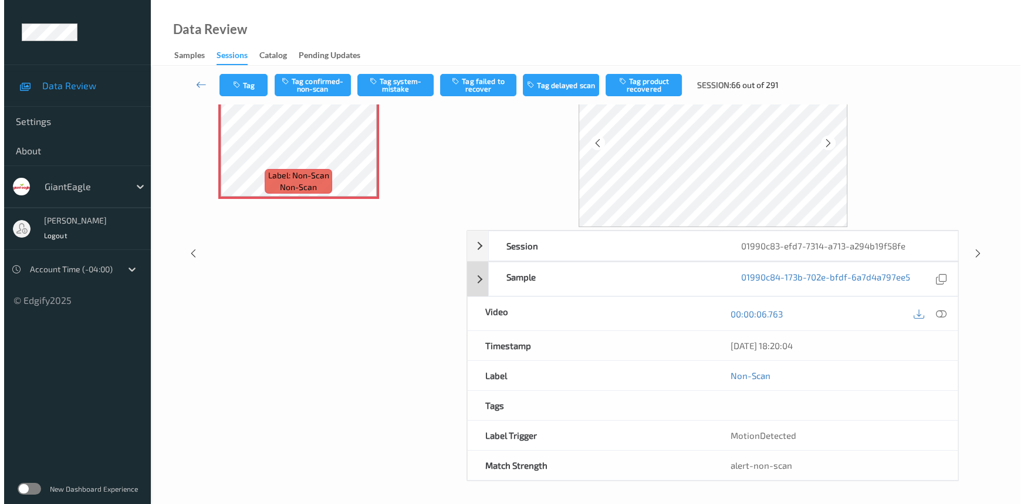
scroll to position [0, 0]
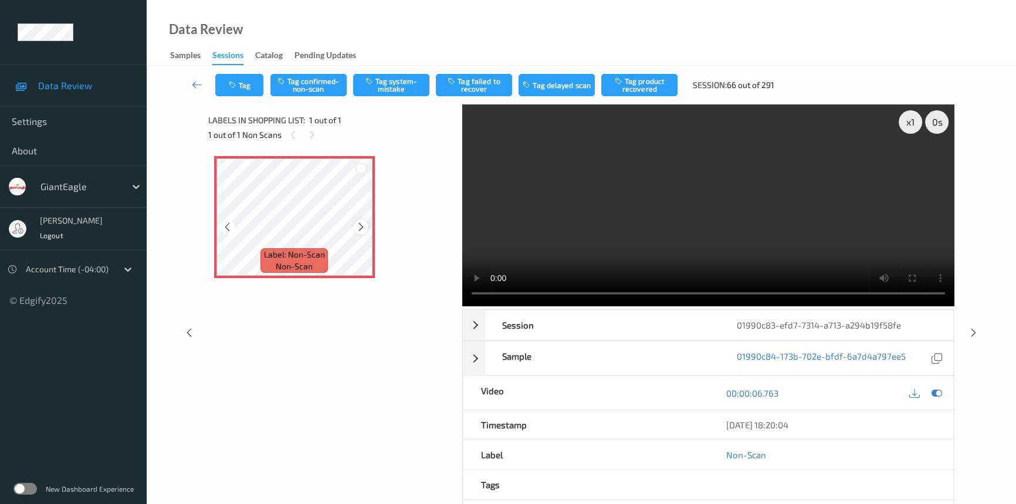
click at [358, 229] on icon at bounding box center [361, 227] width 10 height 11
click at [702, 190] on video at bounding box center [708, 205] width 492 height 202
click at [621, 242] on video at bounding box center [708, 205] width 492 height 202
click at [383, 88] on button "Tag system-mistake" at bounding box center [391, 85] width 76 height 22
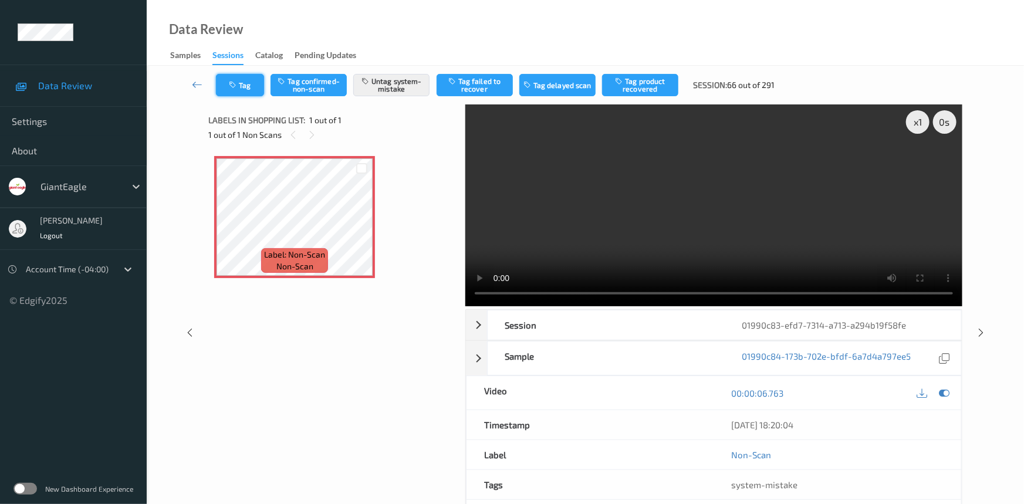
click at [246, 82] on button "Tag" at bounding box center [240, 85] width 48 height 22
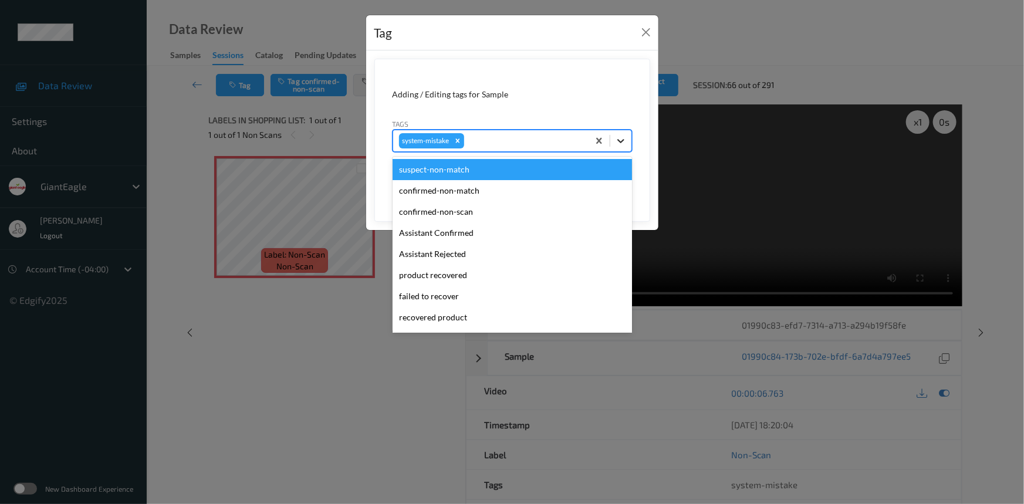
click at [623, 137] on icon at bounding box center [621, 141] width 12 height 12
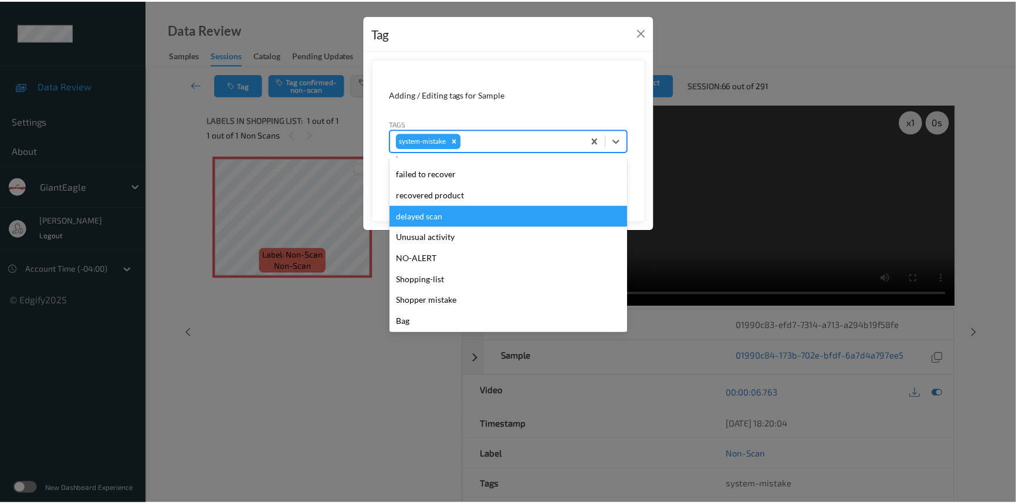
scroll to position [124, 0]
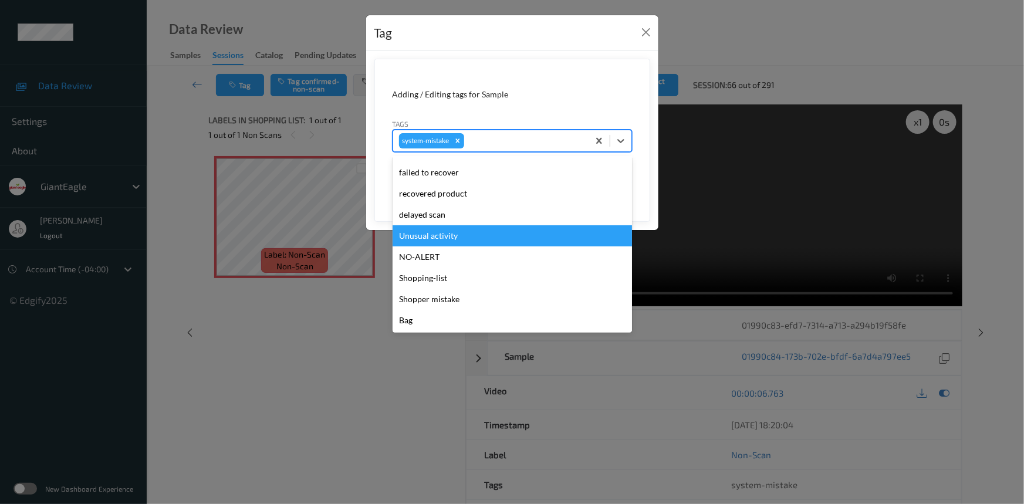
drag, startPoint x: 461, startPoint y: 235, endPoint x: 509, endPoint y: 225, distance: 49.1
click at [464, 234] on div "Unusual activity" at bounding box center [512, 235] width 239 height 21
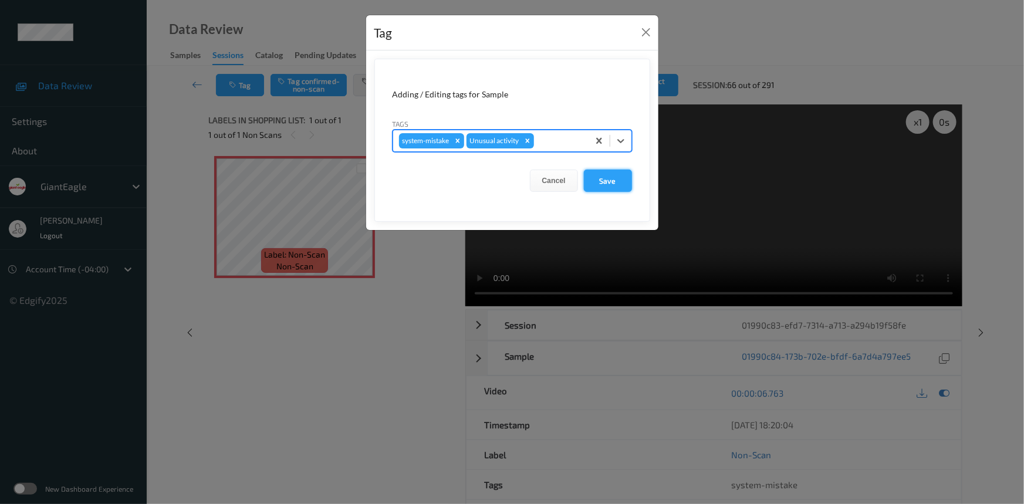
click at [606, 183] on button "Save" at bounding box center [608, 181] width 48 height 22
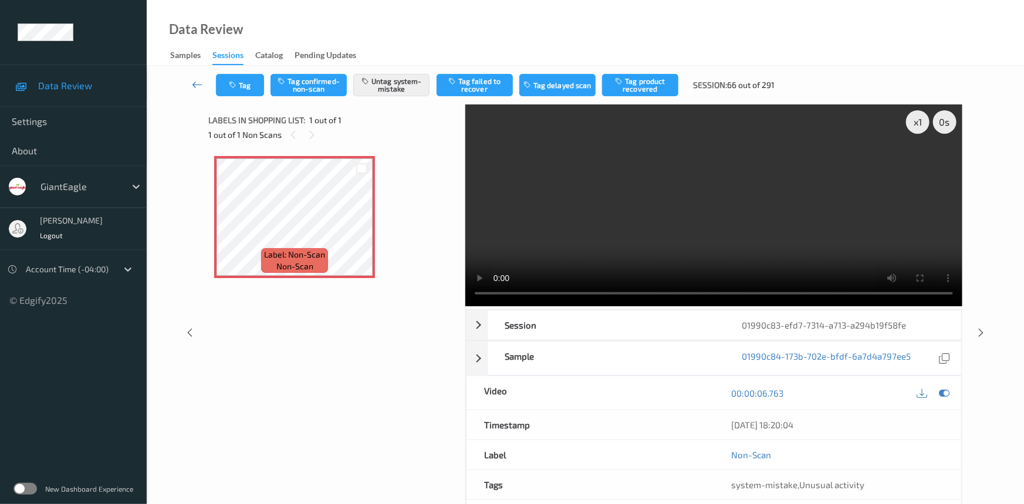
click at [193, 77] on link at bounding box center [197, 85] width 37 height 22
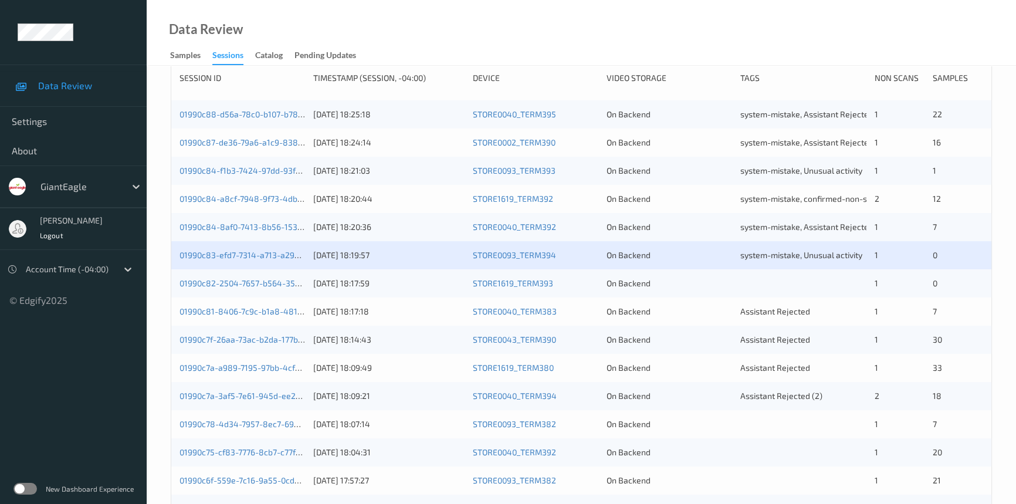
scroll to position [213, 0]
click at [234, 311] on link "01990c81-8406-7c9c-b1a8-4813169afcd0" at bounding box center [258, 310] width 157 height 10
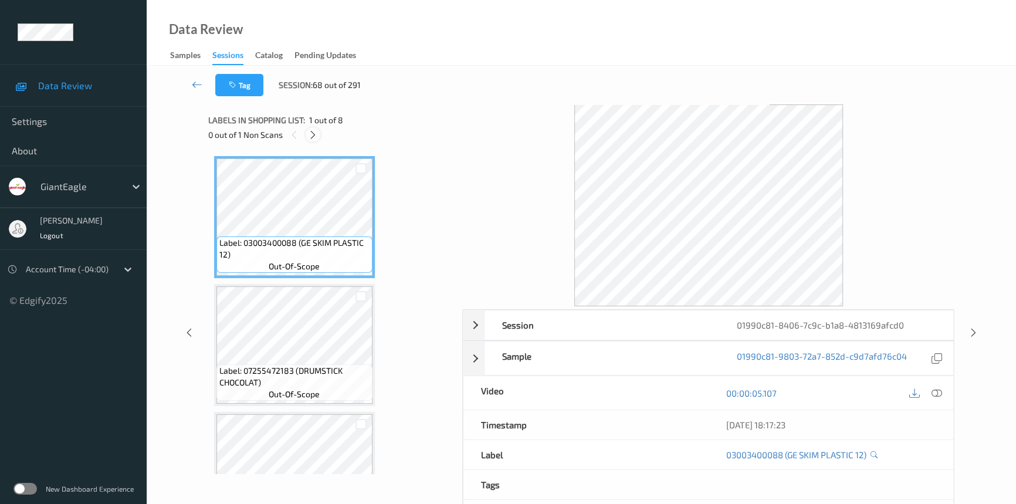
click at [314, 136] on icon at bounding box center [313, 135] width 10 height 11
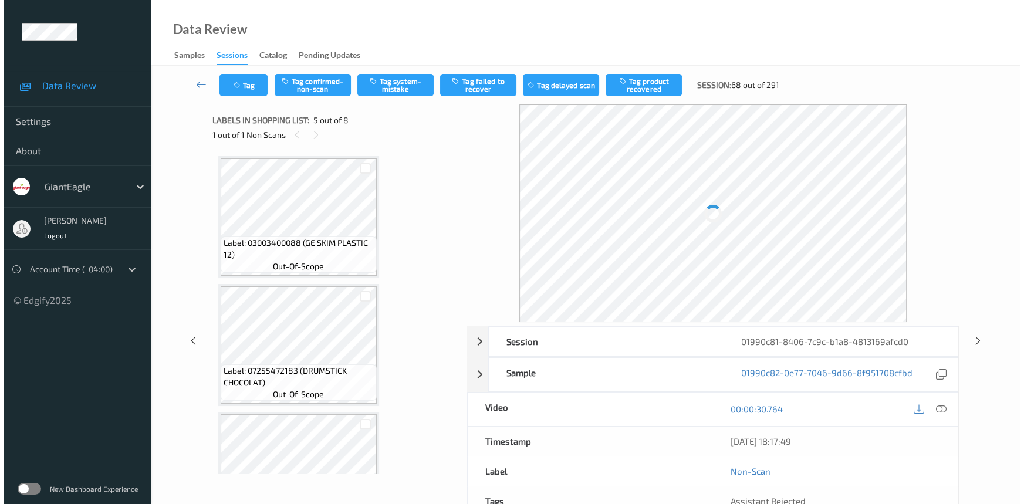
scroll to position [388, 0]
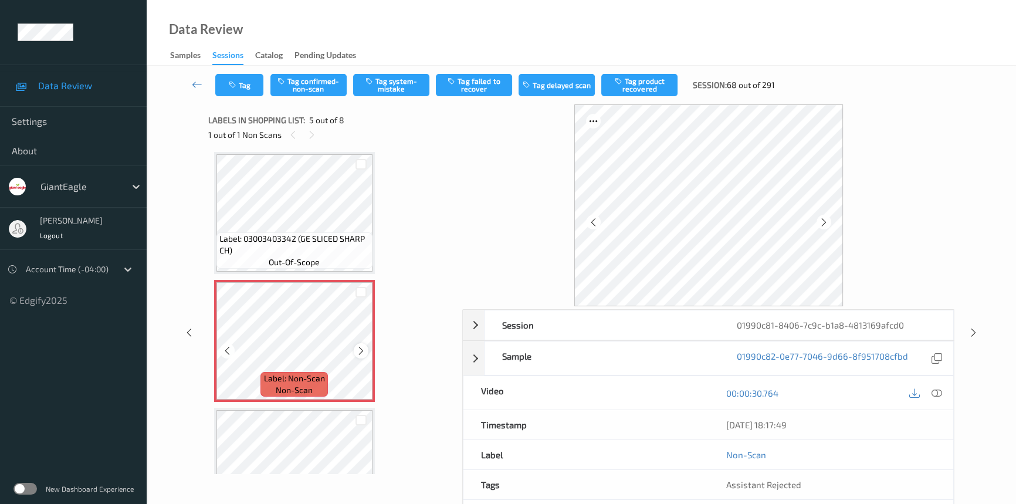
click at [360, 346] on icon at bounding box center [361, 351] width 10 height 11
click at [935, 393] on icon at bounding box center [937, 393] width 11 height 11
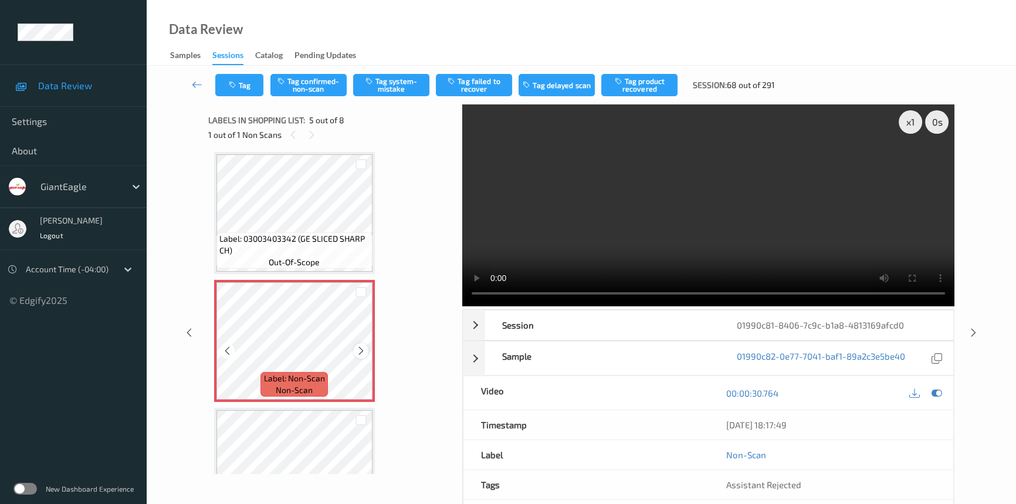
click at [356, 346] on icon at bounding box center [361, 351] width 10 height 11
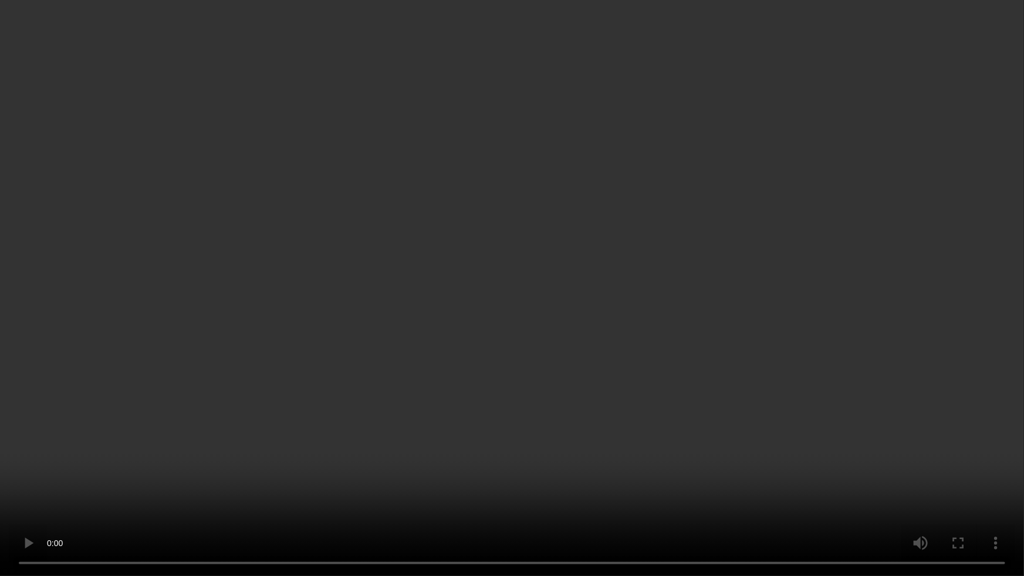
drag, startPoint x: 708, startPoint y: 357, endPoint x: 768, endPoint y: 378, distance: 63.5
click at [708, 357] on video at bounding box center [512, 288] width 1024 height 576
click at [654, 451] on video at bounding box center [512, 288] width 1024 height 576
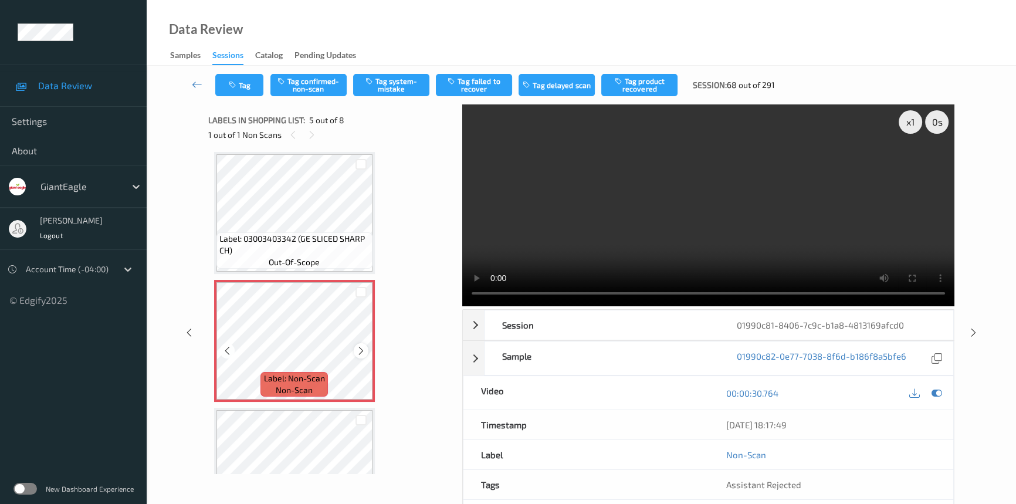
click at [357, 346] on icon at bounding box center [361, 351] width 10 height 11
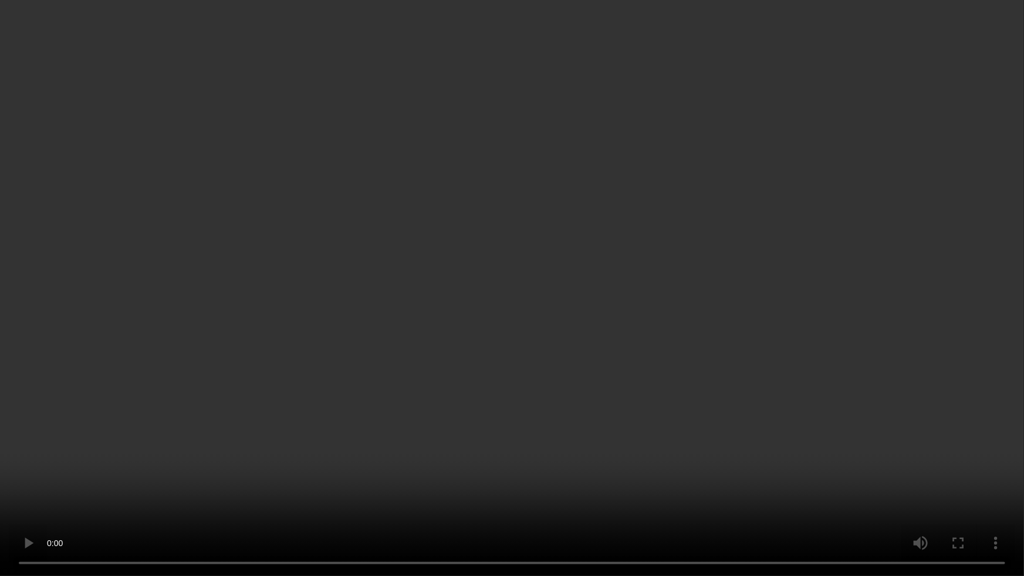
click at [695, 351] on video at bounding box center [512, 288] width 1024 height 576
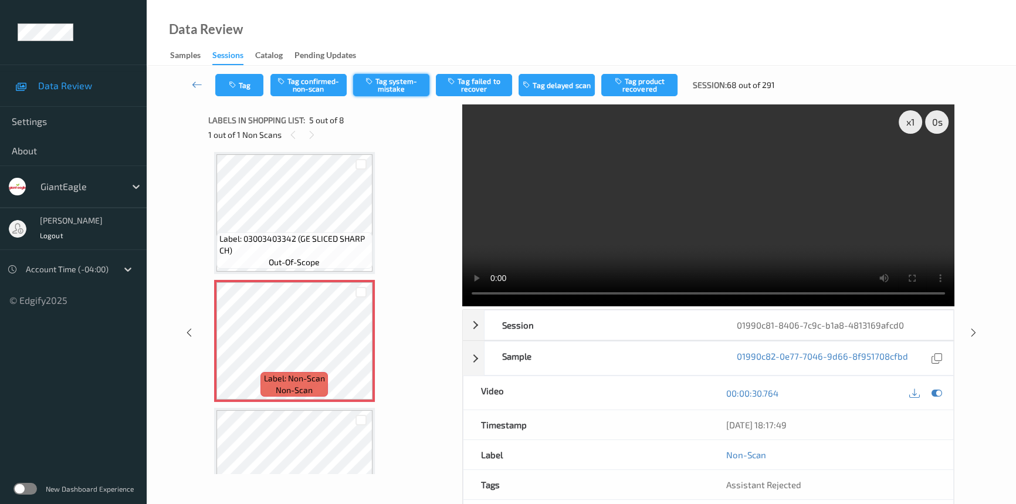
click at [389, 81] on button "Tag system-mistake" at bounding box center [391, 85] width 76 height 22
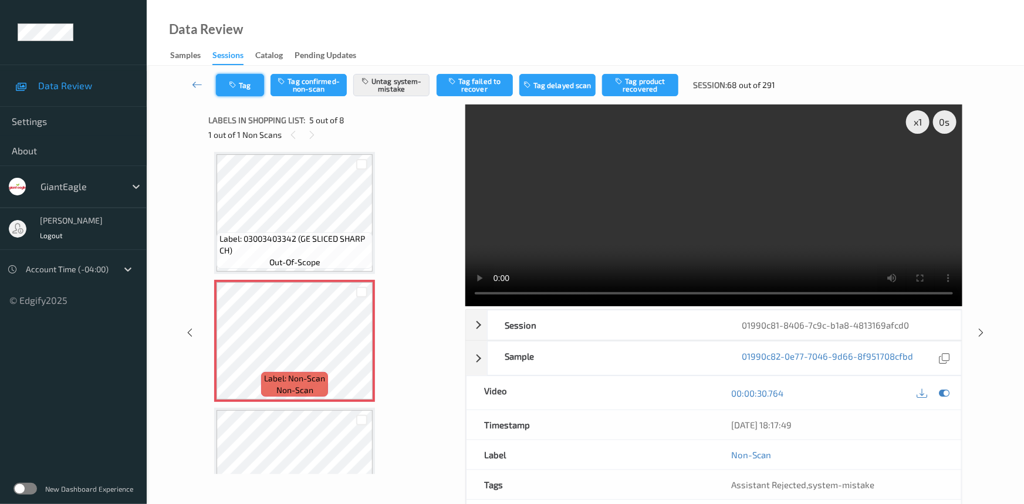
drag, startPoint x: 240, startPoint y: 83, endPoint x: 246, endPoint y: 86, distance: 6.6
click at [246, 86] on button "Tag" at bounding box center [240, 85] width 48 height 22
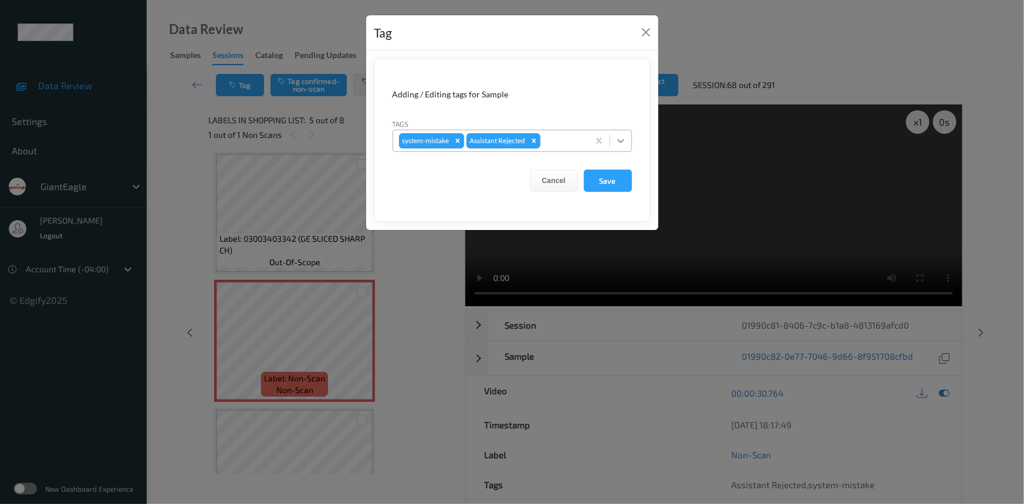
click at [621, 141] on icon at bounding box center [621, 141] width 12 height 12
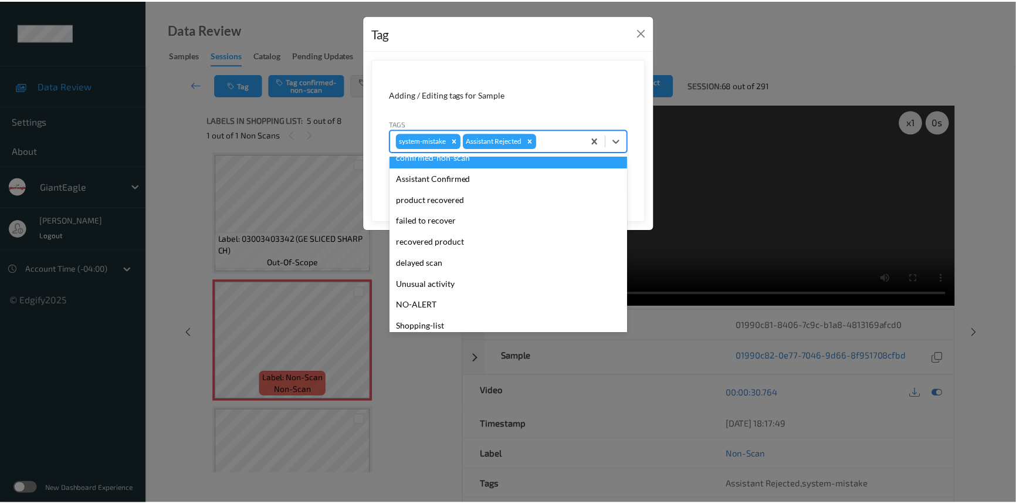
scroll to position [103, 0]
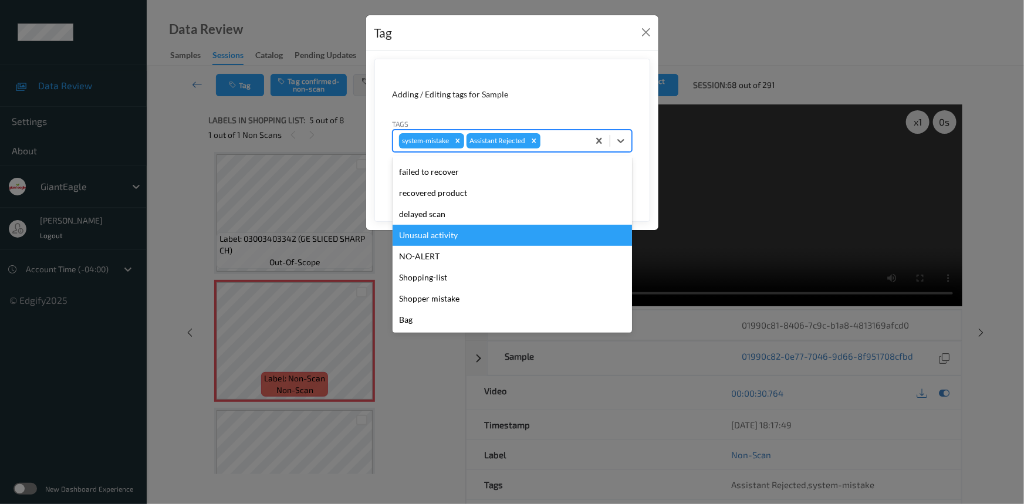
drag, startPoint x: 451, startPoint y: 238, endPoint x: 516, endPoint y: 223, distance: 66.8
click at [452, 238] on div "Unusual activity" at bounding box center [512, 235] width 239 height 21
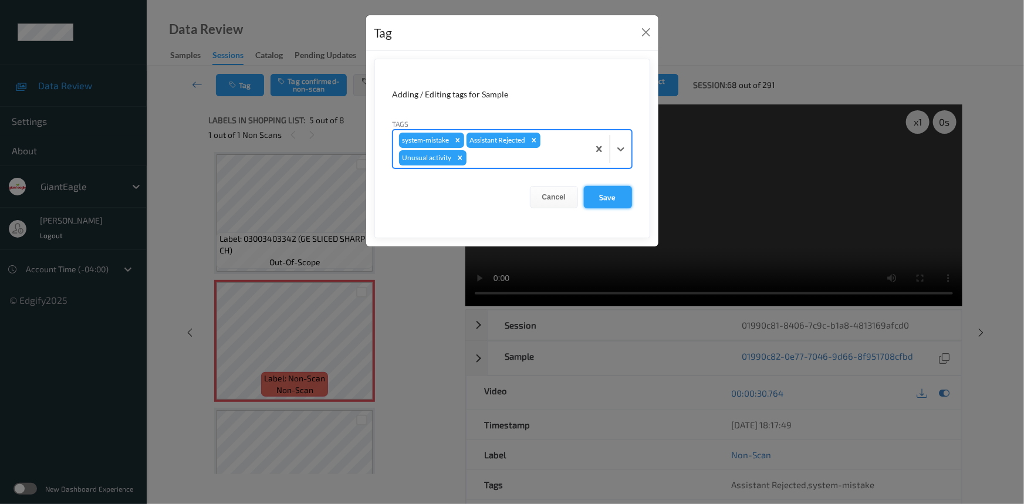
click at [624, 200] on button "Save" at bounding box center [608, 197] width 48 height 22
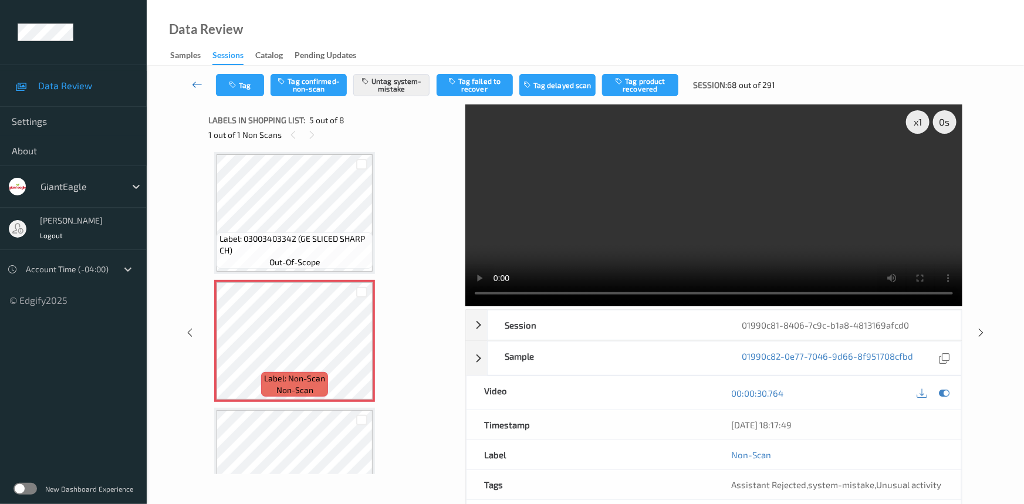
click at [198, 79] on icon at bounding box center [197, 85] width 11 height 12
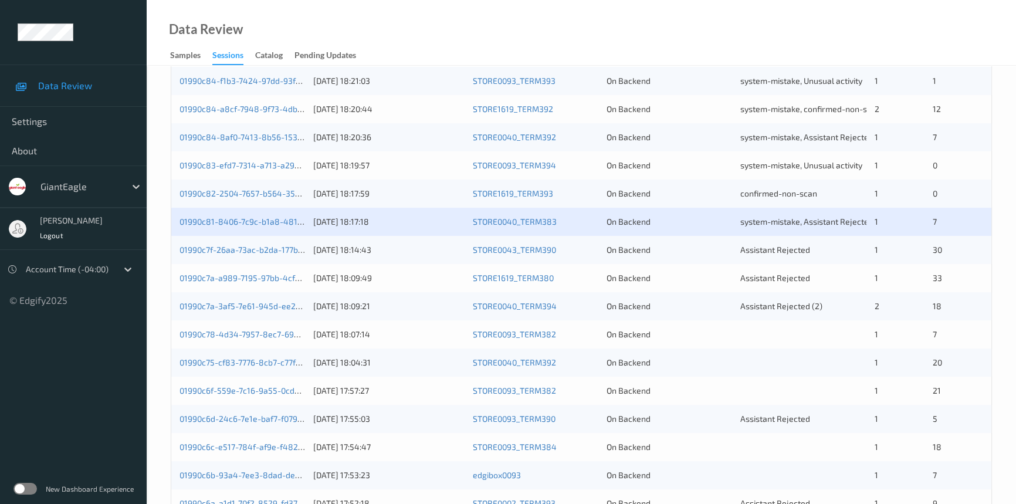
scroll to position [320, 0]
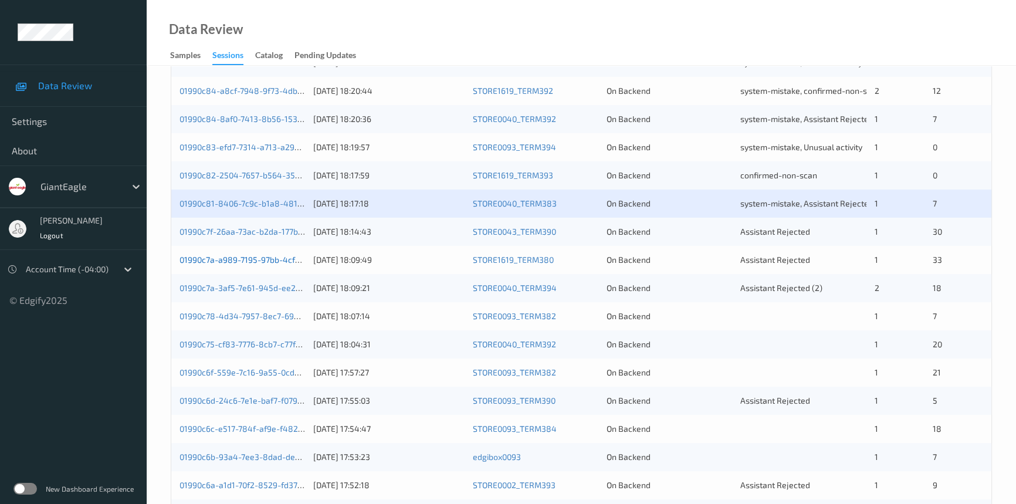
click at [226, 258] on link "01990c7a-a989-7195-97bb-4cf30f3d5b1e" at bounding box center [257, 260] width 155 height 10
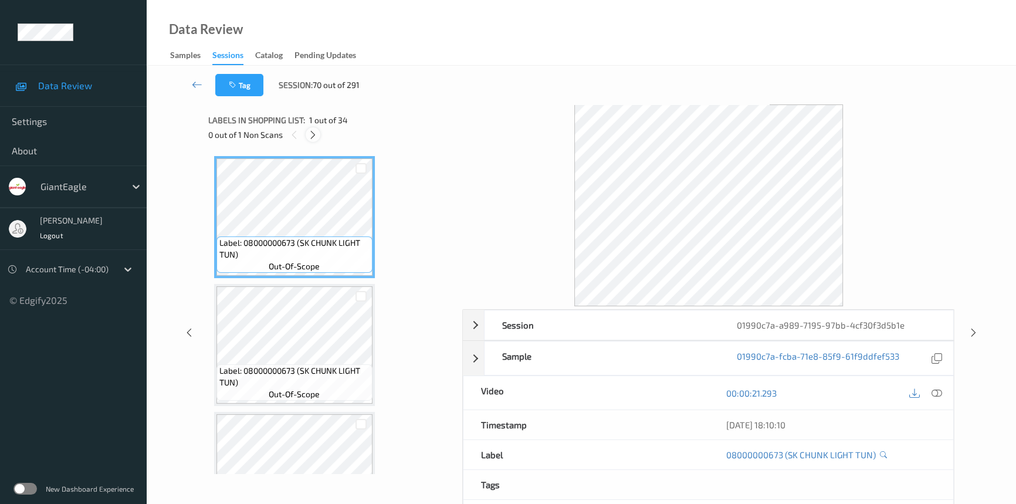
click at [312, 134] on icon at bounding box center [313, 135] width 10 height 11
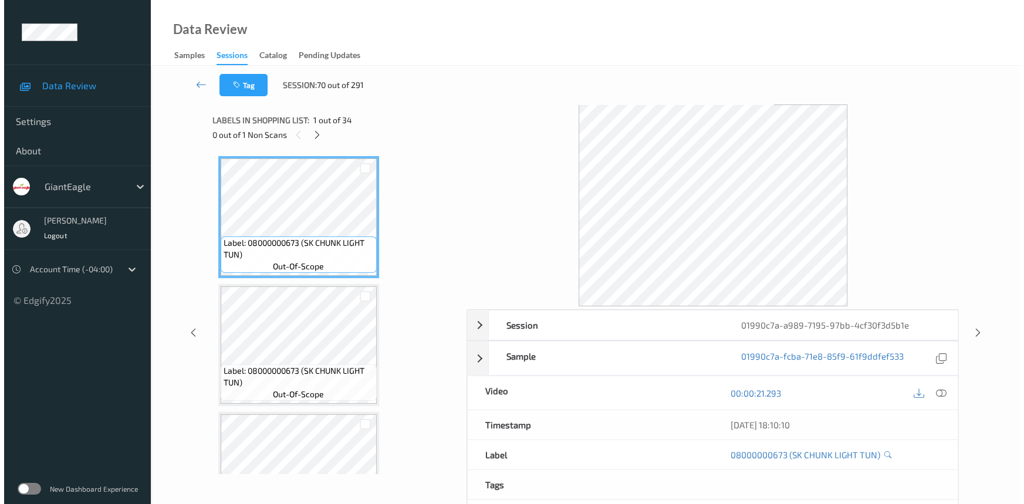
scroll to position [3448, 0]
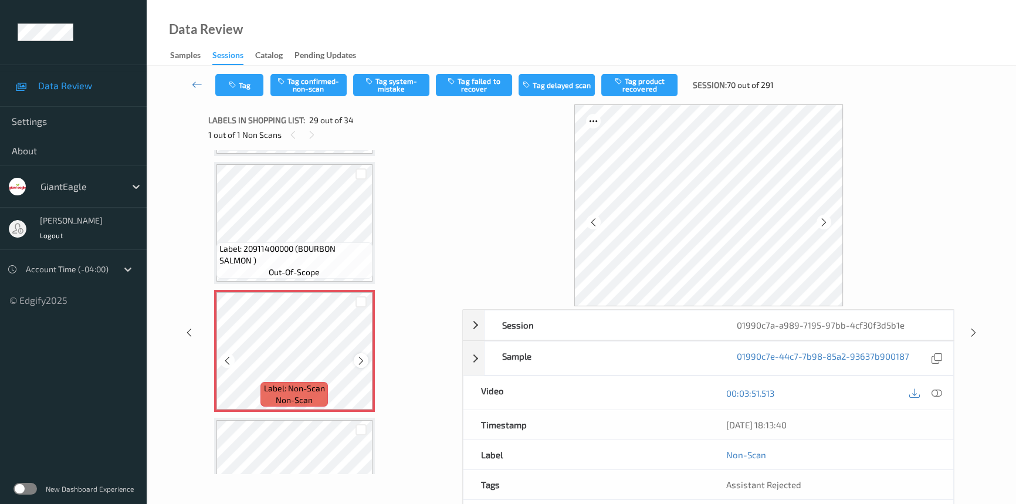
click at [362, 356] on icon at bounding box center [361, 361] width 10 height 11
click at [932, 391] on icon at bounding box center [937, 393] width 11 height 11
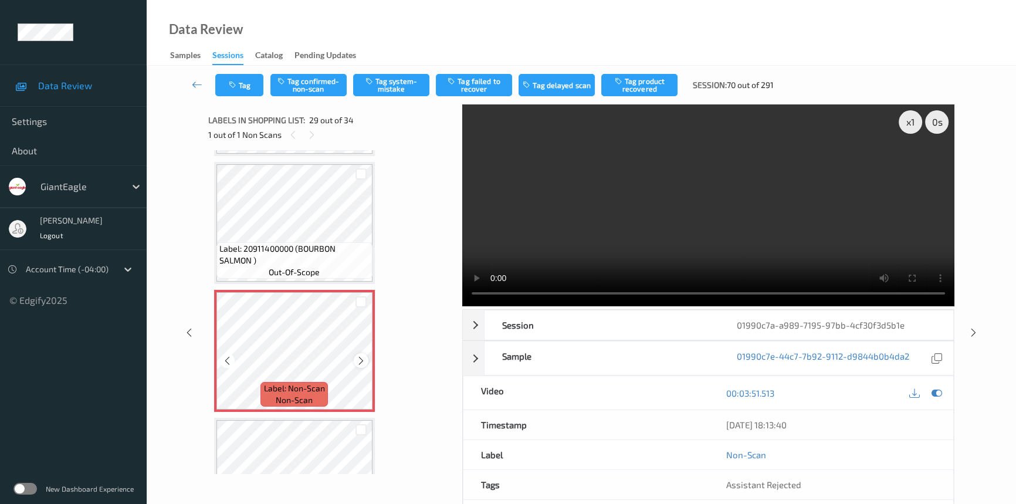
click at [360, 356] on icon at bounding box center [361, 361] width 10 height 11
click at [359, 356] on icon at bounding box center [361, 361] width 10 height 11
click at [548, 248] on video at bounding box center [708, 205] width 492 height 202
click at [363, 356] on icon at bounding box center [361, 361] width 10 height 11
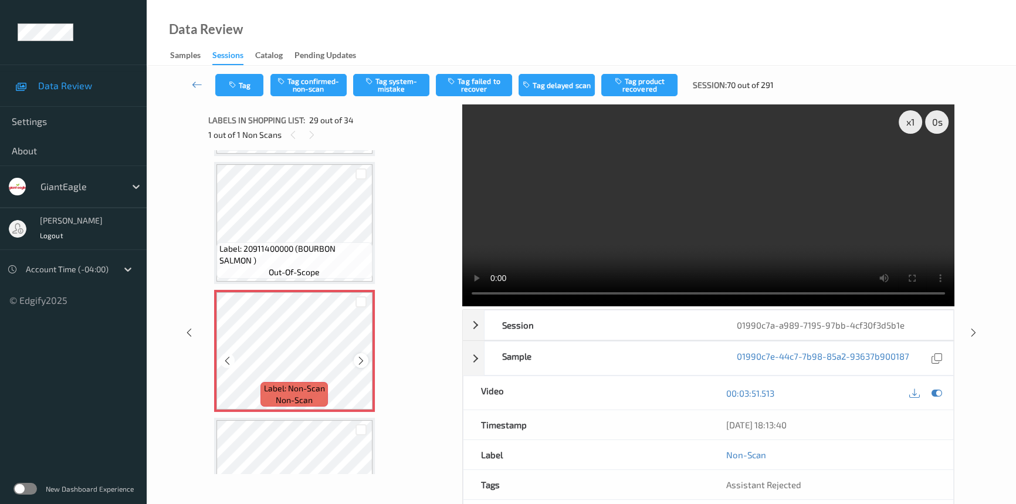
click at [356, 356] on icon at bounding box center [361, 361] width 10 height 11
click at [385, 82] on button "Tag system-mistake" at bounding box center [391, 85] width 76 height 22
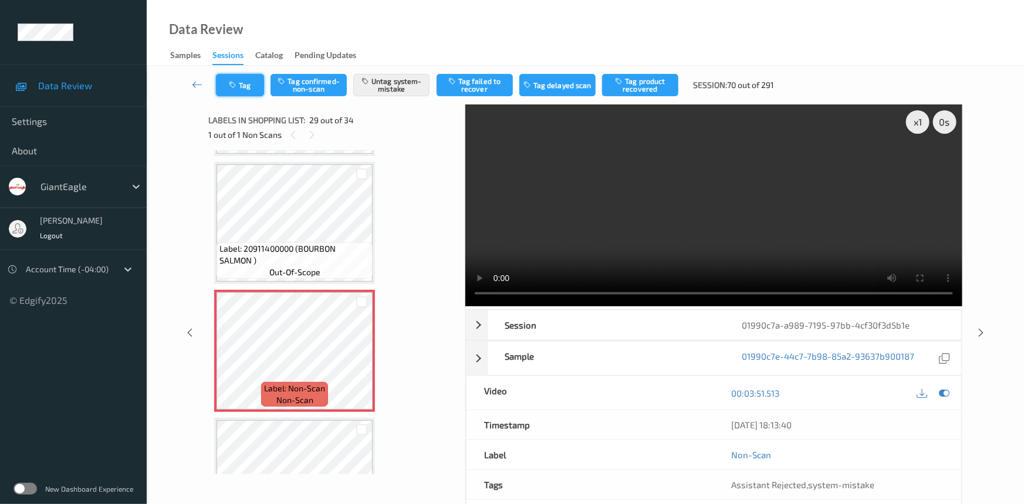
click at [251, 86] on button "Tag" at bounding box center [240, 85] width 48 height 22
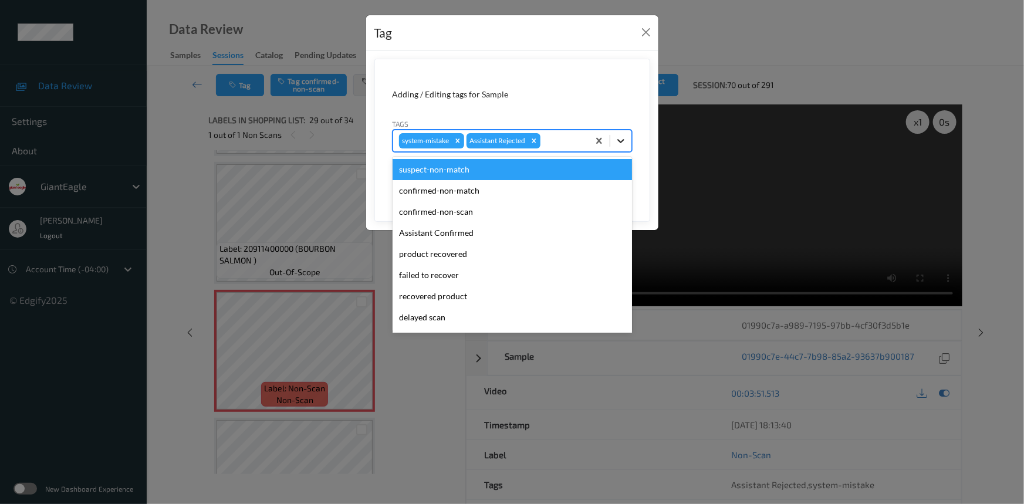
click at [620, 136] on icon at bounding box center [621, 141] width 12 height 12
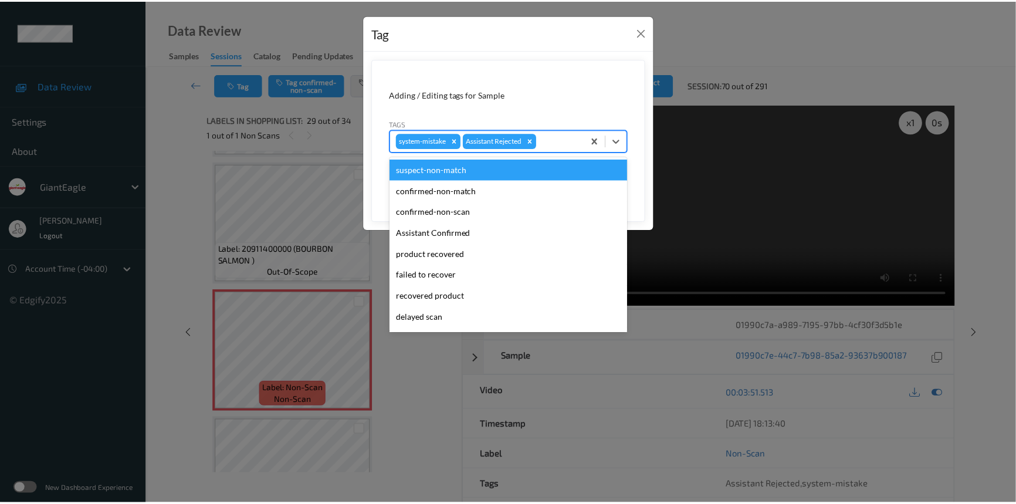
scroll to position [103, 0]
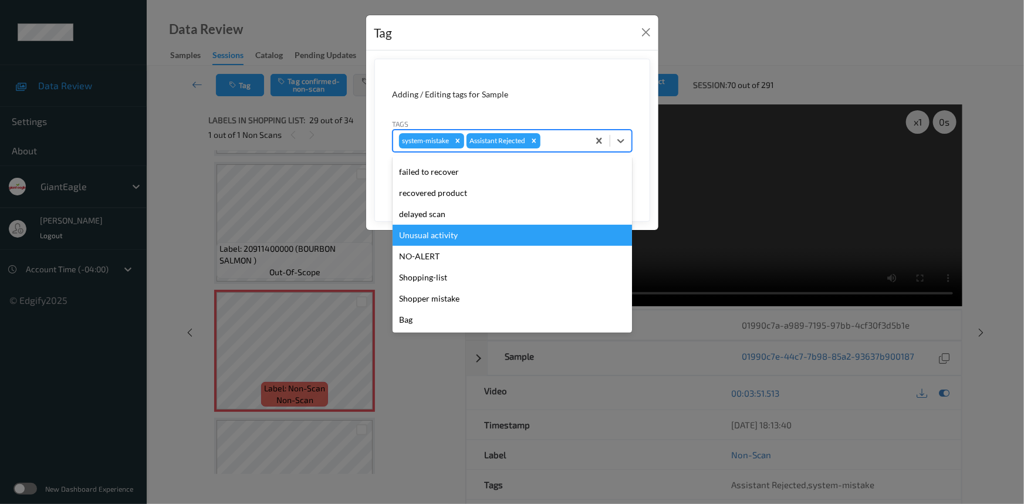
click at [466, 238] on div "Unusual activity" at bounding box center [512, 235] width 239 height 21
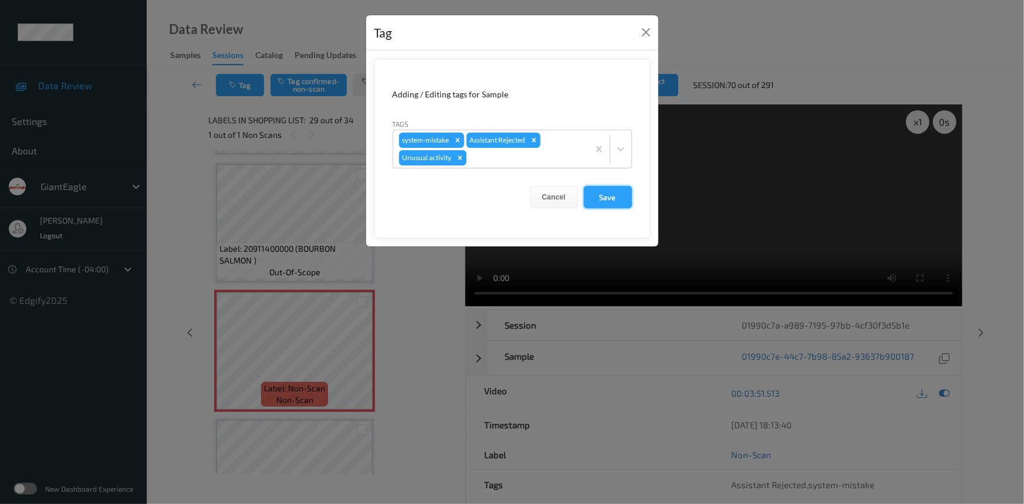
click at [616, 198] on button "Save" at bounding box center [608, 197] width 48 height 22
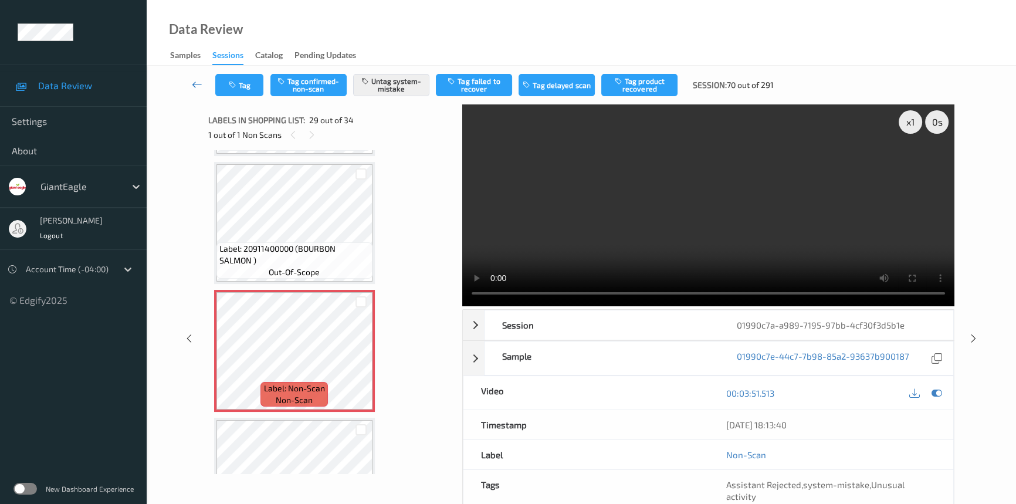
click at [188, 78] on link at bounding box center [197, 85] width 36 height 22
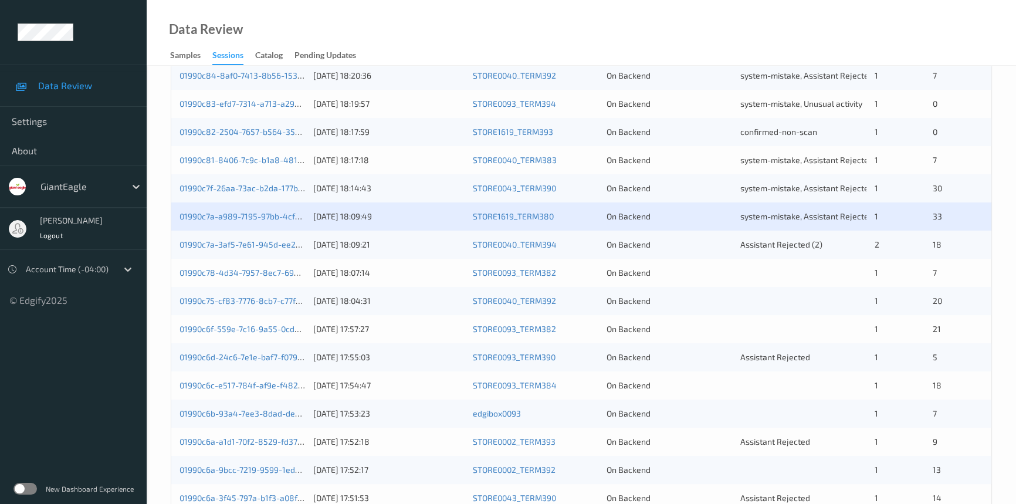
scroll to position [373, 0]
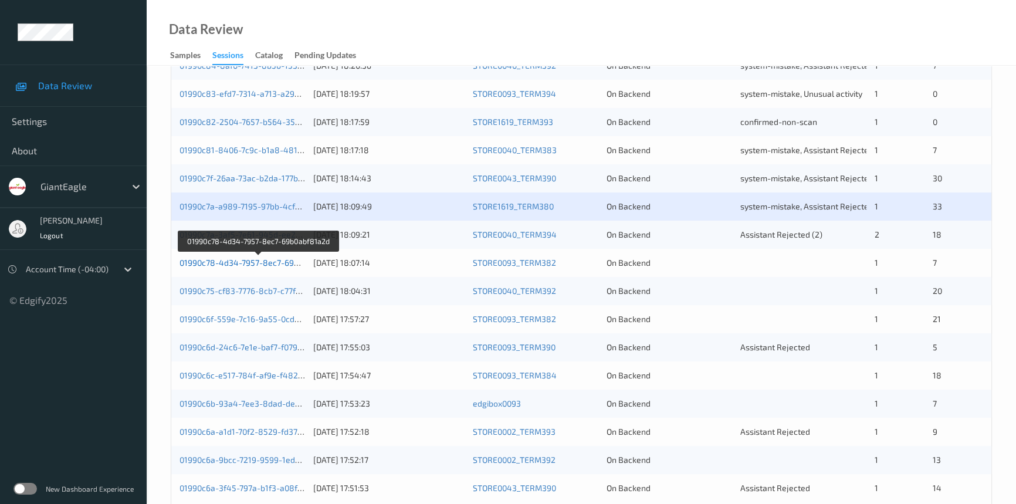
click at [245, 261] on link "01990c78-4d34-7957-8ec7-69b0abf81a2d" at bounding box center [259, 263] width 159 height 10
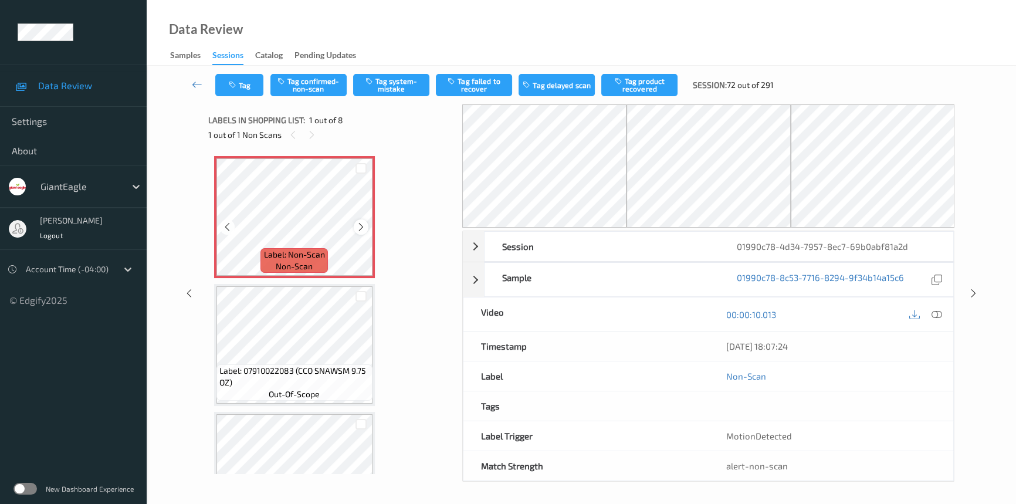
click at [357, 226] on icon at bounding box center [361, 227] width 10 height 11
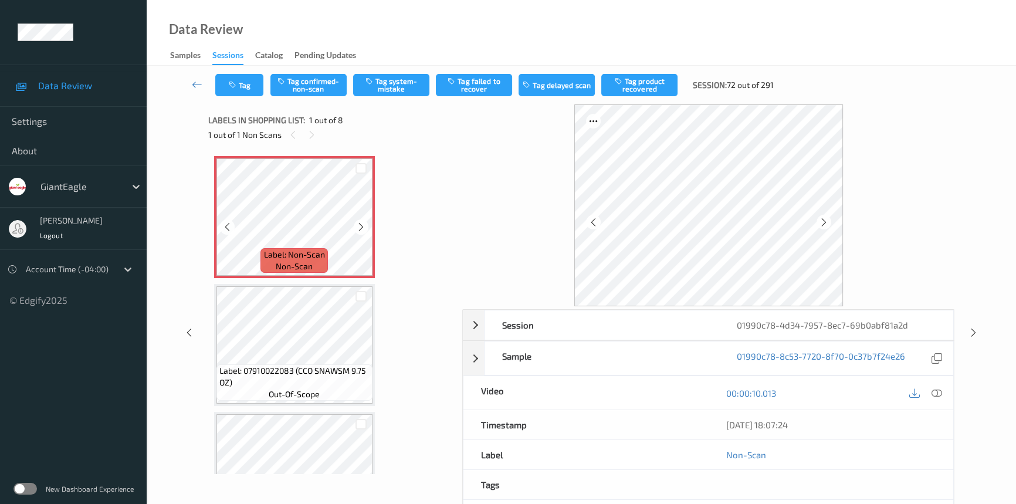
click at [357, 226] on icon at bounding box center [361, 227] width 10 height 11
click at [932, 389] on icon at bounding box center [937, 393] width 11 height 11
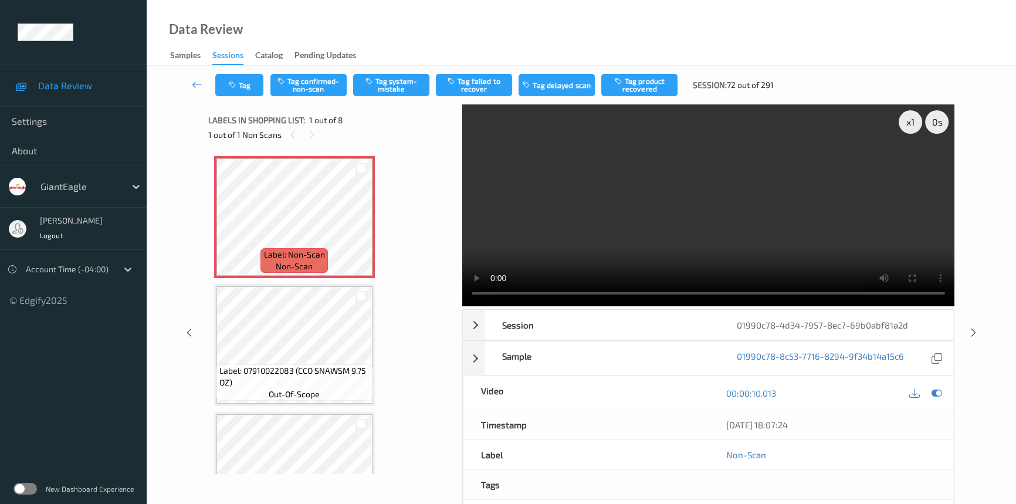
click at [395, 26] on div "Data Review Samples Sessions Catalog Pending Updates" at bounding box center [582, 33] width 870 height 66
click at [358, 226] on icon at bounding box center [361, 227] width 10 height 11
click at [626, 225] on video at bounding box center [708, 205] width 492 height 202
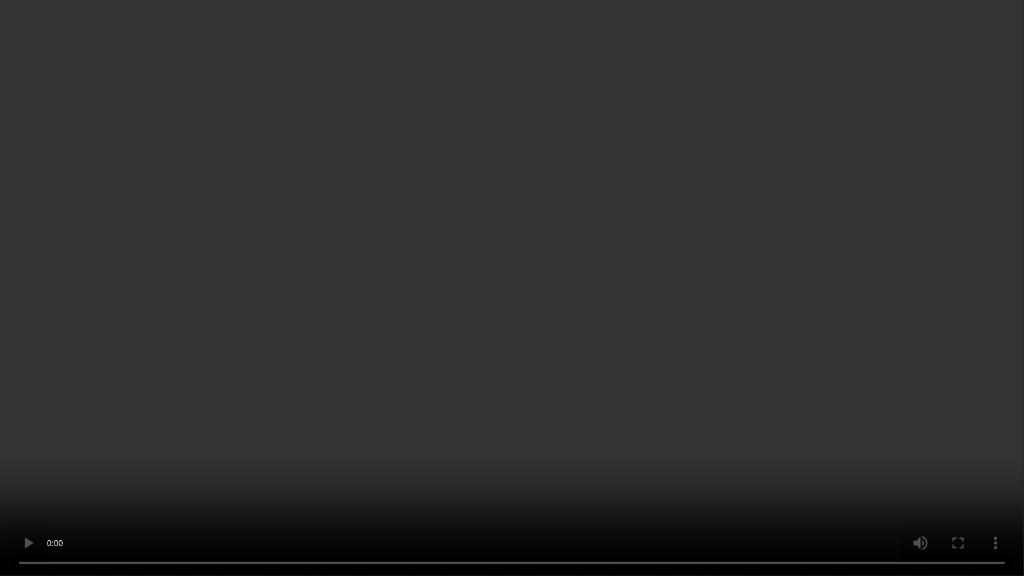
click at [499, 411] on video at bounding box center [512, 288] width 1024 height 576
click at [520, 371] on video at bounding box center [512, 288] width 1024 height 576
click at [773, 368] on video at bounding box center [512, 288] width 1024 height 576
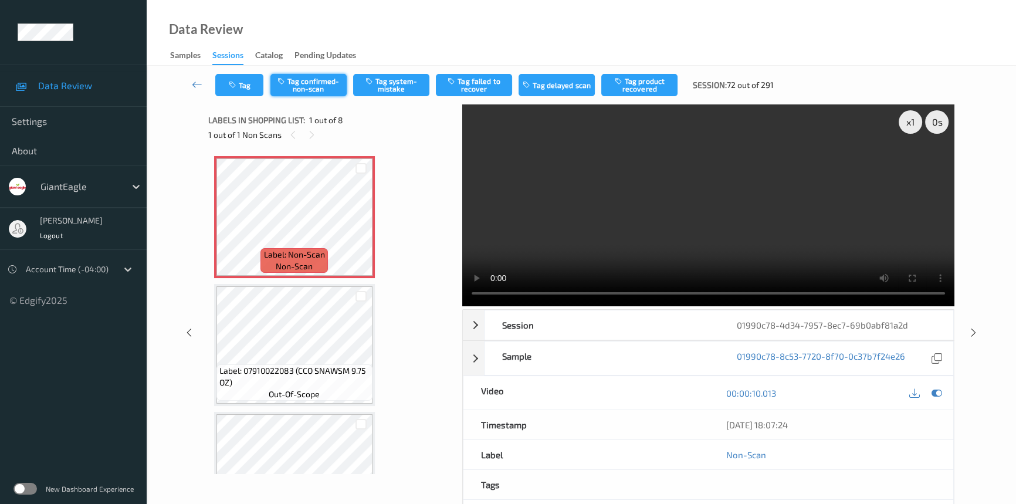
click at [292, 82] on button "Tag confirmed-non-scan" at bounding box center [309, 85] width 76 height 22
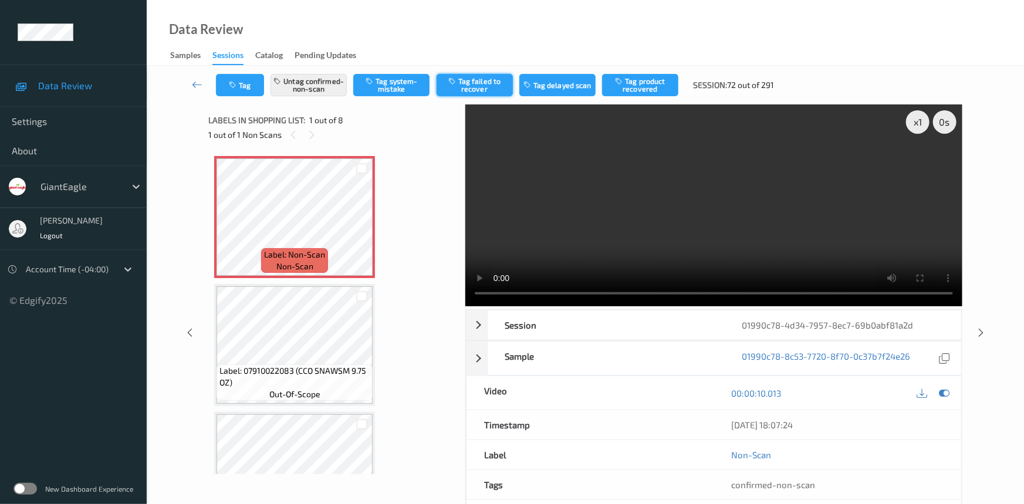
click at [486, 91] on button "Tag failed to recover" at bounding box center [475, 85] width 76 height 22
click at [193, 79] on icon at bounding box center [197, 85] width 11 height 12
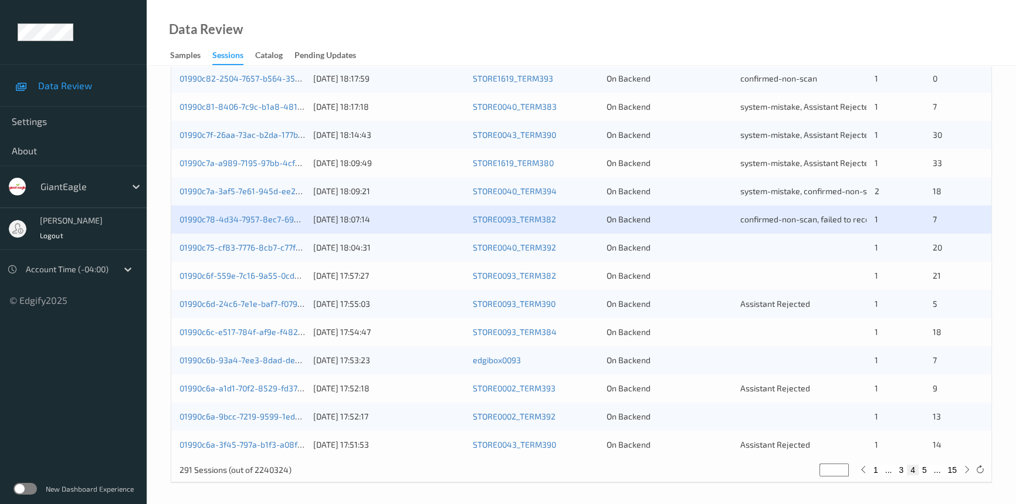
scroll to position [418, 0]
click at [238, 270] on link "01990c6f-559e-7c16-9a55-0cd3db585756" at bounding box center [258, 274] width 157 height 10
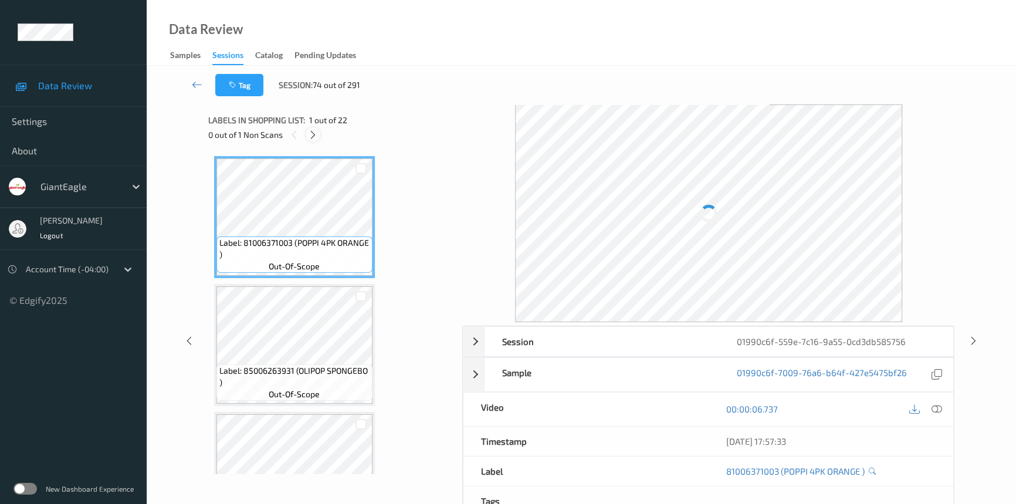
click at [314, 133] on icon at bounding box center [313, 135] width 10 height 11
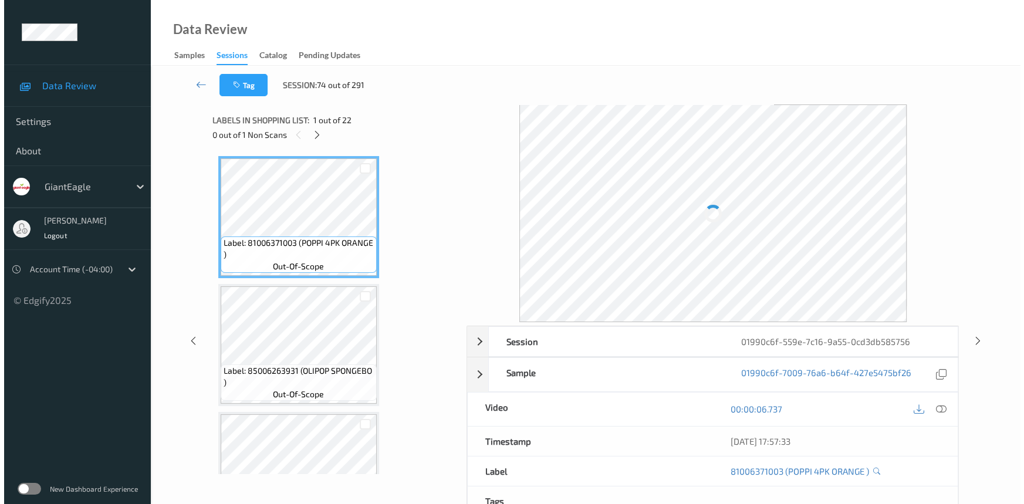
scroll to position [898, 0]
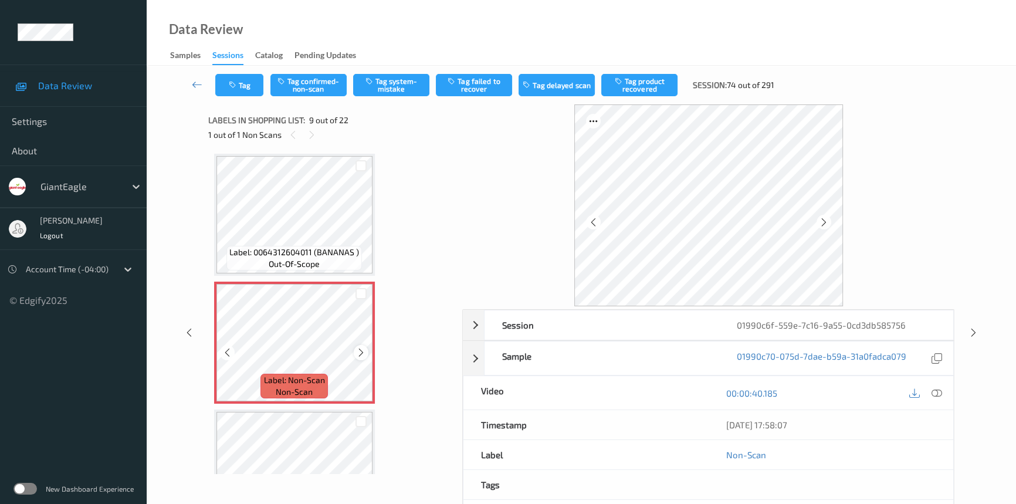
click at [359, 347] on icon at bounding box center [361, 352] width 10 height 11
click at [933, 389] on icon at bounding box center [937, 393] width 11 height 11
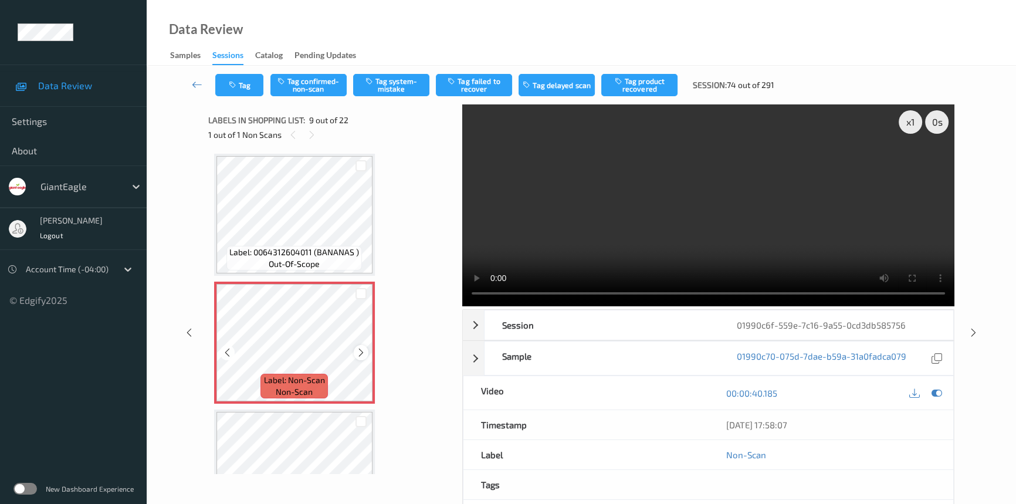
click at [361, 351] on icon at bounding box center [361, 352] width 10 height 11
click at [363, 350] on icon at bounding box center [361, 352] width 10 height 11
click at [669, 244] on video at bounding box center [708, 205] width 492 height 202
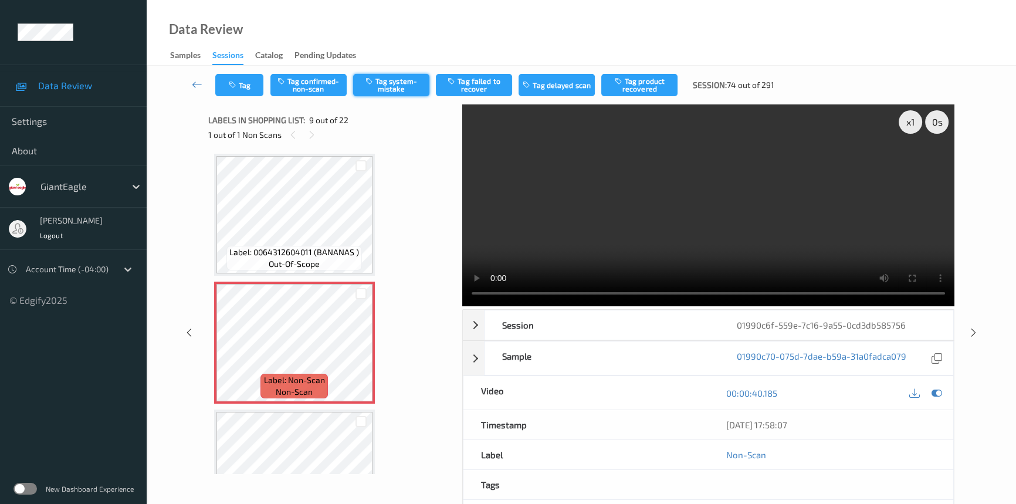
click at [400, 84] on button "Tag system-mistake" at bounding box center [391, 85] width 76 height 22
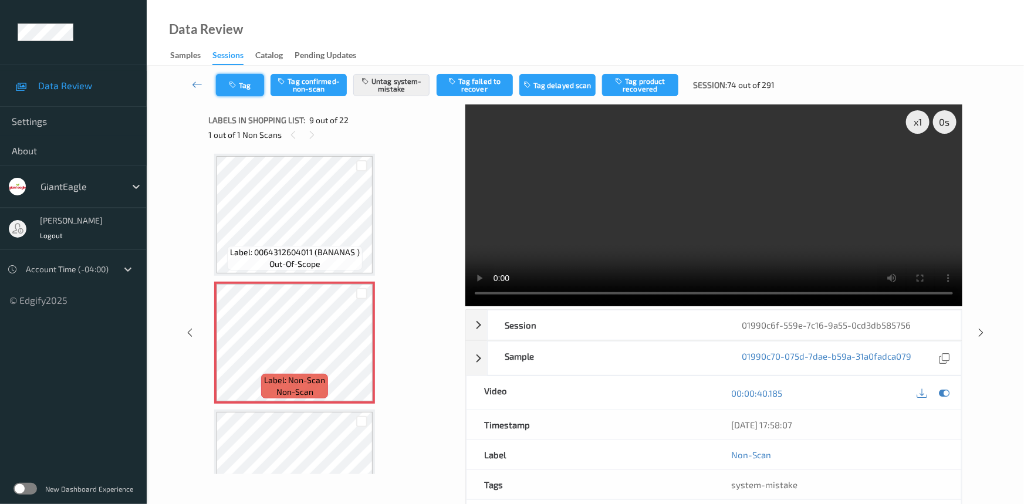
click at [246, 79] on button "Tag" at bounding box center [240, 85] width 48 height 22
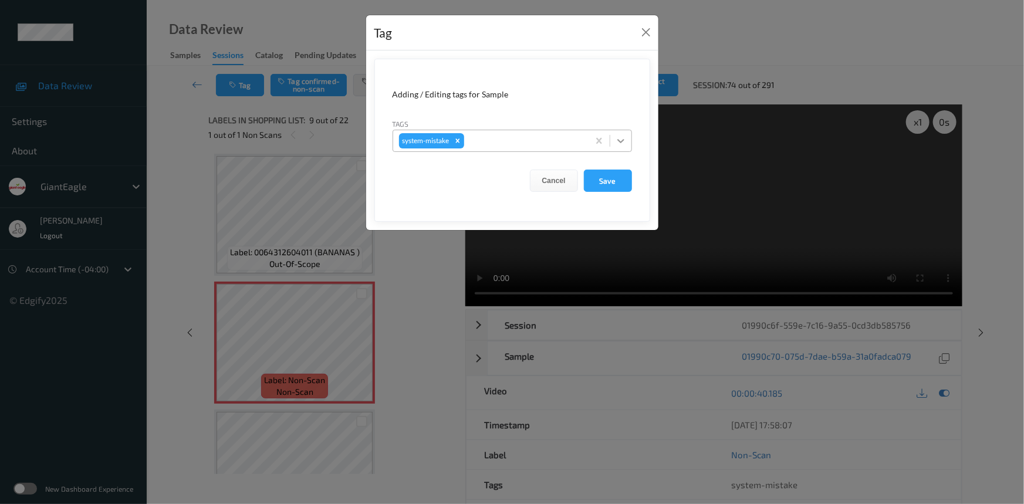
drag, startPoint x: 621, startPoint y: 137, endPoint x: 612, endPoint y: 153, distance: 17.6
click at [621, 139] on icon at bounding box center [621, 141] width 12 height 12
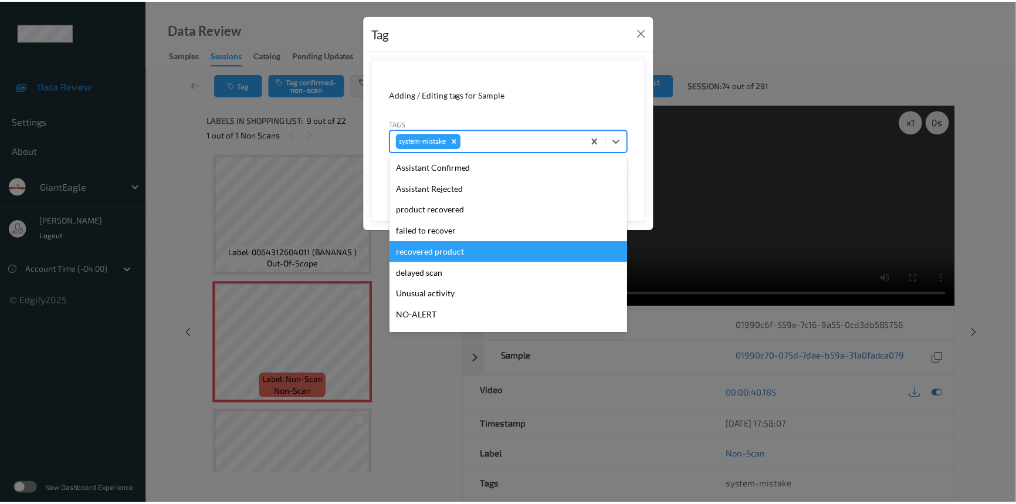
scroll to position [124, 0]
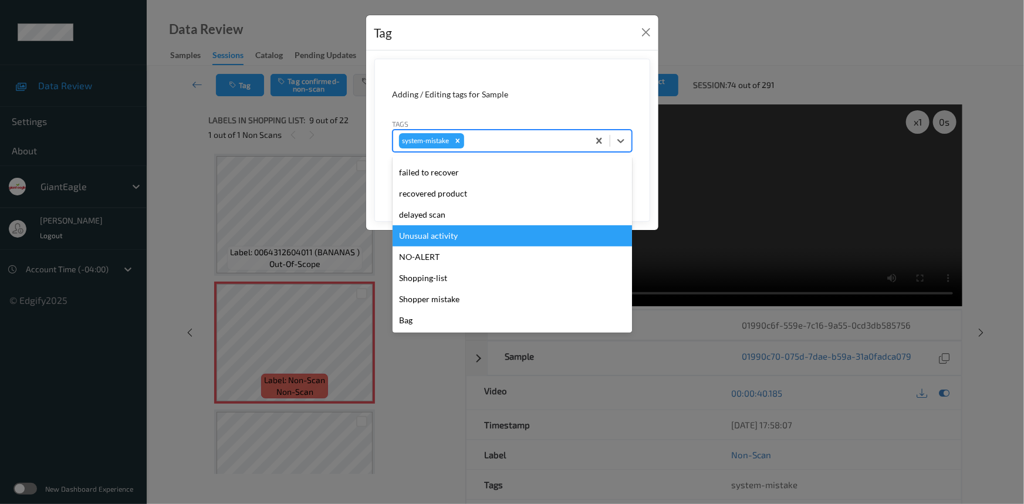
drag, startPoint x: 431, startPoint y: 234, endPoint x: 533, endPoint y: 202, distance: 106.9
click at [434, 232] on div "Unusual activity" at bounding box center [512, 235] width 239 height 21
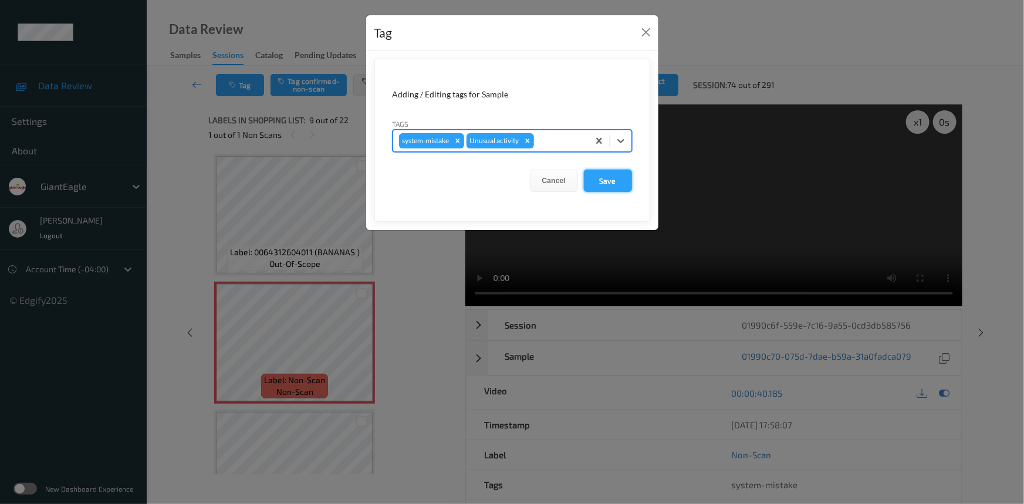
click at [624, 181] on button "Save" at bounding box center [608, 181] width 48 height 22
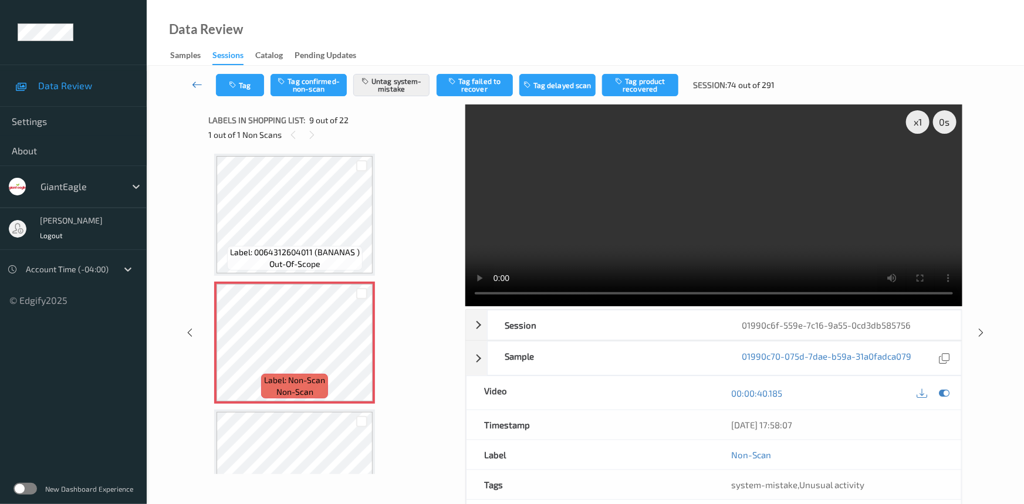
click at [194, 75] on link at bounding box center [197, 85] width 37 height 22
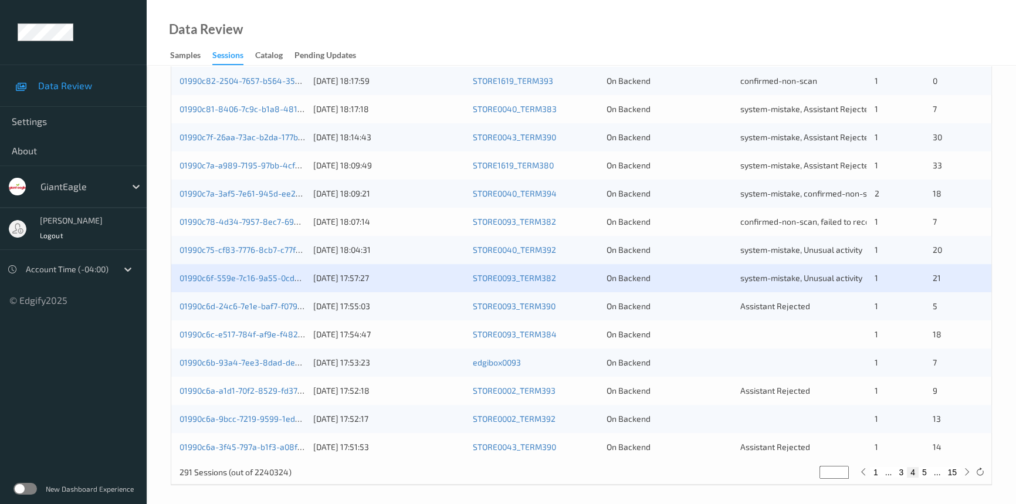
scroll to position [418, 0]
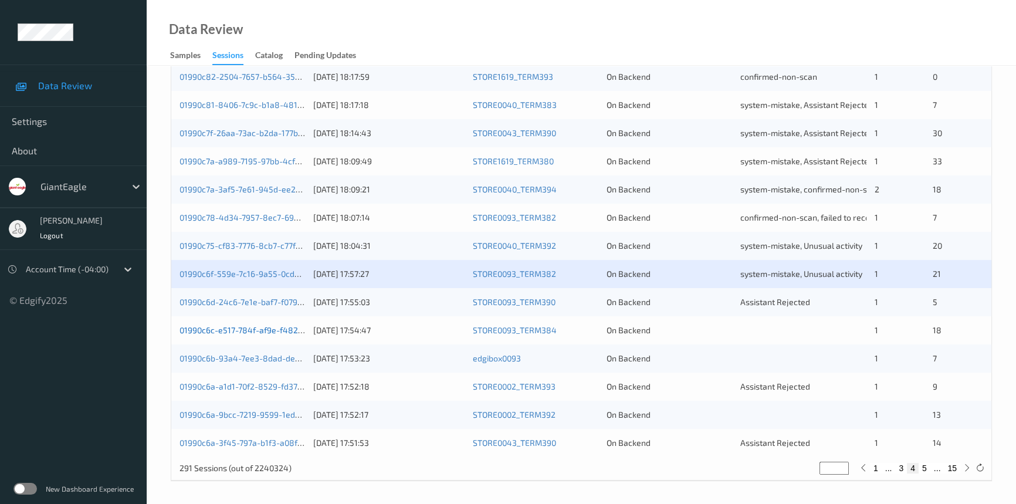
click at [233, 327] on link "01990c6c-e517-784f-af9e-f482a3756abe" at bounding box center [257, 330] width 155 height 10
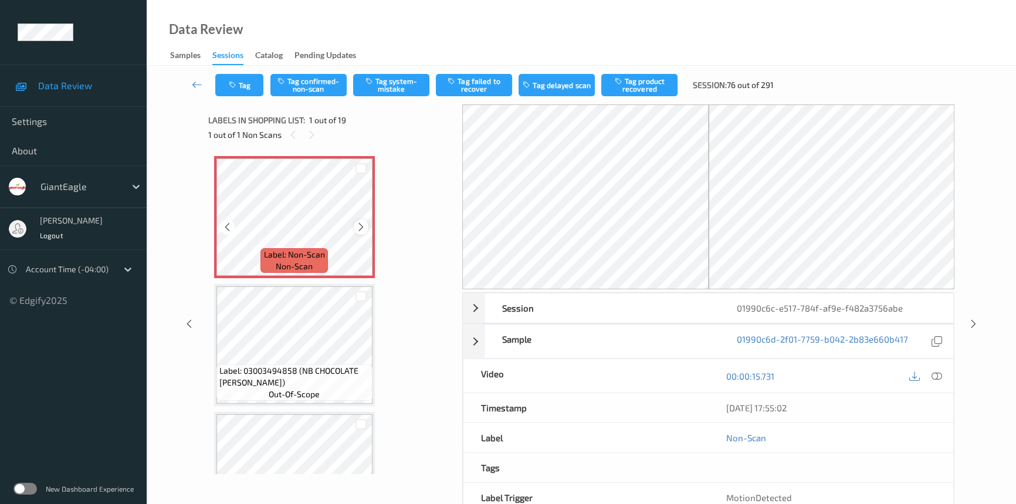
click at [354, 224] on div at bounding box center [361, 226] width 15 height 15
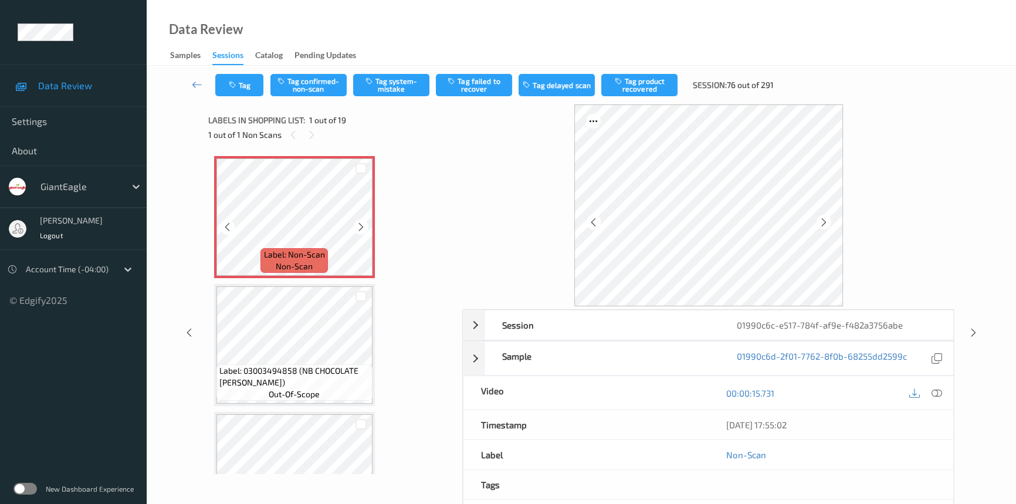
click at [354, 224] on div at bounding box center [361, 226] width 15 height 15
click at [934, 394] on icon at bounding box center [937, 393] width 11 height 11
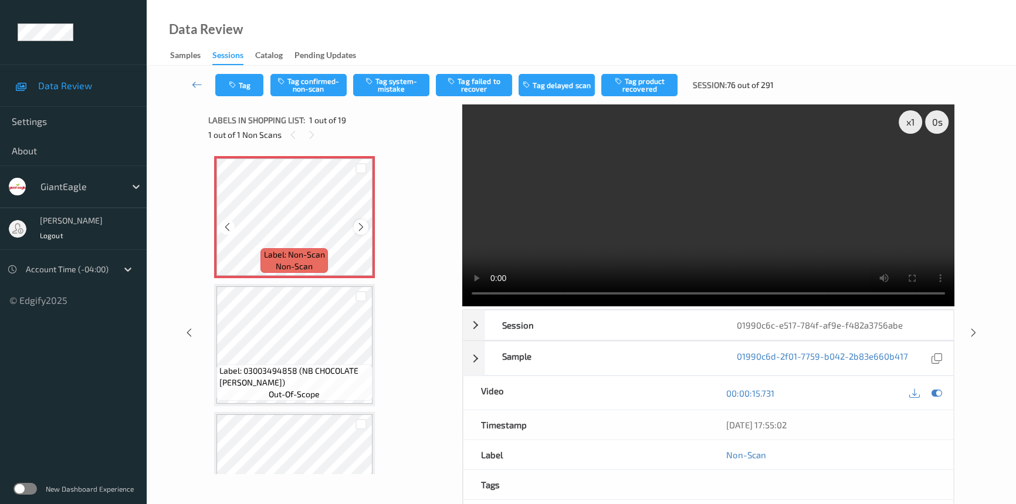
click at [361, 227] on icon at bounding box center [361, 227] width 10 height 11
click at [362, 227] on icon at bounding box center [361, 227] width 10 height 11
click at [584, 246] on video at bounding box center [708, 205] width 492 height 202
click at [405, 82] on button "Tag system-mistake" at bounding box center [391, 85] width 76 height 22
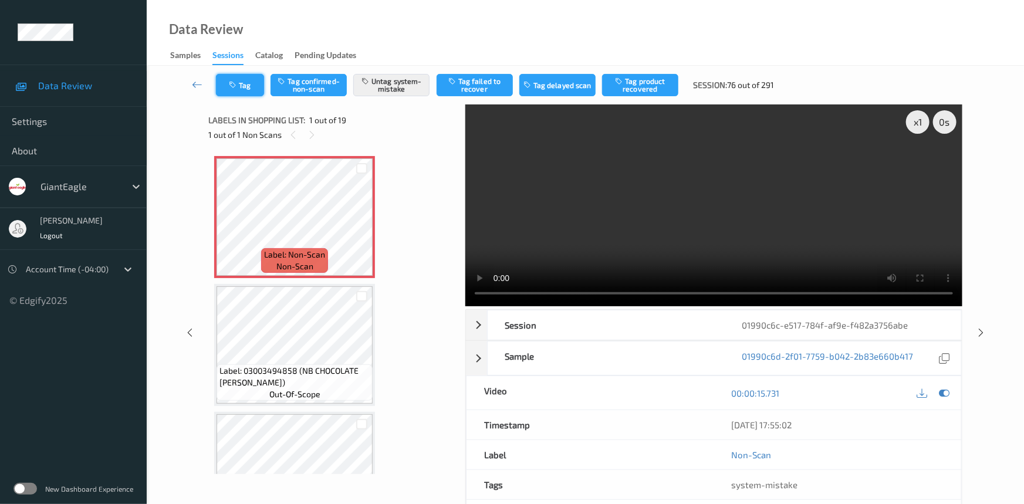
click at [248, 84] on button "Tag" at bounding box center [240, 85] width 48 height 22
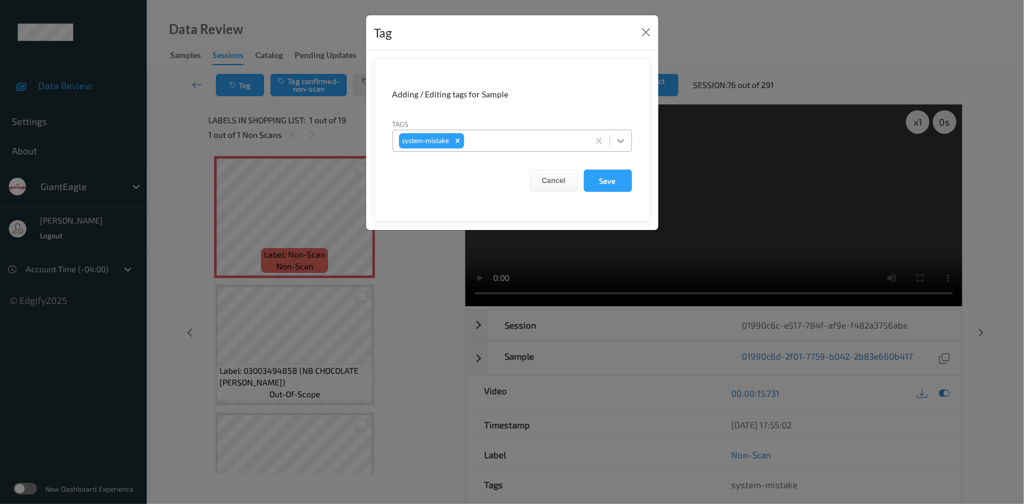
click at [624, 141] on icon at bounding box center [621, 141] width 12 height 12
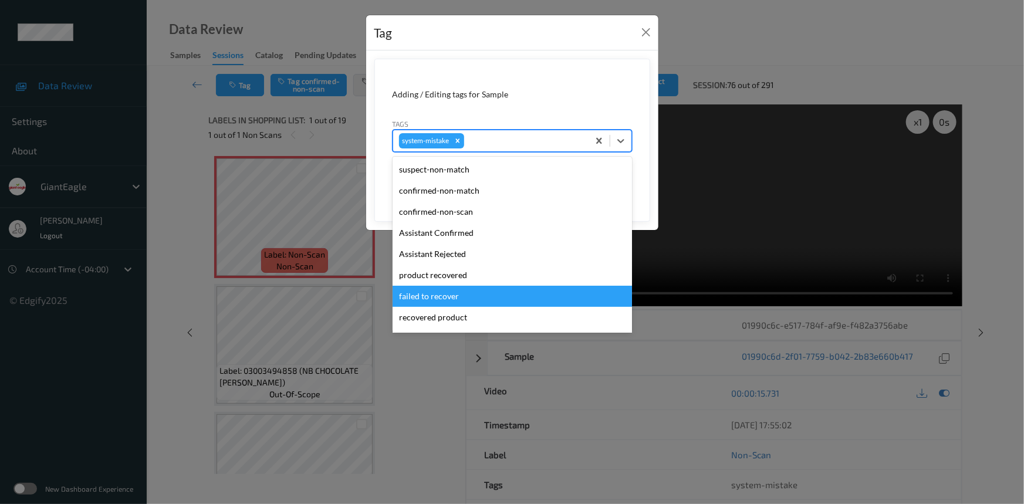
scroll to position [124, 0]
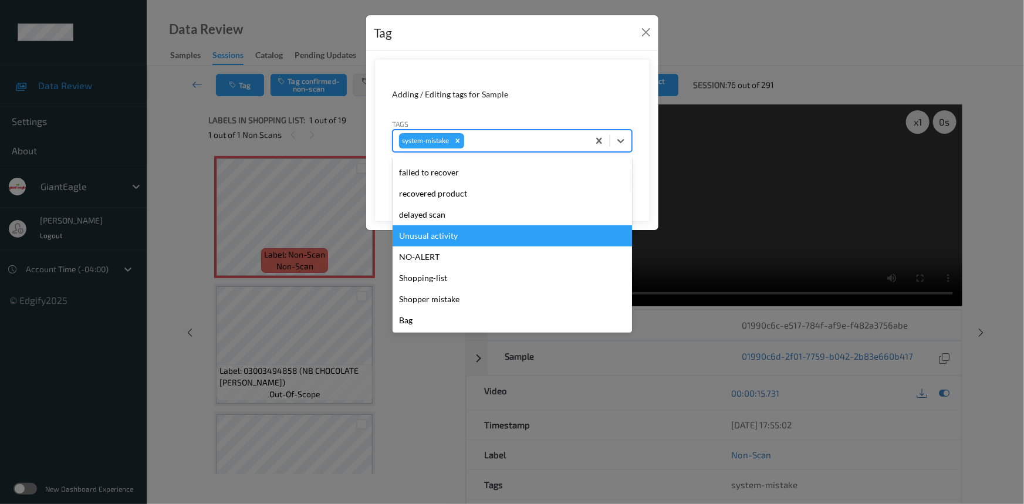
click at [407, 234] on div "Unusual activity" at bounding box center [512, 235] width 239 height 21
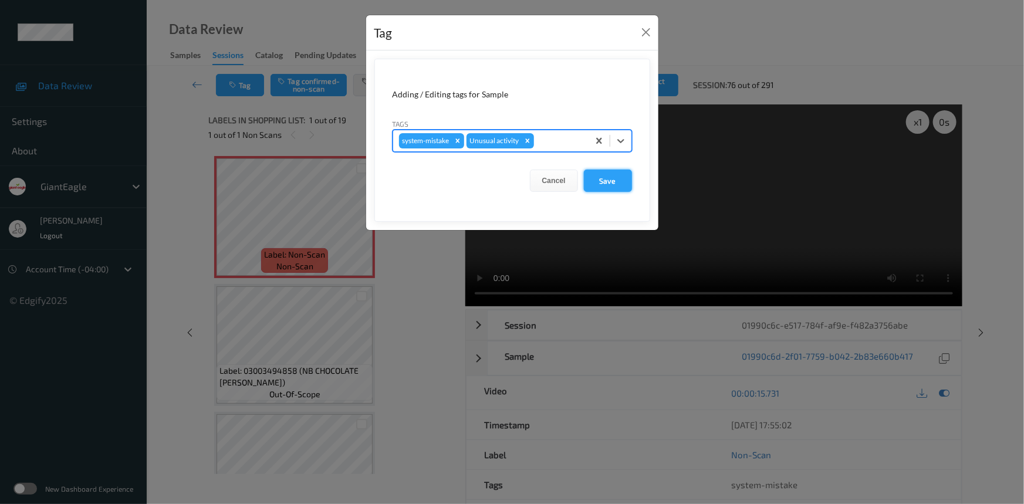
click at [608, 187] on button "Save" at bounding box center [608, 181] width 48 height 22
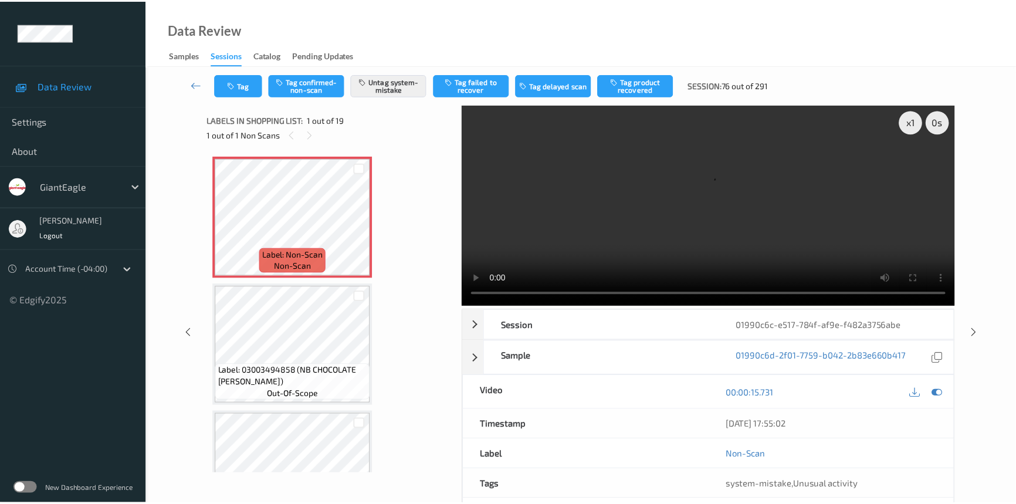
scroll to position [0, 0]
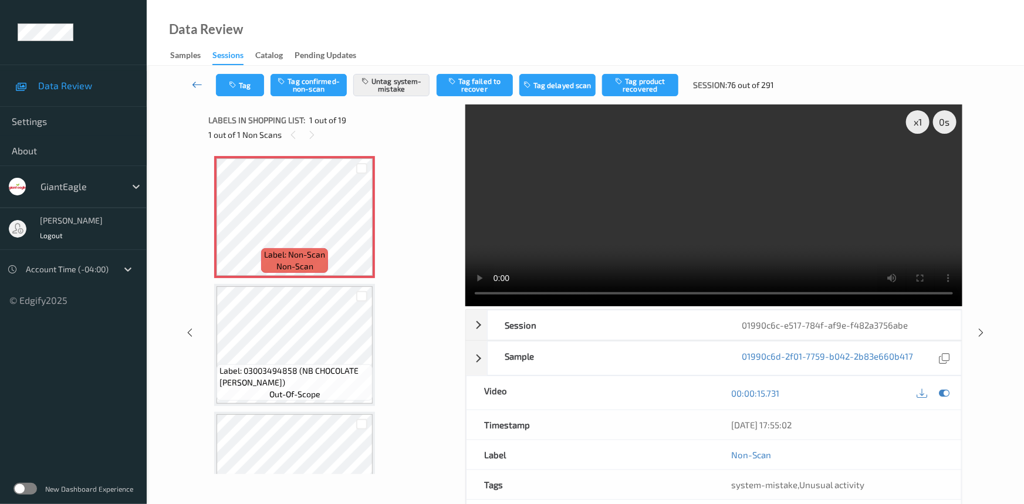
click at [194, 76] on link at bounding box center [197, 85] width 37 height 22
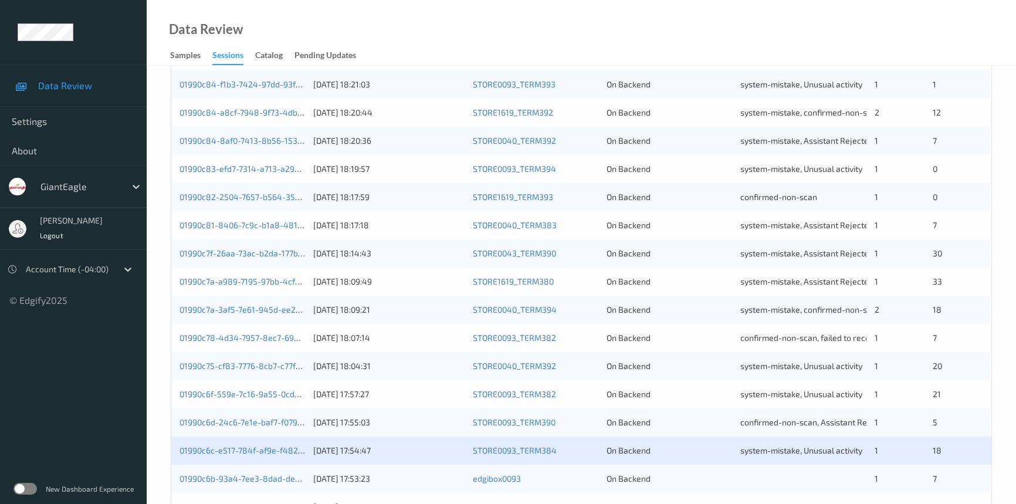
scroll to position [418, 0]
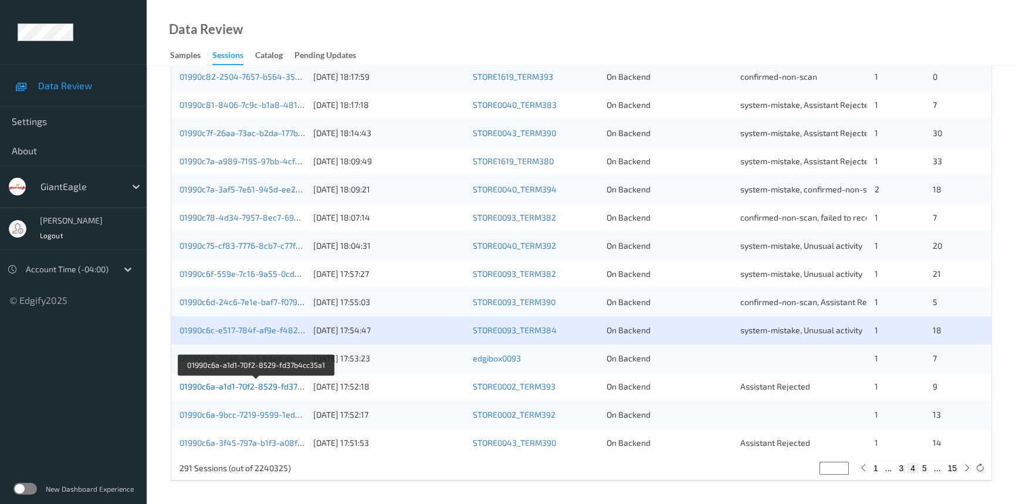
click at [234, 387] on link "01990c6a-a1d1-70f2-8529-fd37b4cc35a1" at bounding box center [257, 386] width 154 height 10
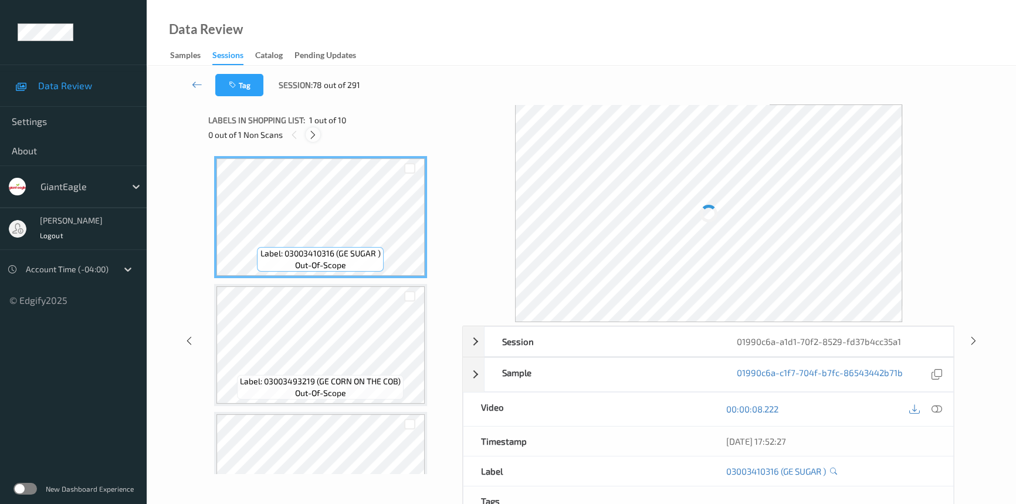
click at [313, 132] on icon at bounding box center [313, 135] width 10 height 11
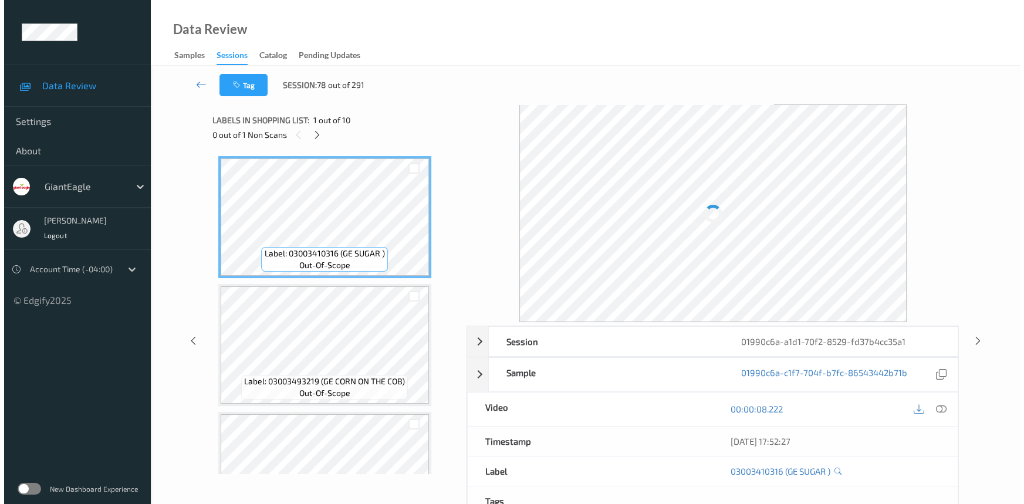
scroll to position [516, 0]
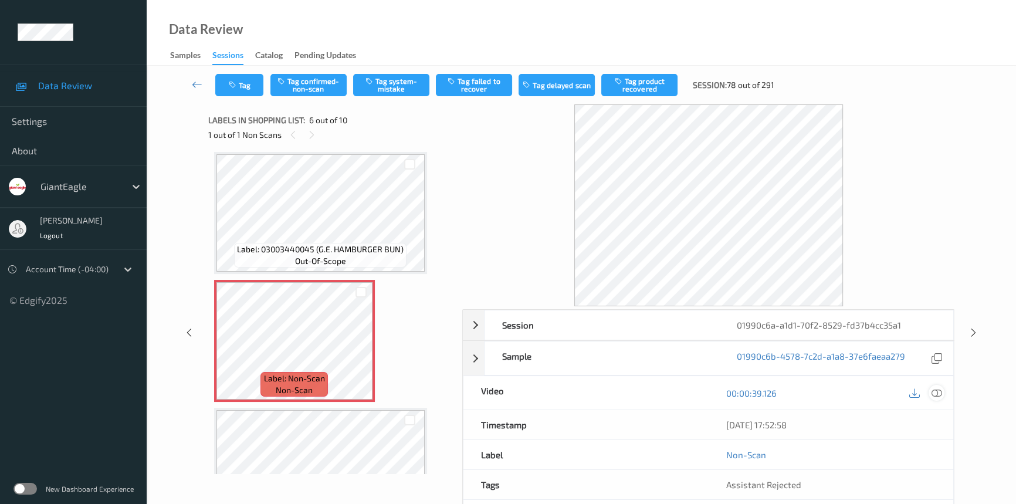
click at [938, 391] on icon at bounding box center [937, 393] width 11 height 11
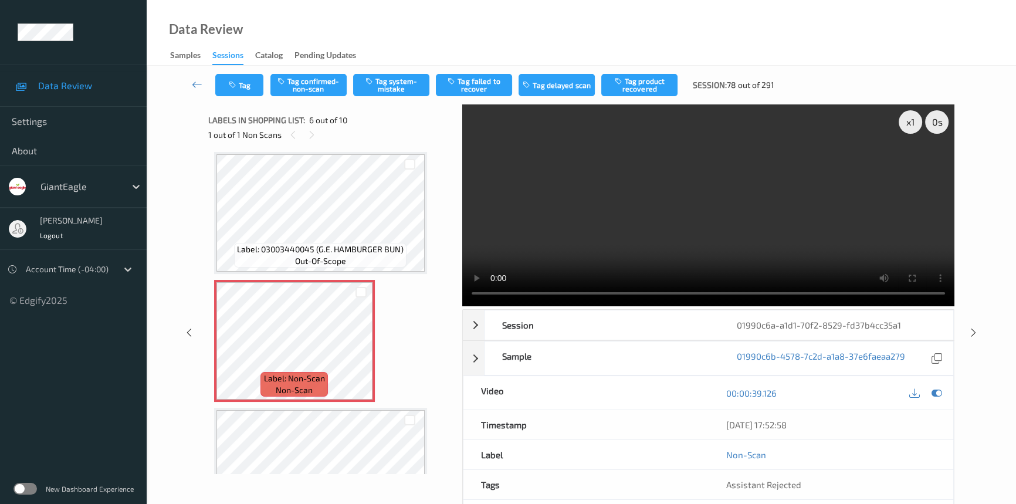
click at [672, 218] on video at bounding box center [708, 205] width 492 height 202
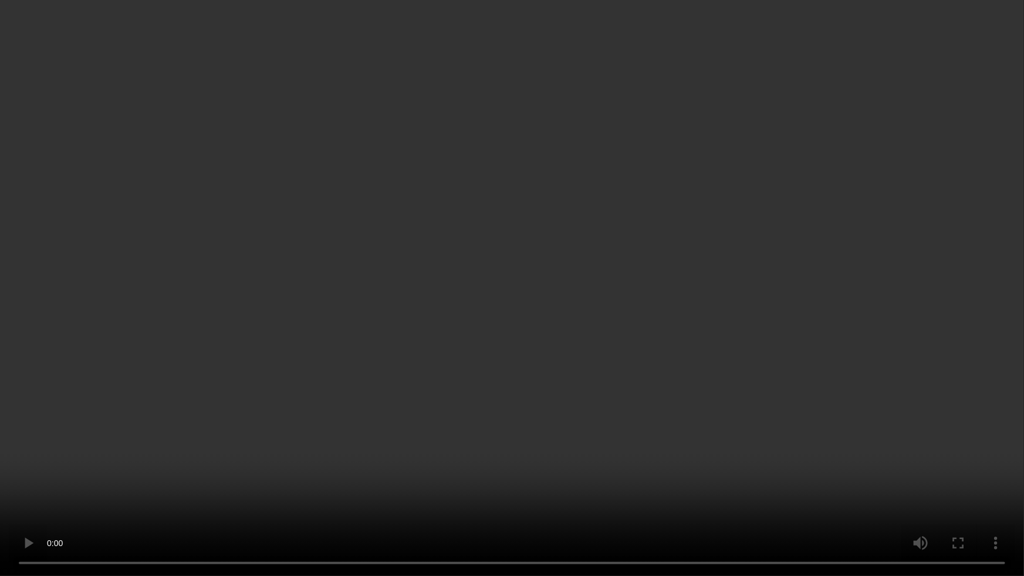
click at [718, 323] on video at bounding box center [512, 288] width 1024 height 576
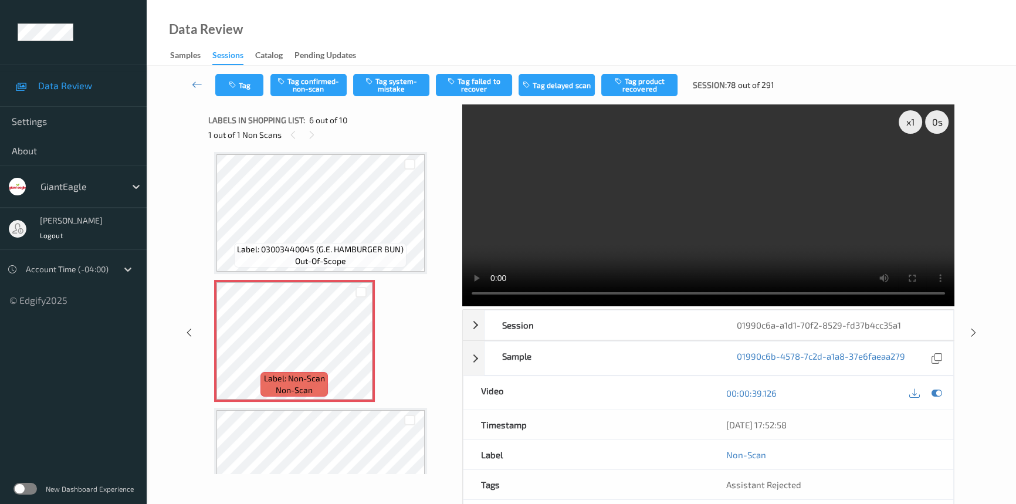
click at [759, 212] on video at bounding box center [708, 205] width 492 height 202
click at [910, 121] on div "x 1" at bounding box center [910, 121] width 23 height 23
click at [749, 198] on video at bounding box center [708, 205] width 492 height 202
click at [705, 221] on video at bounding box center [708, 205] width 492 height 202
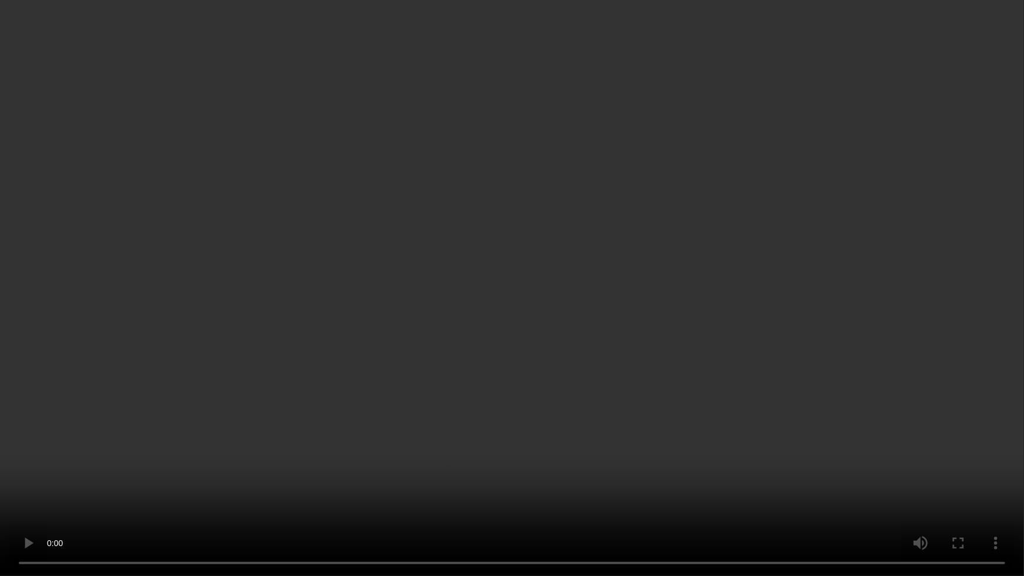
click at [702, 245] on video at bounding box center [512, 288] width 1024 height 576
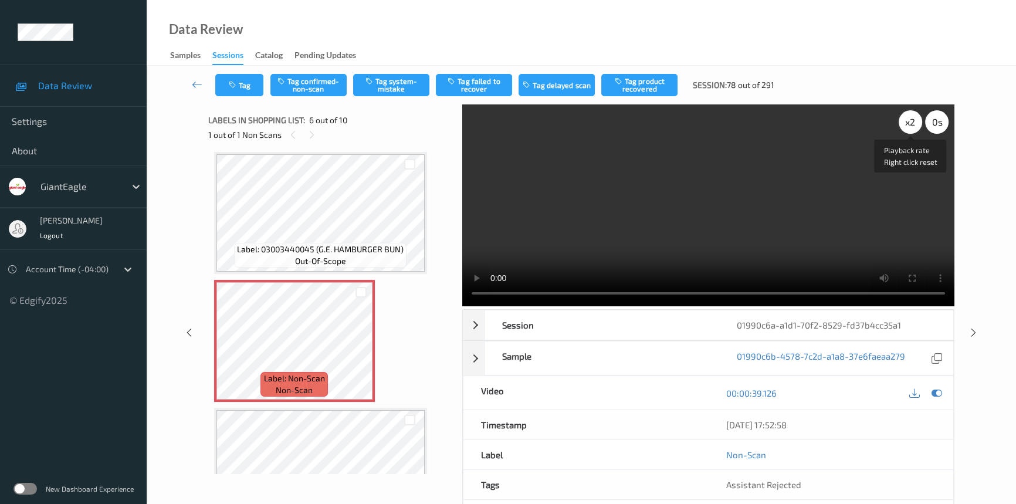
click at [910, 123] on div "x 2" at bounding box center [910, 121] width 23 height 23
click at [912, 125] on div "x 4" at bounding box center [910, 121] width 23 height 23
click at [914, 125] on div "x 8" at bounding box center [910, 121] width 23 height 23
click at [912, 121] on div "x 1" at bounding box center [910, 121] width 23 height 23
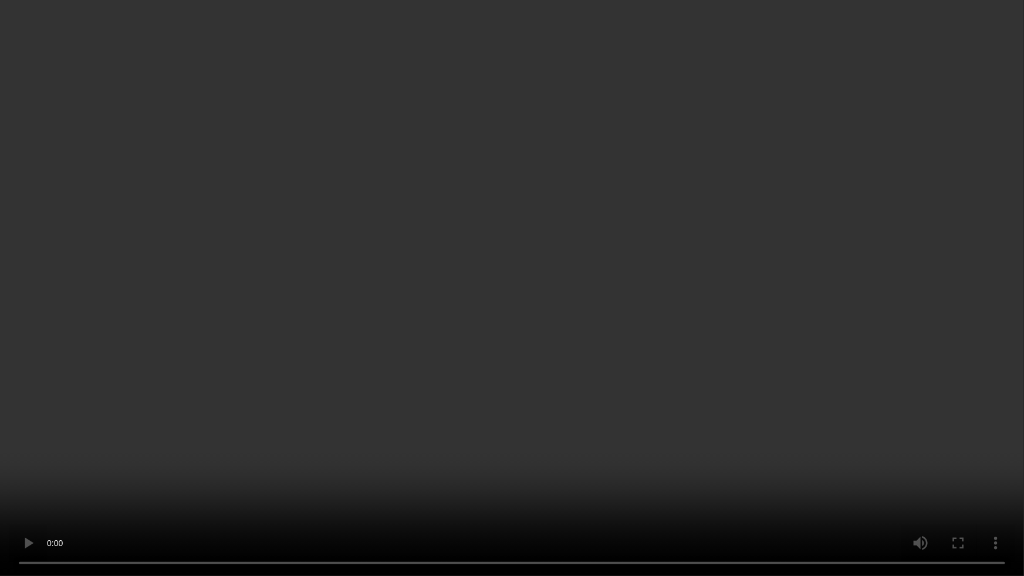
click at [712, 324] on video at bounding box center [512, 288] width 1024 height 576
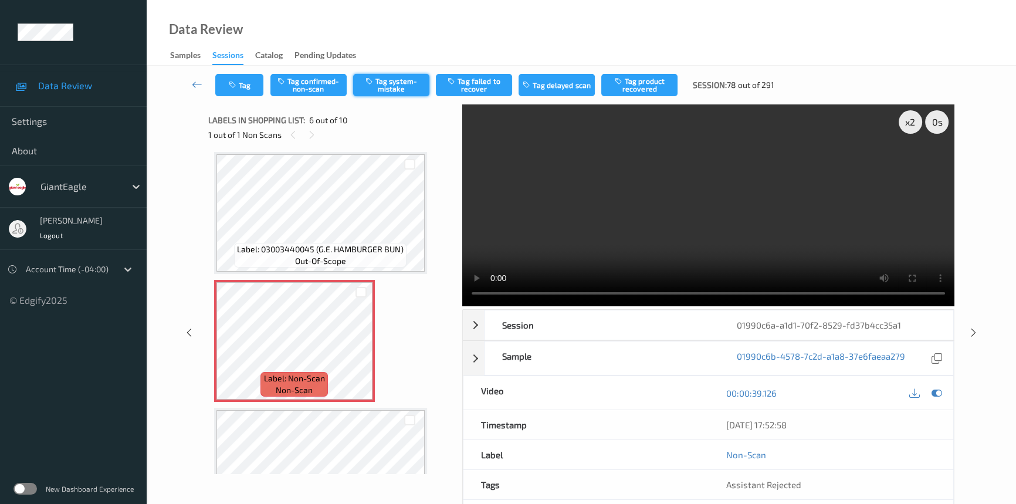
click at [384, 83] on button "Tag system-mistake" at bounding box center [391, 85] width 76 height 22
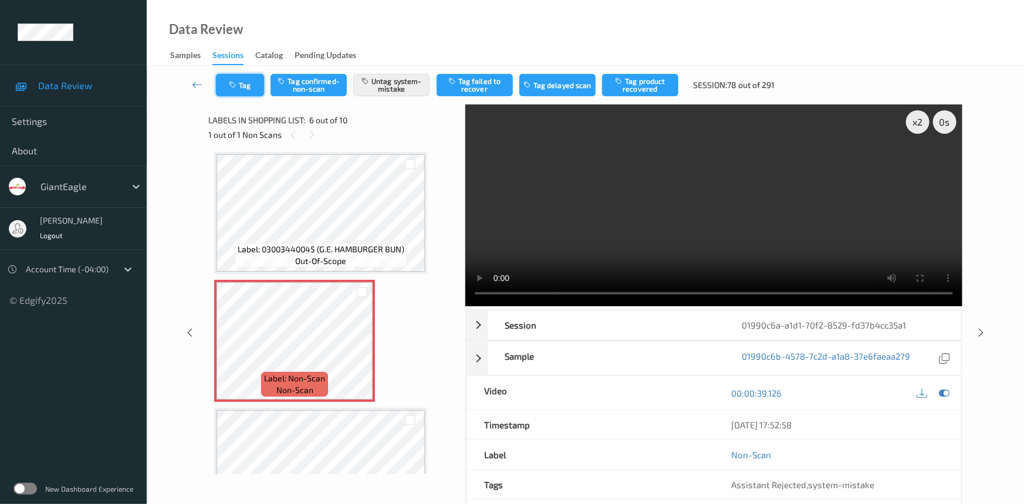
click at [242, 85] on button "Tag" at bounding box center [240, 85] width 48 height 22
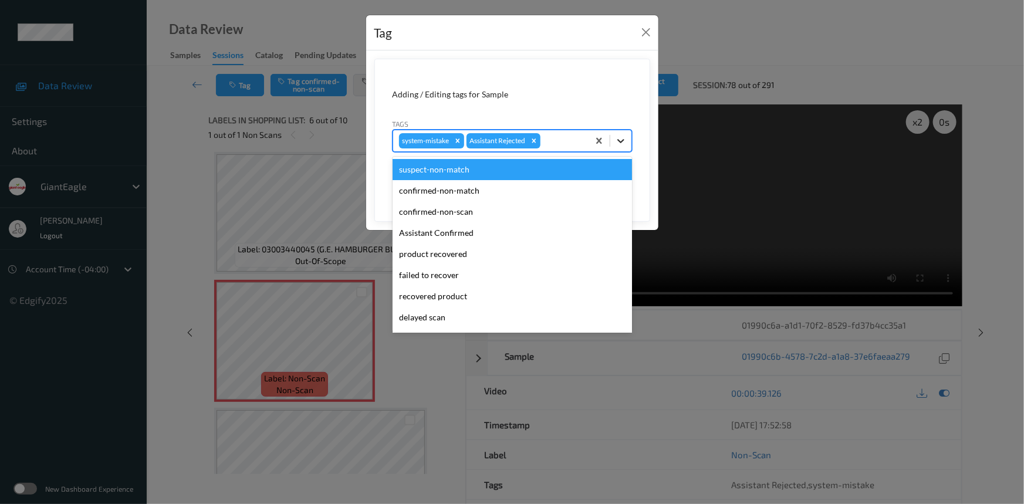
drag, startPoint x: 620, startPoint y: 140, endPoint x: 574, endPoint y: 190, distance: 67.7
click at [620, 140] on icon at bounding box center [621, 141] width 12 height 12
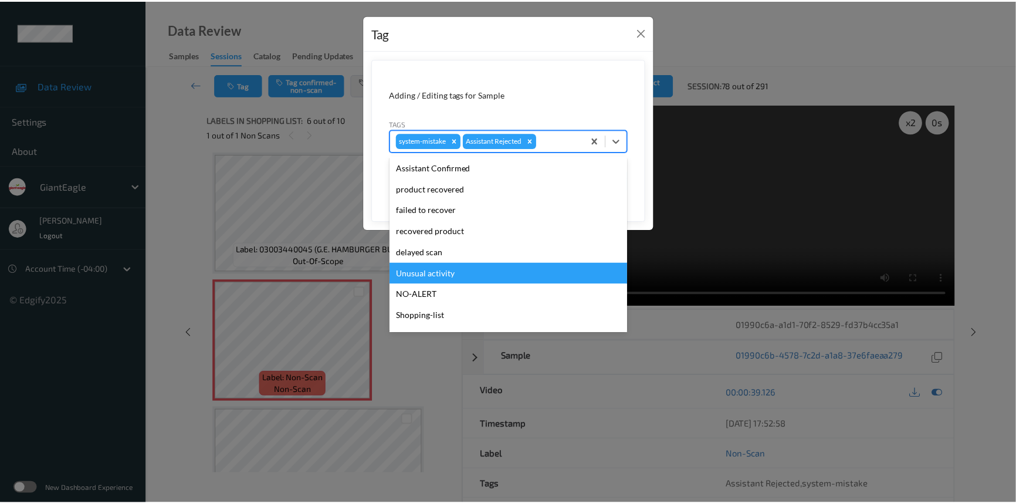
scroll to position [103, 0]
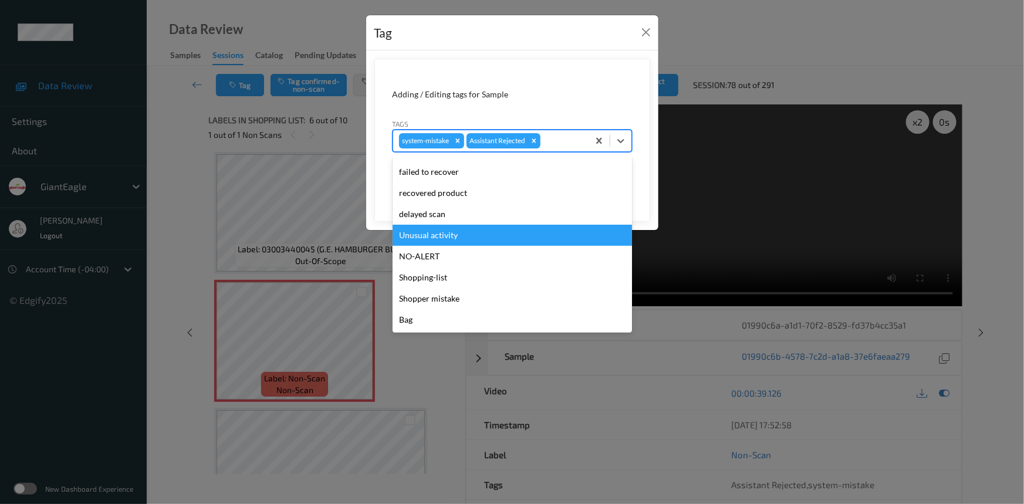
click at [435, 238] on div "Unusual activity" at bounding box center [512, 235] width 239 height 21
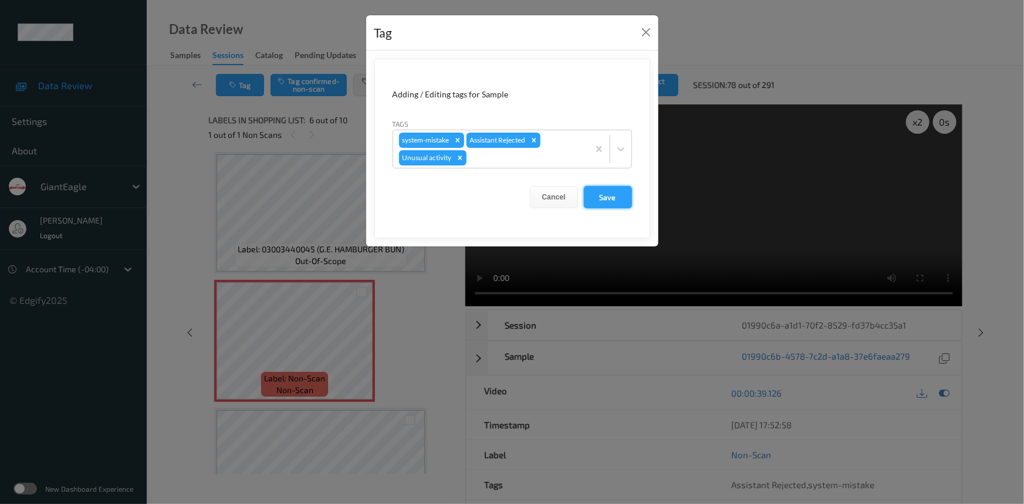
click at [607, 201] on button "Save" at bounding box center [608, 197] width 48 height 22
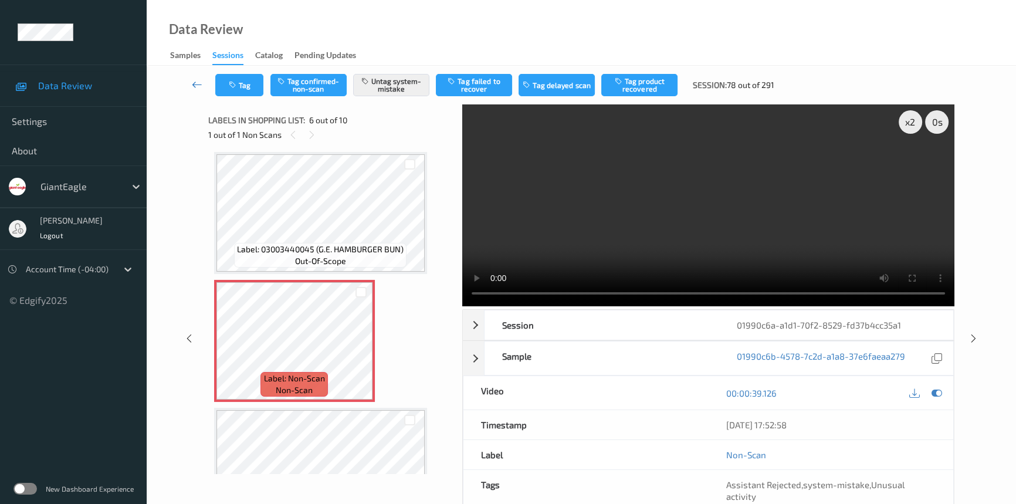
click at [191, 77] on link at bounding box center [197, 85] width 36 height 22
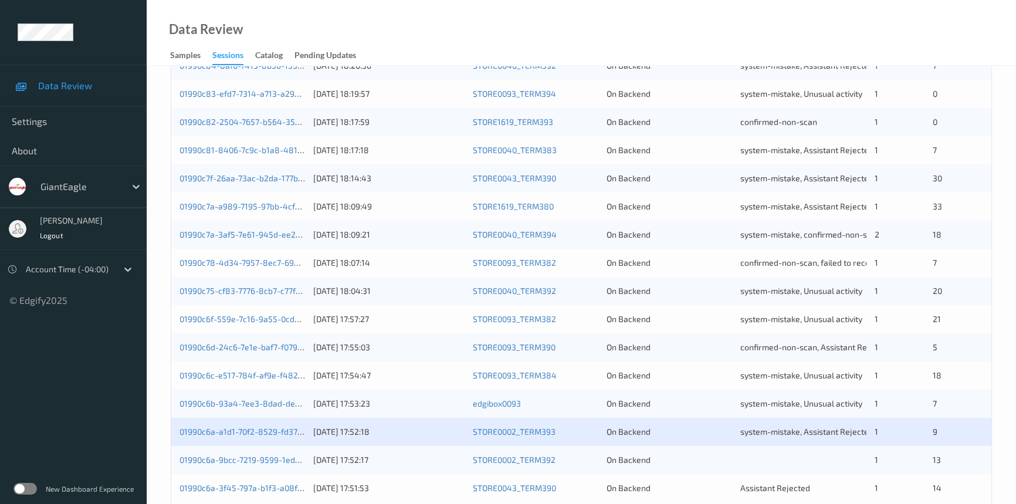
scroll to position [418, 0]
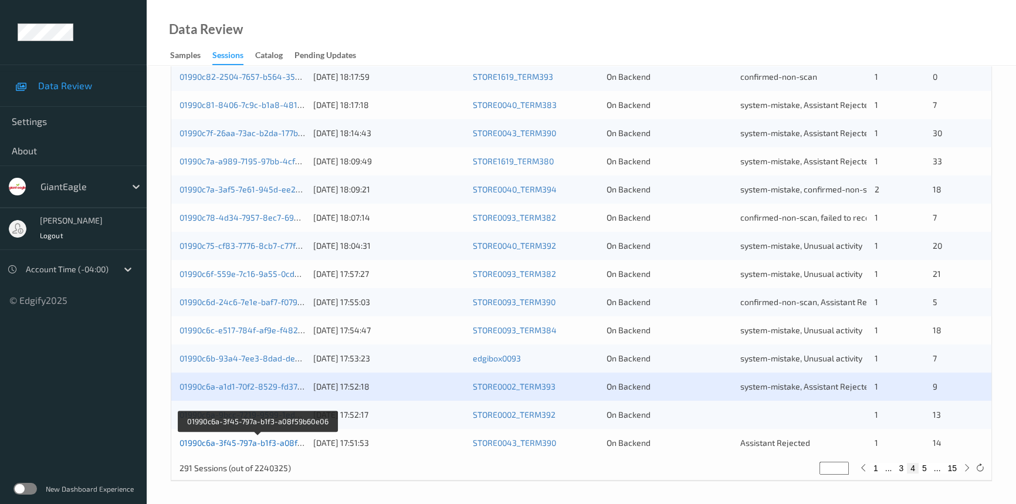
click at [232, 441] on link "01990c6a-3f45-797a-b1f3-a08f59b60e06" at bounding box center [257, 443] width 155 height 10
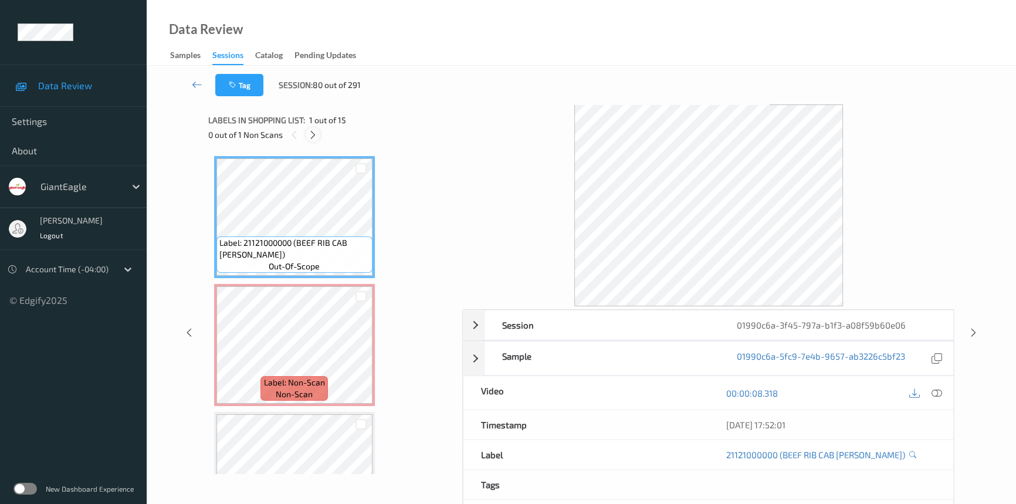
click at [310, 137] on icon at bounding box center [313, 135] width 10 height 11
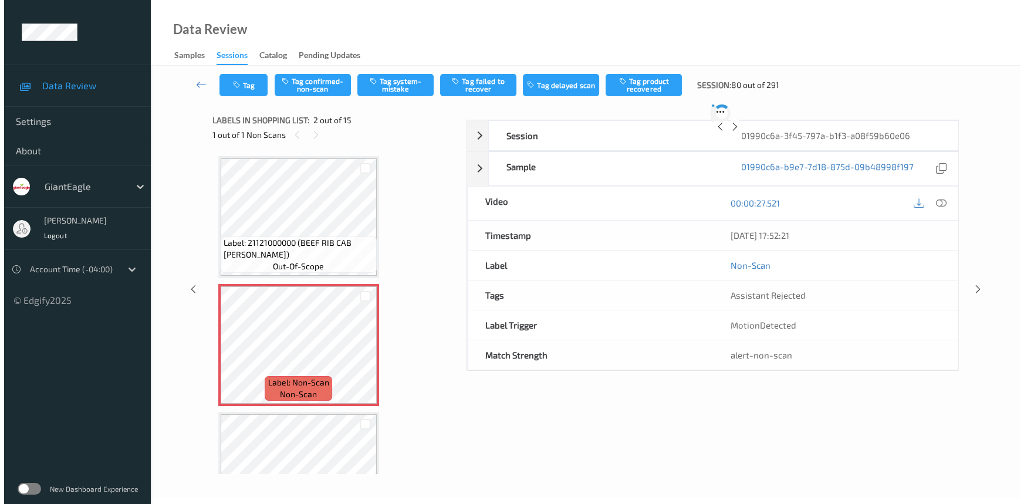
scroll to position [6, 0]
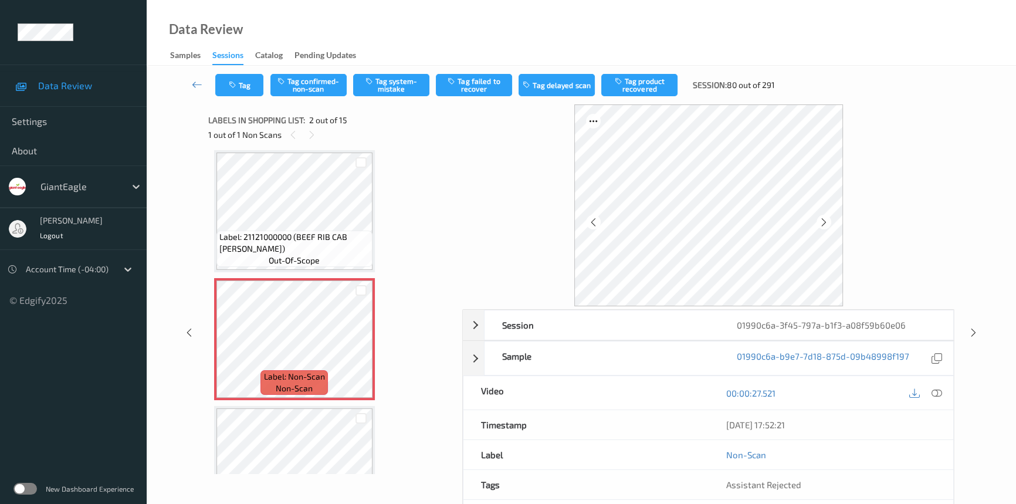
drag, startPoint x: 935, startPoint y: 389, endPoint x: 925, endPoint y: 377, distance: 15.8
click at [937, 389] on icon at bounding box center [937, 393] width 11 height 11
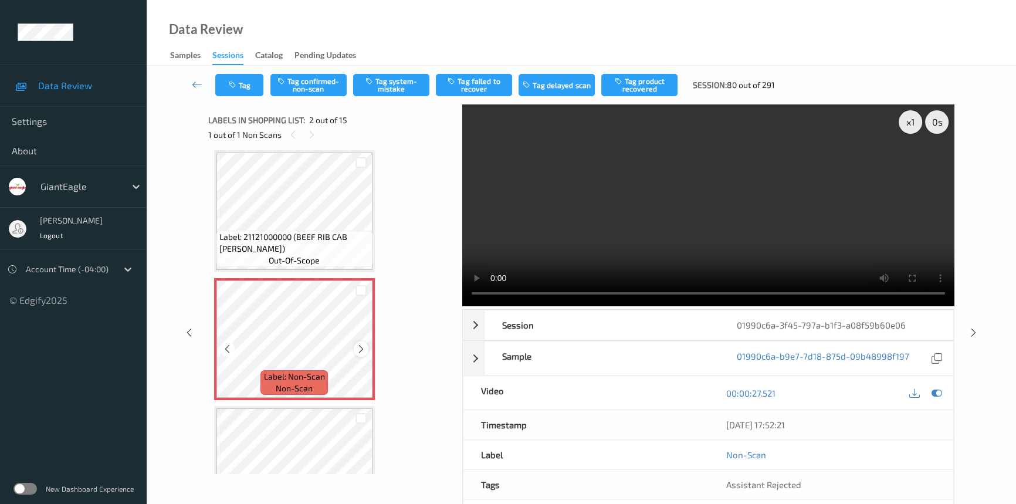
click at [361, 348] on icon at bounding box center [361, 349] width 10 height 11
click at [364, 346] on icon at bounding box center [361, 349] width 10 height 11
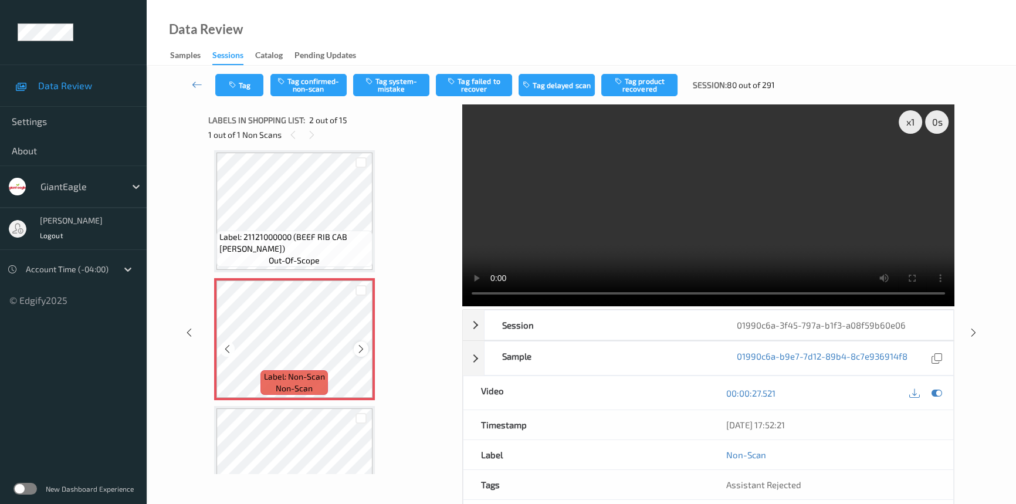
click at [364, 347] on icon at bounding box center [361, 349] width 10 height 11
click at [356, 347] on icon at bounding box center [361, 349] width 10 height 11
click at [516, 191] on video at bounding box center [708, 205] width 492 height 202
click at [423, 89] on button "Tag system-mistake" at bounding box center [391, 85] width 76 height 22
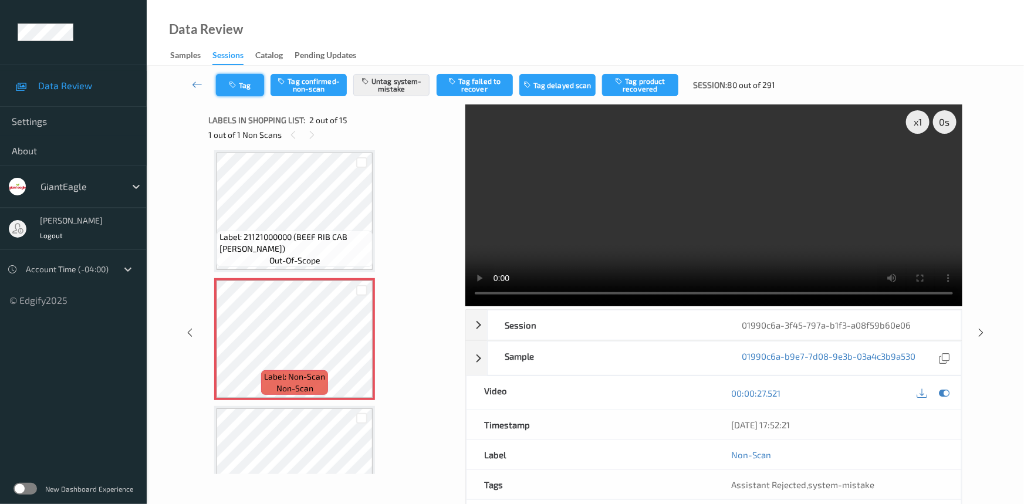
click at [246, 87] on button "Tag" at bounding box center [240, 85] width 48 height 22
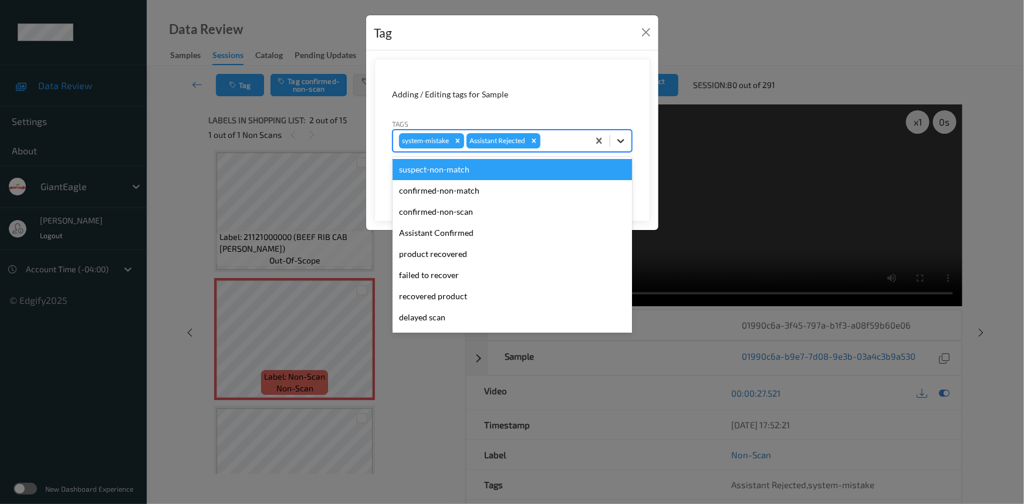
click at [614, 140] on div at bounding box center [620, 140] width 21 height 21
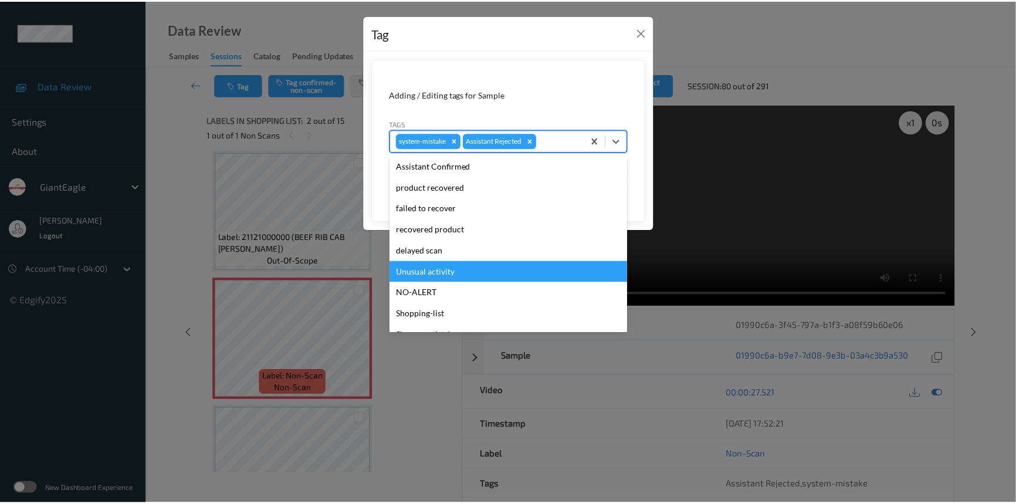
scroll to position [103, 0]
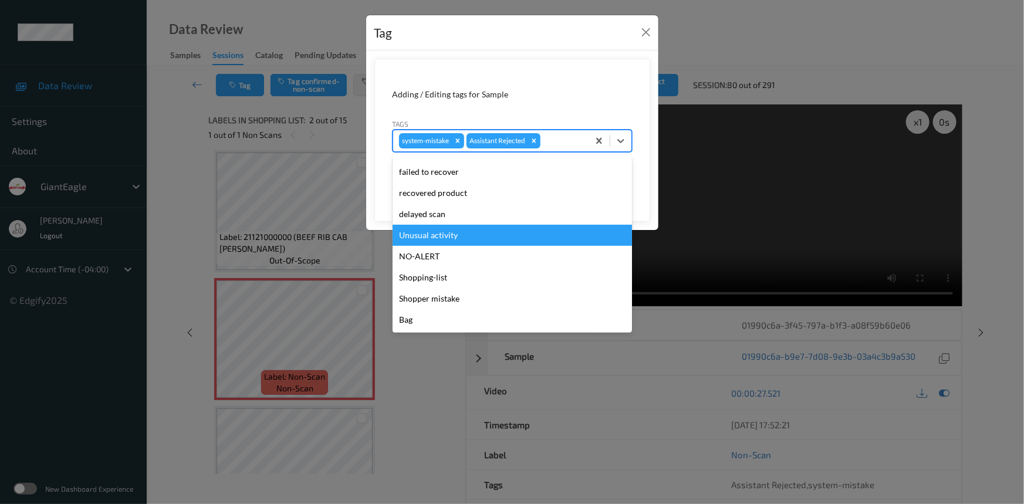
click at [453, 236] on div "Unusual activity" at bounding box center [512, 235] width 239 height 21
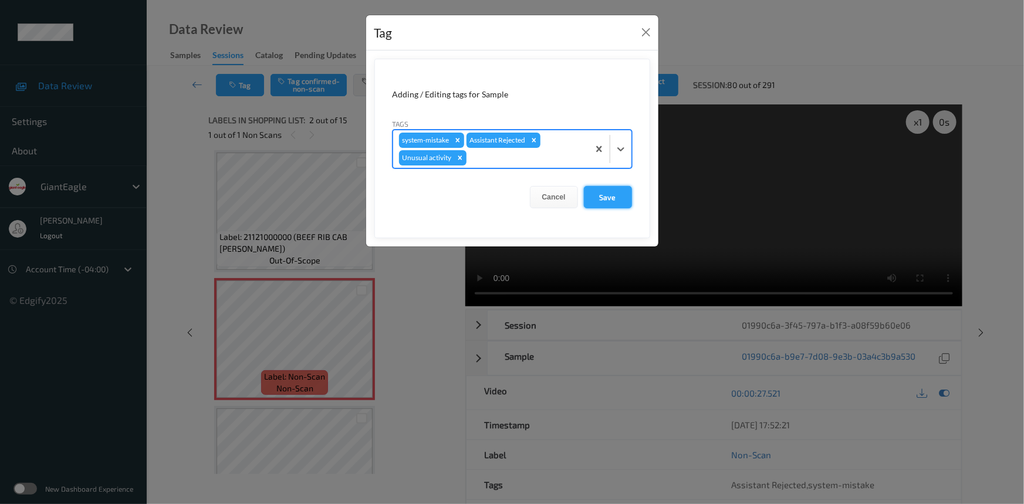
click at [610, 188] on button "Save" at bounding box center [608, 197] width 48 height 22
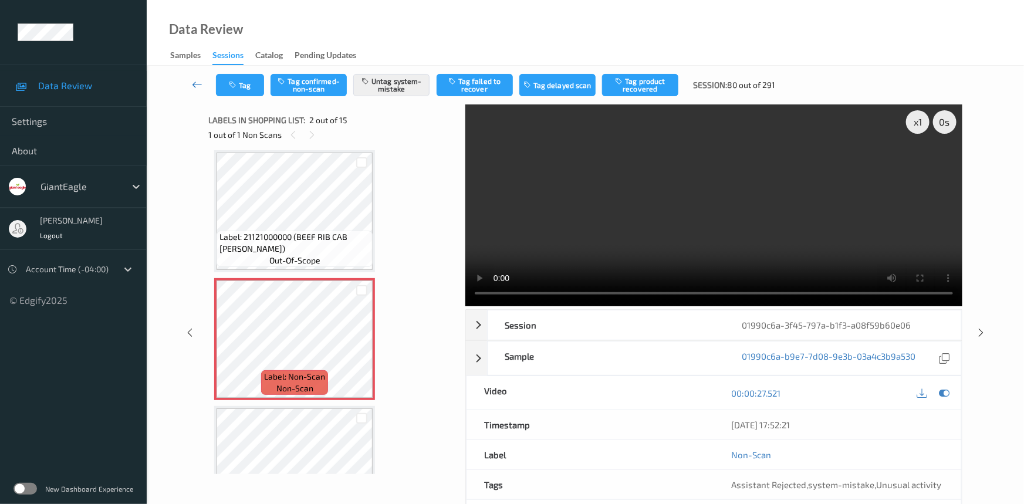
click at [194, 77] on link at bounding box center [197, 85] width 37 height 22
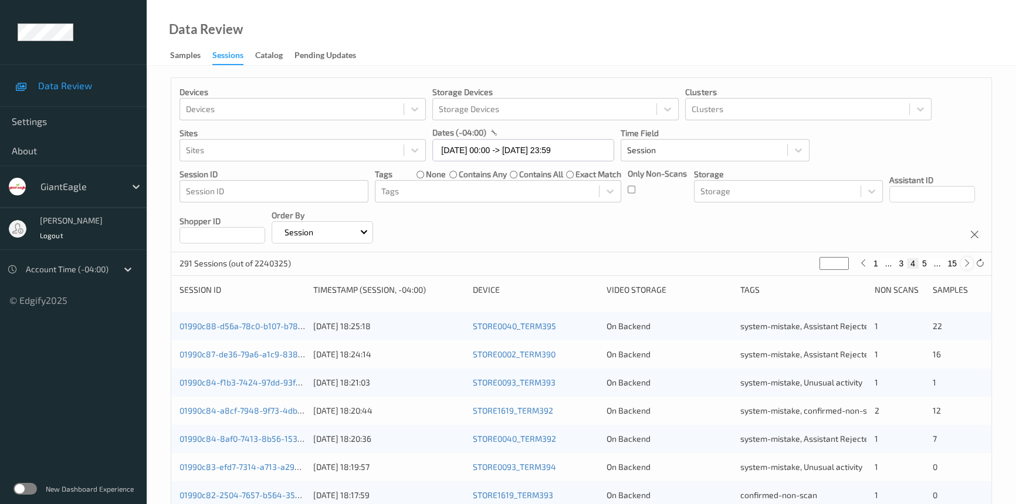
click at [965, 268] on icon at bounding box center [967, 263] width 9 height 9
type input "*"
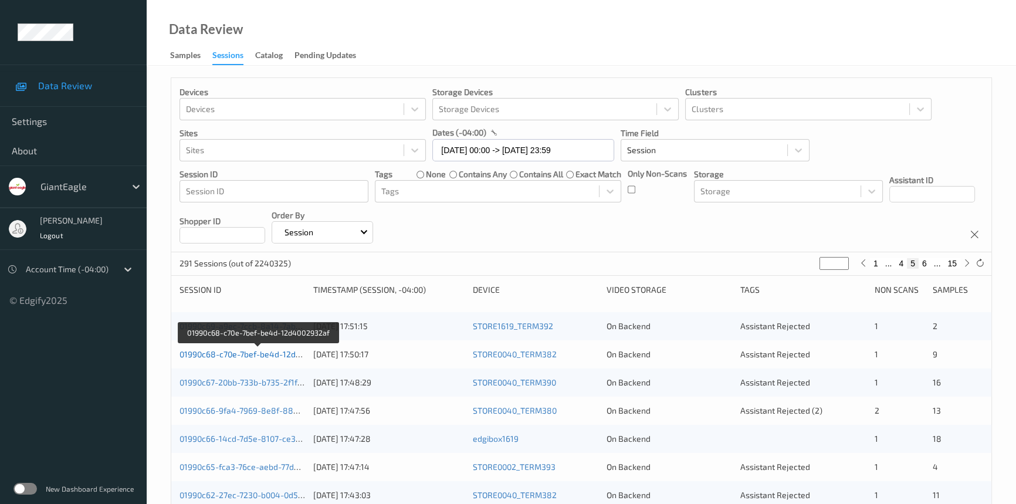
click at [227, 354] on link "01990c68-c70e-7bef-be4d-12d4002932af" at bounding box center [258, 354] width 157 height 10
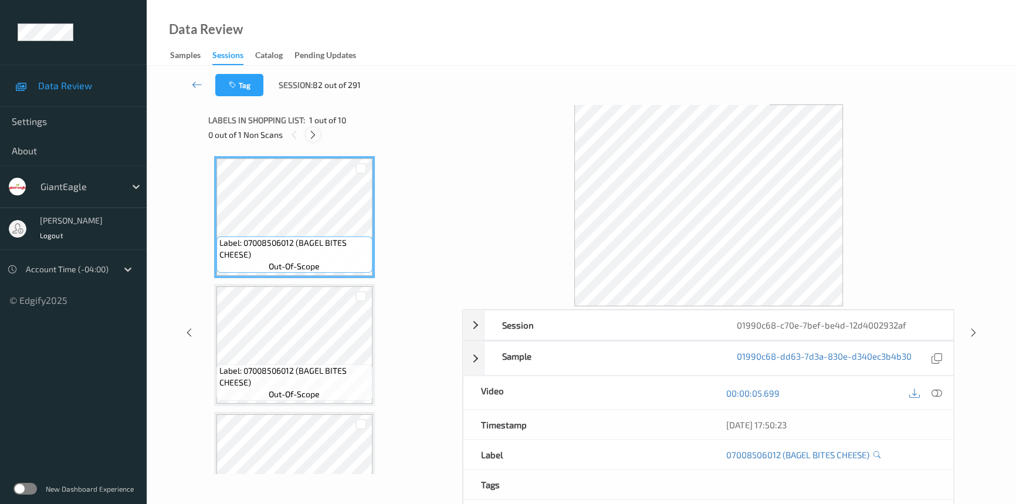
click at [311, 134] on icon at bounding box center [313, 135] width 10 height 11
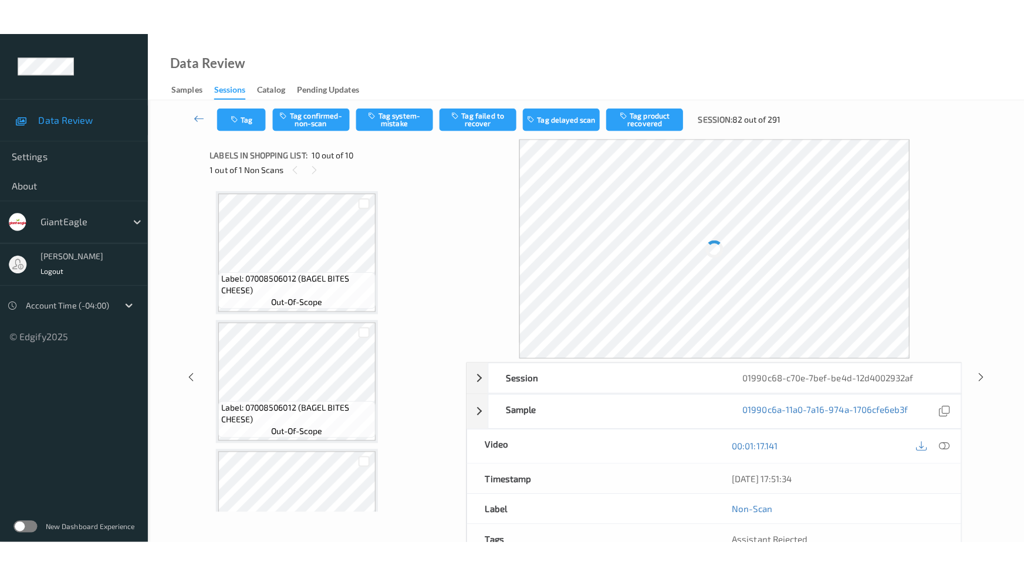
scroll to position [956, 0]
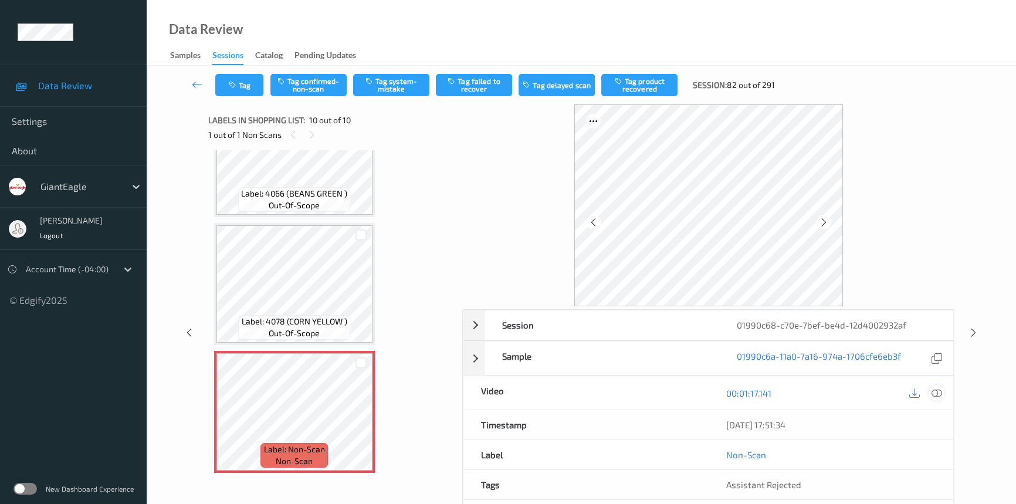
click at [931, 390] on div at bounding box center [937, 393] width 16 height 16
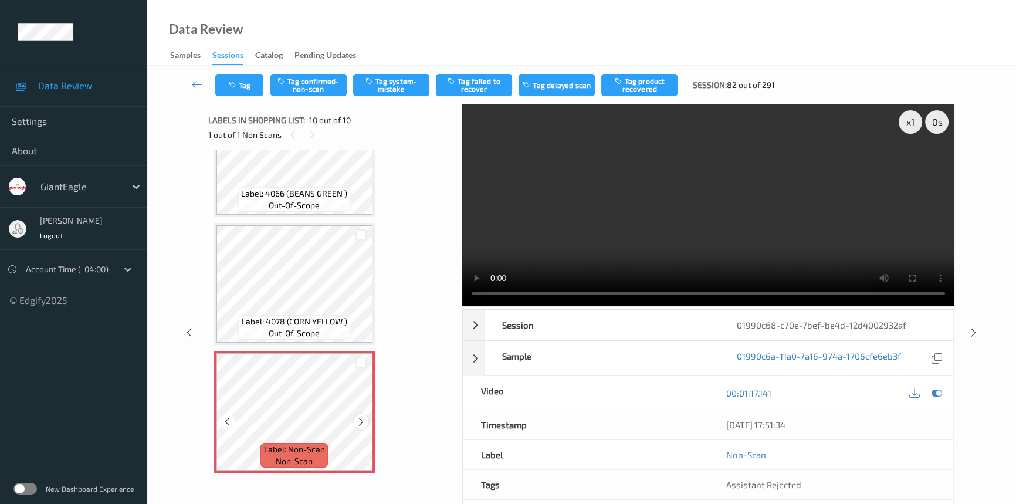
click at [363, 417] on icon at bounding box center [361, 422] width 10 height 11
click at [725, 215] on video at bounding box center [708, 205] width 492 height 202
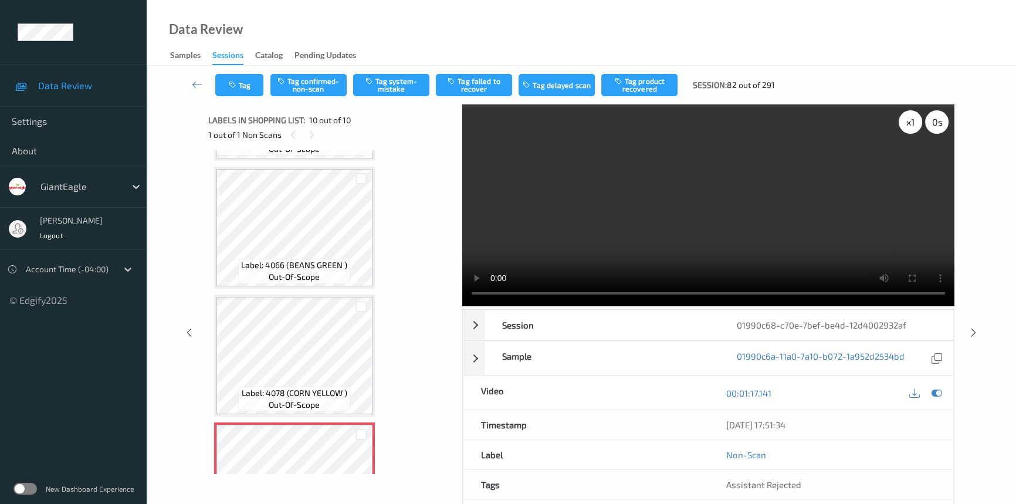
click at [913, 119] on div "x 1" at bounding box center [910, 121] width 23 height 23
click at [912, 126] on div "x 2" at bounding box center [910, 121] width 23 height 23
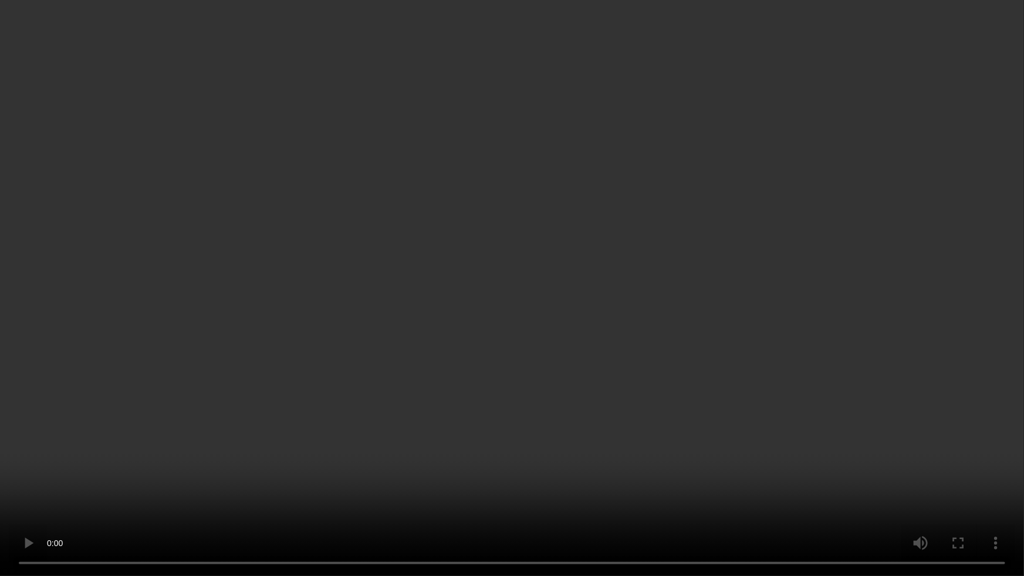
click at [519, 356] on video at bounding box center [512, 288] width 1024 height 576
click at [614, 326] on video at bounding box center [512, 288] width 1024 height 576
click at [429, 367] on video at bounding box center [512, 288] width 1024 height 576
click at [350, 488] on video at bounding box center [512, 288] width 1024 height 576
click at [467, 384] on video at bounding box center [512, 288] width 1024 height 576
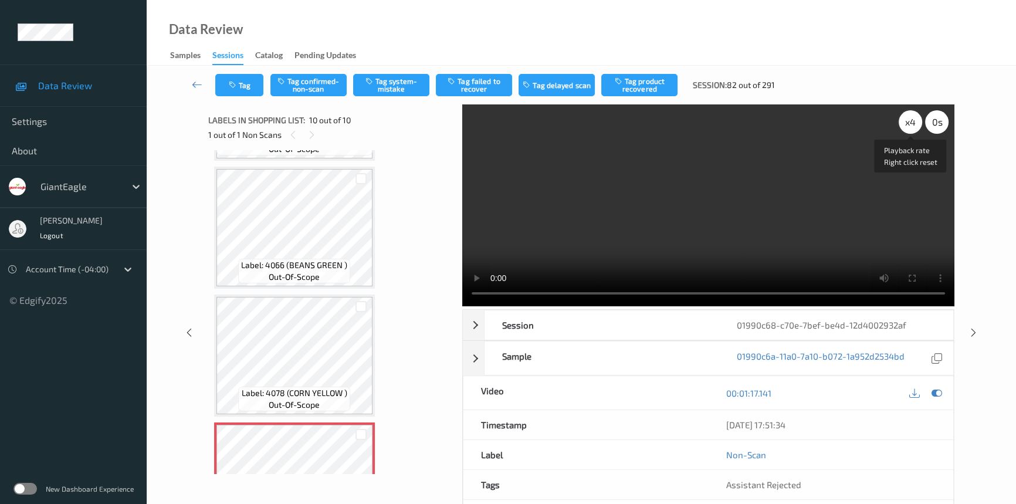
click at [913, 117] on div "x 4" at bounding box center [910, 121] width 23 height 23
click at [912, 122] on div "x 8" at bounding box center [910, 121] width 23 height 23
click at [912, 122] on div "x 1" at bounding box center [910, 121] width 23 height 23
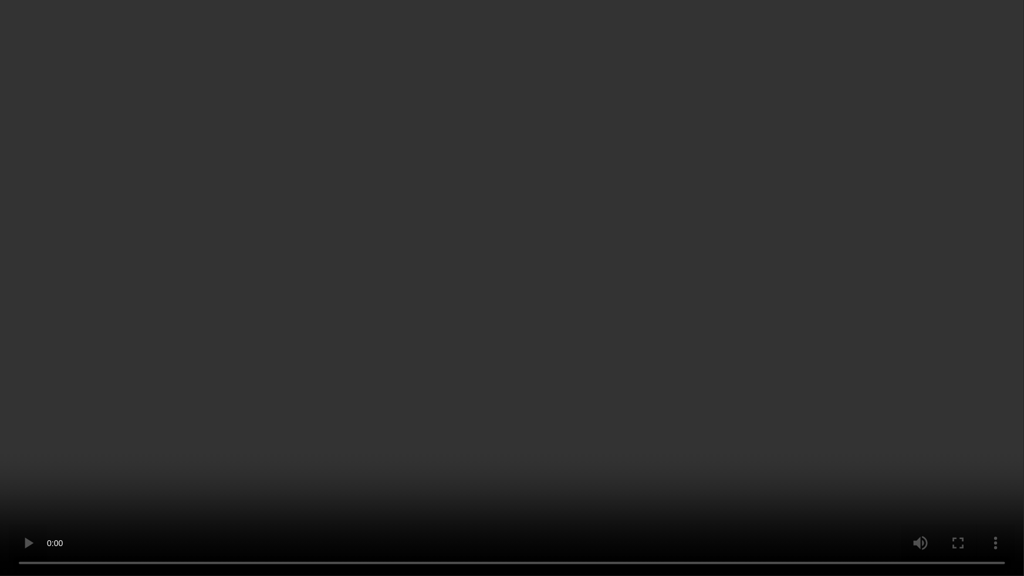
click at [775, 343] on video at bounding box center [512, 288] width 1024 height 576
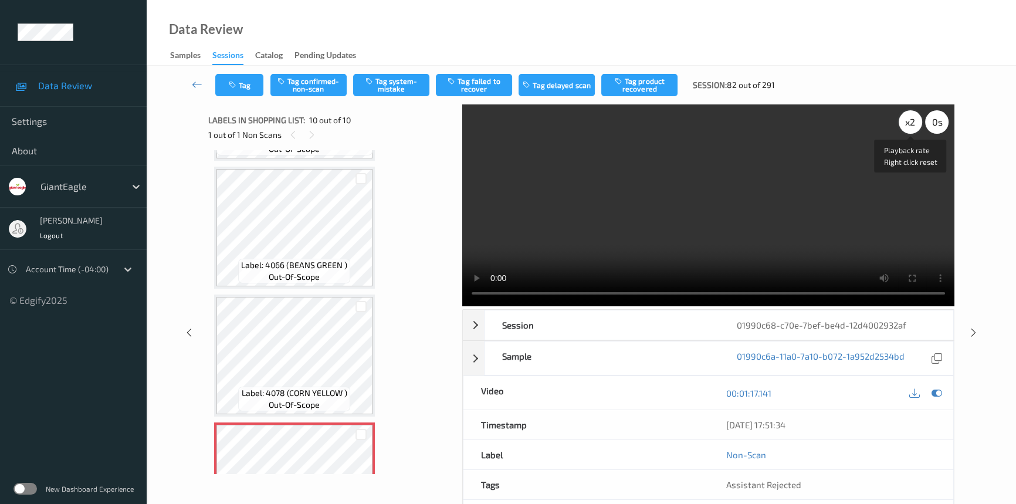
click at [904, 126] on div "x 2" at bounding box center [910, 121] width 23 height 23
click at [911, 121] on div "x 4" at bounding box center [910, 121] width 23 height 23
click at [911, 124] on div "x 8" at bounding box center [910, 121] width 23 height 23
click at [911, 124] on div "x 1" at bounding box center [910, 121] width 23 height 23
click at [911, 124] on div "x 2" at bounding box center [910, 121] width 23 height 23
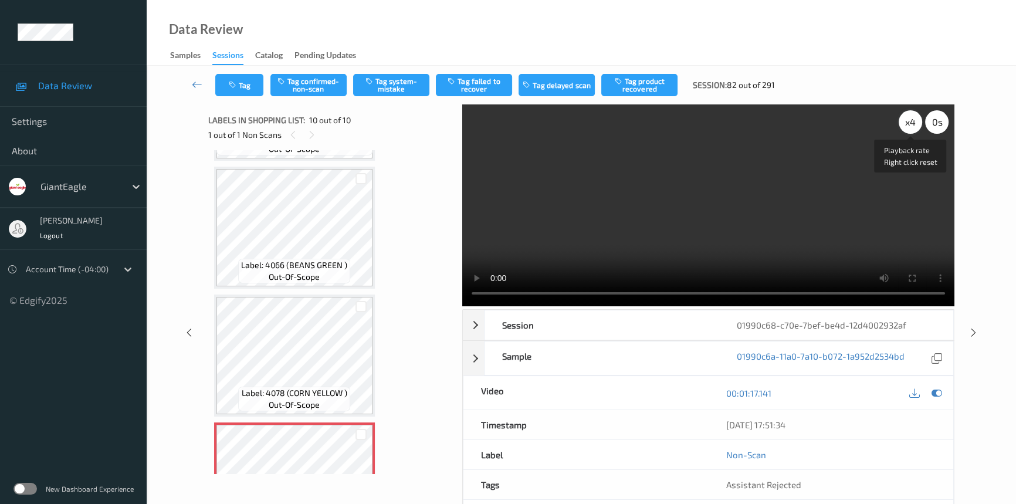
click at [911, 124] on div "x 4" at bounding box center [910, 121] width 23 height 23
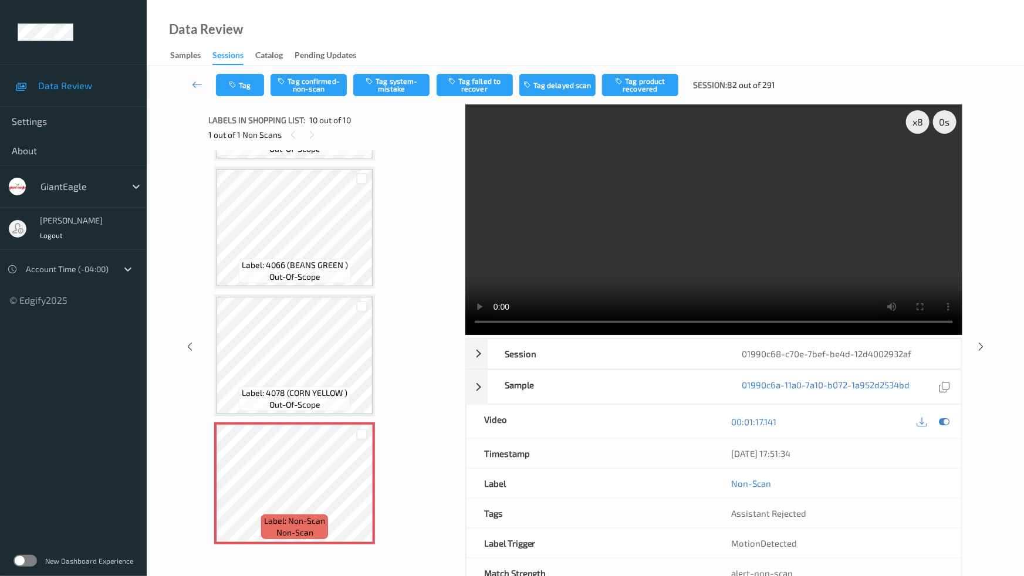
click at [490, 335] on video at bounding box center [713, 219] width 497 height 231
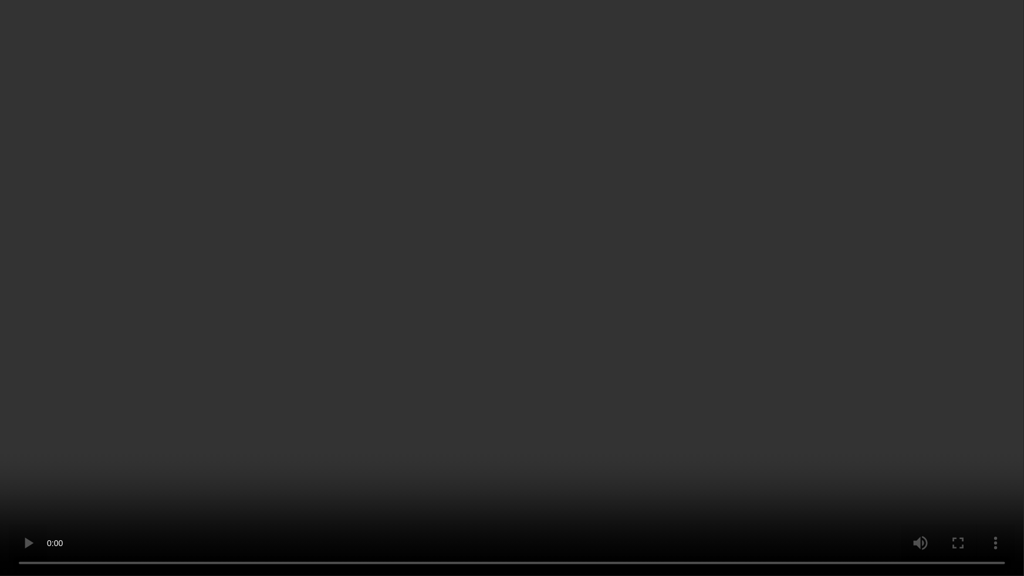
click at [581, 299] on video at bounding box center [512, 288] width 1024 height 576
click at [586, 394] on video at bounding box center [512, 288] width 1024 height 576
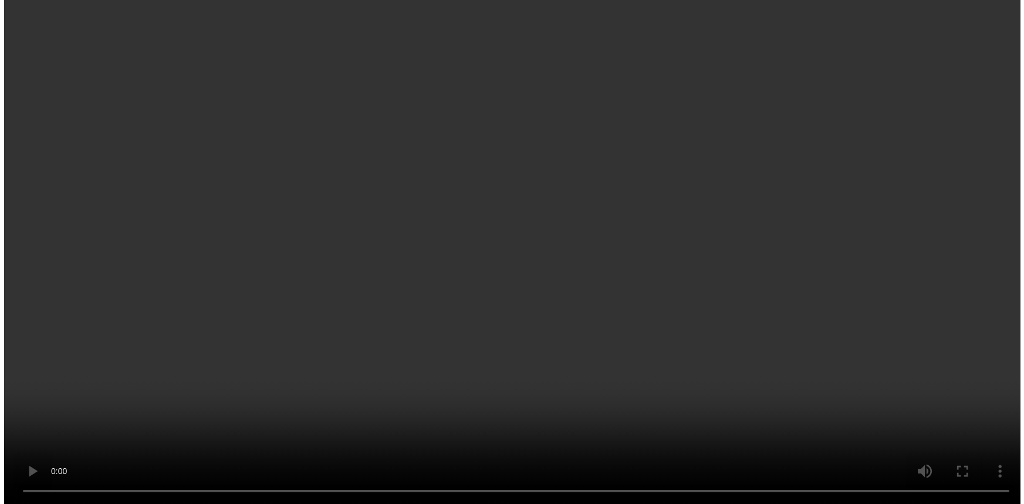
scroll to position [938, 0]
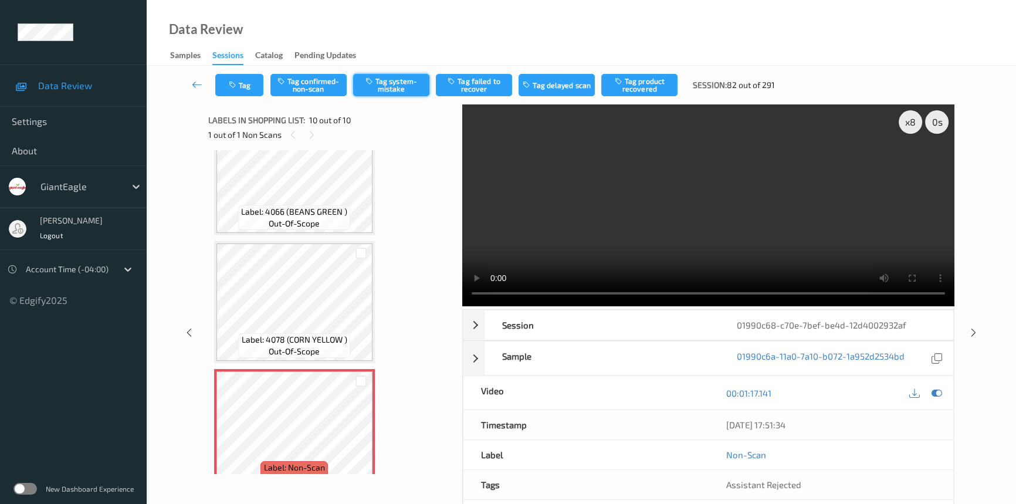
click at [383, 76] on button "Tag system-mistake" at bounding box center [391, 85] width 76 height 22
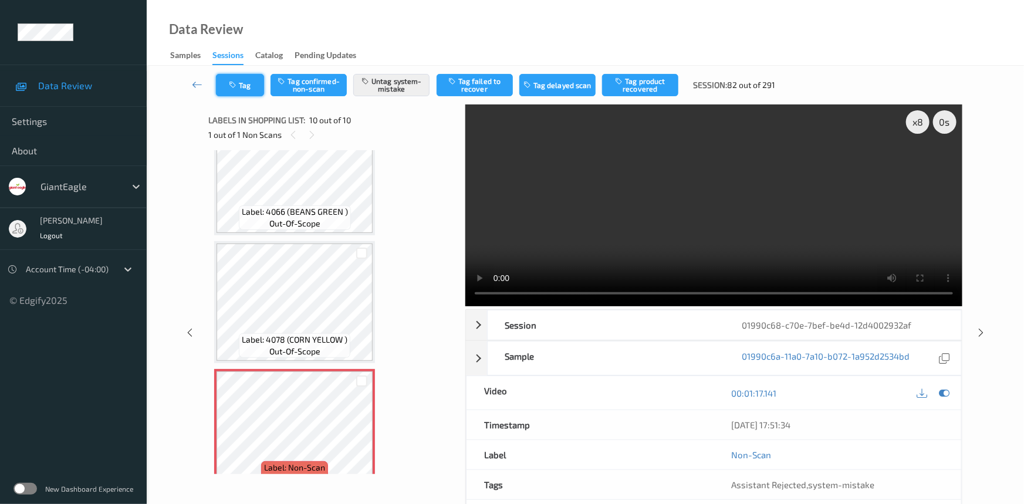
click at [234, 83] on icon "button" at bounding box center [234, 85] width 10 height 8
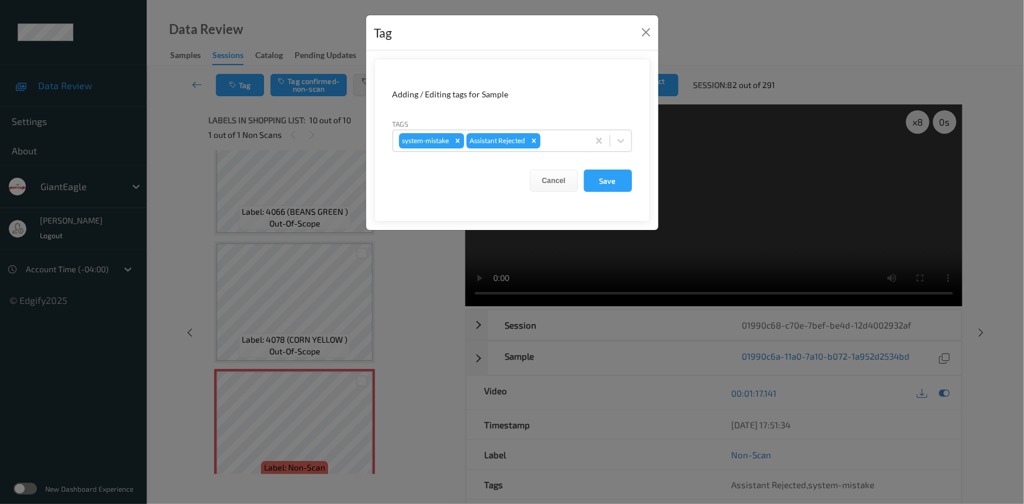
drag, startPoint x: 619, startPoint y: 141, endPoint x: 623, endPoint y: 154, distance: 13.4
click at [621, 141] on icon at bounding box center [620, 141] width 7 height 4
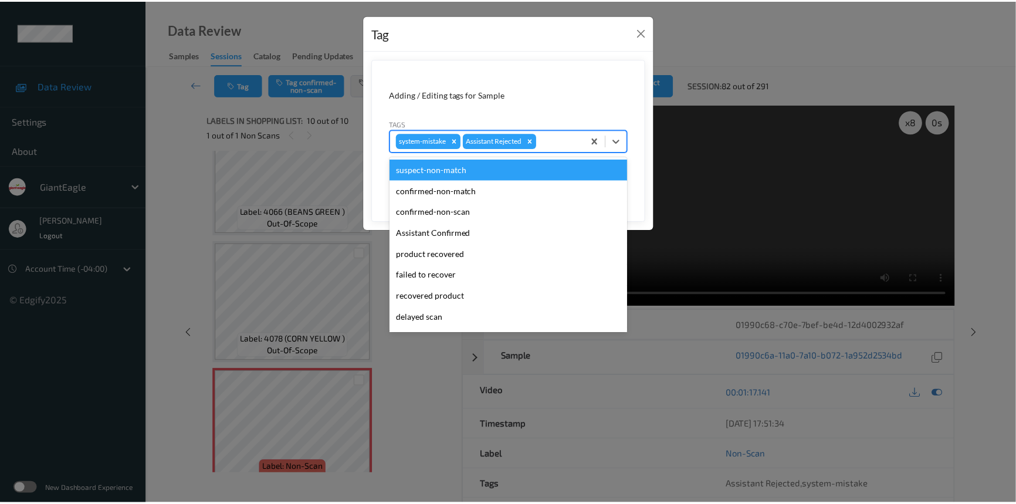
scroll to position [103, 0]
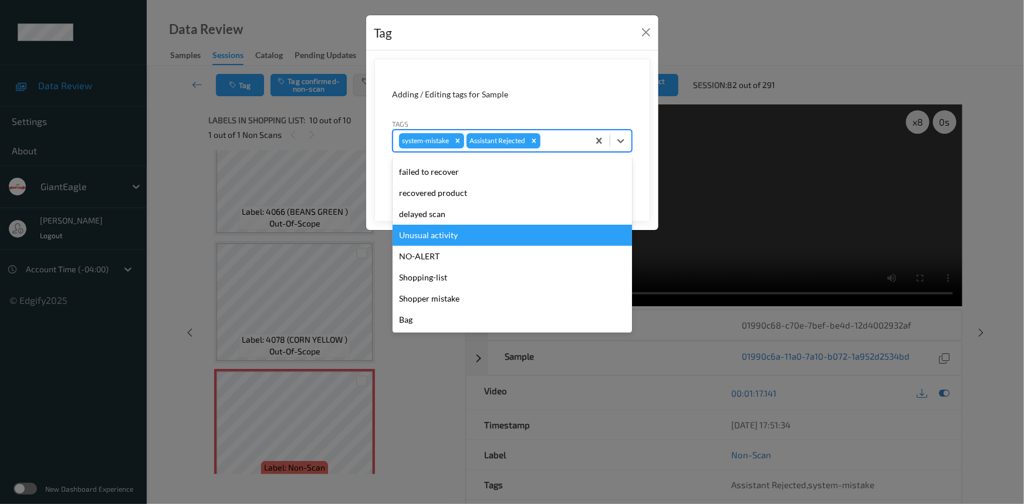
click at [442, 233] on div "Unusual activity" at bounding box center [512, 235] width 239 height 21
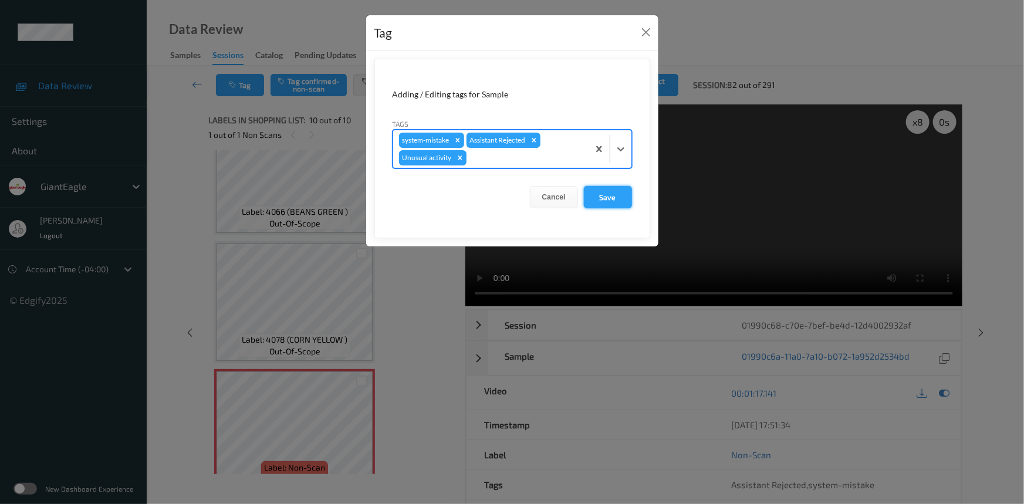
click at [591, 198] on button "Save" at bounding box center [608, 197] width 48 height 22
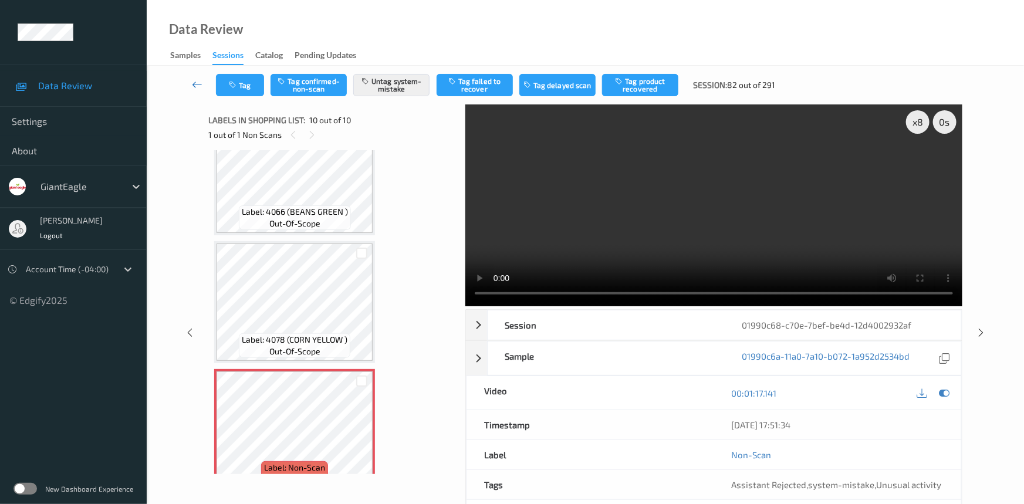
click at [190, 79] on link at bounding box center [197, 85] width 37 height 22
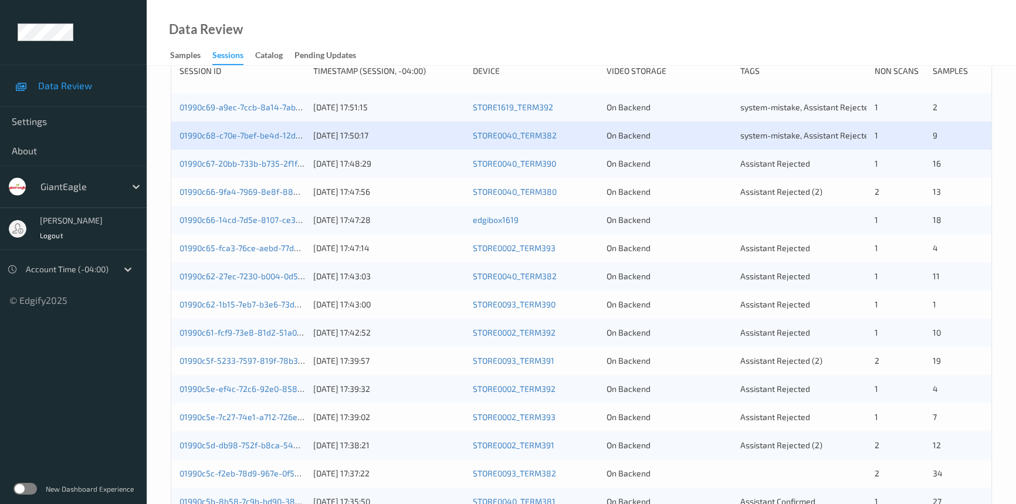
scroll to position [160, 0]
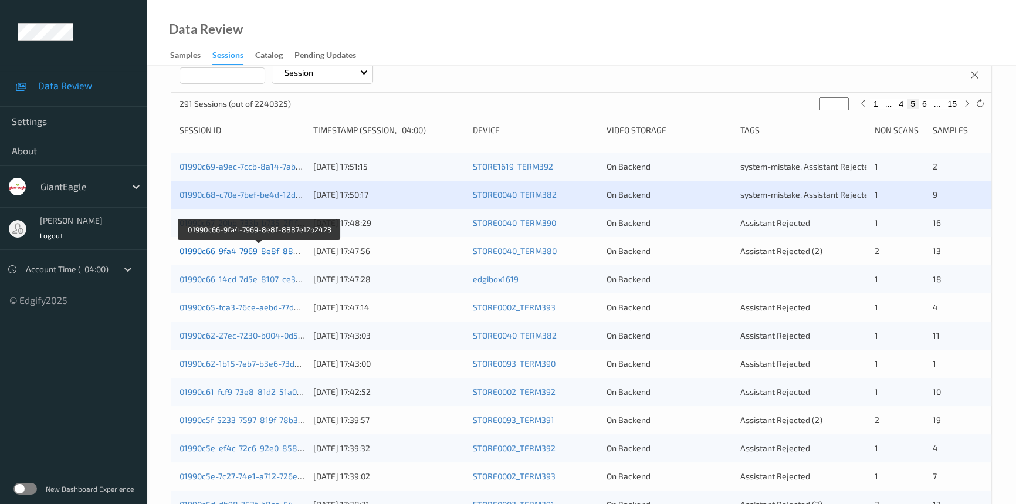
click at [223, 251] on link "01990c66-9fa4-7969-8e8f-8887e12b2423" at bounding box center [260, 251] width 160 height 10
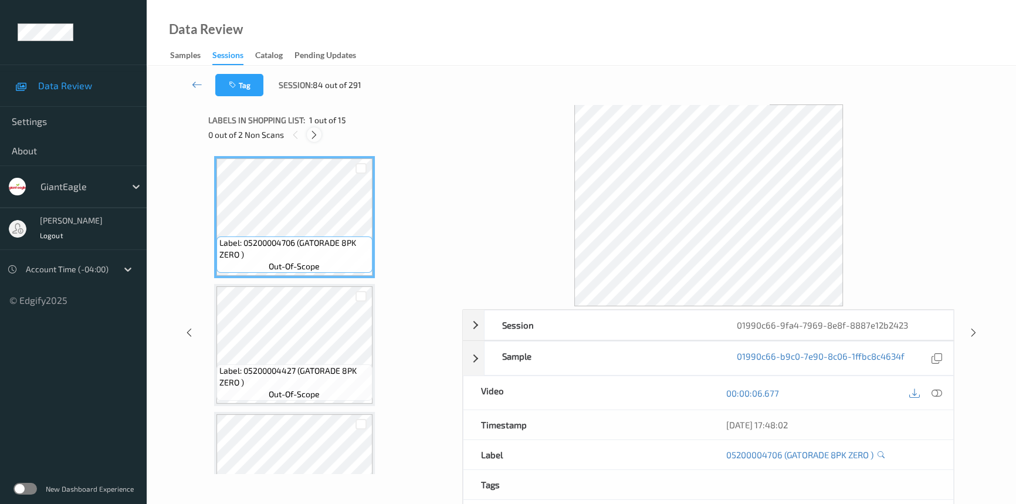
click at [313, 135] on icon at bounding box center [314, 135] width 10 height 11
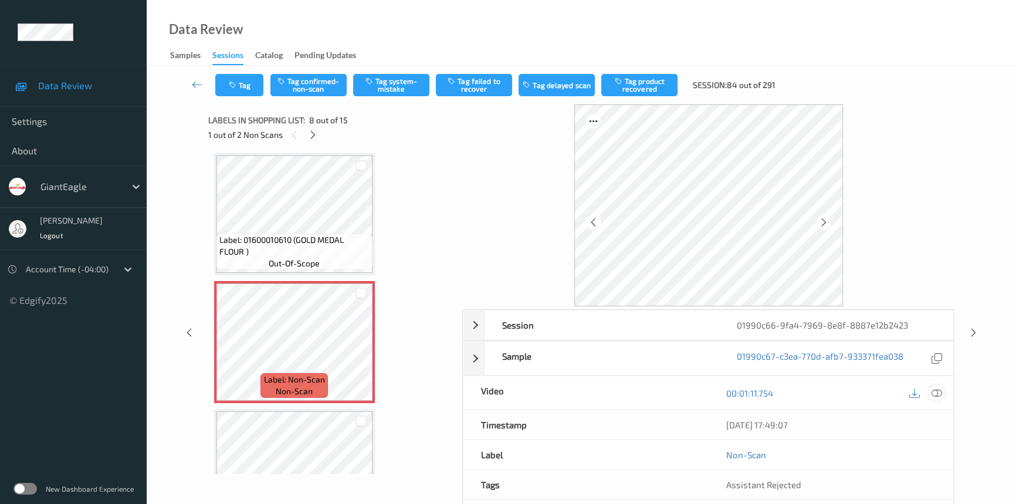
click at [937, 388] on icon at bounding box center [937, 393] width 11 height 11
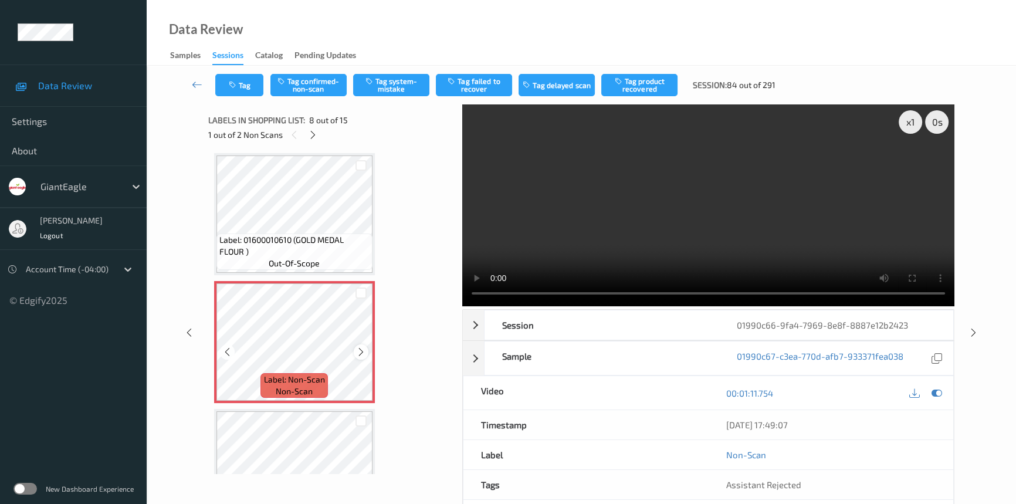
click at [356, 347] on icon at bounding box center [361, 352] width 10 height 11
click at [685, 224] on video at bounding box center [708, 205] width 492 height 202
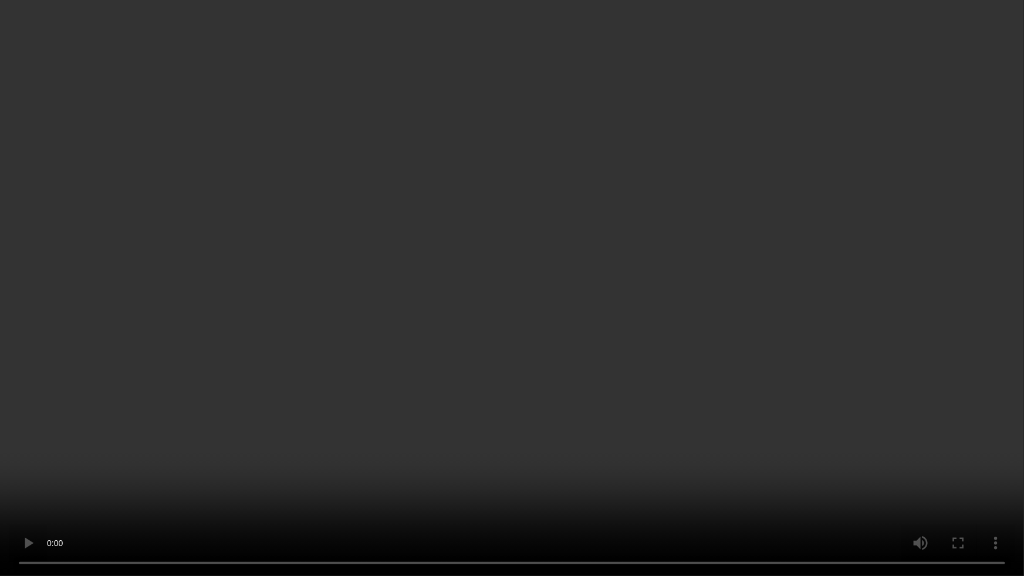
click at [731, 379] on video at bounding box center [512, 288] width 1024 height 576
click at [730, 342] on video at bounding box center [512, 288] width 1024 height 576
click at [745, 402] on video at bounding box center [512, 288] width 1024 height 576
click at [675, 369] on video at bounding box center [512, 288] width 1024 height 576
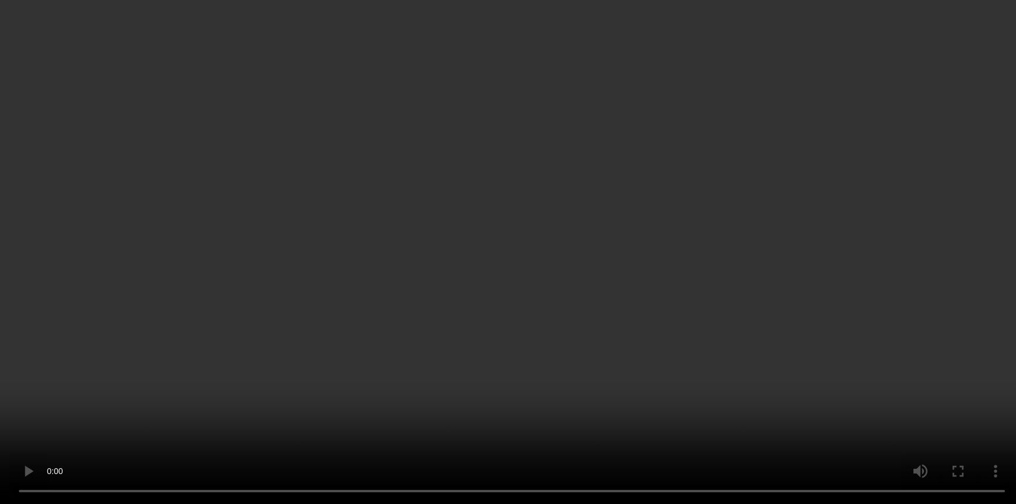
scroll to position [1037, 0]
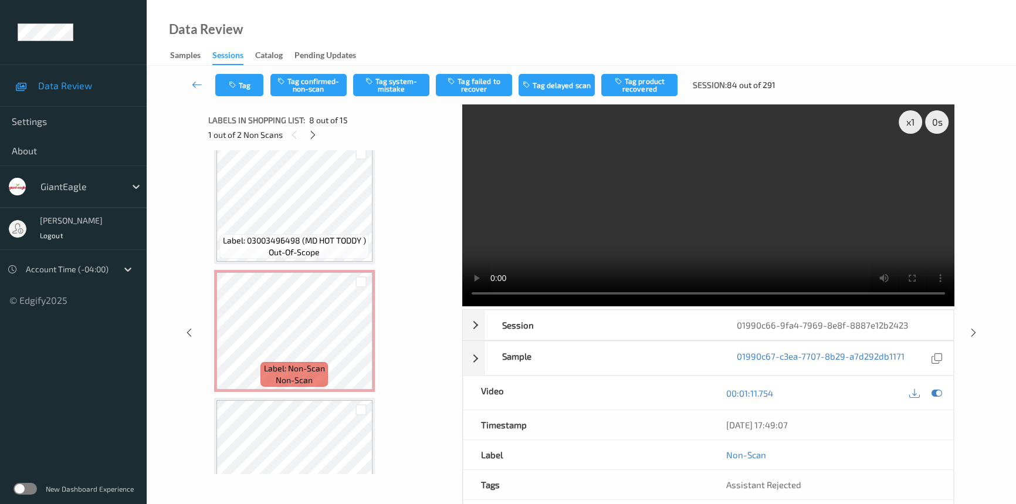
click at [596, 248] on video at bounding box center [708, 205] width 492 height 202
click at [359, 336] on icon at bounding box center [361, 341] width 10 height 11
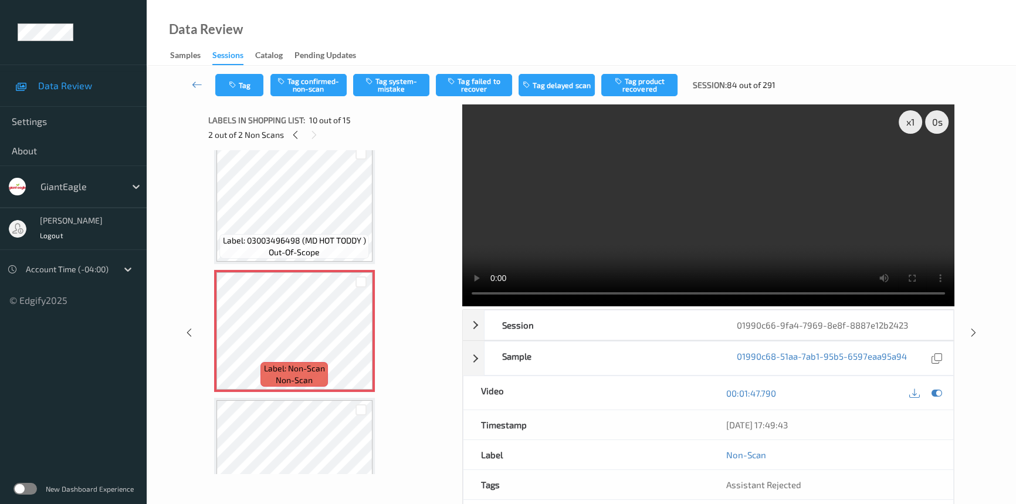
click at [617, 227] on video at bounding box center [708, 205] width 492 height 202
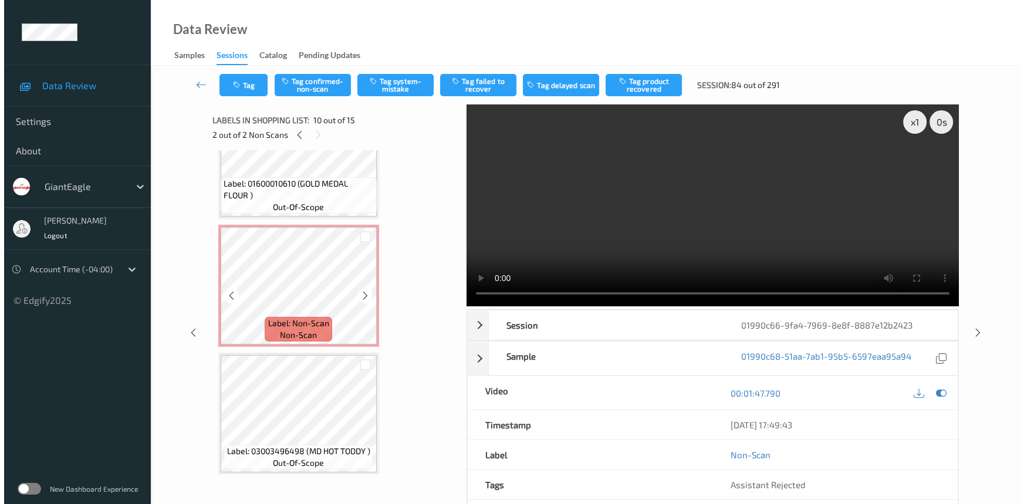
scroll to position [824, 0]
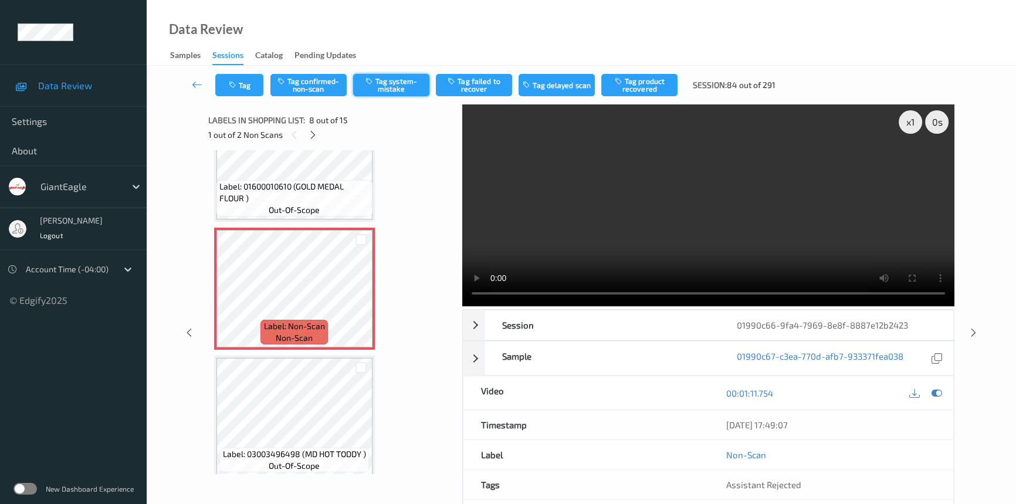
click at [403, 82] on button "Tag system-mistake" at bounding box center [391, 85] width 76 height 22
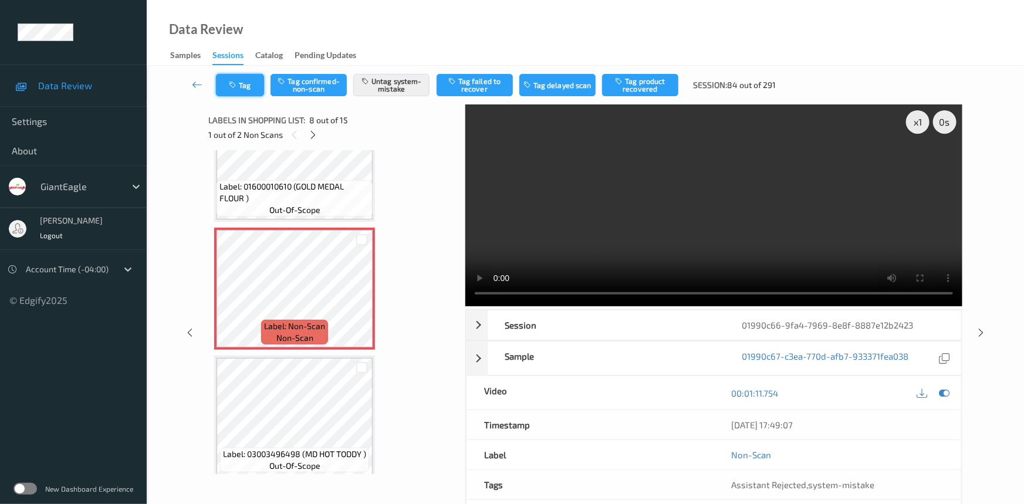
click at [246, 79] on button "Tag" at bounding box center [240, 85] width 48 height 22
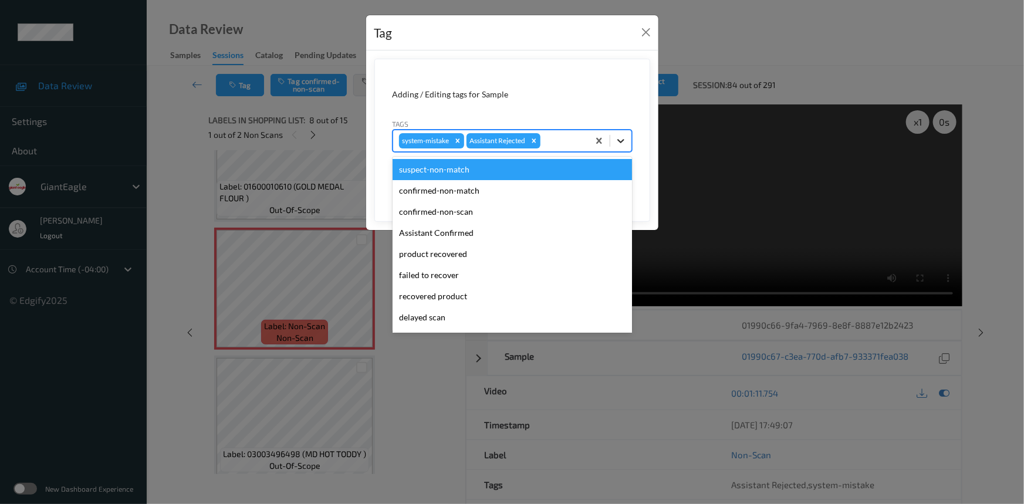
click at [623, 145] on icon at bounding box center [621, 141] width 12 height 12
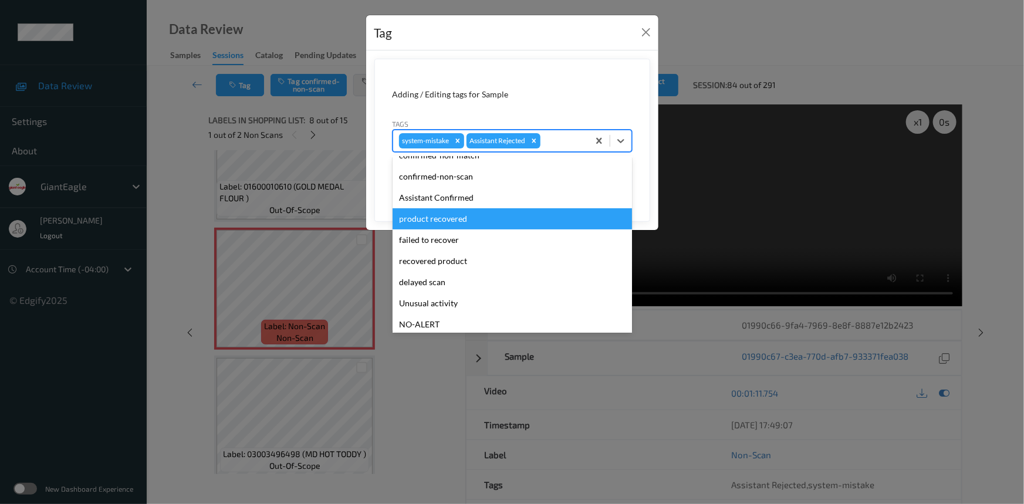
scroll to position [53, 0]
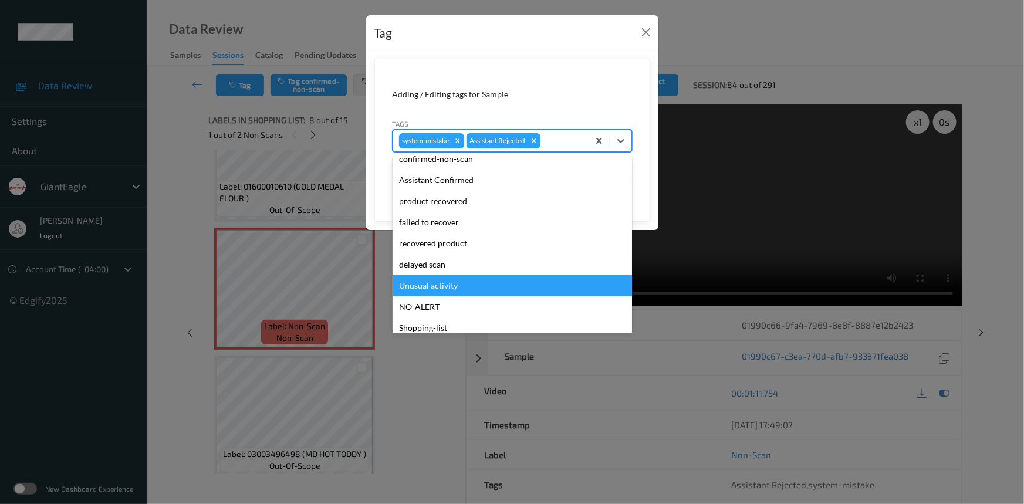
click at [439, 283] on div "Unusual activity" at bounding box center [512, 285] width 239 height 21
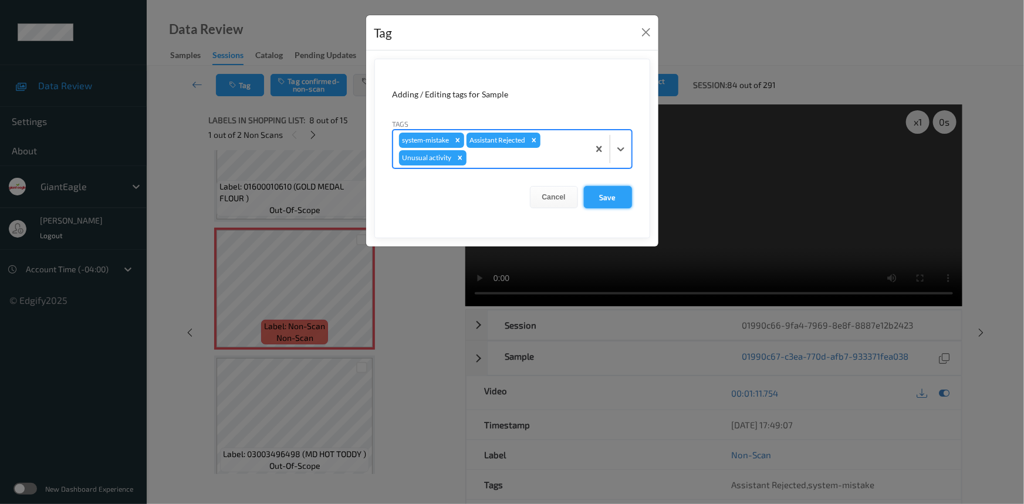
click at [617, 197] on button "Save" at bounding box center [608, 197] width 48 height 22
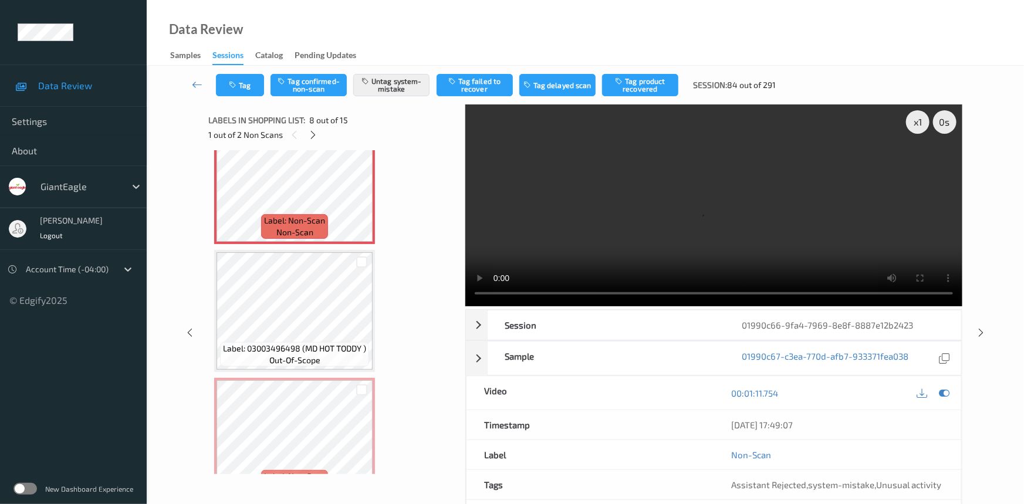
scroll to position [984, 0]
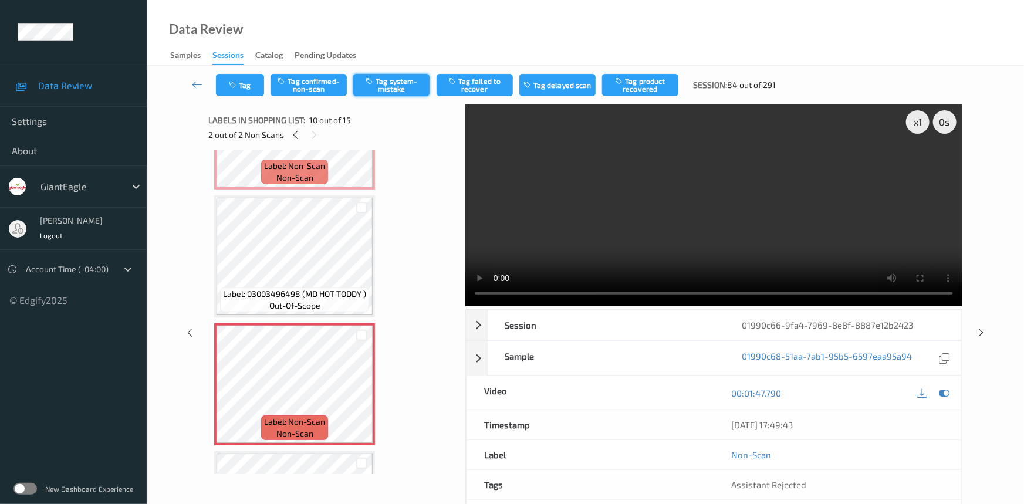
click at [404, 80] on button "Tag system-mistake" at bounding box center [391, 85] width 76 height 22
click at [236, 87] on icon "button" at bounding box center [234, 85] width 10 height 8
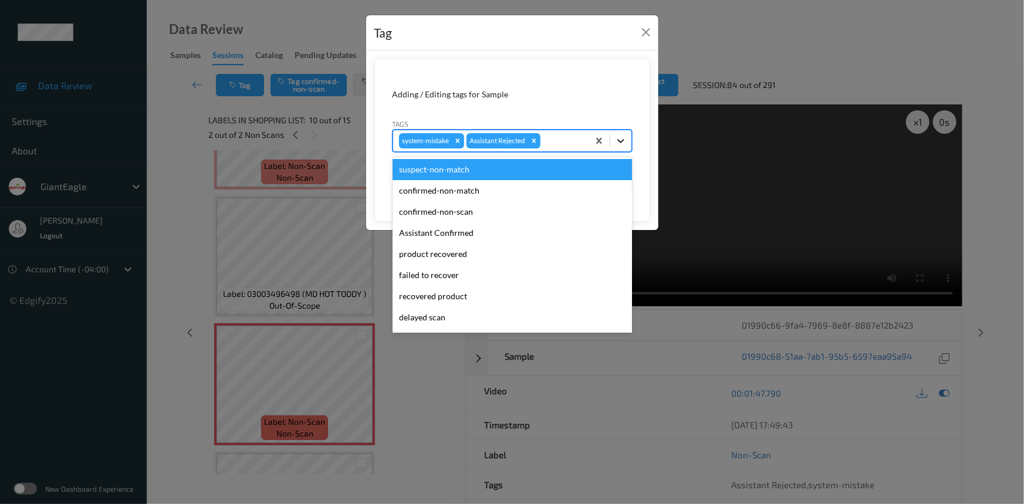
click at [619, 140] on icon at bounding box center [621, 141] width 12 height 12
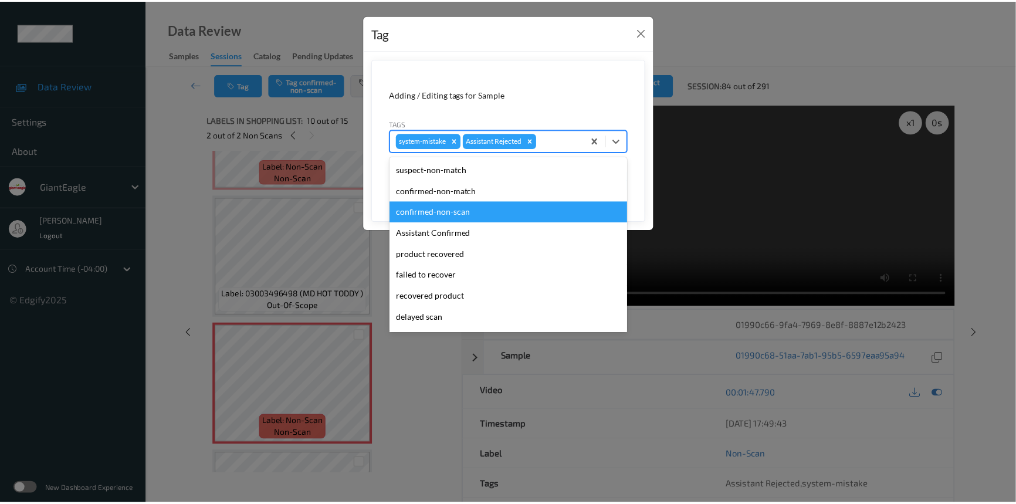
scroll to position [103, 0]
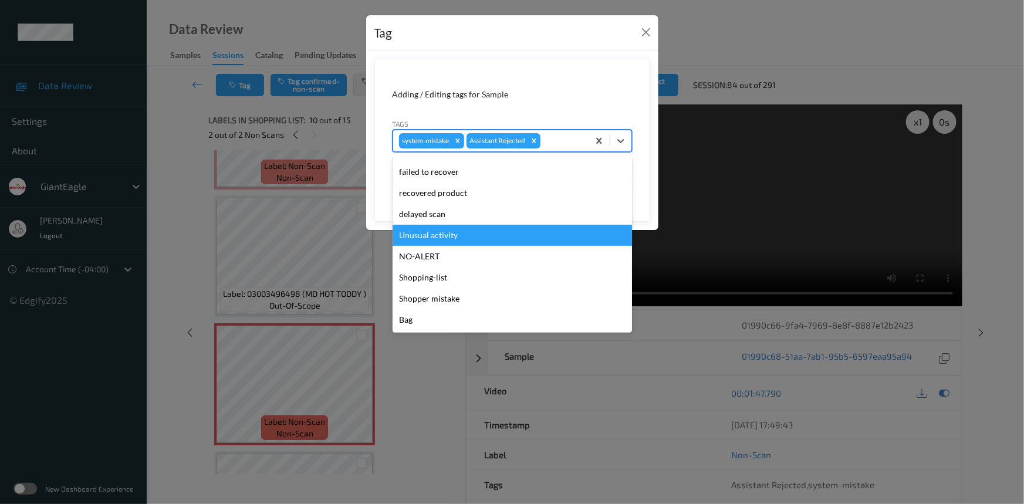
click at [425, 235] on div "Unusual activity" at bounding box center [512, 235] width 239 height 21
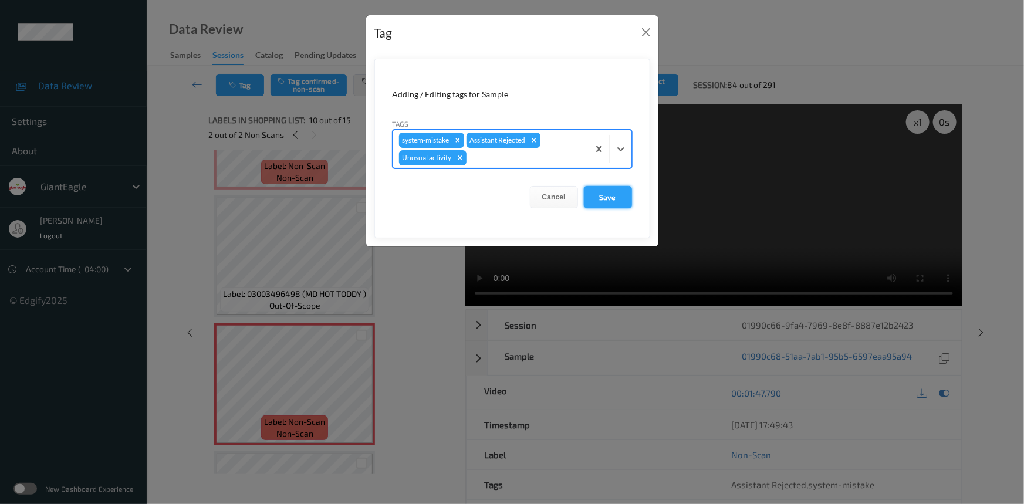
click at [616, 201] on button "Save" at bounding box center [608, 197] width 48 height 22
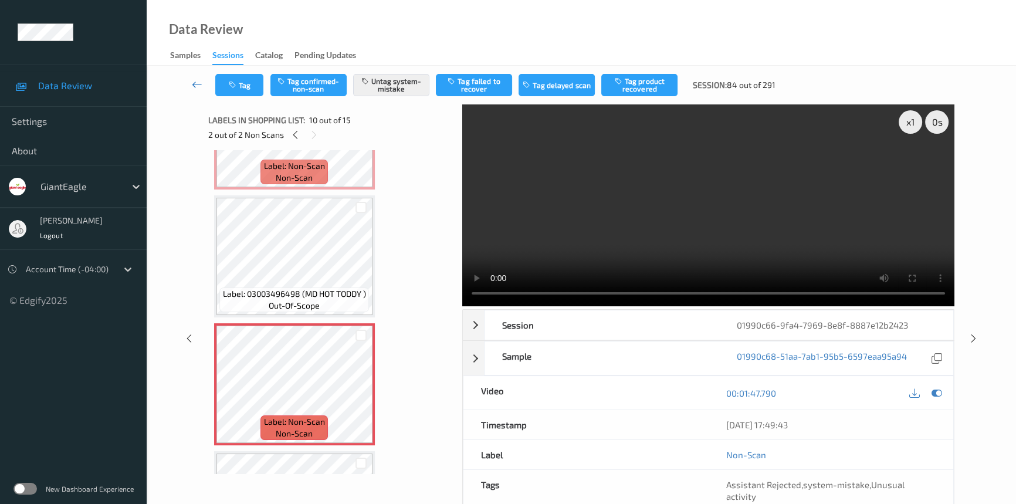
click at [195, 76] on link at bounding box center [197, 85] width 36 height 22
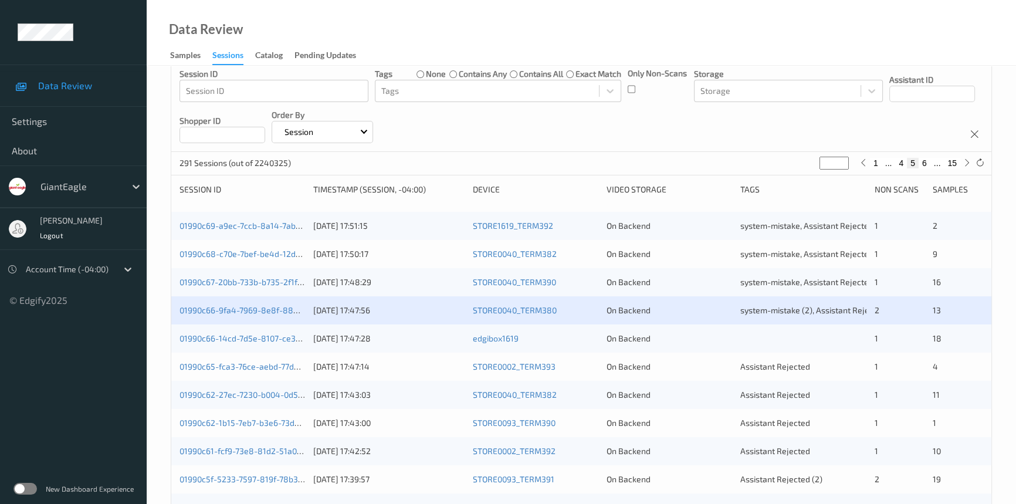
scroll to position [106, 0]
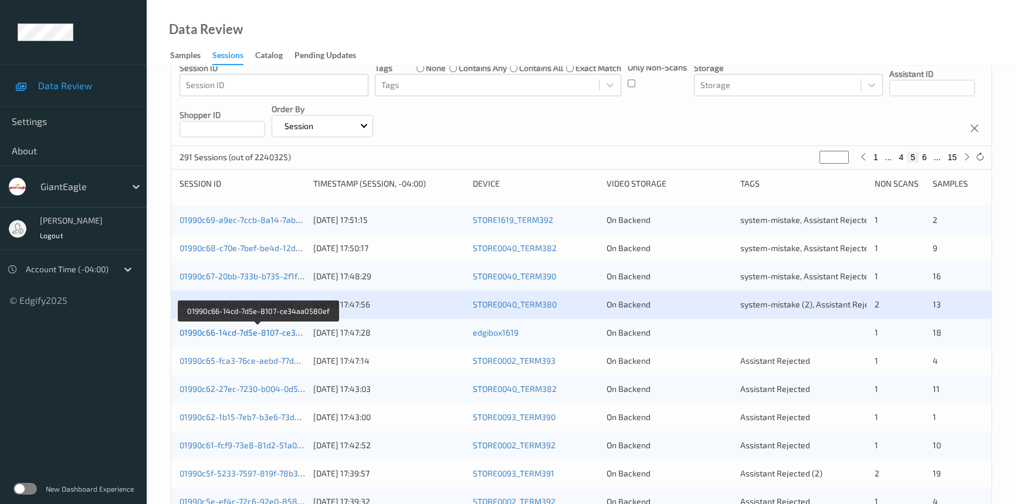
click at [241, 333] on link "01990c66-14cd-7d5e-8107-ce34aa0580ef" at bounding box center [259, 332] width 158 height 10
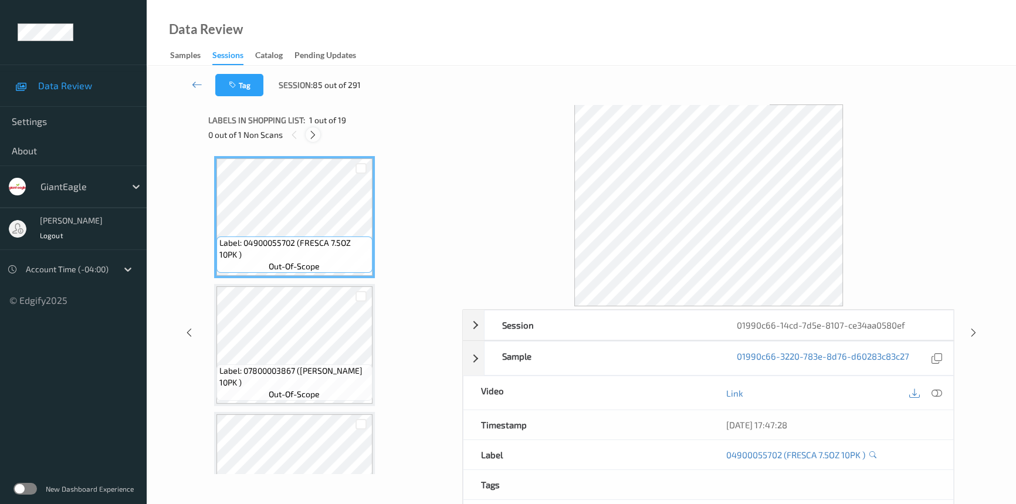
click at [311, 134] on icon at bounding box center [313, 135] width 10 height 11
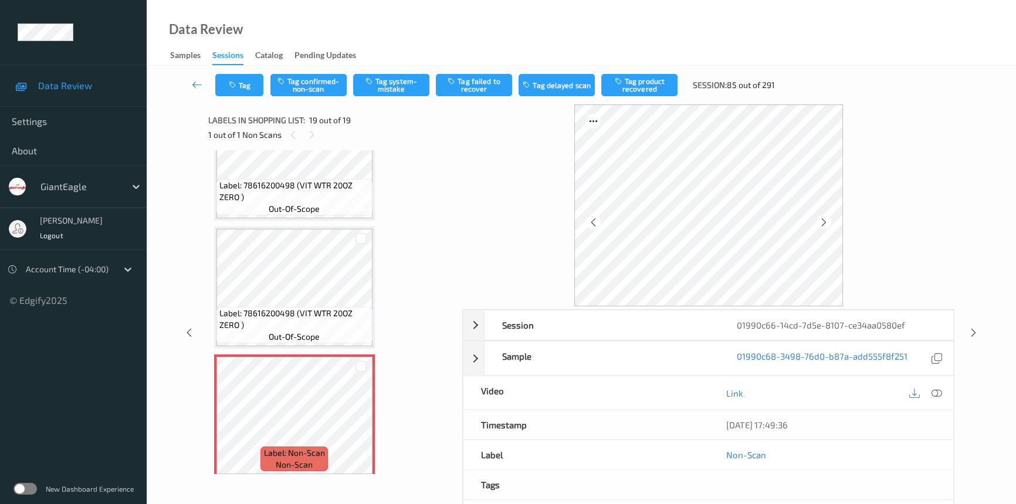
click at [938, 390] on icon at bounding box center [937, 393] width 11 height 11
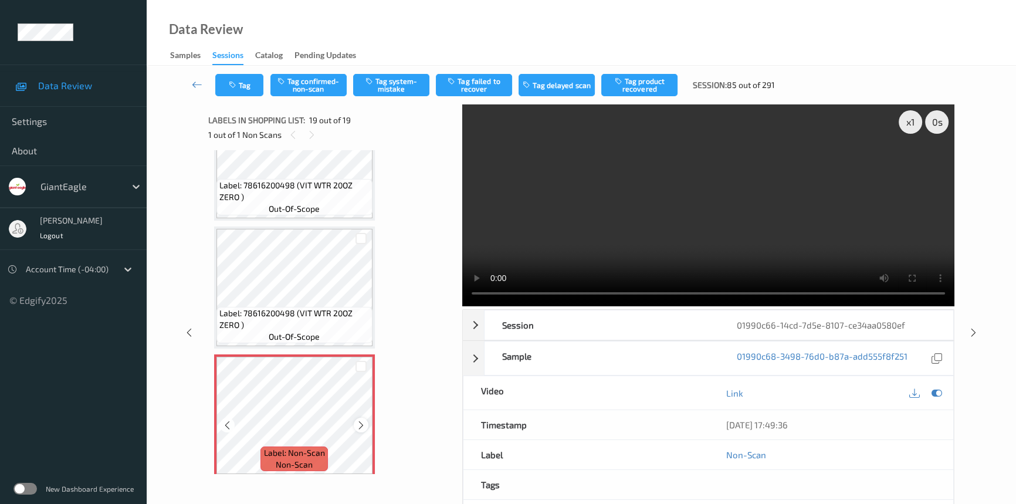
click at [358, 420] on icon at bounding box center [361, 425] width 10 height 11
click at [354, 418] on div at bounding box center [361, 425] width 15 height 15
click at [916, 123] on div "x 1" at bounding box center [910, 121] width 23 height 23
click at [760, 218] on video at bounding box center [708, 205] width 492 height 202
click at [652, 184] on video at bounding box center [708, 205] width 492 height 202
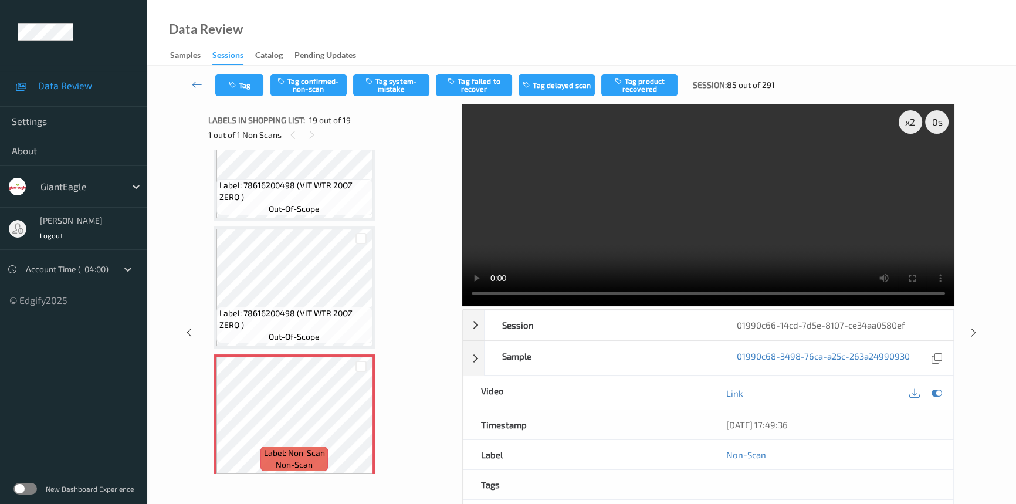
click at [699, 211] on video at bounding box center [708, 205] width 492 height 202
click at [649, 206] on video at bounding box center [708, 205] width 492 height 202
click at [699, 221] on video at bounding box center [708, 205] width 492 height 202
click at [695, 192] on video at bounding box center [708, 205] width 492 height 202
click at [813, 158] on video at bounding box center [708, 205] width 492 height 202
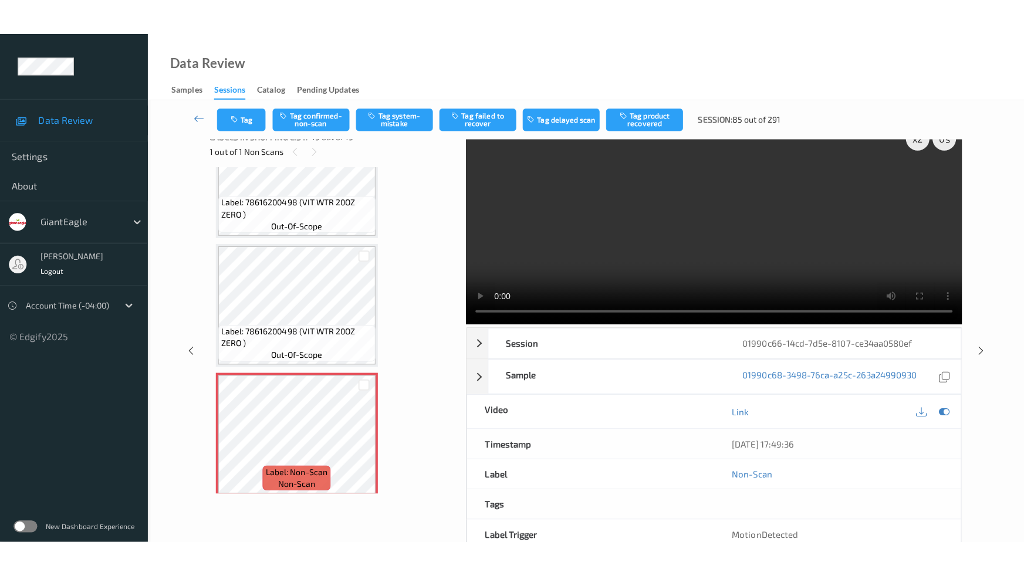
scroll to position [0, 0]
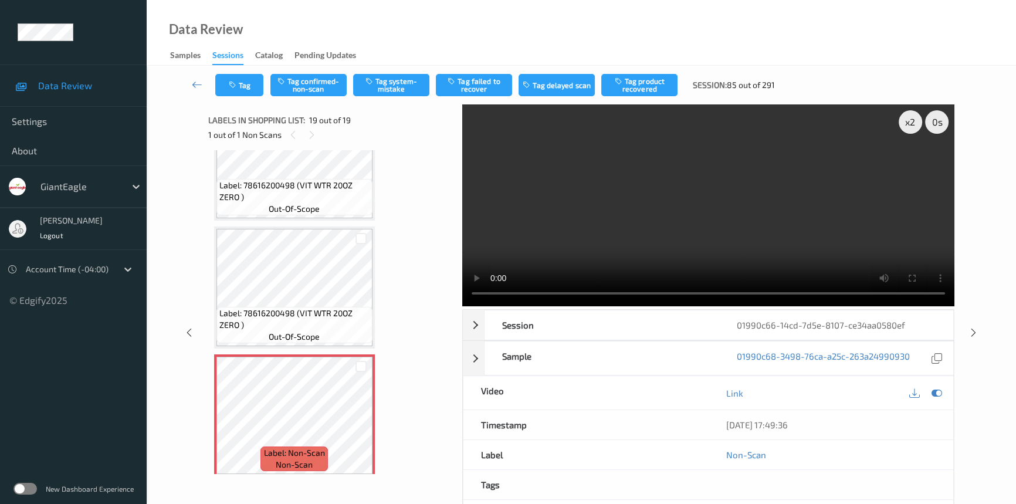
click at [702, 206] on video at bounding box center [708, 205] width 492 height 202
click at [746, 242] on video at bounding box center [708, 205] width 492 height 202
click at [782, 242] on video at bounding box center [708, 205] width 492 height 202
click at [731, 205] on video at bounding box center [708, 205] width 492 height 202
click at [710, 262] on video at bounding box center [708, 205] width 492 height 202
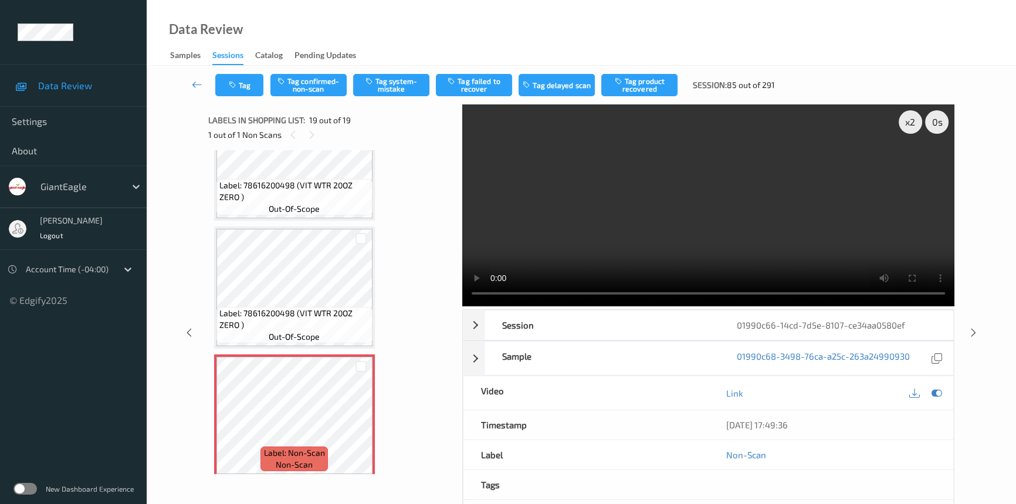
click at [711, 220] on video at bounding box center [708, 205] width 492 height 202
click at [702, 193] on video at bounding box center [708, 205] width 492 height 202
click at [911, 118] on div "x 2" at bounding box center [910, 121] width 23 height 23
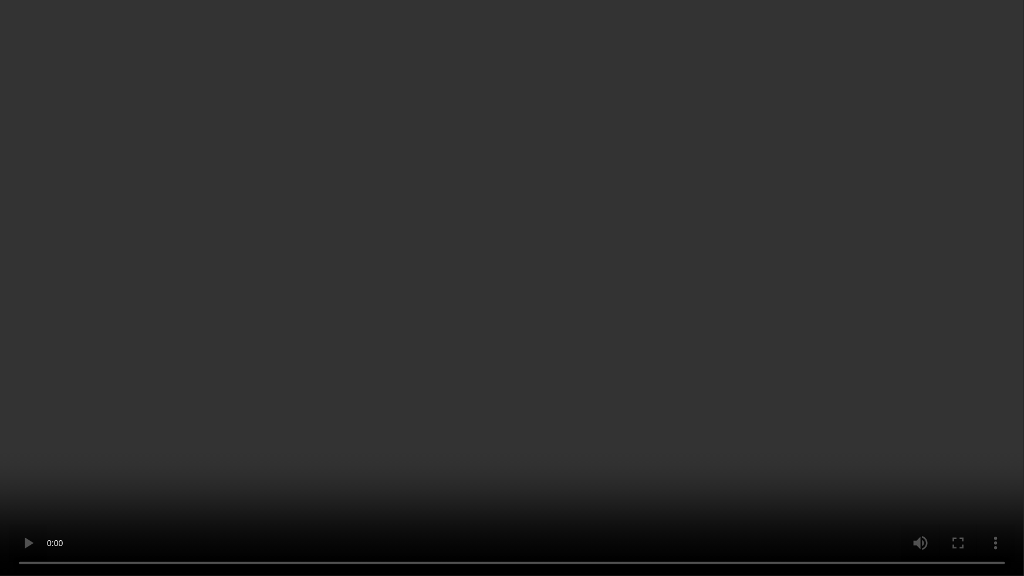
click at [551, 258] on video at bounding box center [512, 288] width 1024 height 576
click at [879, 435] on video at bounding box center [512, 288] width 1024 height 576
click at [760, 391] on video at bounding box center [512, 288] width 1024 height 576
click at [560, 322] on video at bounding box center [512, 288] width 1024 height 576
click at [513, 454] on video at bounding box center [512, 288] width 1024 height 576
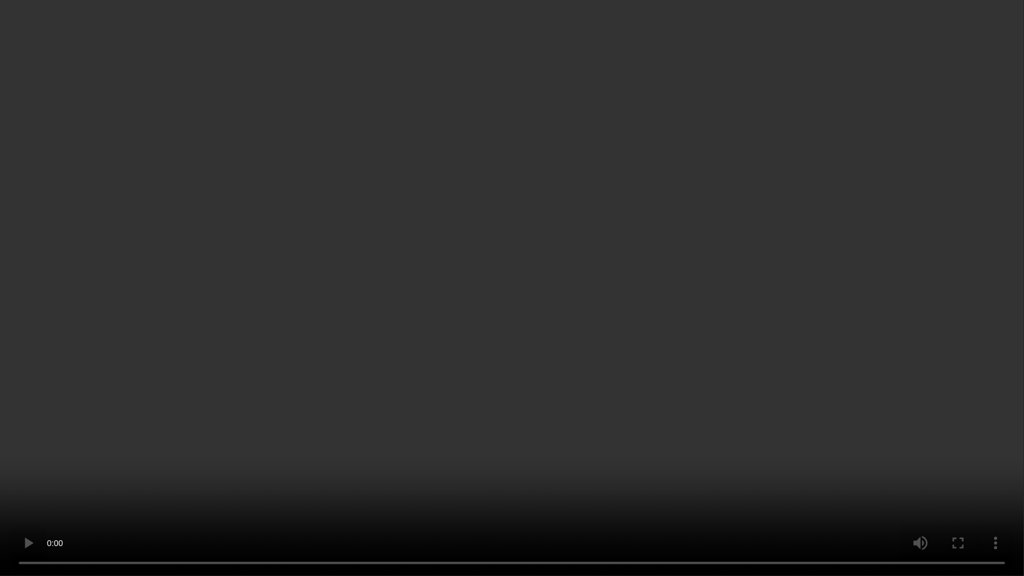
click at [528, 428] on video at bounding box center [512, 288] width 1024 height 576
click at [600, 423] on video at bounding box center [512, 288] width 1024 height 576
click at [784, 244] on video at bounding box center [512, 288] width 1024 height 576
click at [775, 339] on video at bounding box center [512, 288] width 1024 height 576
click at [669, 311] on video at bounding box center [512, 288] width 1024 height 576
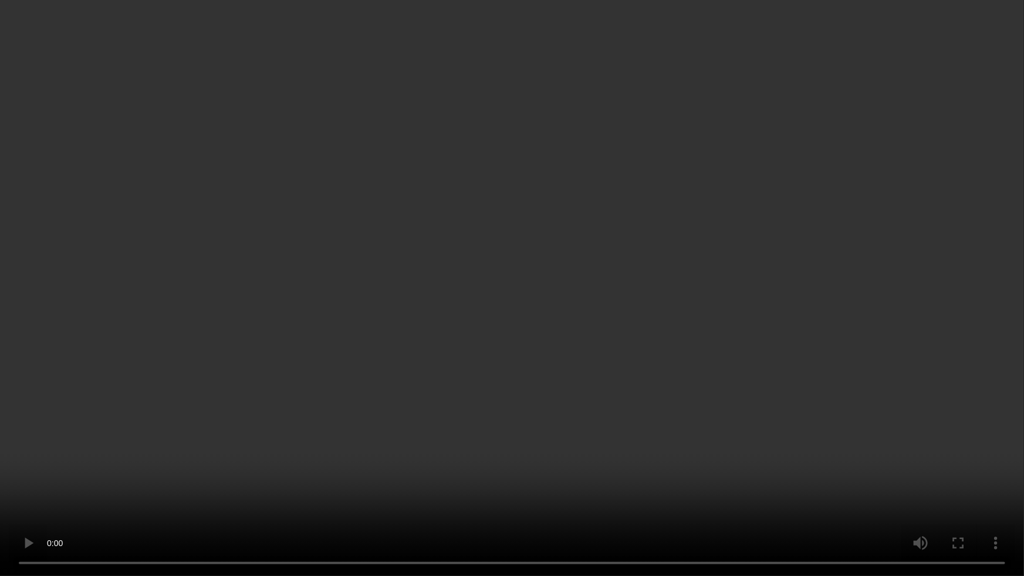
click at [645, 259] on video at bounding box center [512, 288] width 1024 height 576
click at [602, 283] on video at bounding box center [512, 288] width 1024 height 576
click at [553, 308] on video at bounding box center [512, 288] width 1024 height 576
click at [515, 340] on video at bounding box center [512, 288] width 1024 height 576
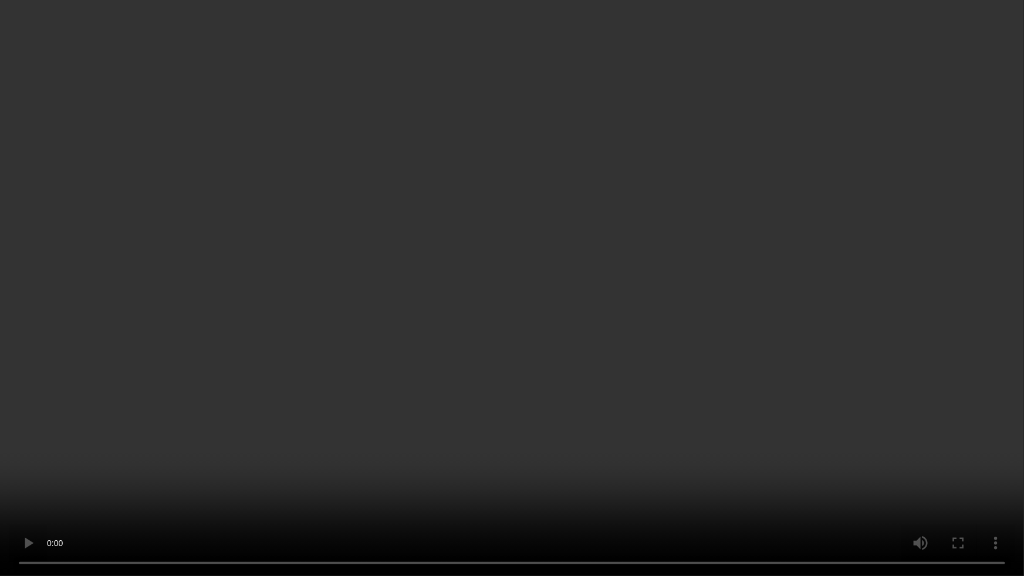
click at [506, 338] on video at bounding box center [512, 288] width 1024 height 576
click at [604, 293] on video at bounding box center [512, 288] width 1024 height 576
click at [546, 326] on video at bounding box center [512, 288] width 1024 height 576
click at [506, 195] on video at bounding box center [512, 288] width 1024 height 576
click at [557, 296] on video at bounding box center [512, 288] width 1024 height 576
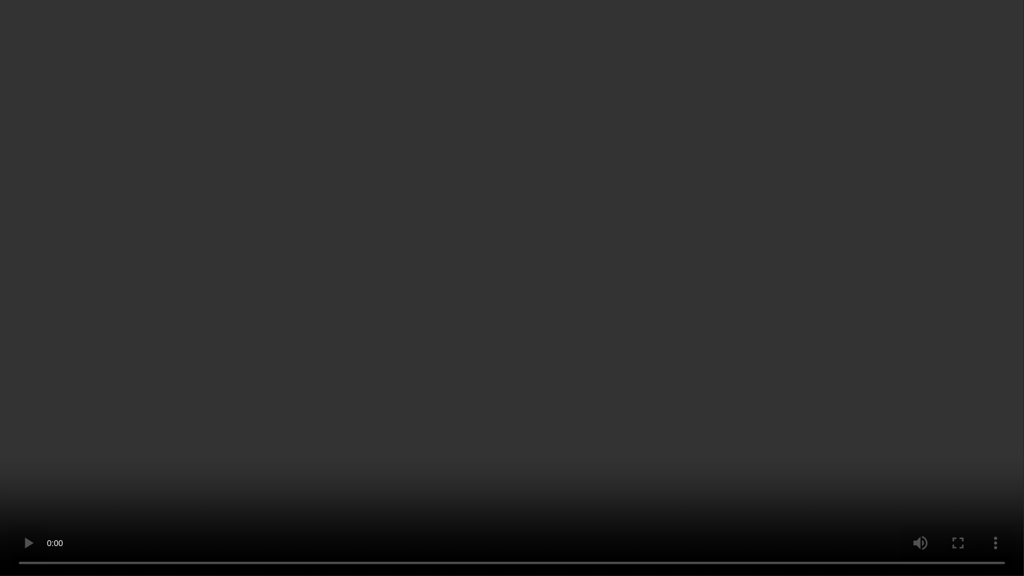
click at [613, 281] on video at bounding box center [512, 288] width 1024 height 576
click at [586, 285] on video at bounding box center [512, 288] width 1024 height 576
click at [714, 234] on video at bounding box center [512, 288] width 1024 height 576
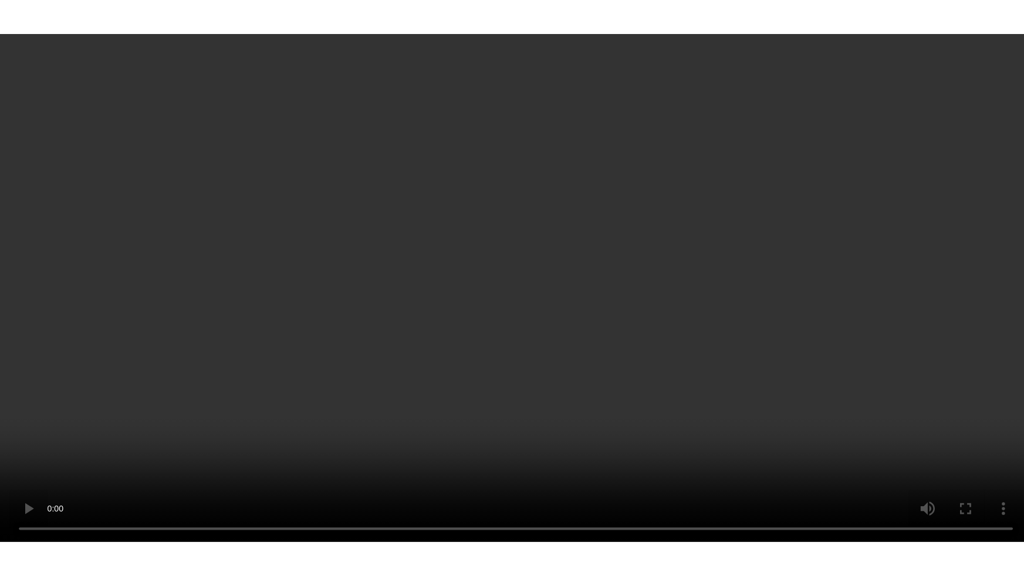
scroll to position [2104, 0]
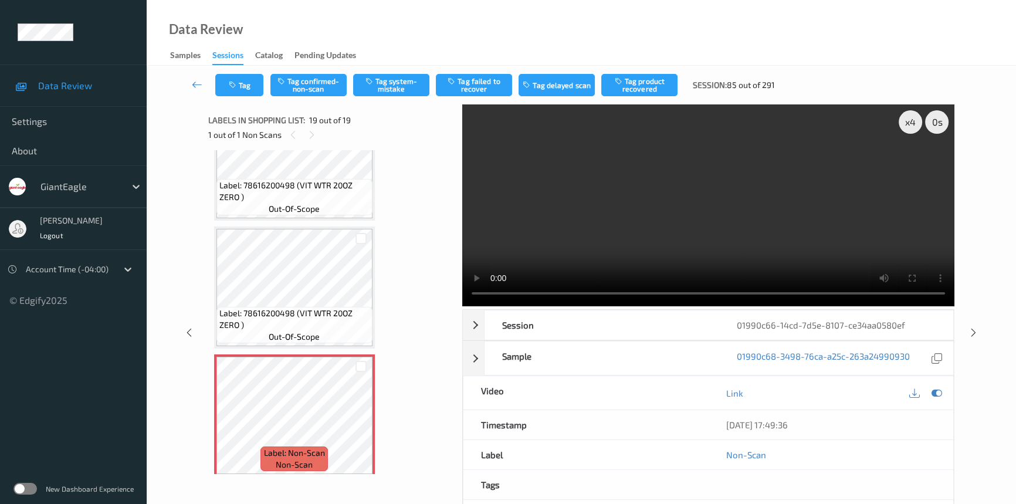
click at [841, 219] on video at bounding box center [708, 205] width 492 height 202
click at [788, 238] on video at bounding box center [708, 205] width 492 height 202
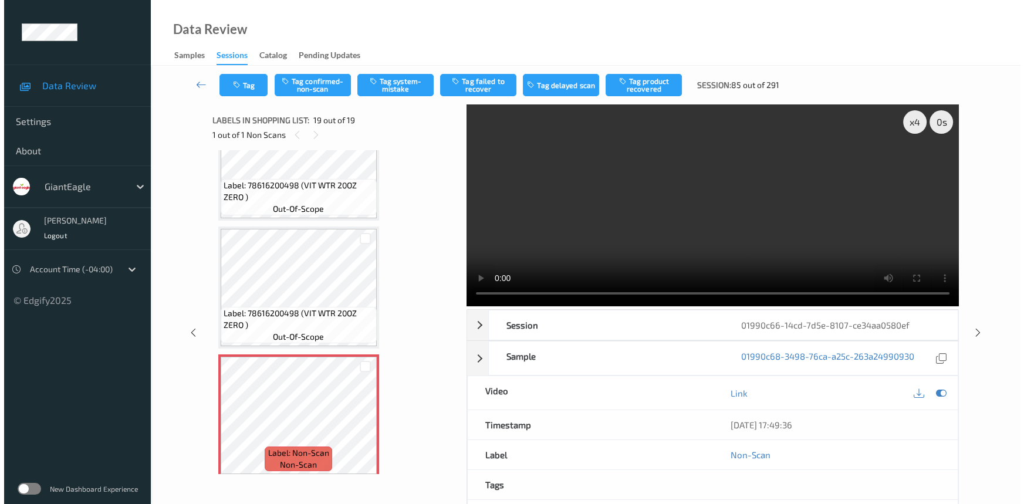
scroll to position [2032, 0]
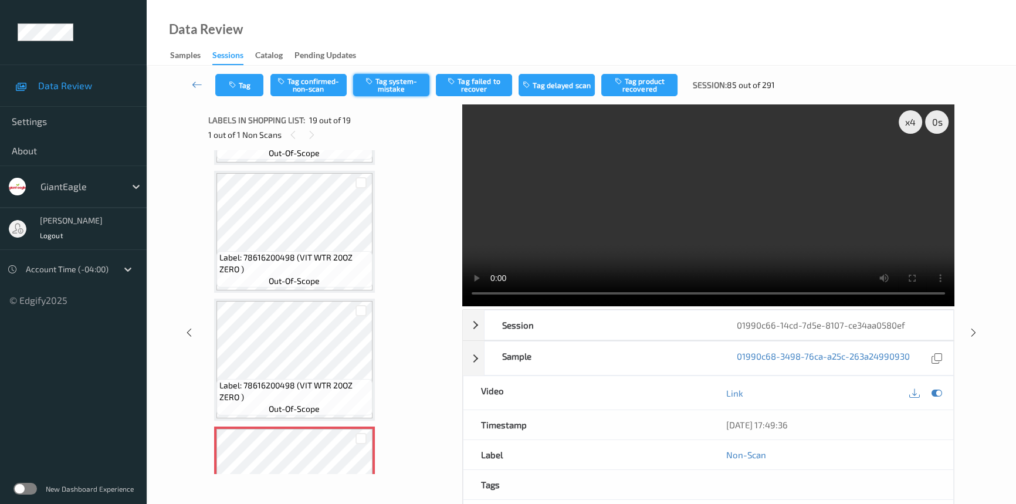
click at [387, 86] on button "Tag system-mistake" at bounding box center [391, 85] width 76 height 22
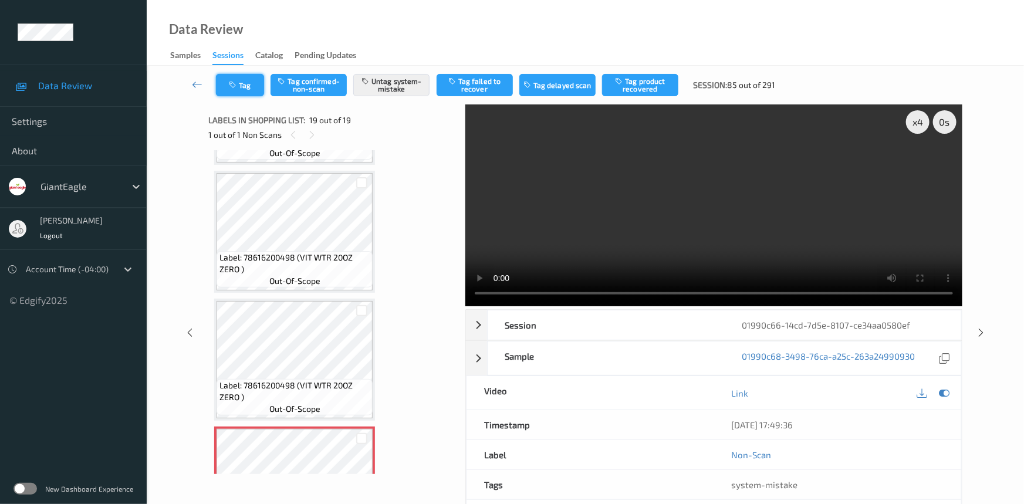
click at [245, 83] on button "Tag" at bounding box center [240, 85] width 48 height 22
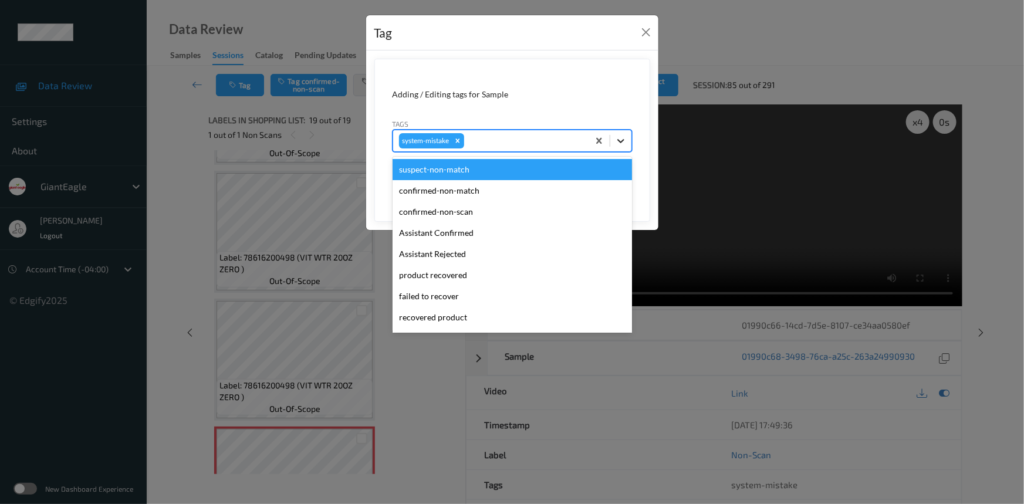
click at [620, 139] on icon at bounding box center [621, 141] width 12 height 12
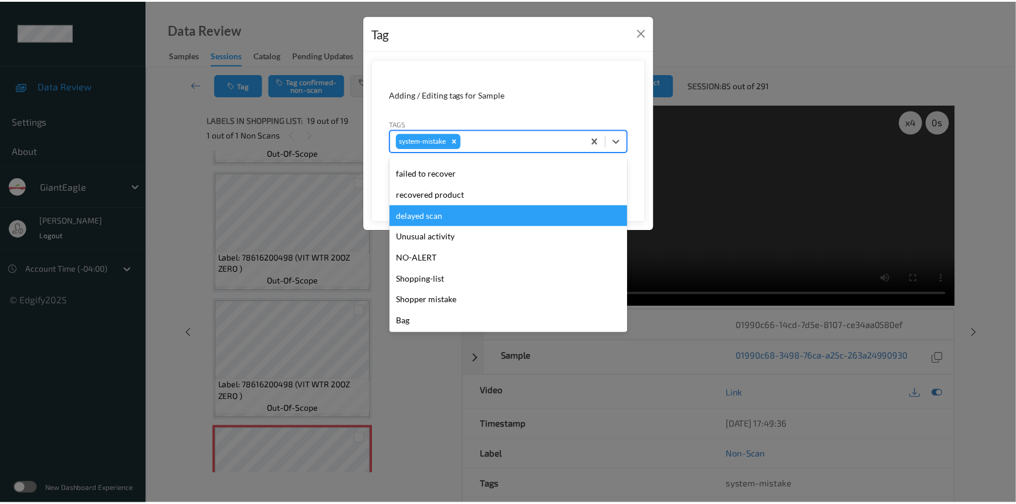
scroll to position [124, 0]
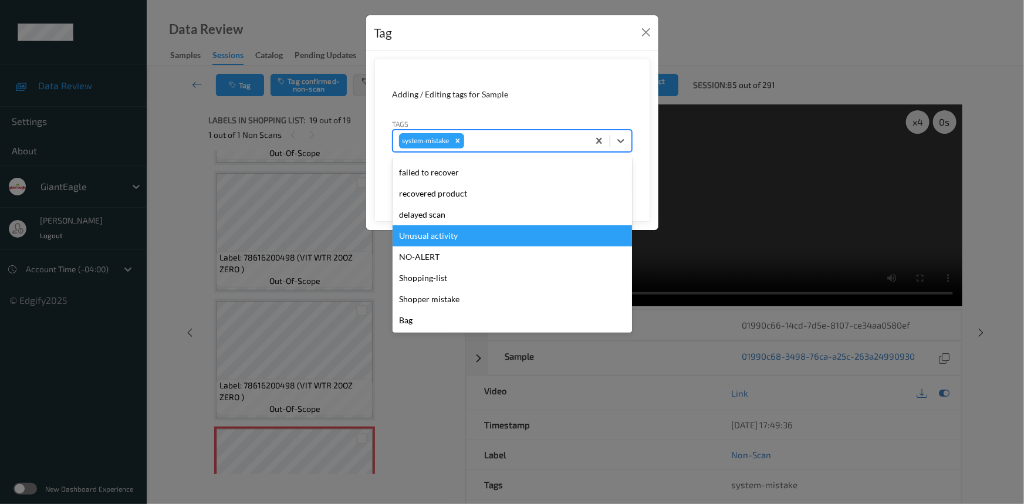
drag, startPoint x: 411, startPoint y: 233, endPoint x: 446, endPoint y: 226, distance: 35.3
click at [412, 233] on div "Unusual activity" at bounding box center [512, 235] width 239 height 21
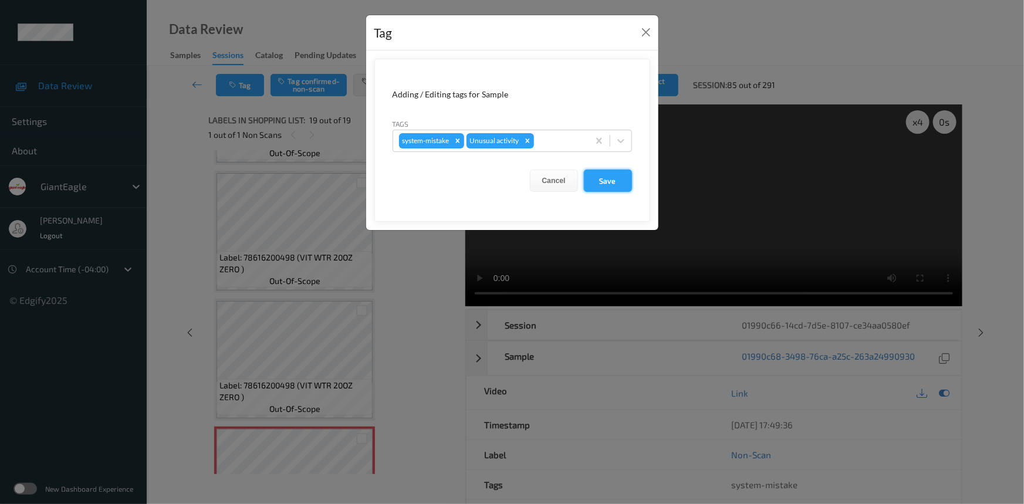
click at [614, 182] on button "Save" at bounding box center [608, 181] width 48 height 22
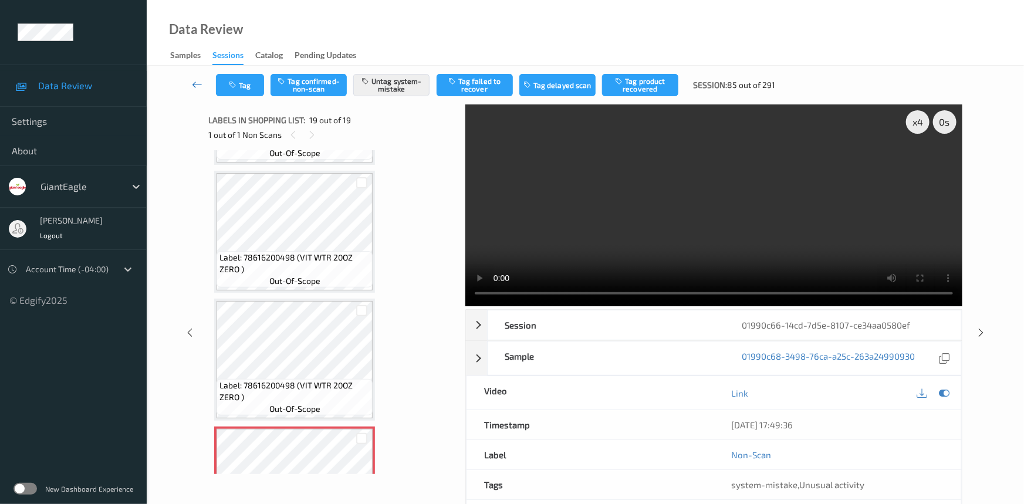
click at [194, 77] on link at bounding box center [197, 85] width 37 height 22
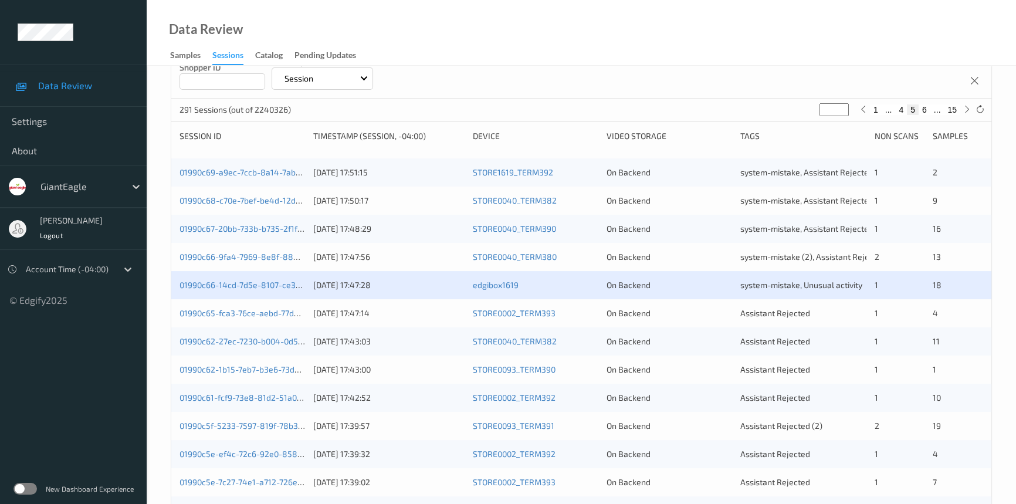
scroll to position [160, 0]
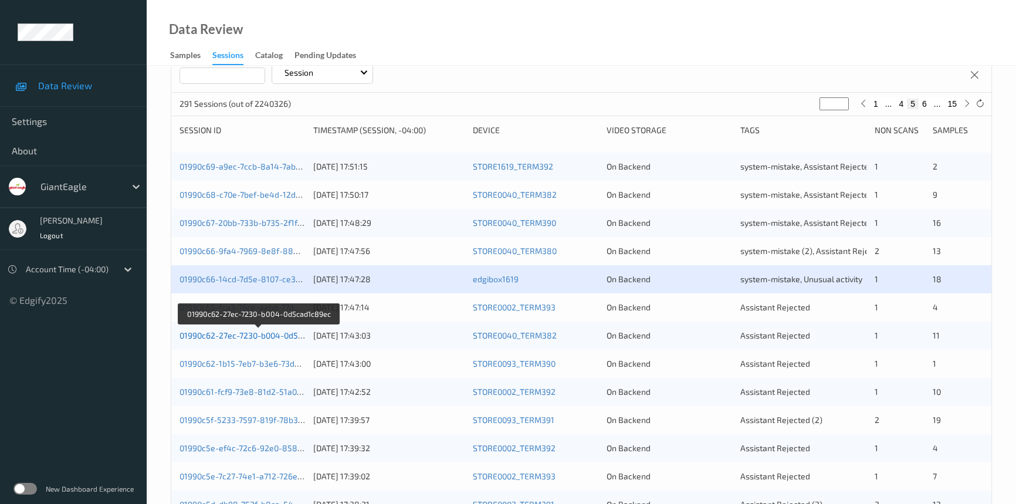
click at [222, 334] on link "01990c62-27ec-7230-b004-0d5cad1c89ec" at bounding box center [259, 335] width 158 height 10
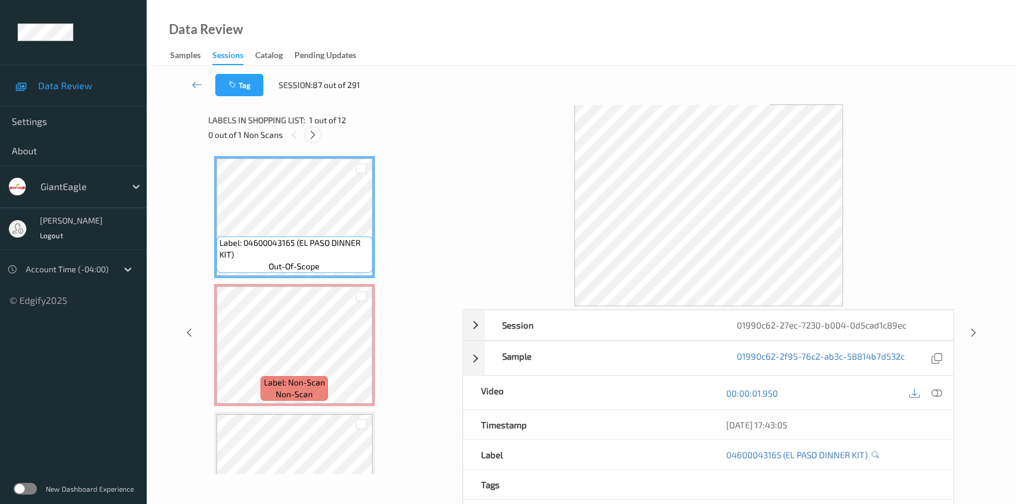
click at [313, 134] on icon at bounding box center [313, 135] width 10 height 11
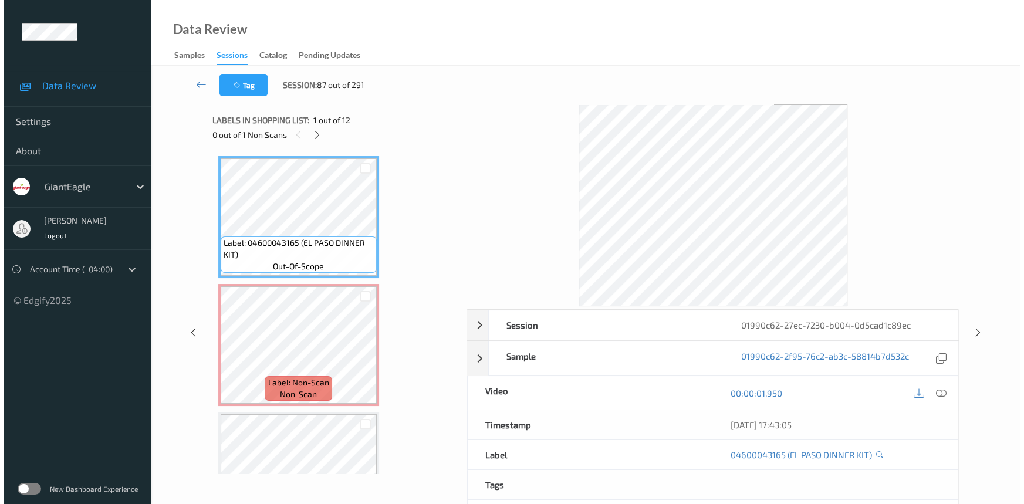
scroll to position [6, 0]
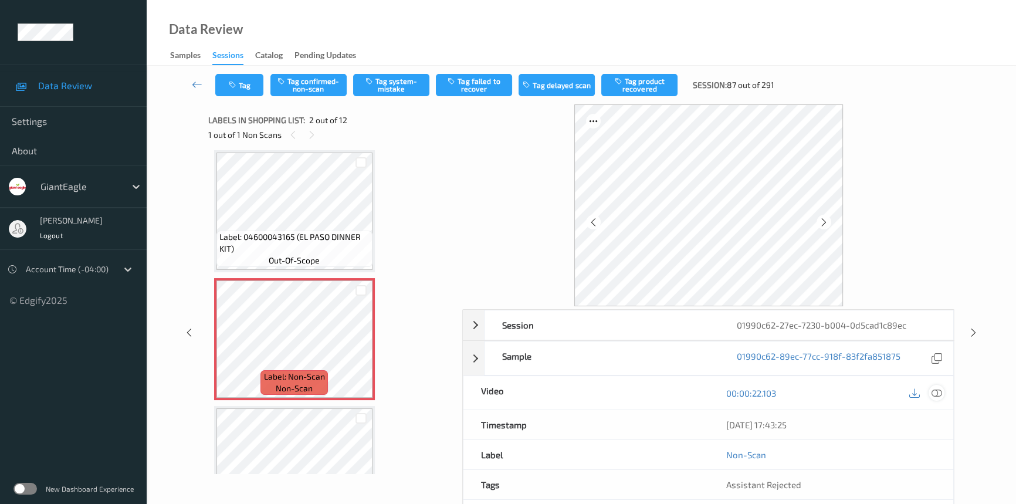
click at [939, 390] on icon at bounding box center [937, 393] width 11 height 11
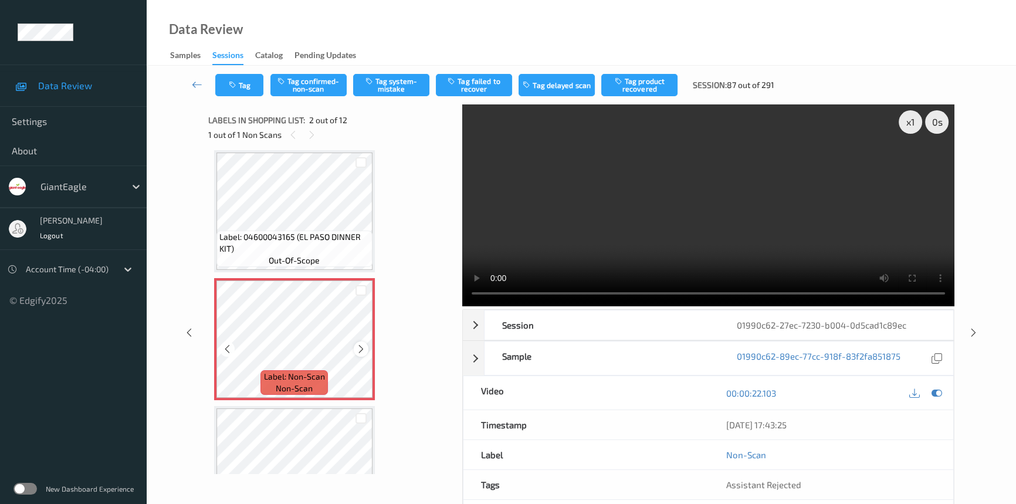
click at [359, 344] on icon at bounding box center [361, 349] width 10 height 11
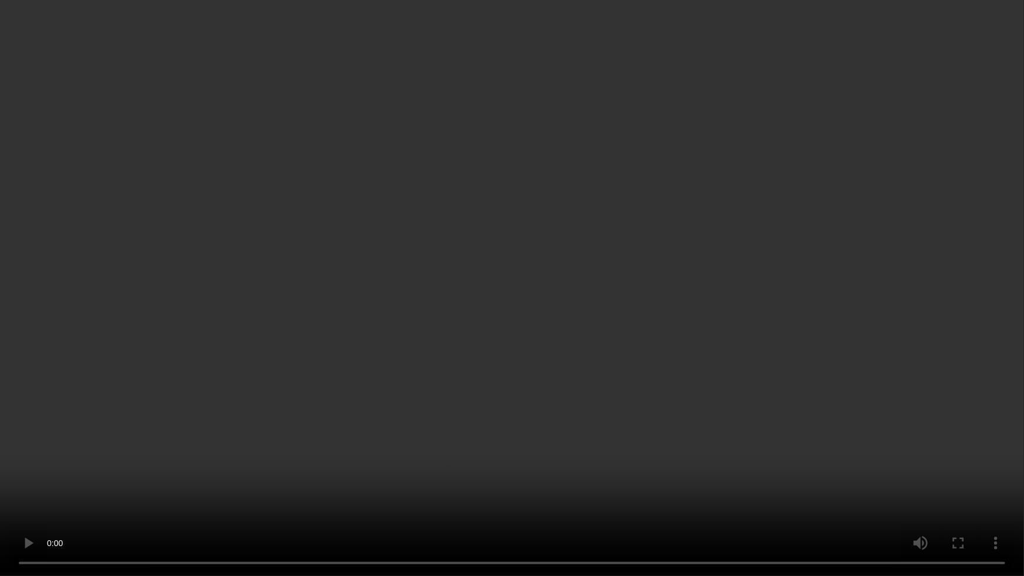
click at [207, 503] on video at bounding box center [512, 288] width 1024 height 576
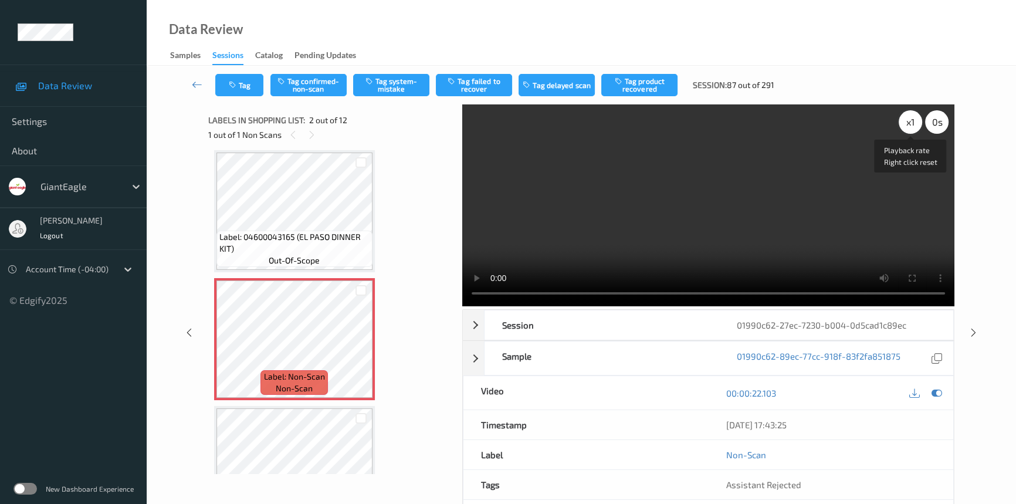
click at [915, 121] on div "x 1" at bounding box center [910, 121] width 23 height 23
click at [915, 121] on div "x 2" at bounding box center [910, 121] width 23 height 23
click at [688, 213] on video at bounding box center [708, 205] width 492 height 202
click at [361, 351] on icon at bounding box center [361, 349] width 10 height 11
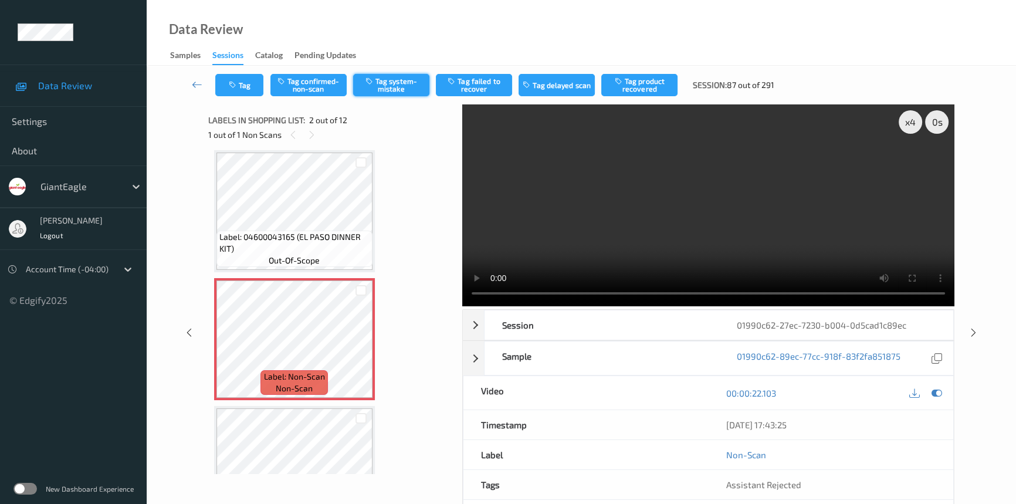
click at [386, 88] on button "Tag system-mistake" at bounding box center [391, 85] width 76 height 22
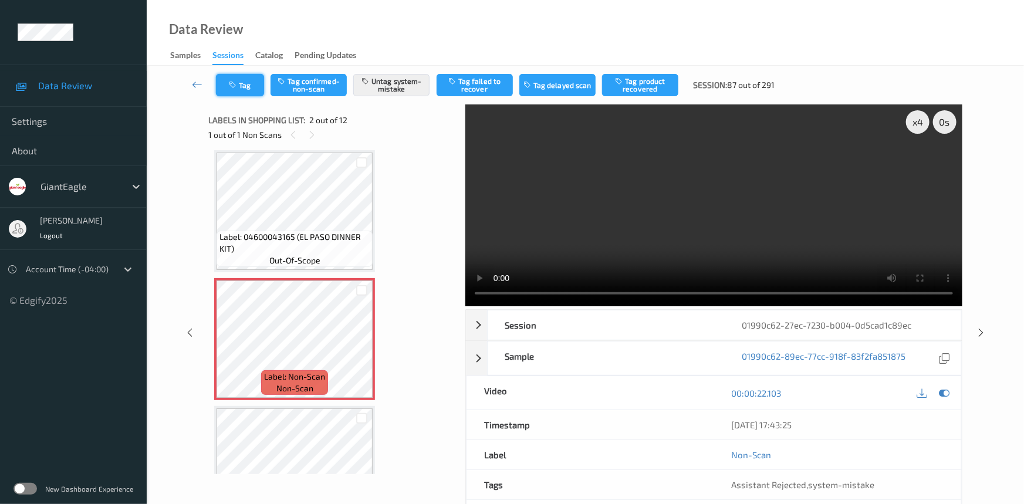
click at [246, 84] on button "Tag" at bounding box center [240, 85] width 48 height 22
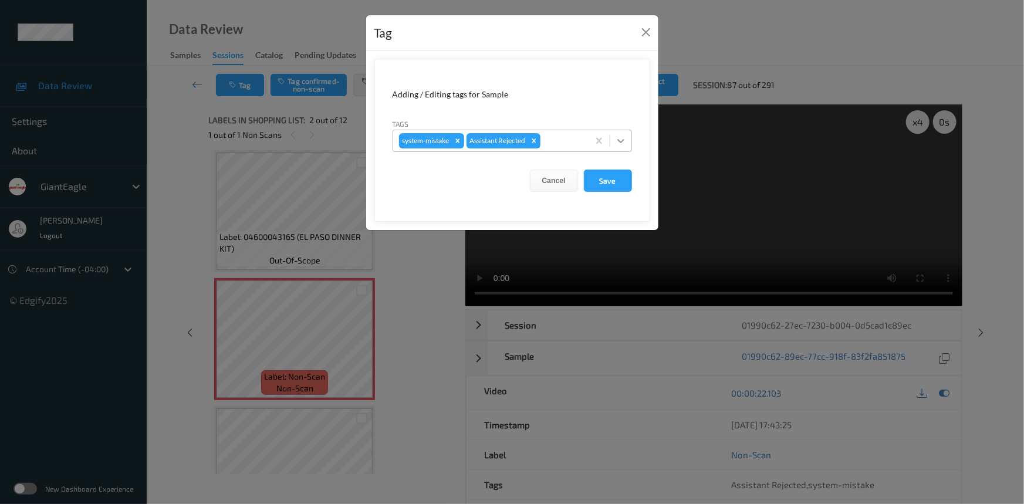
drag, startPoint x: 617, startPoint y: 138, endPoint x: 599, endPoint y: 153, distance: 23.7
click at [617, 138] on icon at bounding box center [621, 141] width 12 height 12
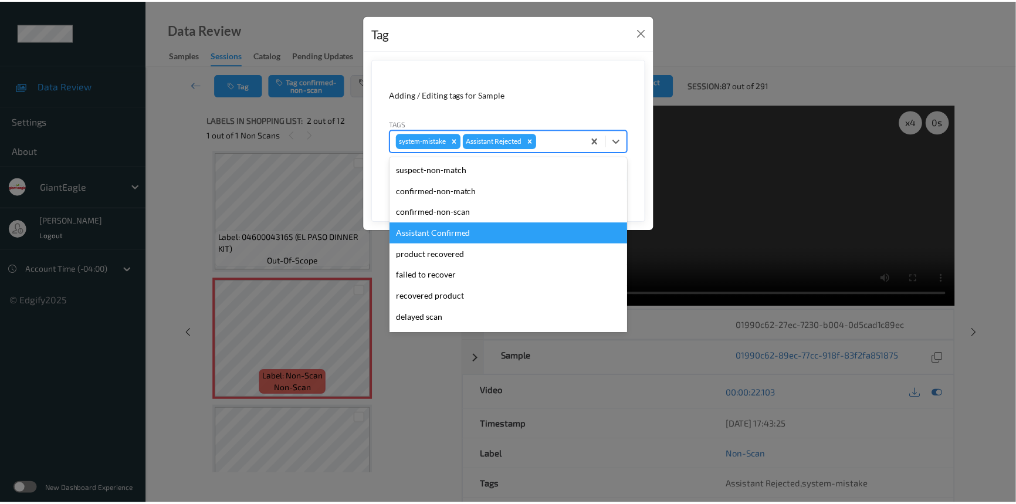
scroll to position [103, 0]
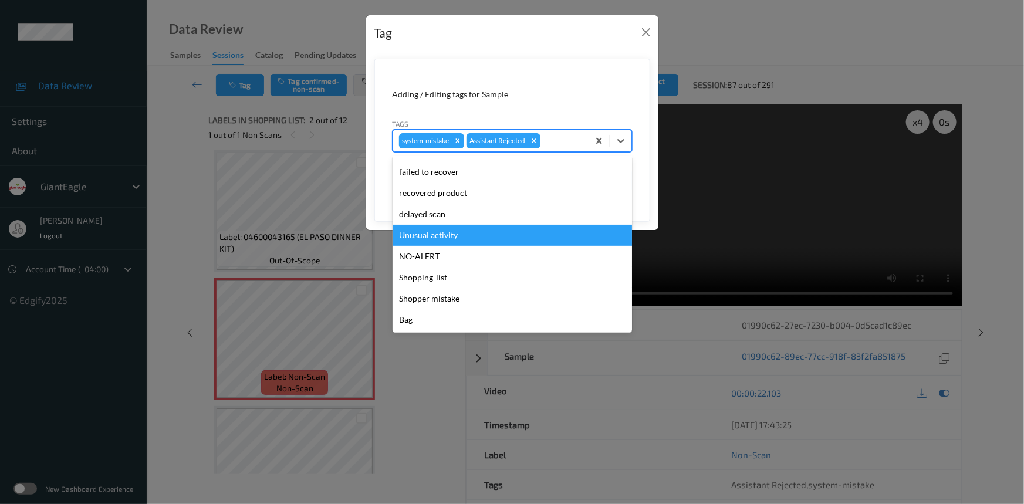
click at [457, 232] on div "Unusual activity" at bounding box center [512, 235] width 239 height 21
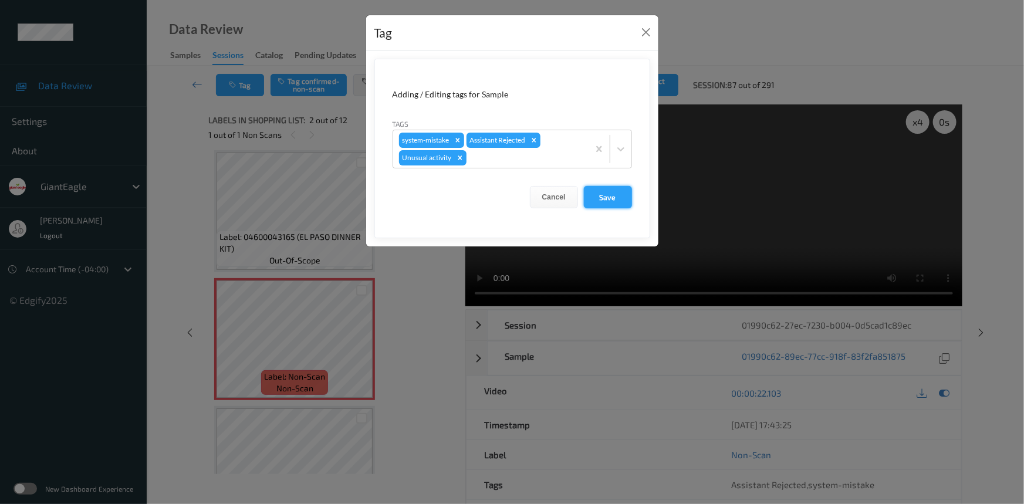
click at [596, 197] on button "Save" at bounding box center [608, 197] width 48 height 22
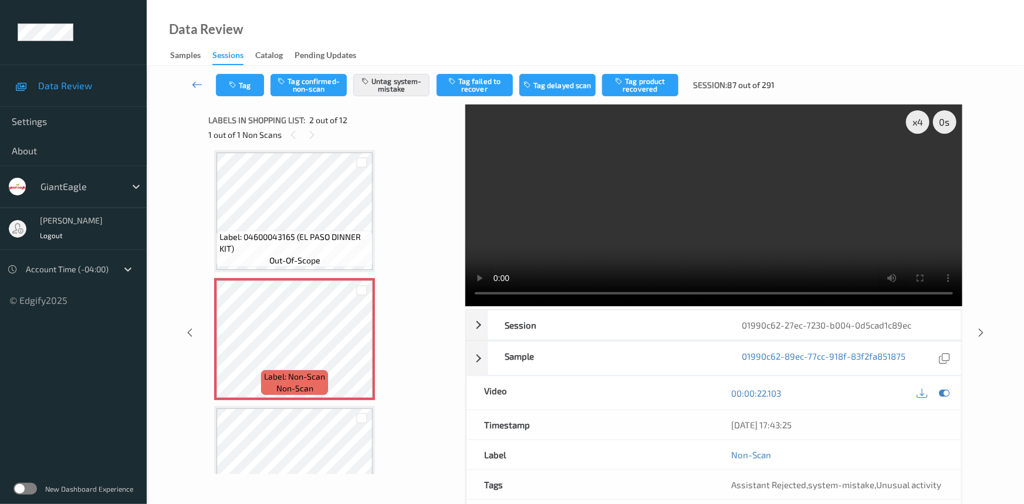
click at [195, 79] on icon at bounding box center [197, 85] width 11 height 12
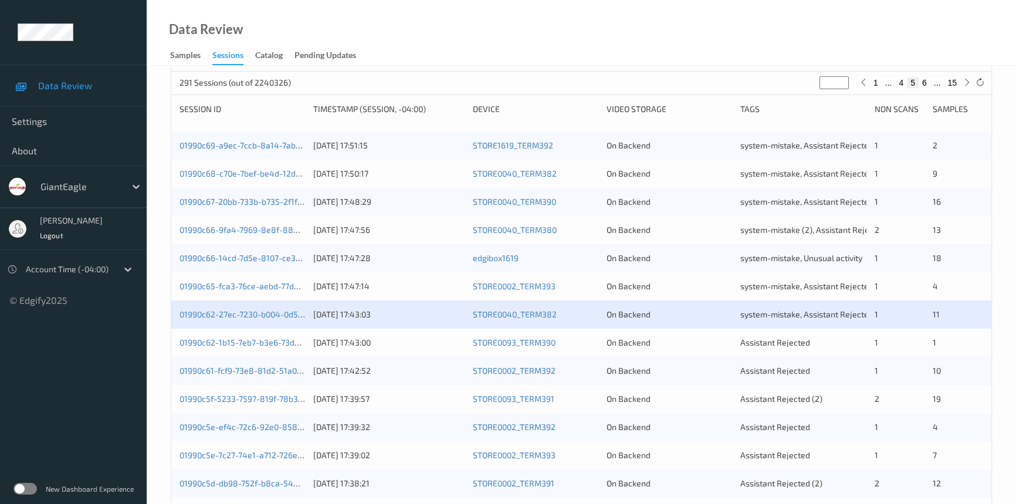
scroll to position [160, 0]
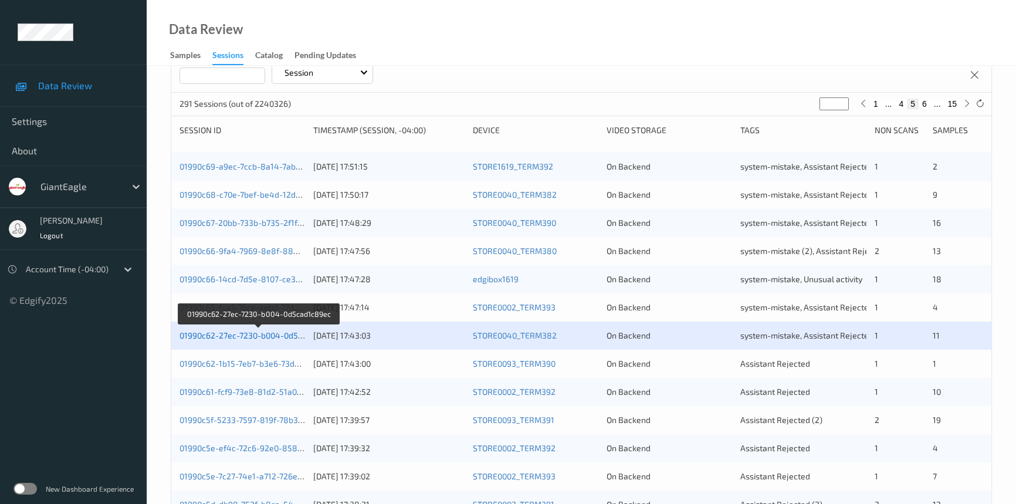
click at [259, 334] on link "01990c62-27ec-7230-b004-0d5cad1c89ec" at bounding box center [259, 335] width 158 height 10
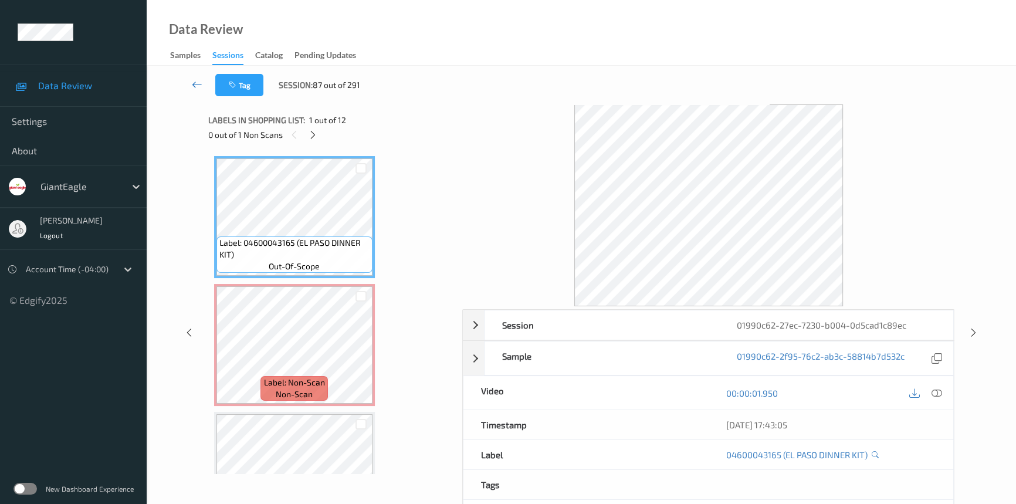
click at [190, 81] on link at bounding box center [197, 85] width 36 height 22
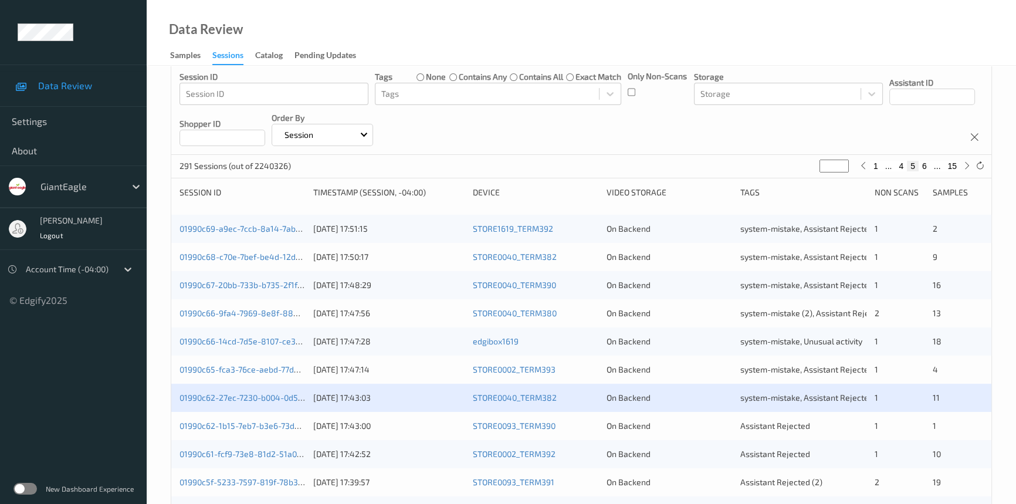
scroll to position [106, 0]
